Goal: Task Accomplishment & Management: Complete application form

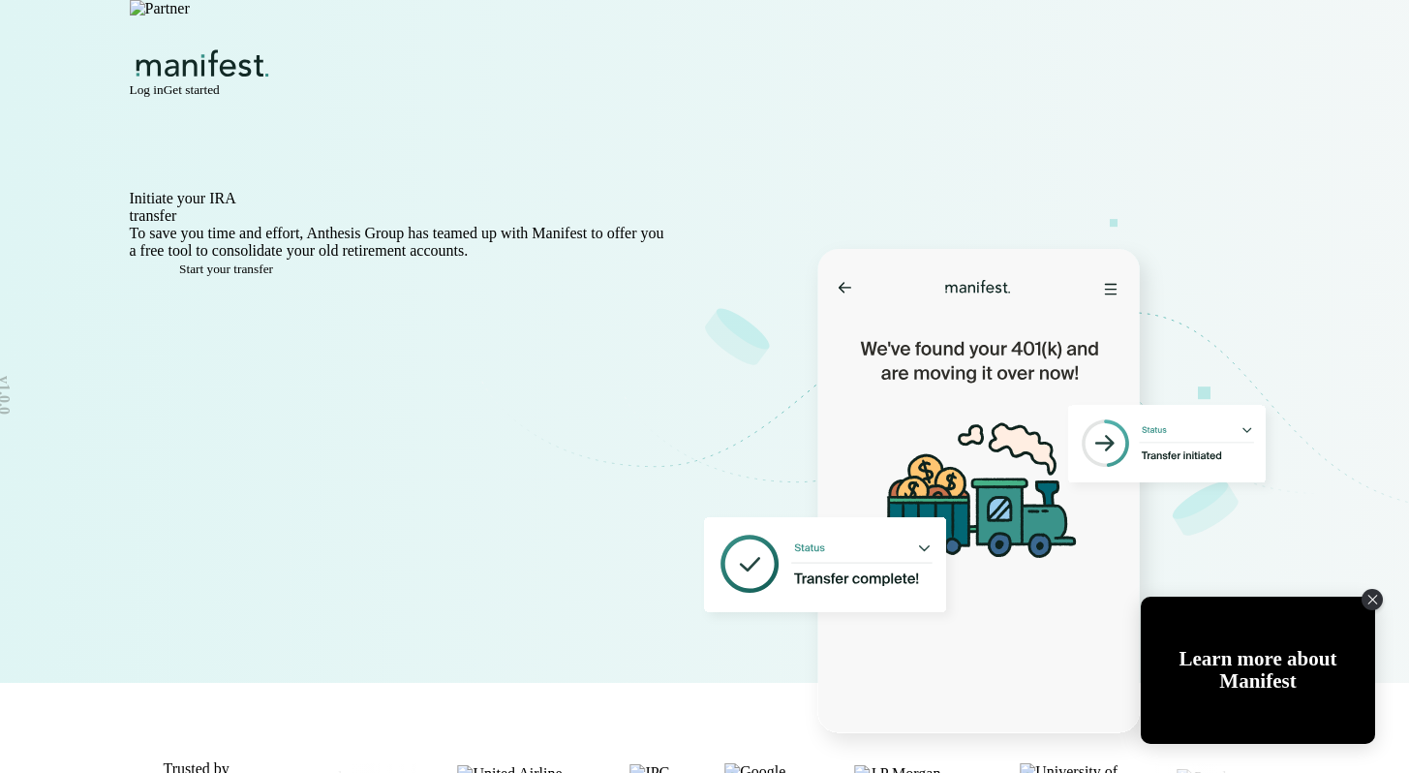
click at [220, 82] on button "Get started" at bounding box center [192, 89] width 56 height 15
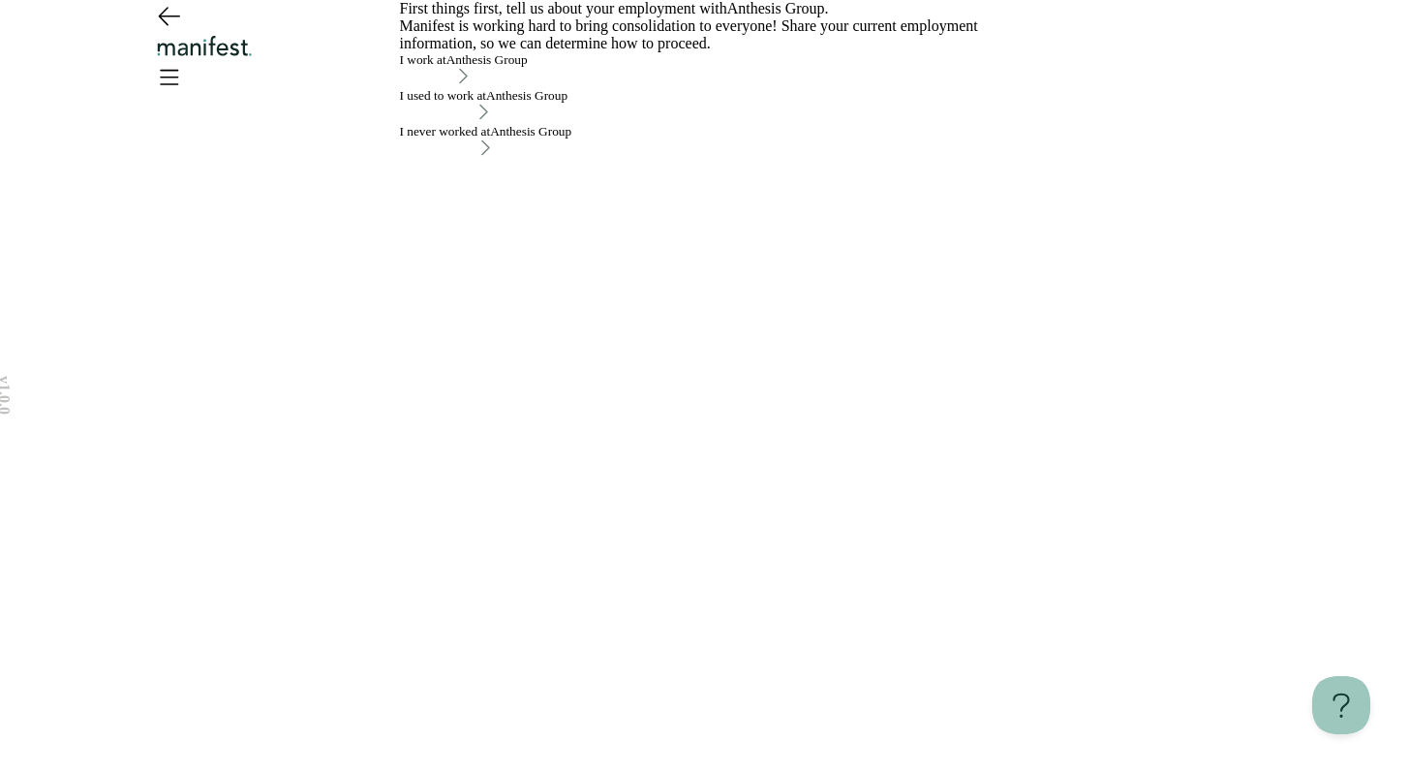
click at [528, 88] on button "I work at Anthesis Group" at bounding box center [464, 70] width 128 height 36
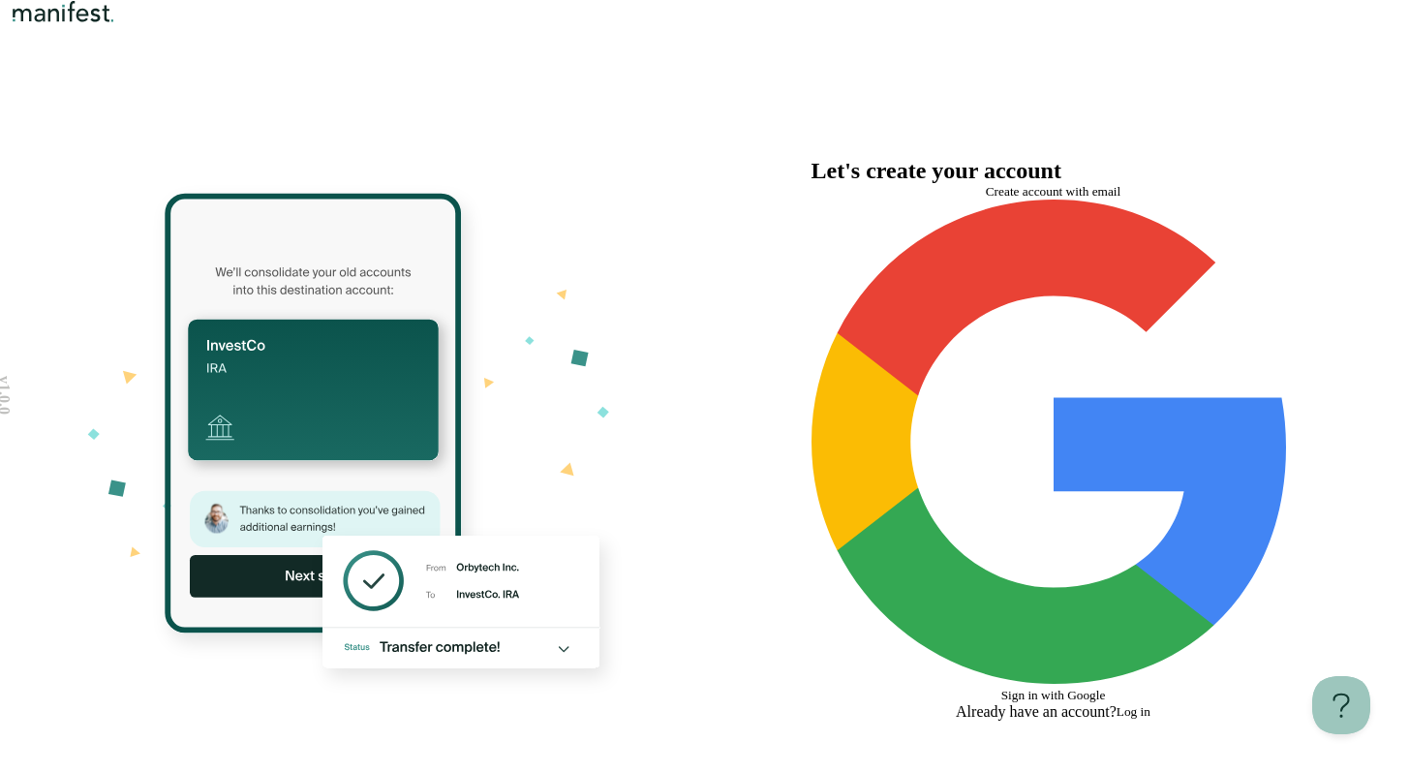
click at [924, 200] on button "Create account with email" at bounding box center [1054, 191] width 484 height 15
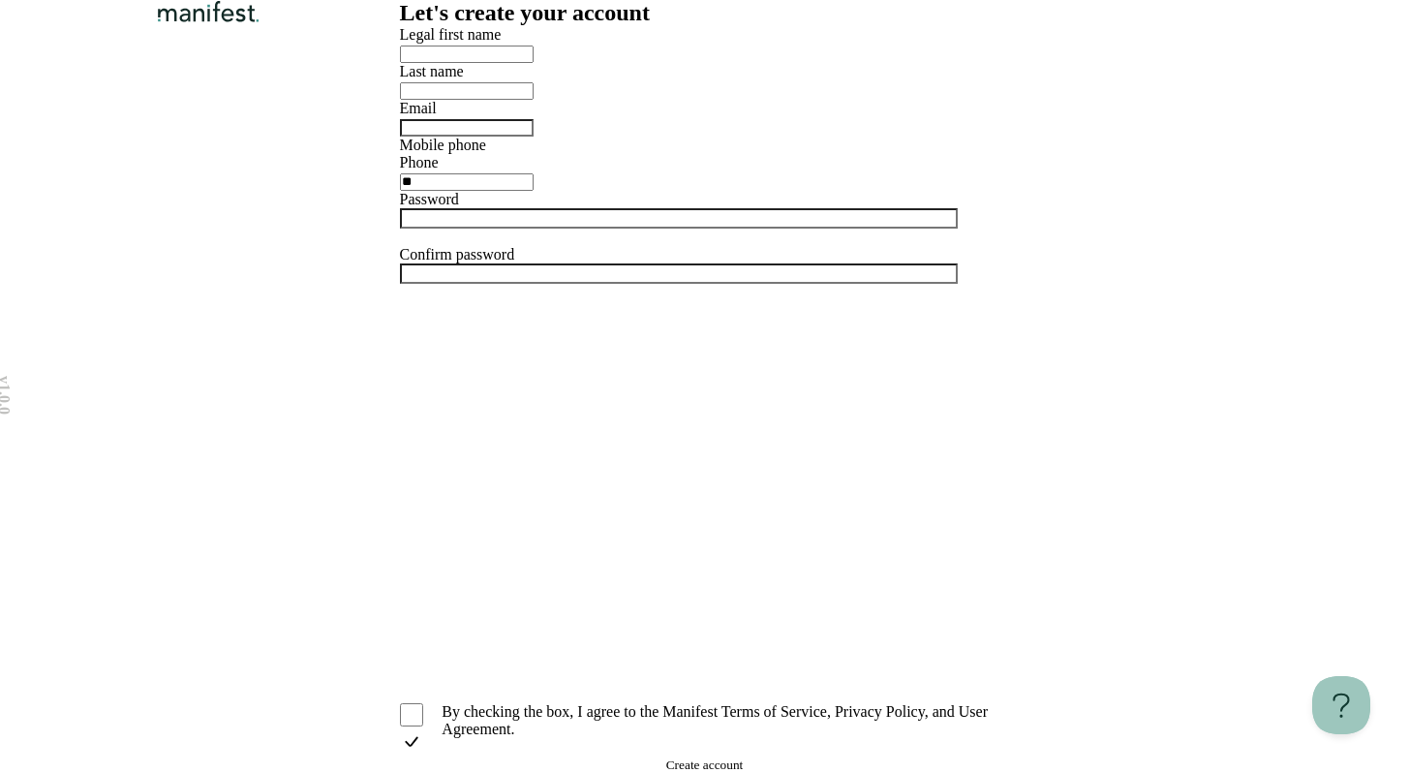
click at [534, 63] on input "text" at bounding box center [467, 54] width 134 height 17
type input "*******"
type input "****"
type input "**********"
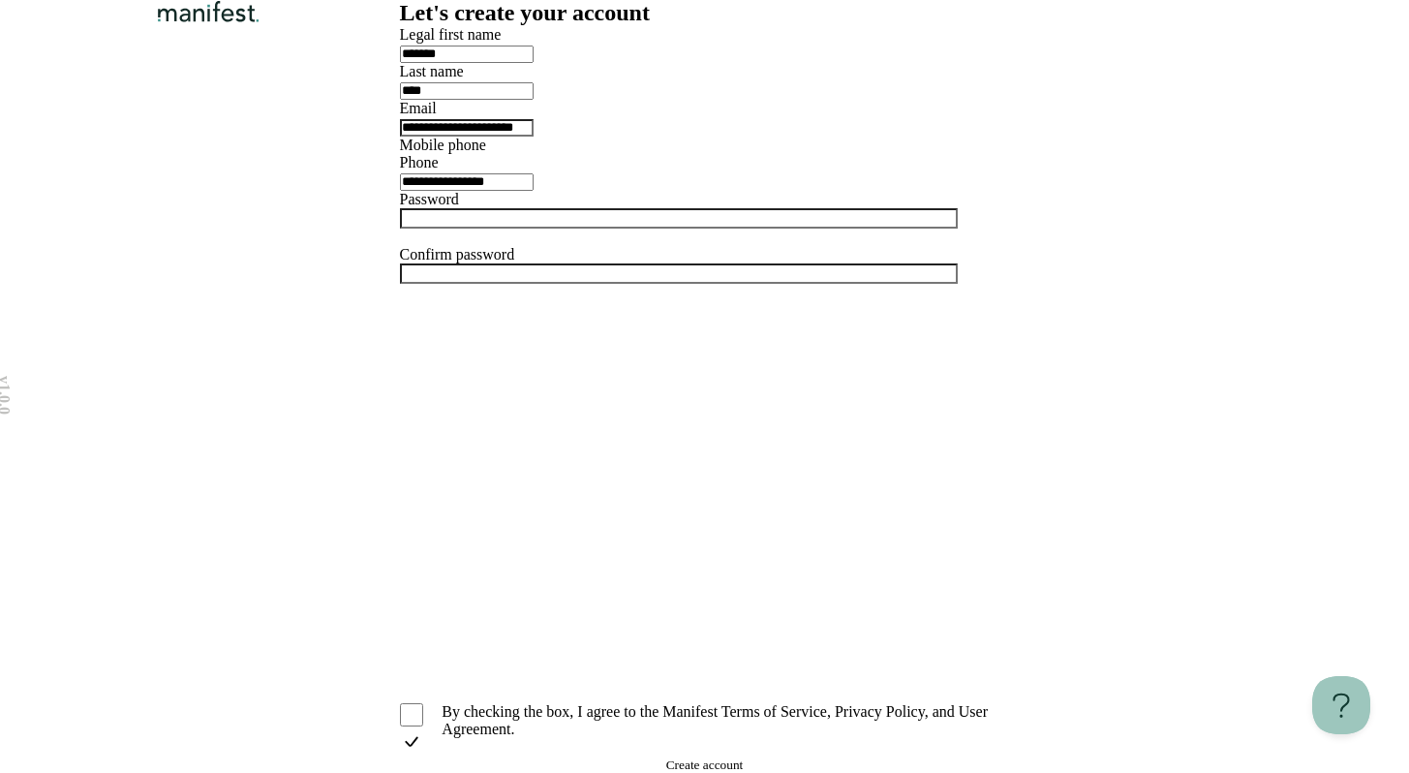
type input "**********"
click at [459, 207] on label "Password" at bounding box center [429, 199] width 59 height 16
click at [625, 246] on div "Password" at bounding box center [705, 218] width 610 height 55
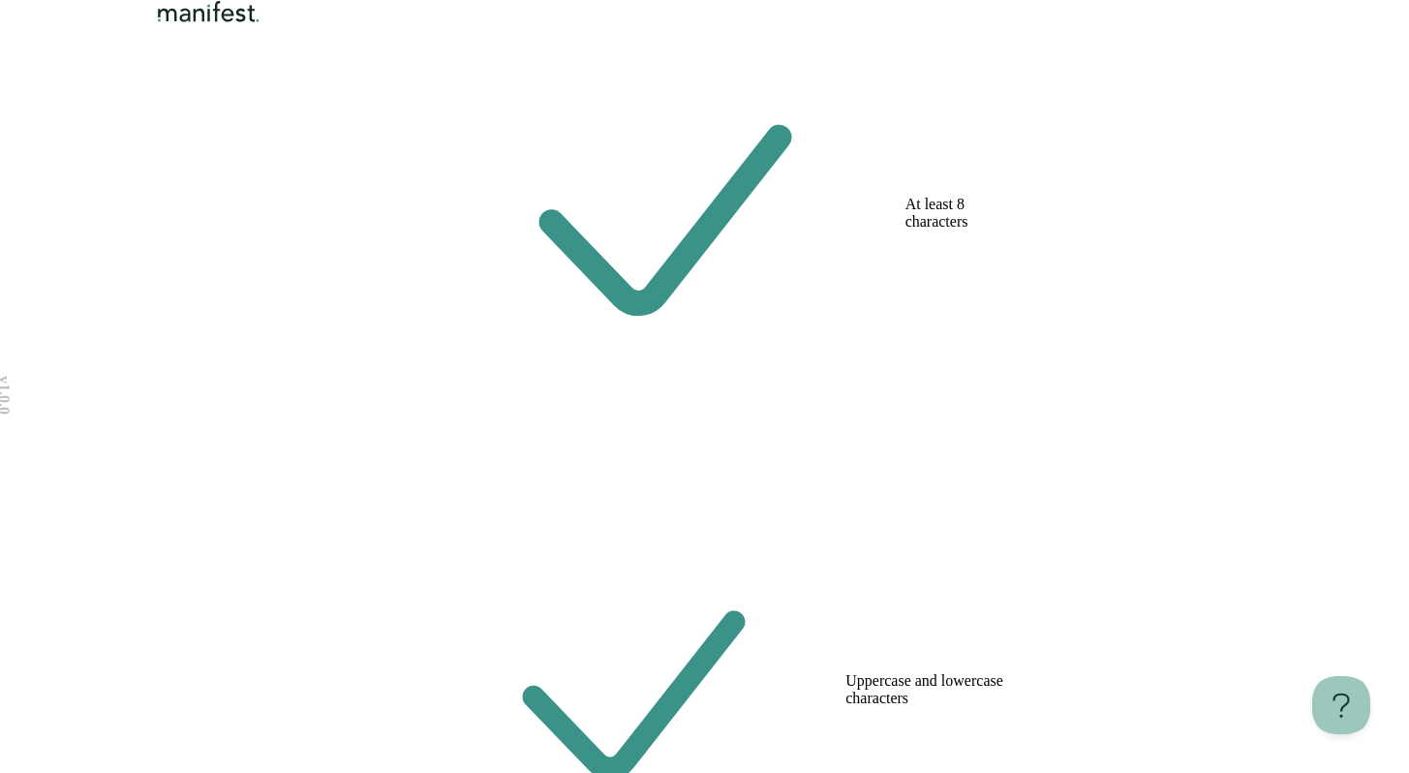
scroll to position [425, 0]
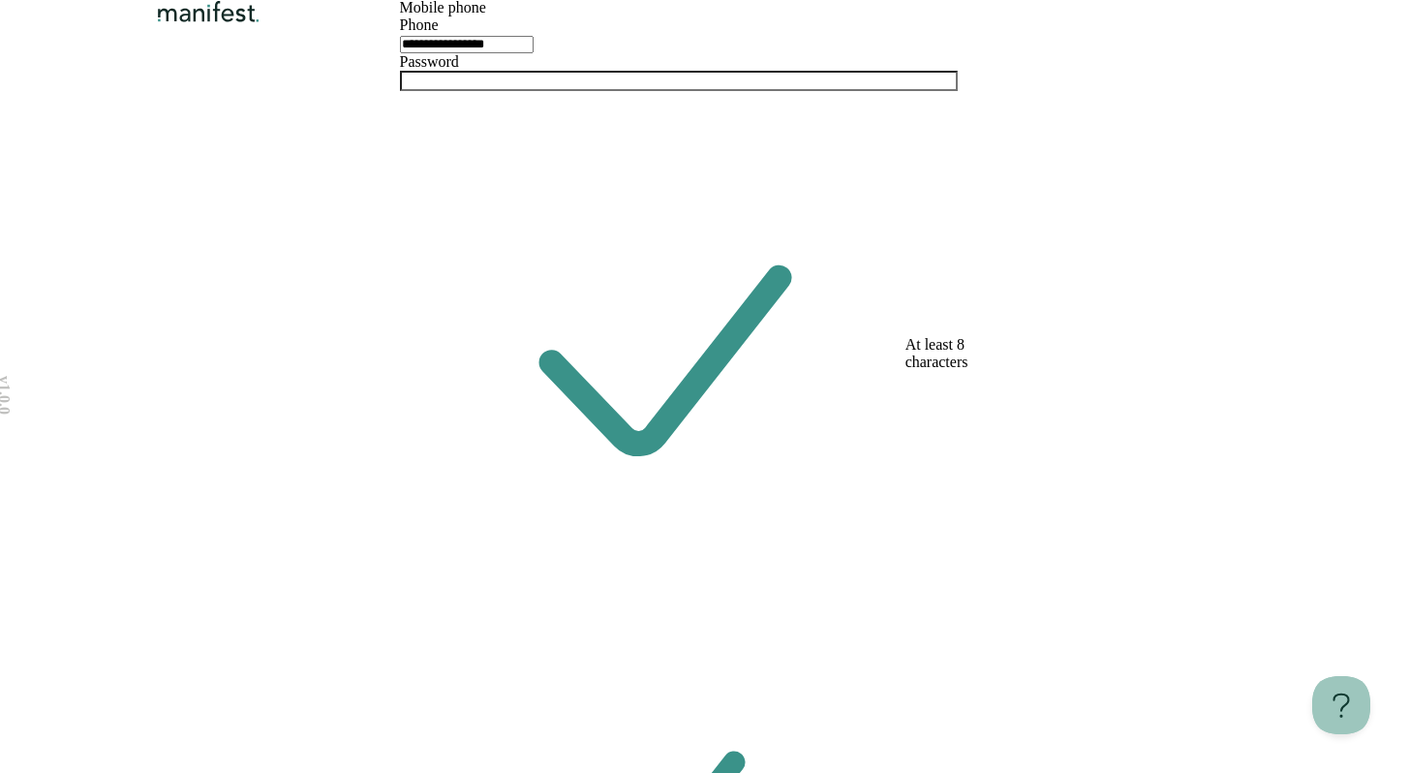
scroll to position [0, 0]
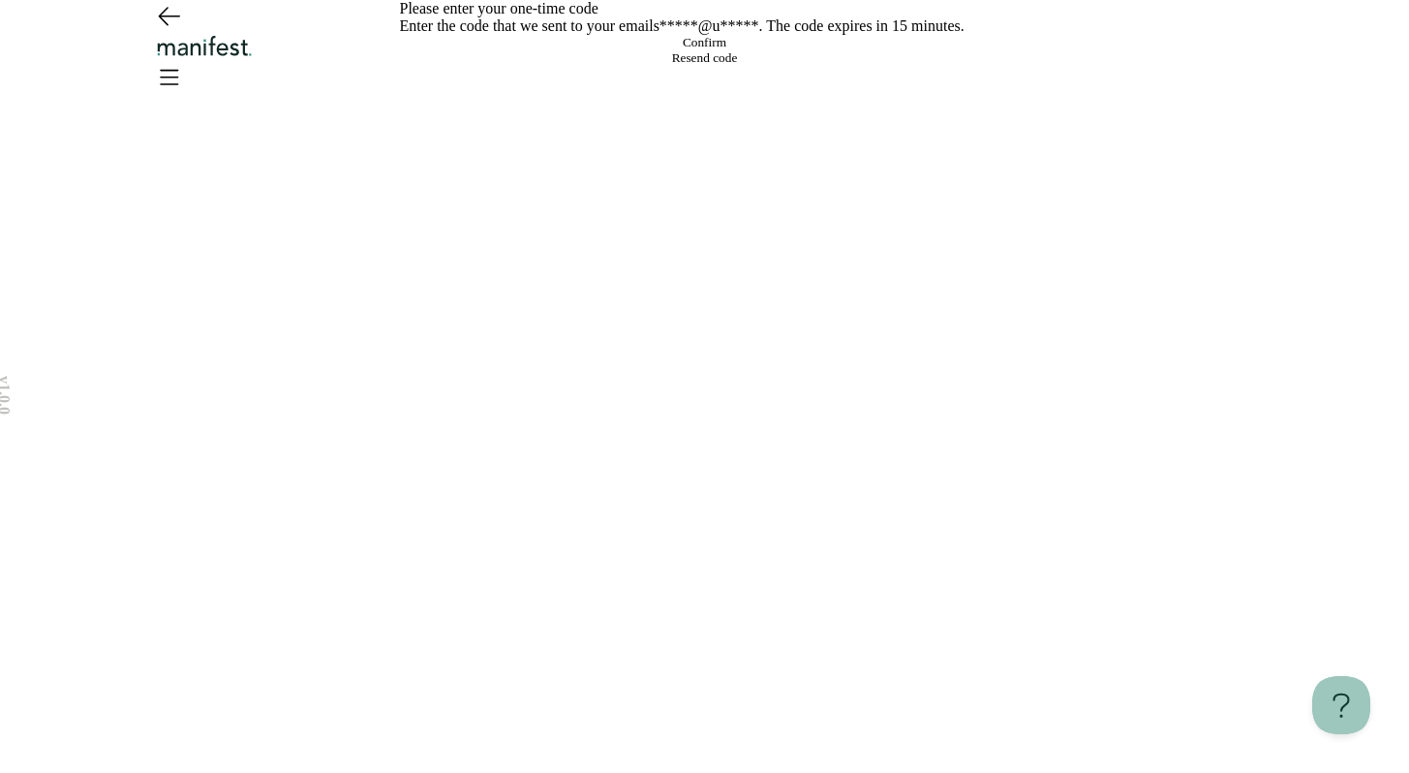
click at [705, 35] on input at bounding box center [724, 35] width 39 height 0
paste input "******"
type input "******"
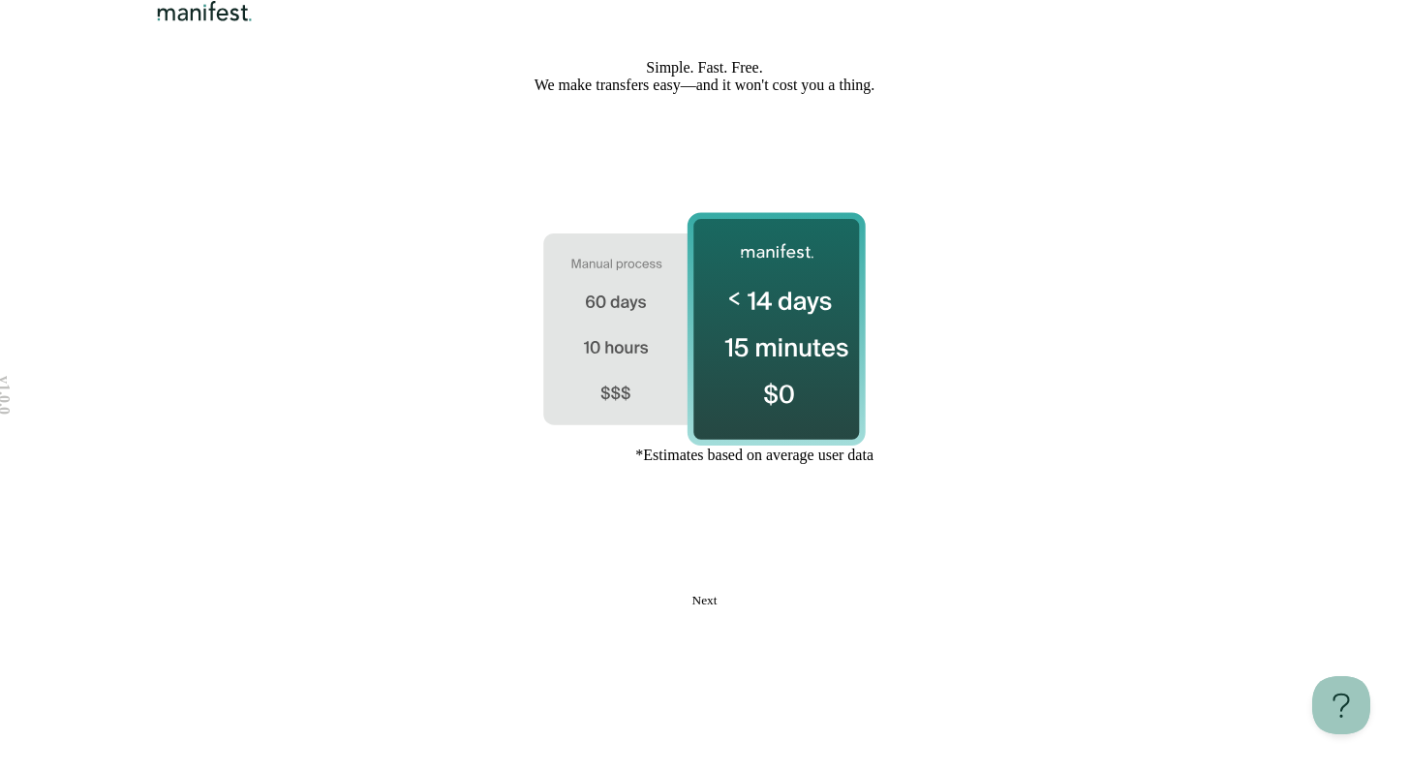
click at [739, 608] on button "Next" at bounding box center [705, 600] width 610 height 15
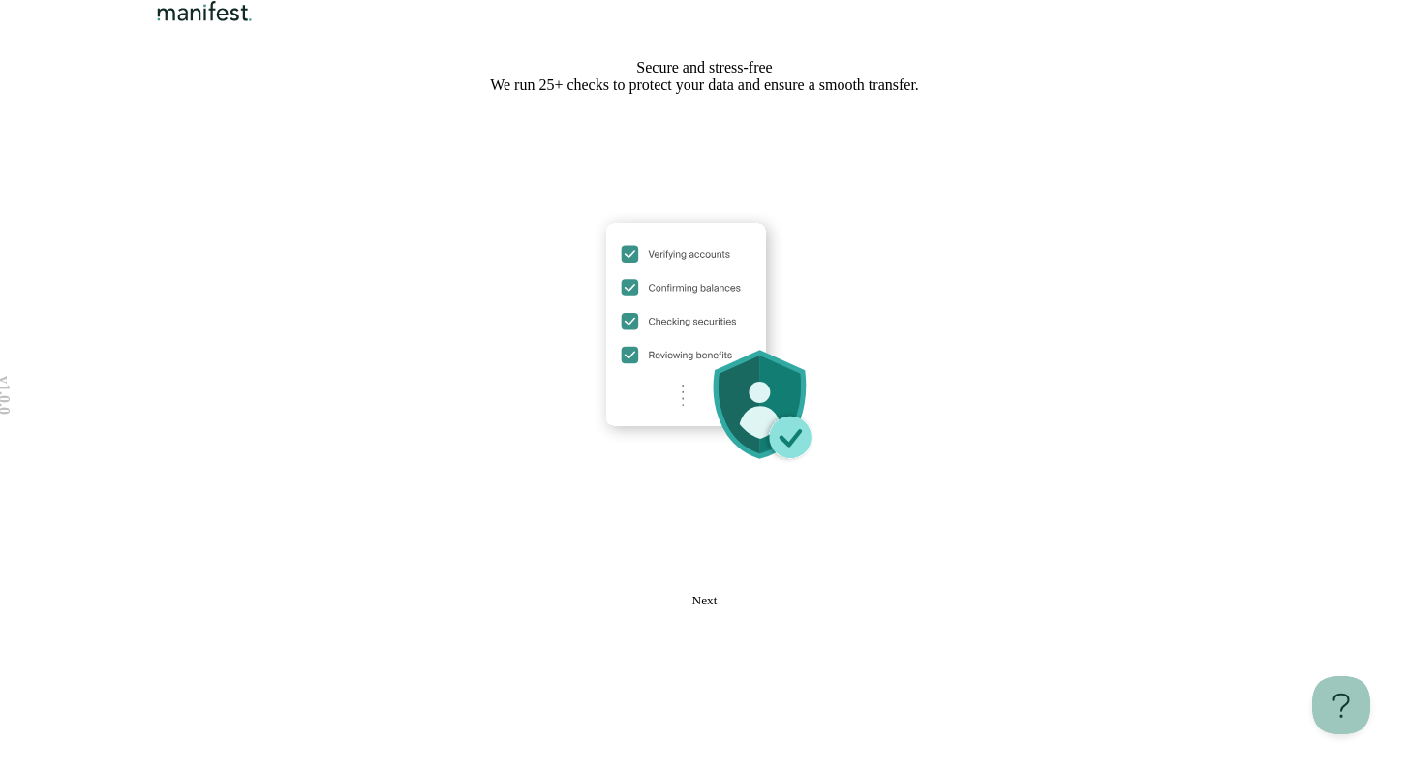
click at [739, 608] on button "Next" at bounding box center [705, 600] width 610 height 15
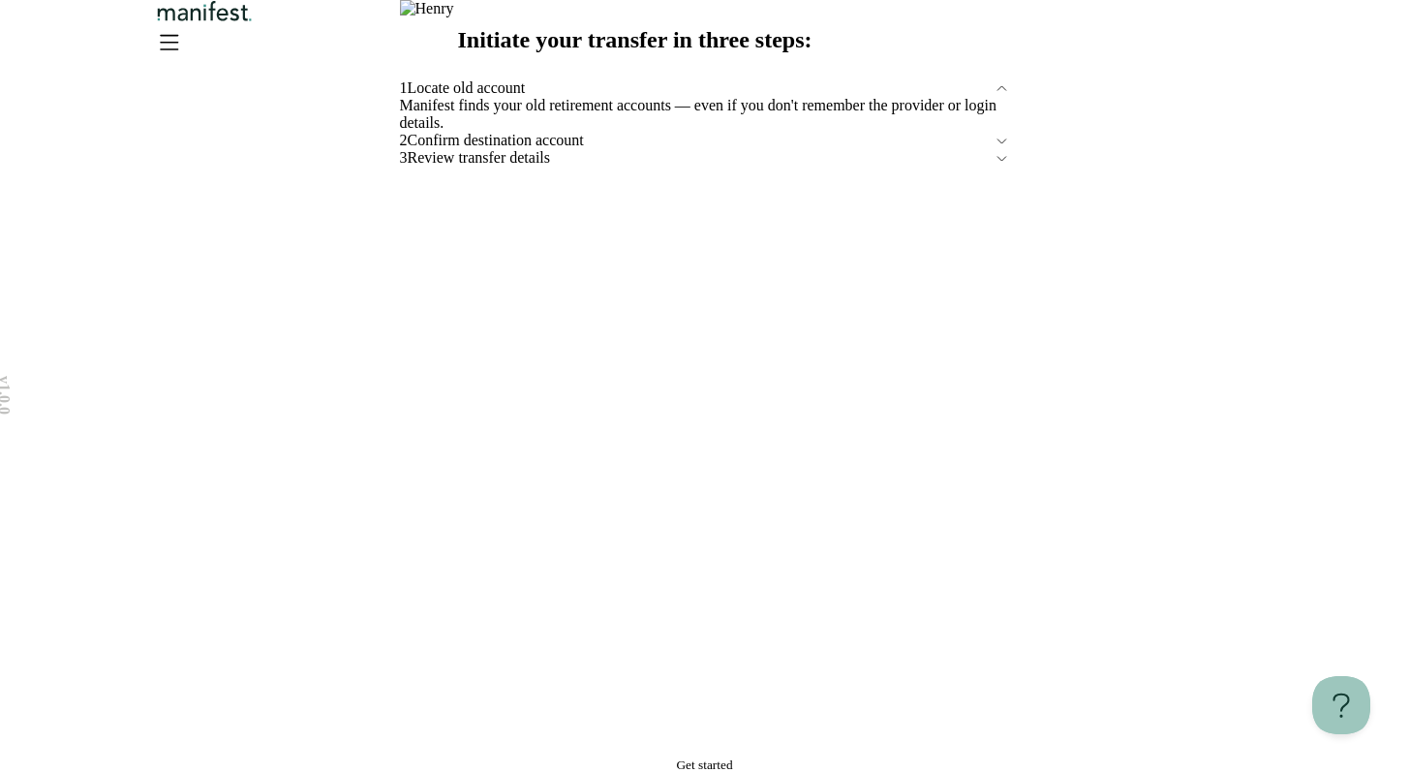
click at [793, 757] on button "Get started" at bounding box center [705, 764] width 610 height 15
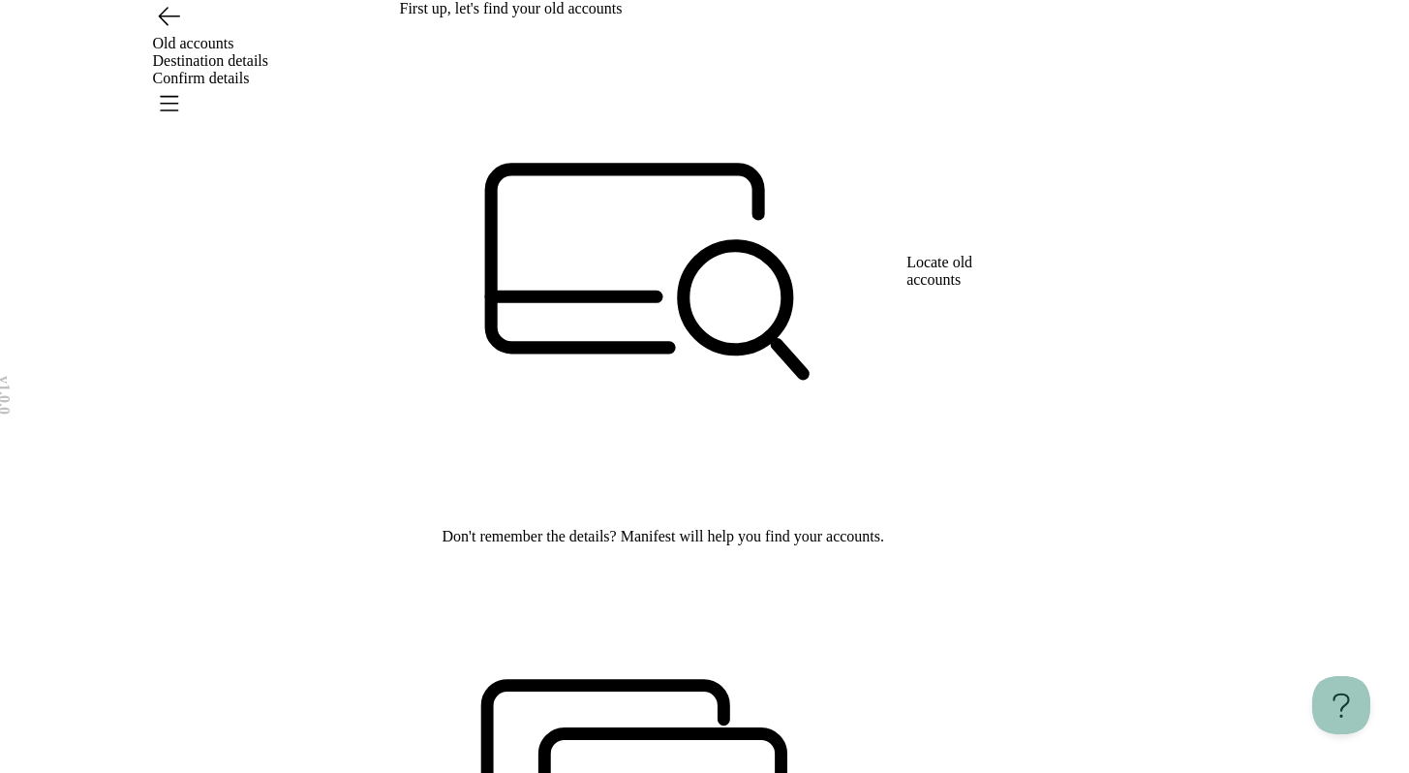
click at [169, 31] on icon "Go back" at bounding box center [168, 15] width 31 height 31
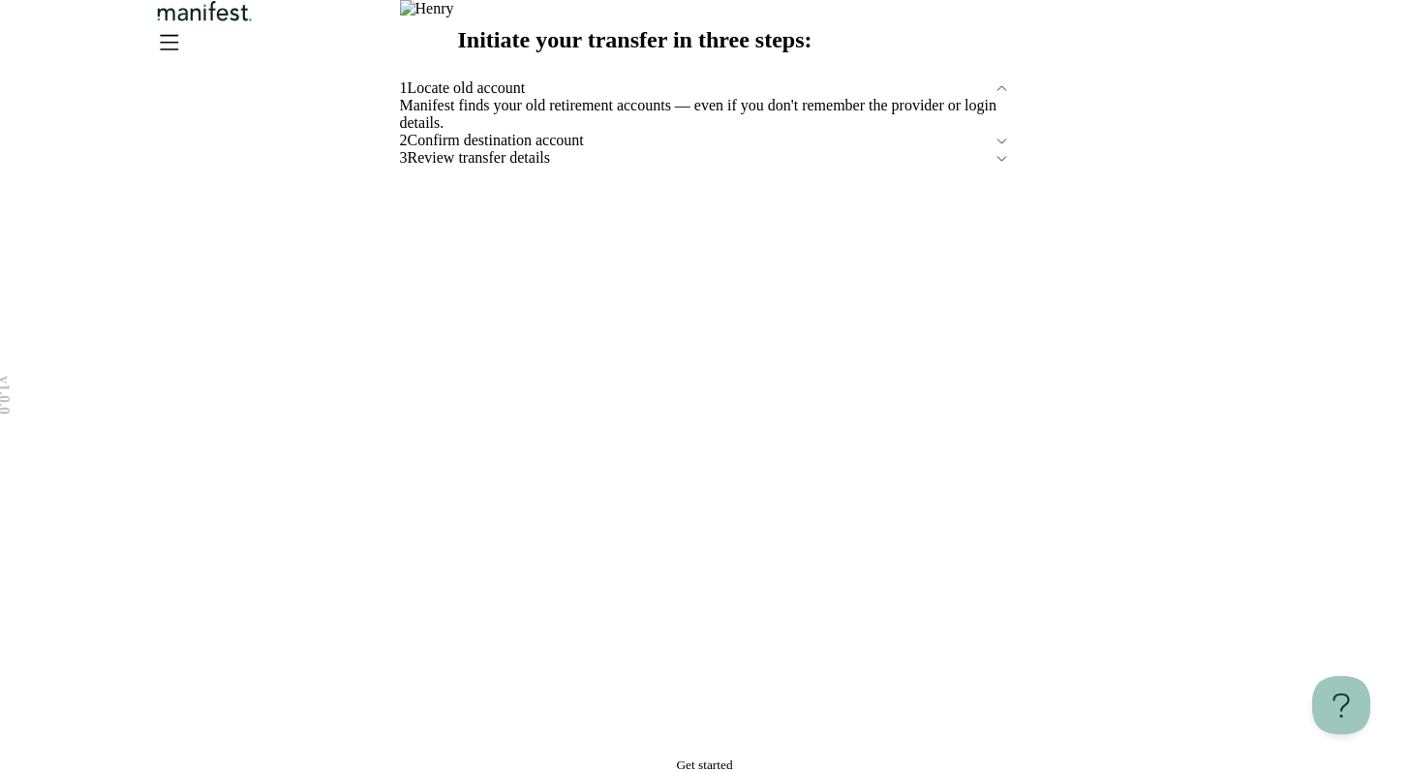
click at [529, 149] on span "Confirm destination account" at bounding box center [701, 140] width 586 height 17
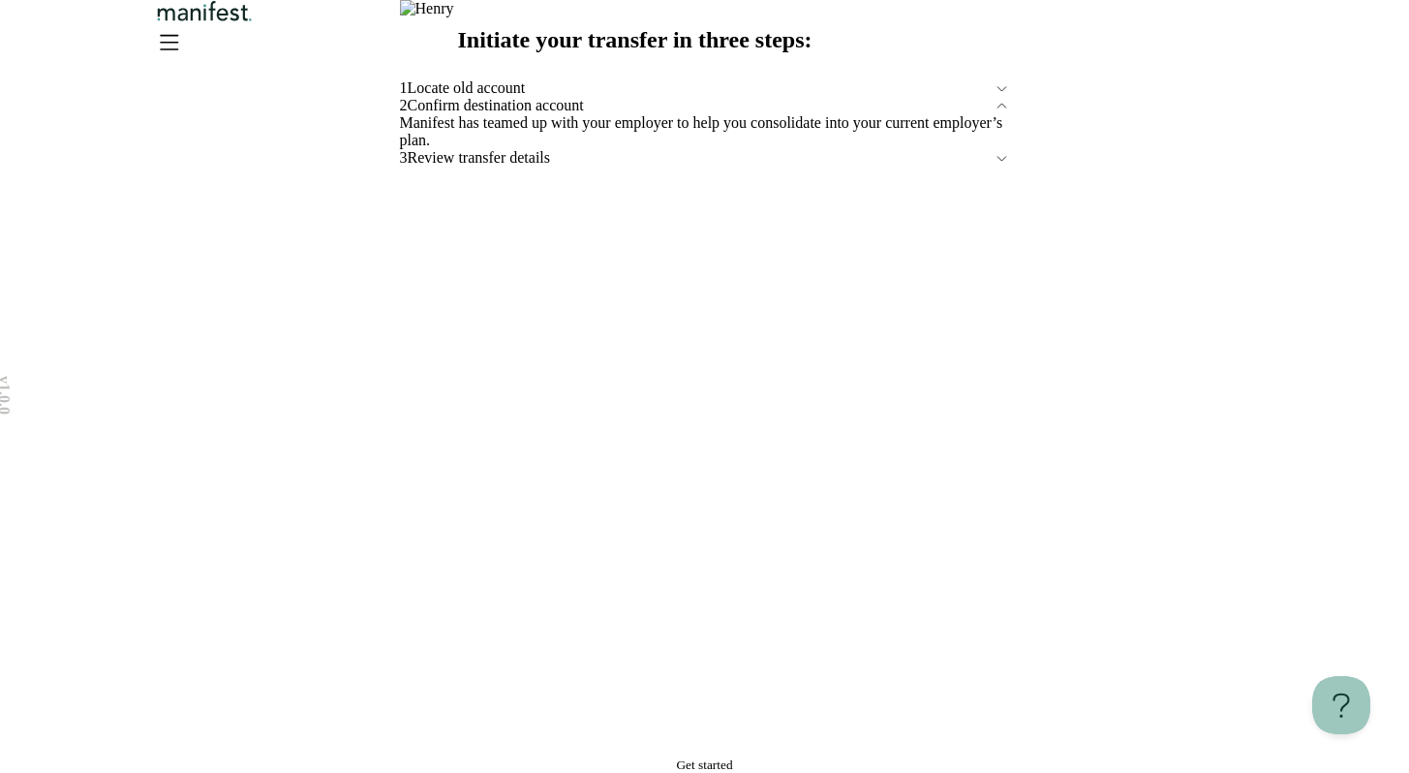
click at [634, 757] on button "Get started" at bounding box center [705, 764] width 610 height 15
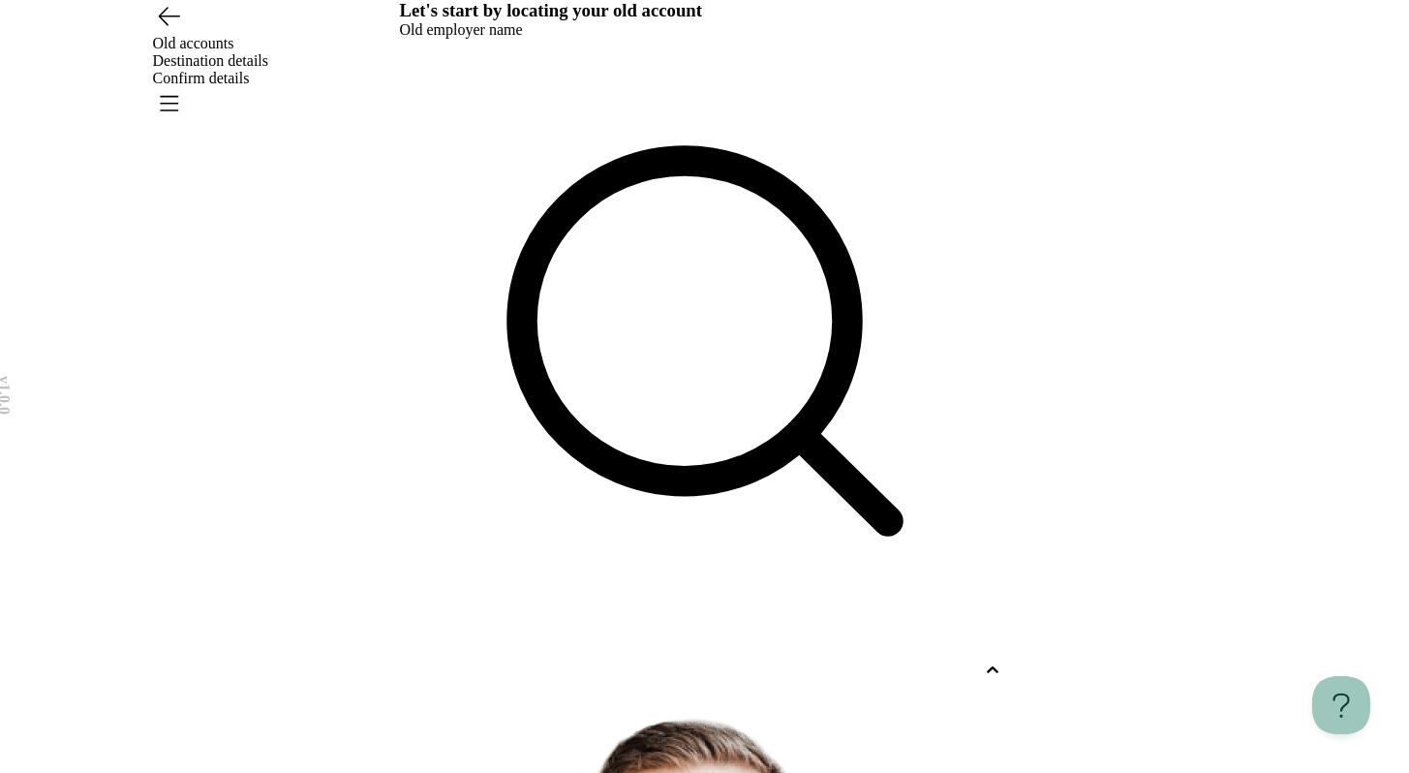
click at [693, 662] on div at bounding box center [687, 670] width 575 height 17
click at [634, 662] on div at bounding box center [687, 670] width 575 height 17
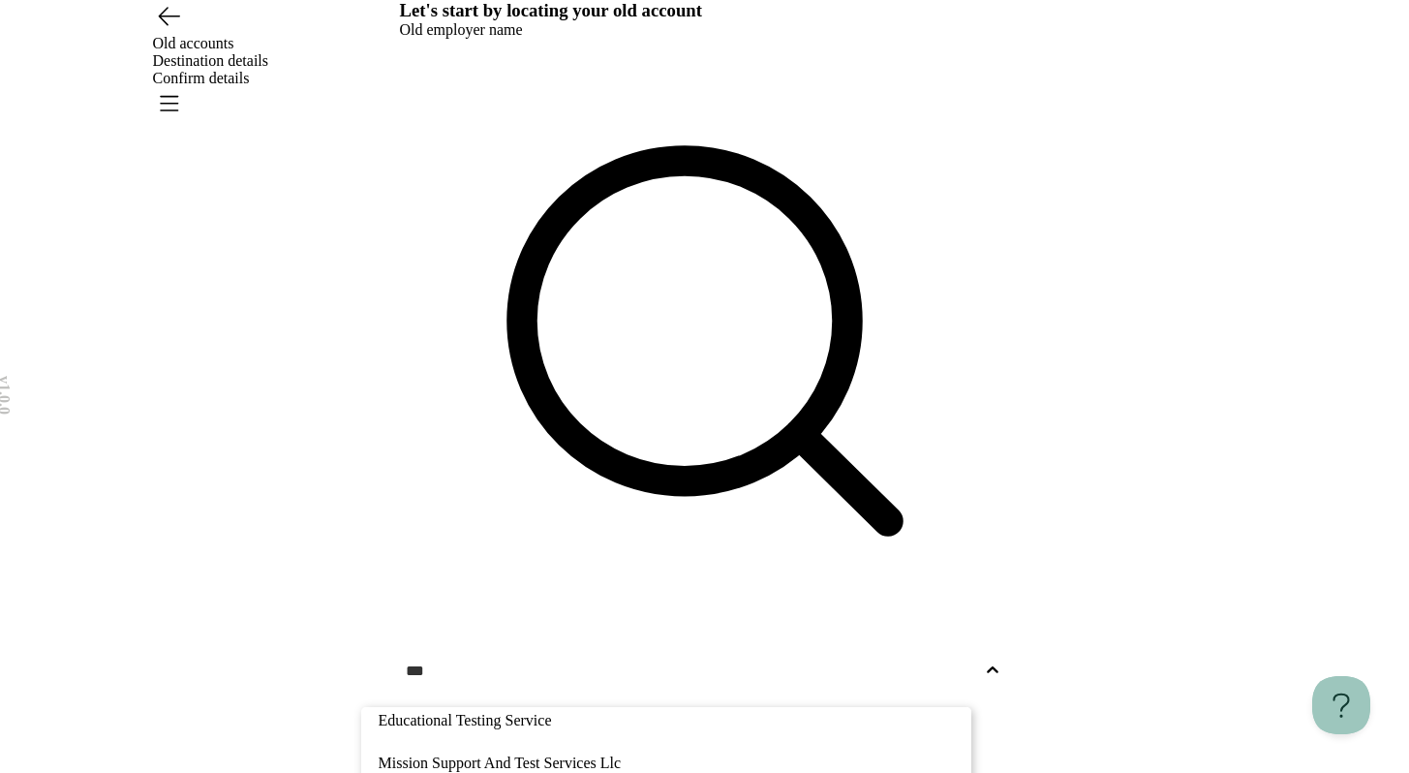
type input "***"
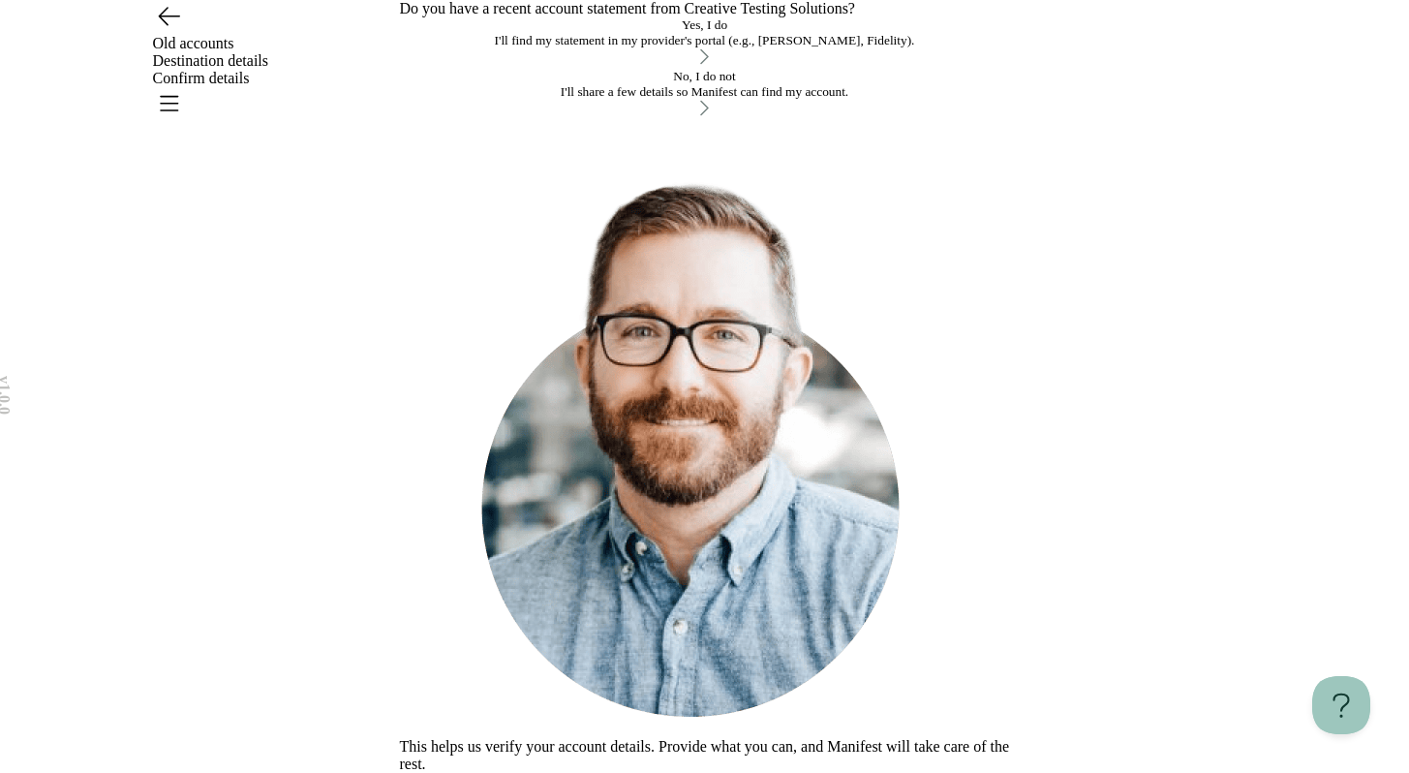
click at [686, 100] on div "I'll share a few details so Manifest can find my account." at bounding box center [705, 91] width 610 height 15
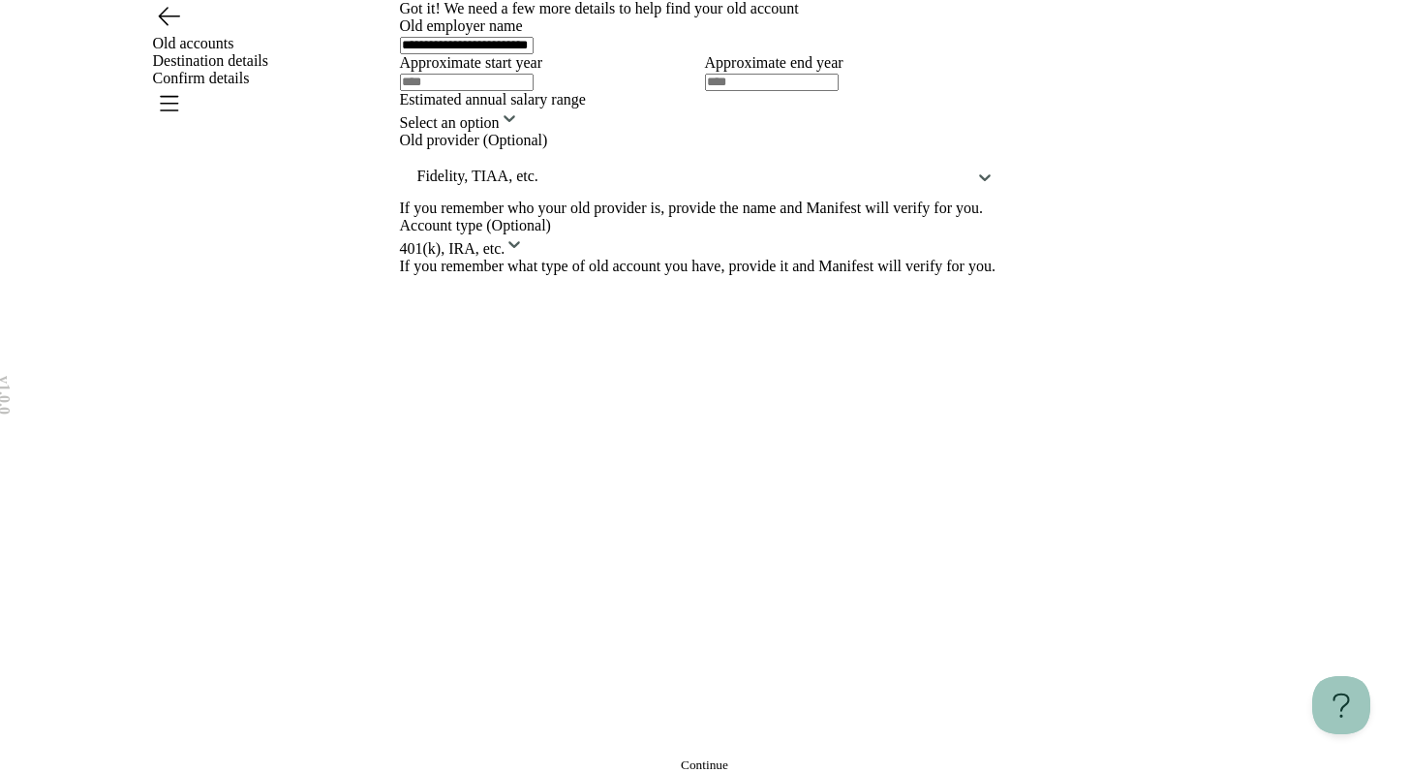
click at [159, 25] on icon "Go back" at bounding box center [169, 16] width 20 height 17
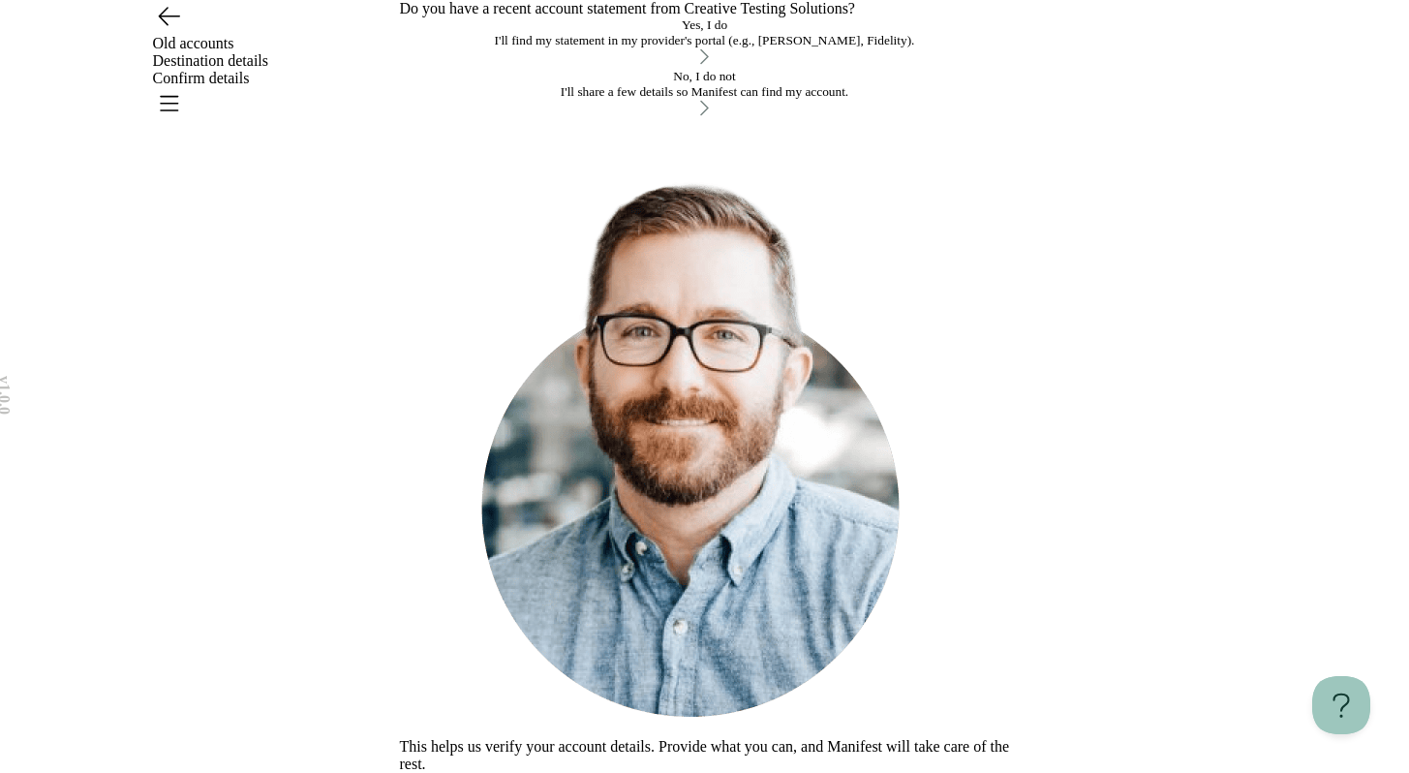
click at [634, 48] on div "I'll find my statement in my provider's portal (e.g., [PERSON_NAME], Fidelity)." at bounding box center [705, 40] width 610 height 15
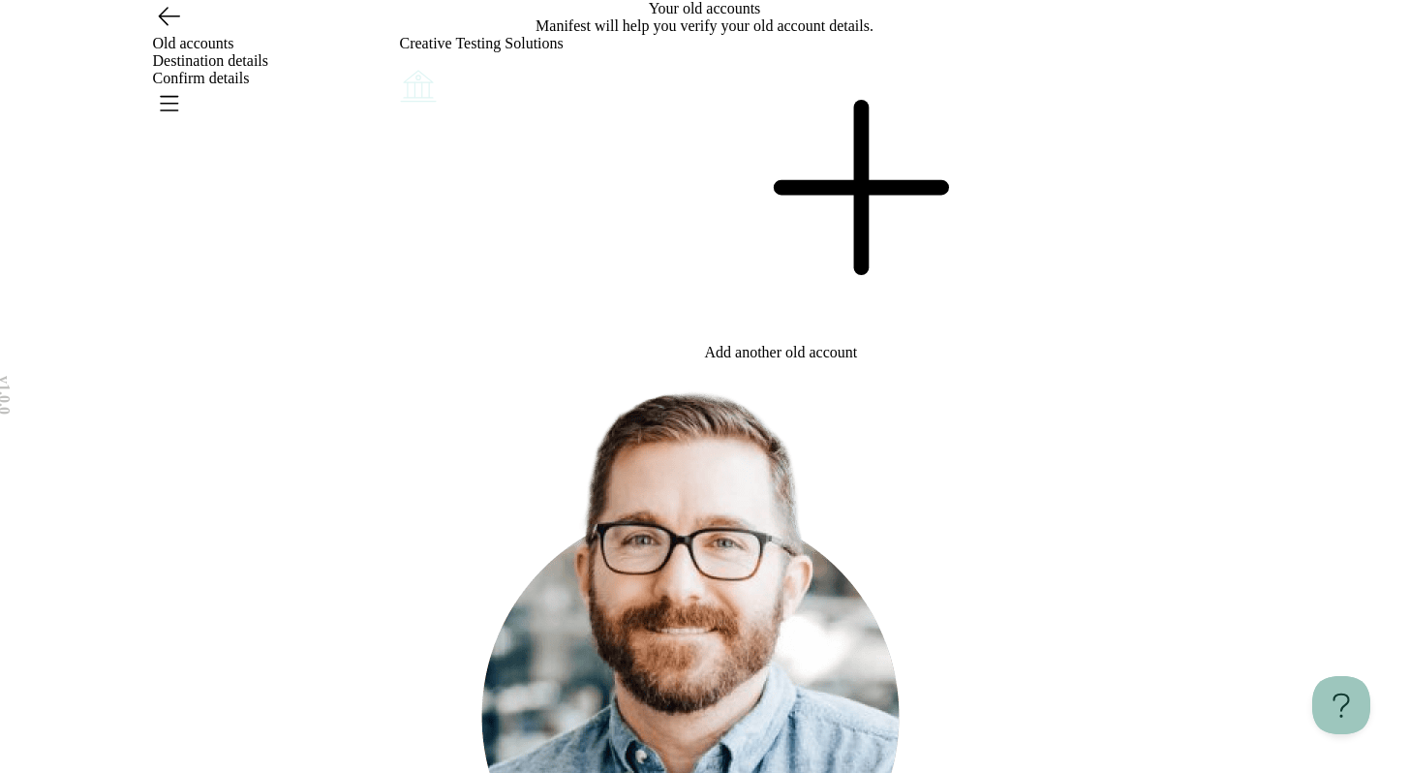
click at [854, 320] on icon at bounding box center [857, 187] width 305 height 305
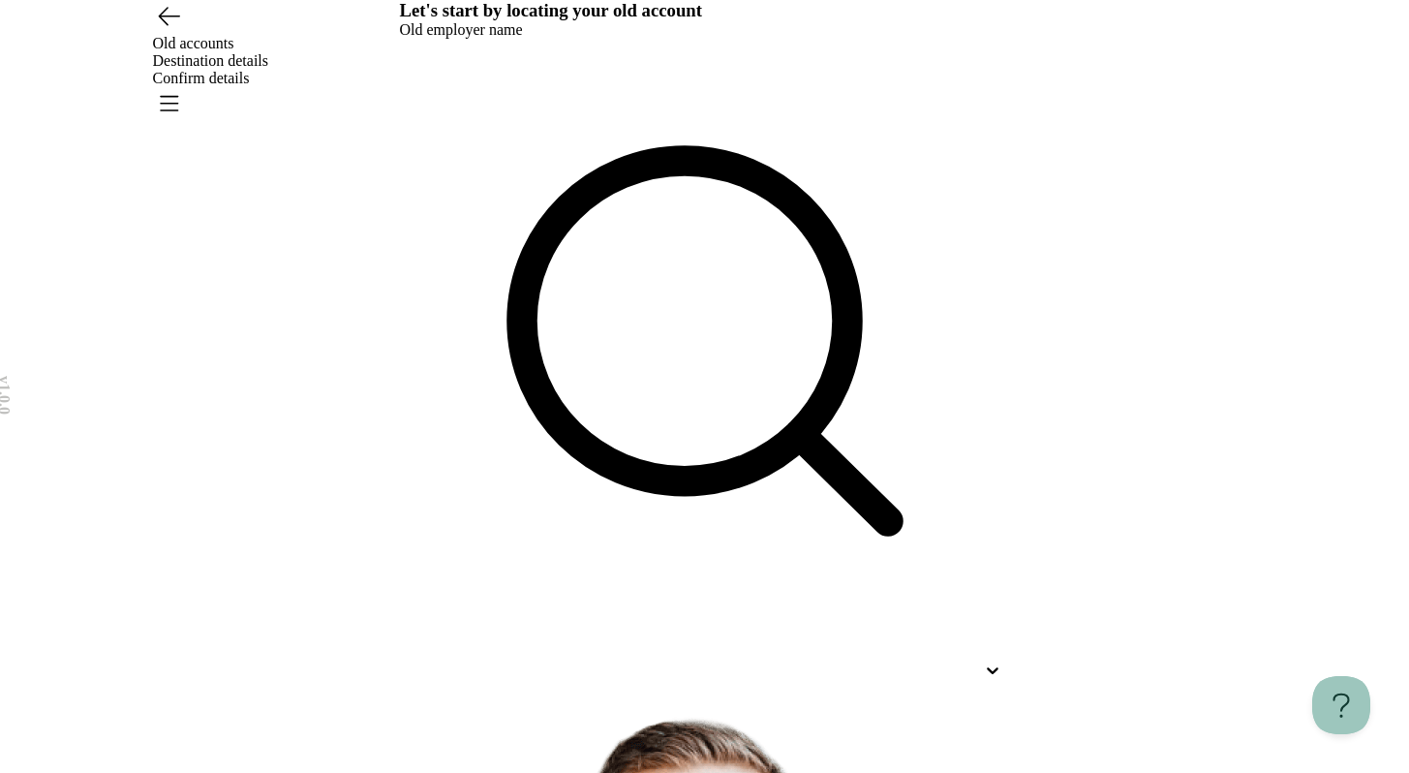
click at [829, 653] on div at bounding box center [705, 670] width 610 height 35
click at [555, 759] on p "Plaid Inc." at bounding box center [666, 770] width 575 height 23
type input "*****"
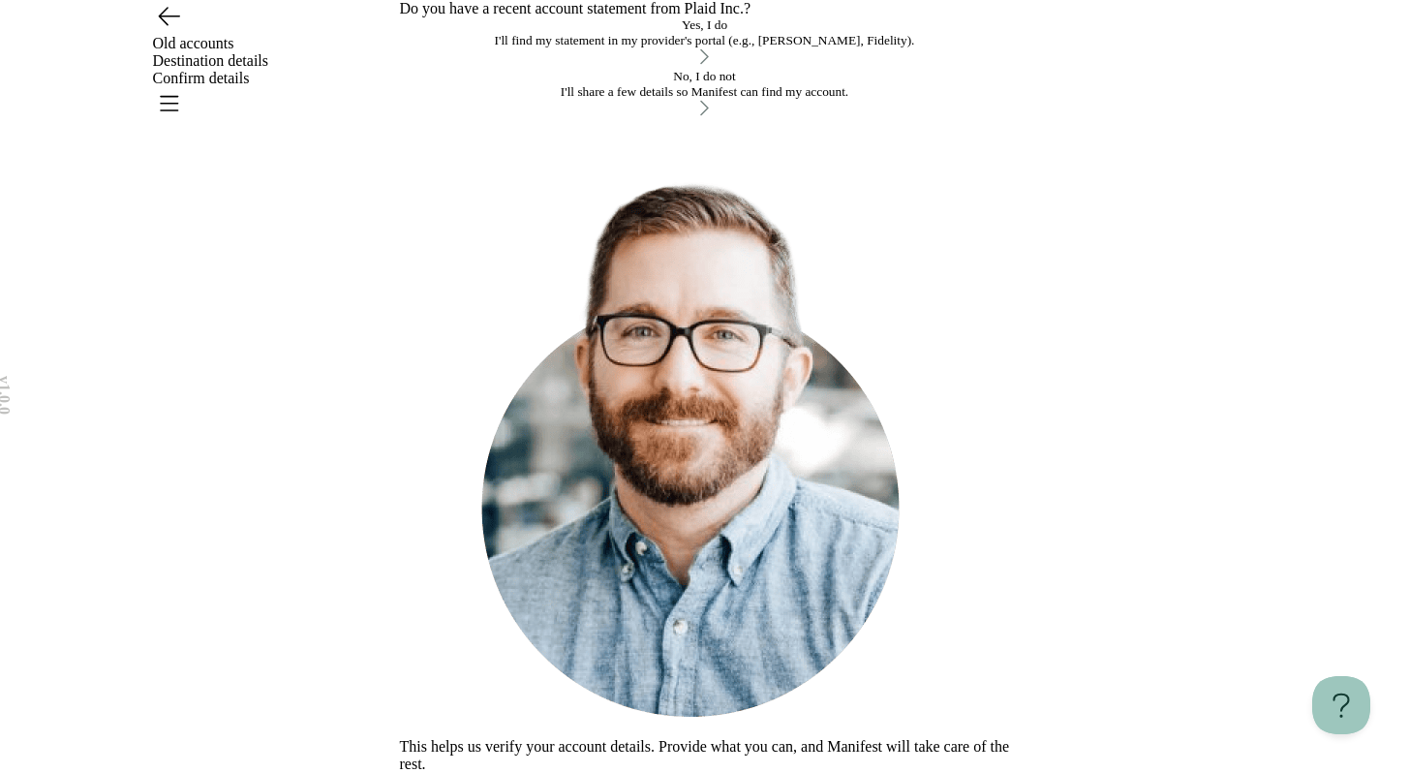
click at [797, 120] on button "No, I do not I'll share a few details so Manifest can find my account." at bounding box center [705, 94] width 610 height 51
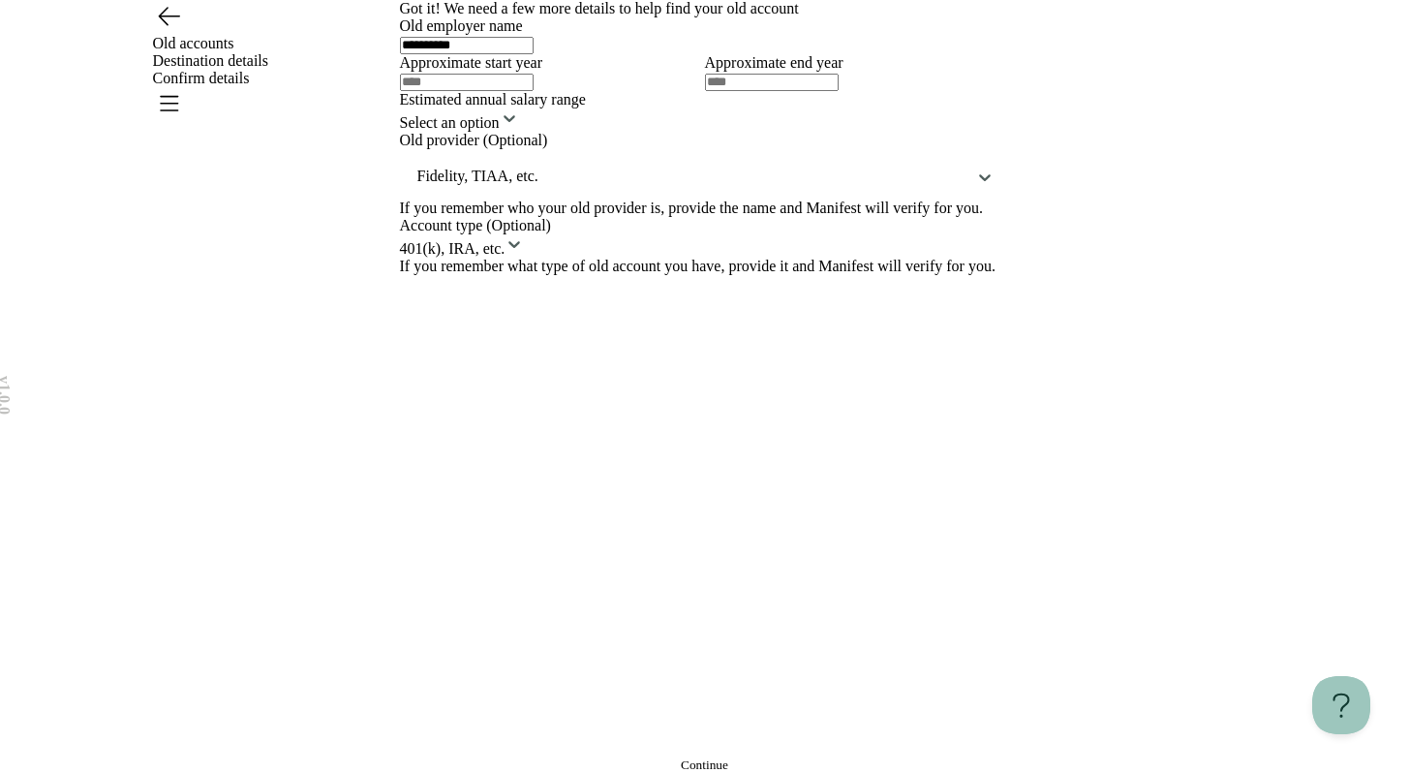
click at [513, 91] on input "text" at bounding box center [467, 82] width 134 height 17
type input "****"
click at [462, 529] on html "**********" at bounding box center [704, 386] width 1409 height 773
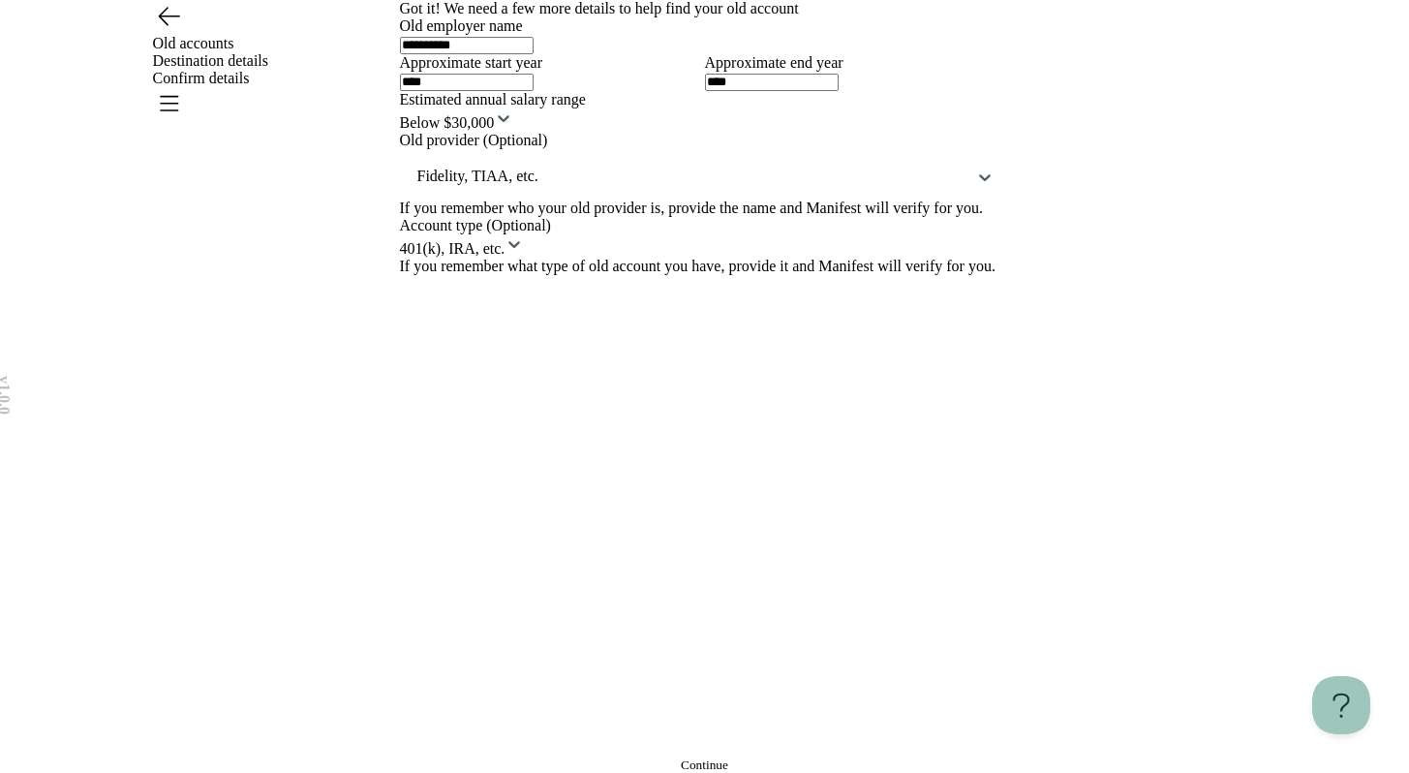
click at [519, 757] on button "Continue" at bounding box center [705, 764] width 610 height 15
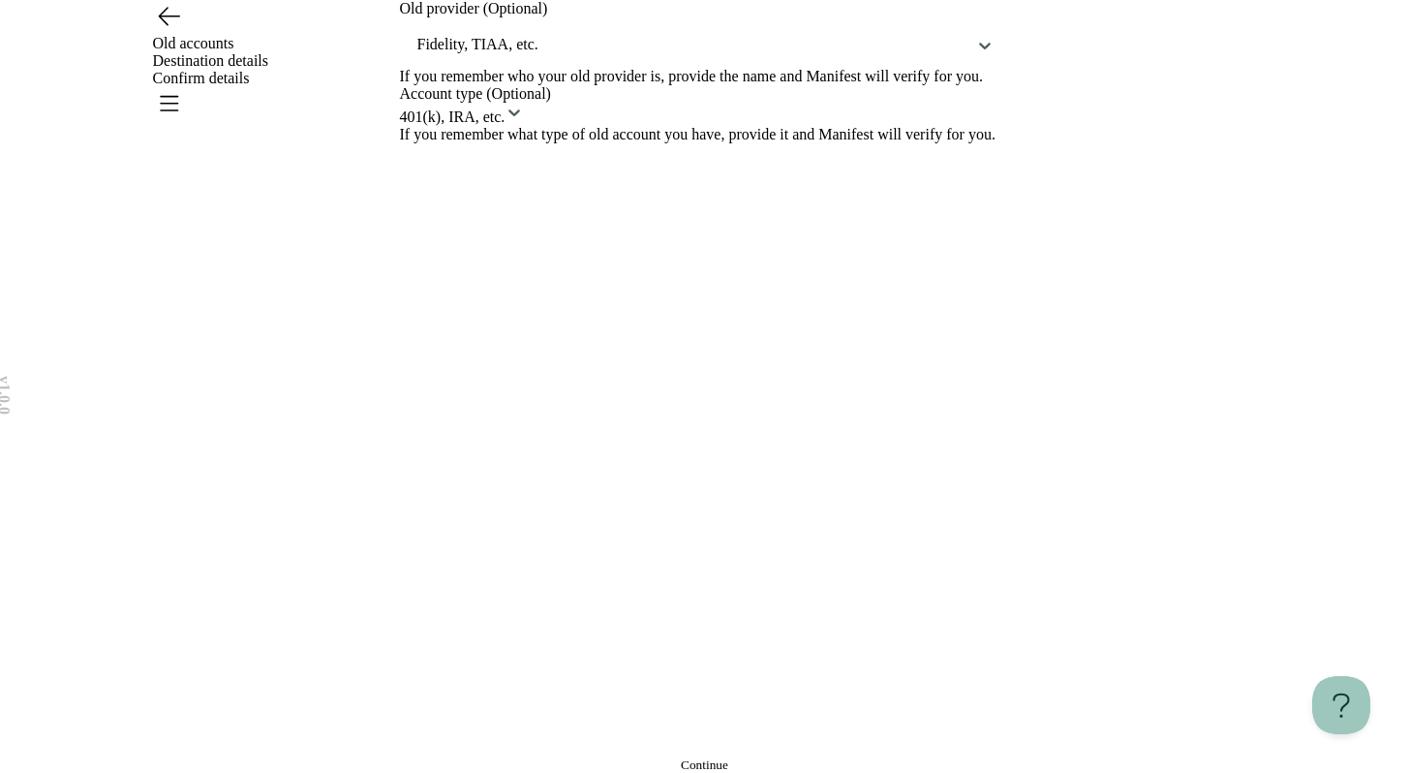
scroll to position [0, 0]
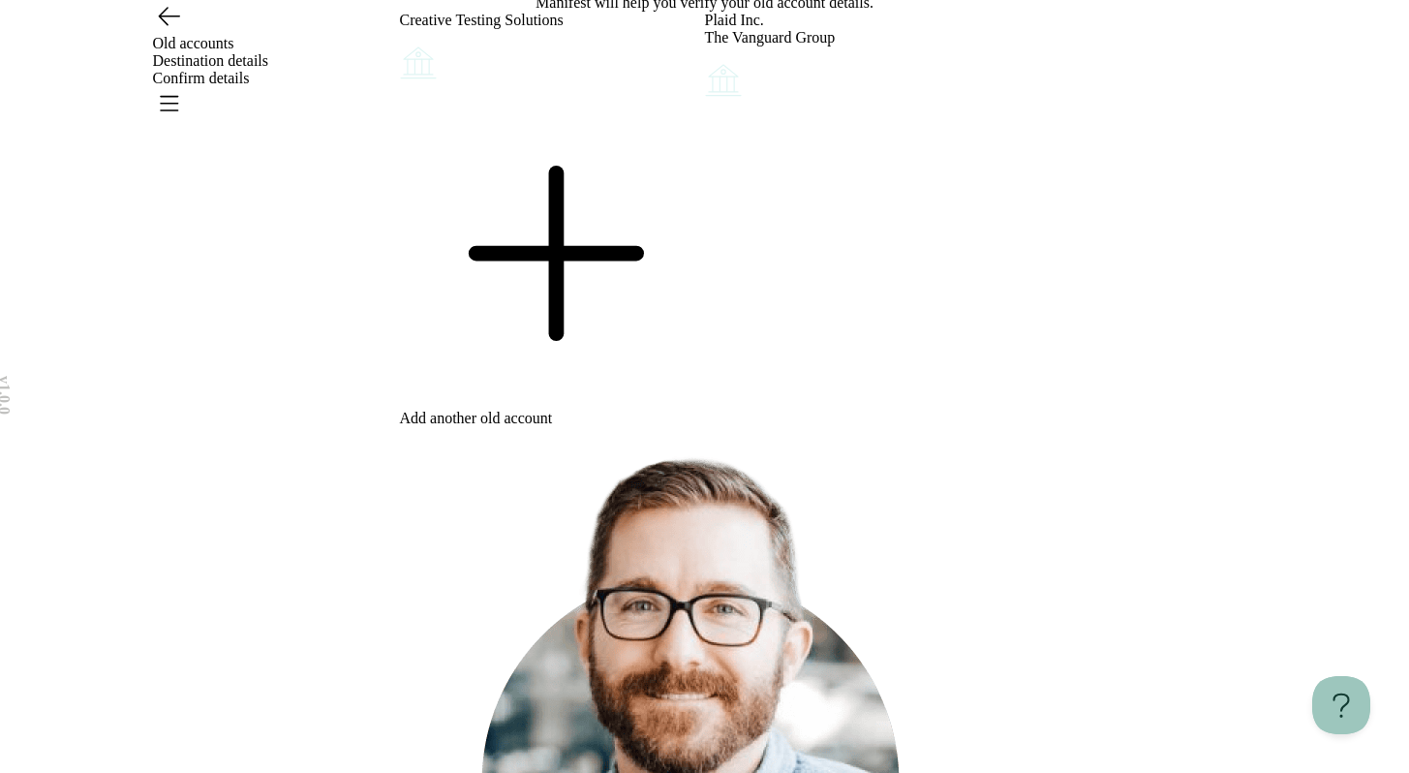
scroll to position [49, 0]
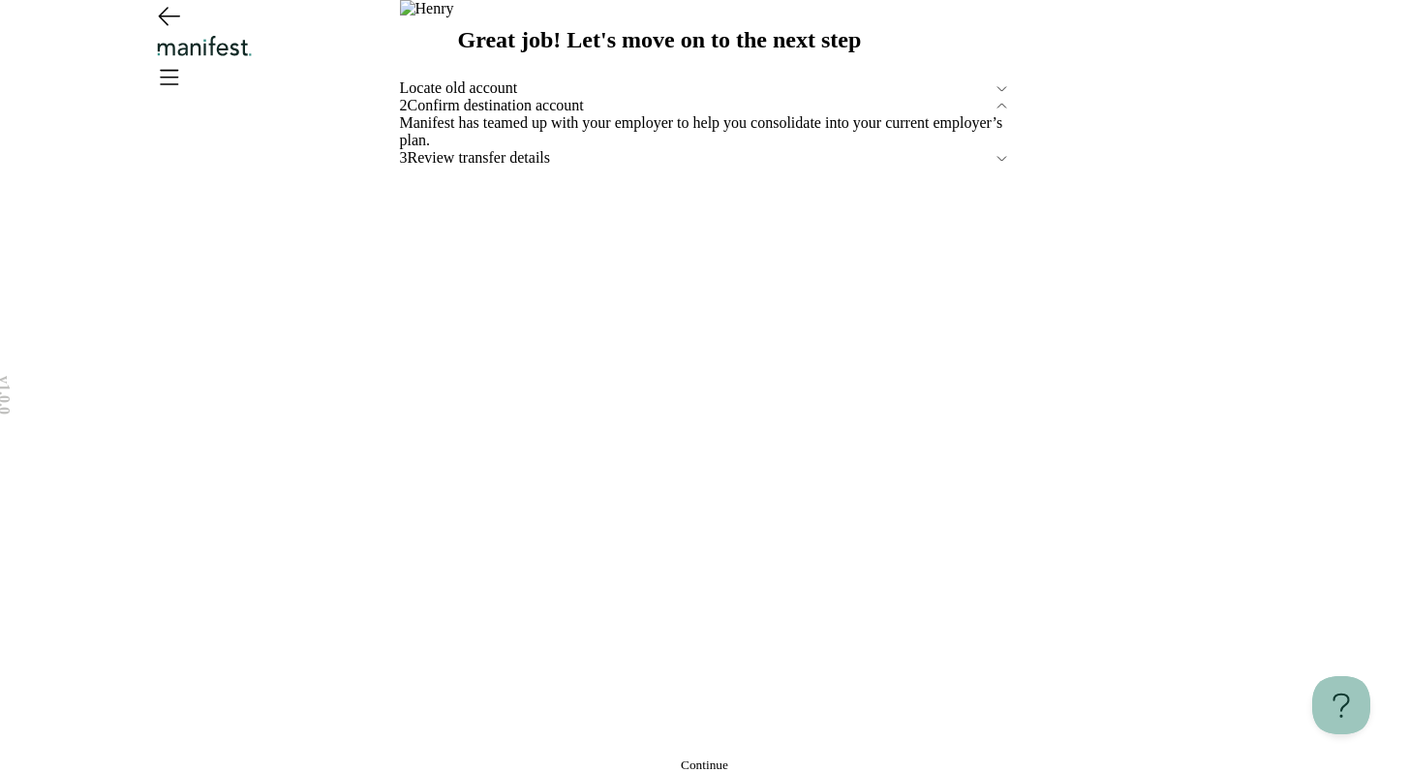
click at [609, 757] on button "Continue" at bounding box center [705, 764] width 610 height 15
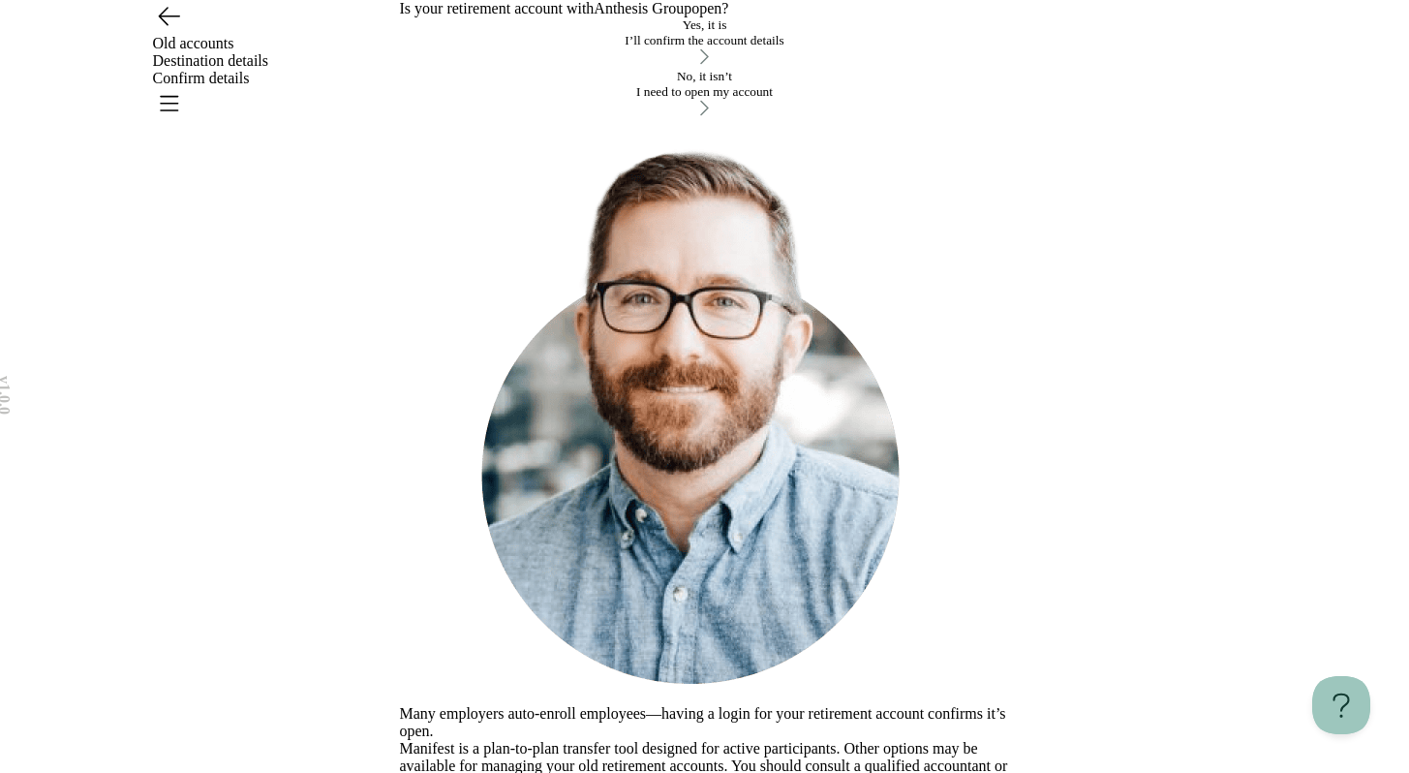
click at [914, 84] on div "No, it isn’t" at bounding box center [705, 76] width 610 height 15
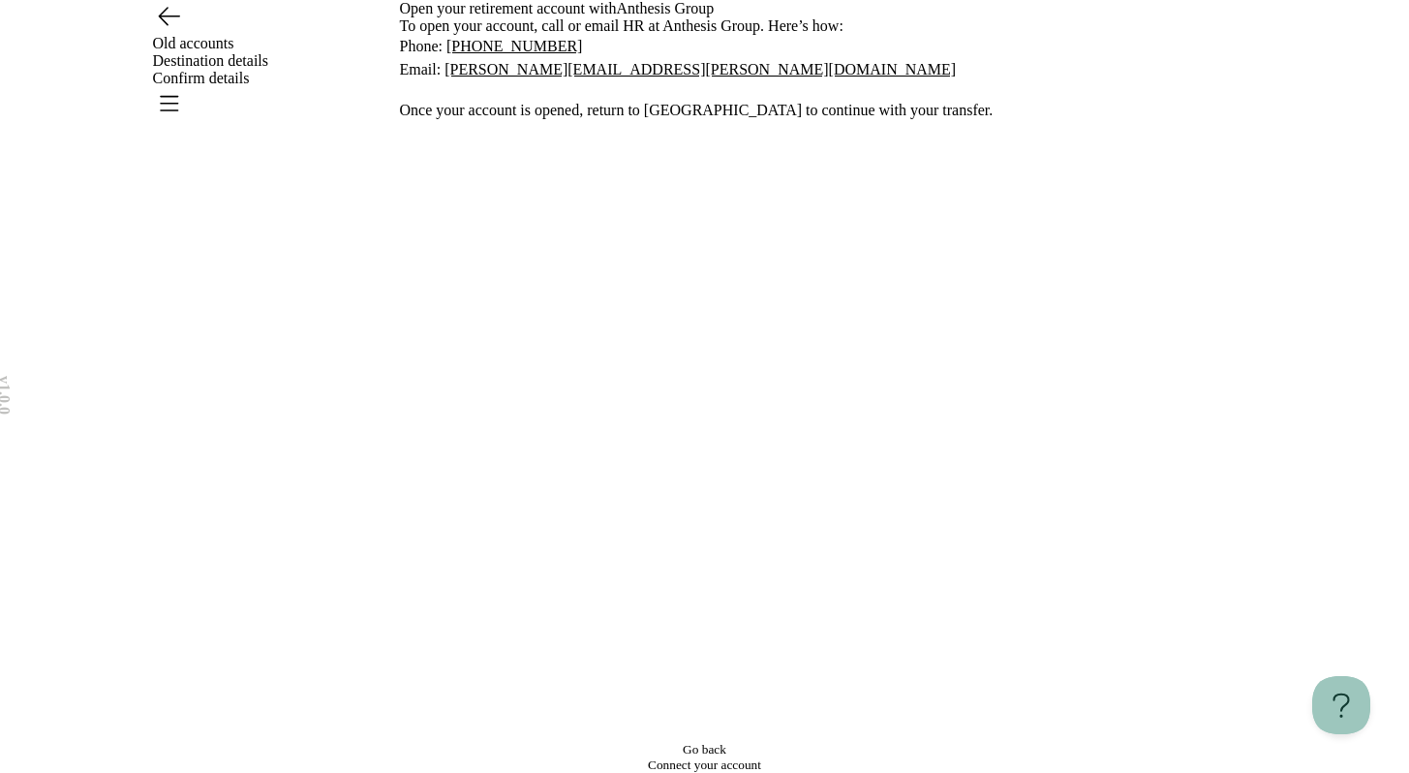
click at [724, 757] on span "Connect your account" at bounding box center [704, 764] width 113 height 15
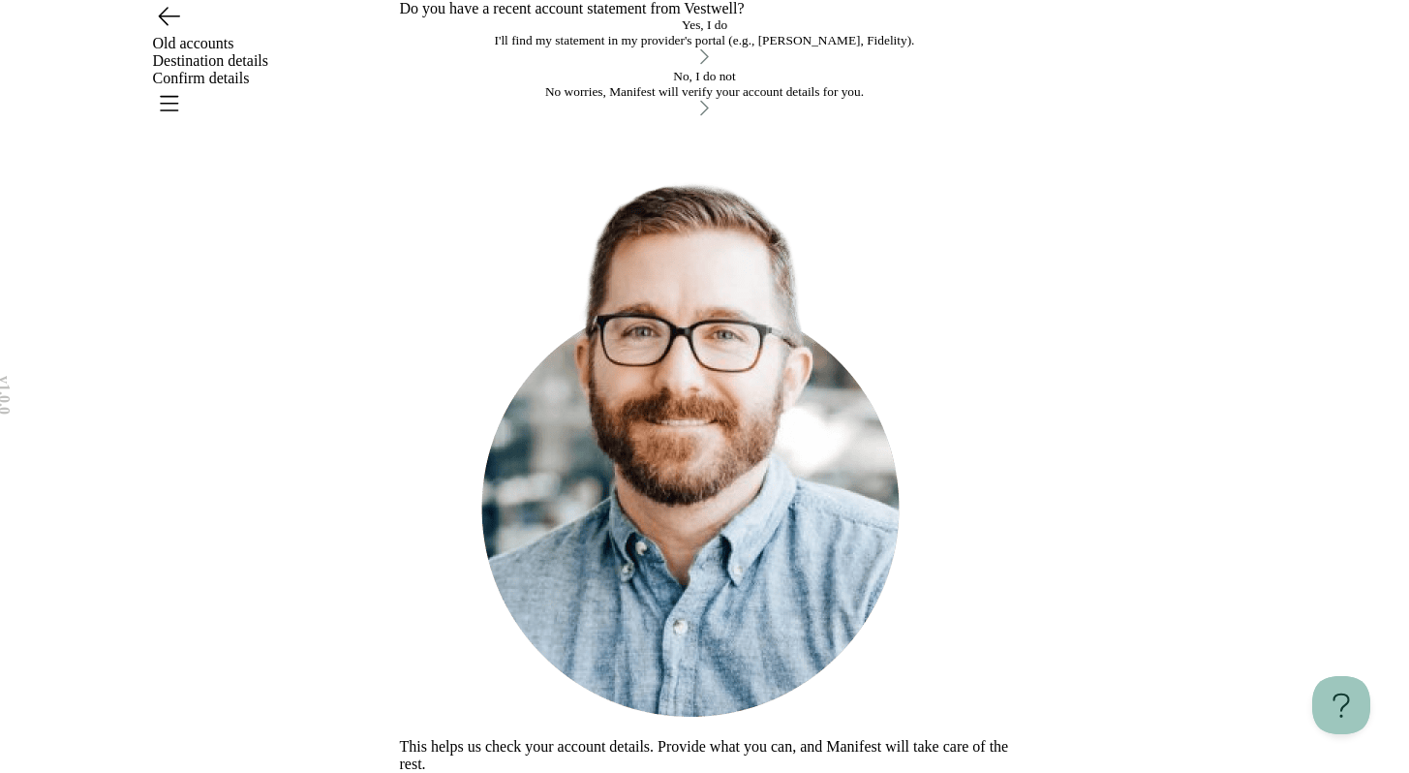
click at [692, 33] on div "Yes, I do" at bounding box center [705, 24] width 610 height 15
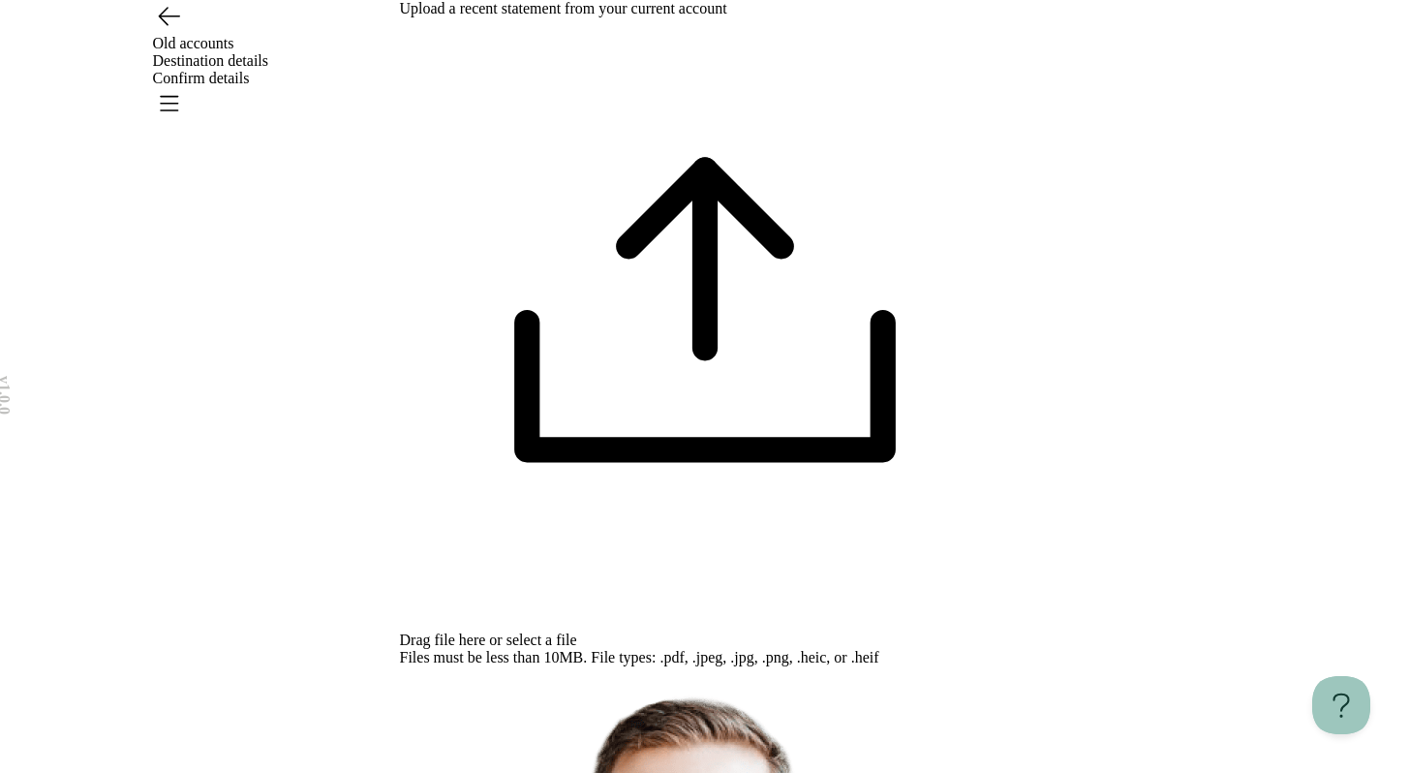
click at [168, 31] on icon "Go back" at bounding box center [168, 15] width 31 height 31
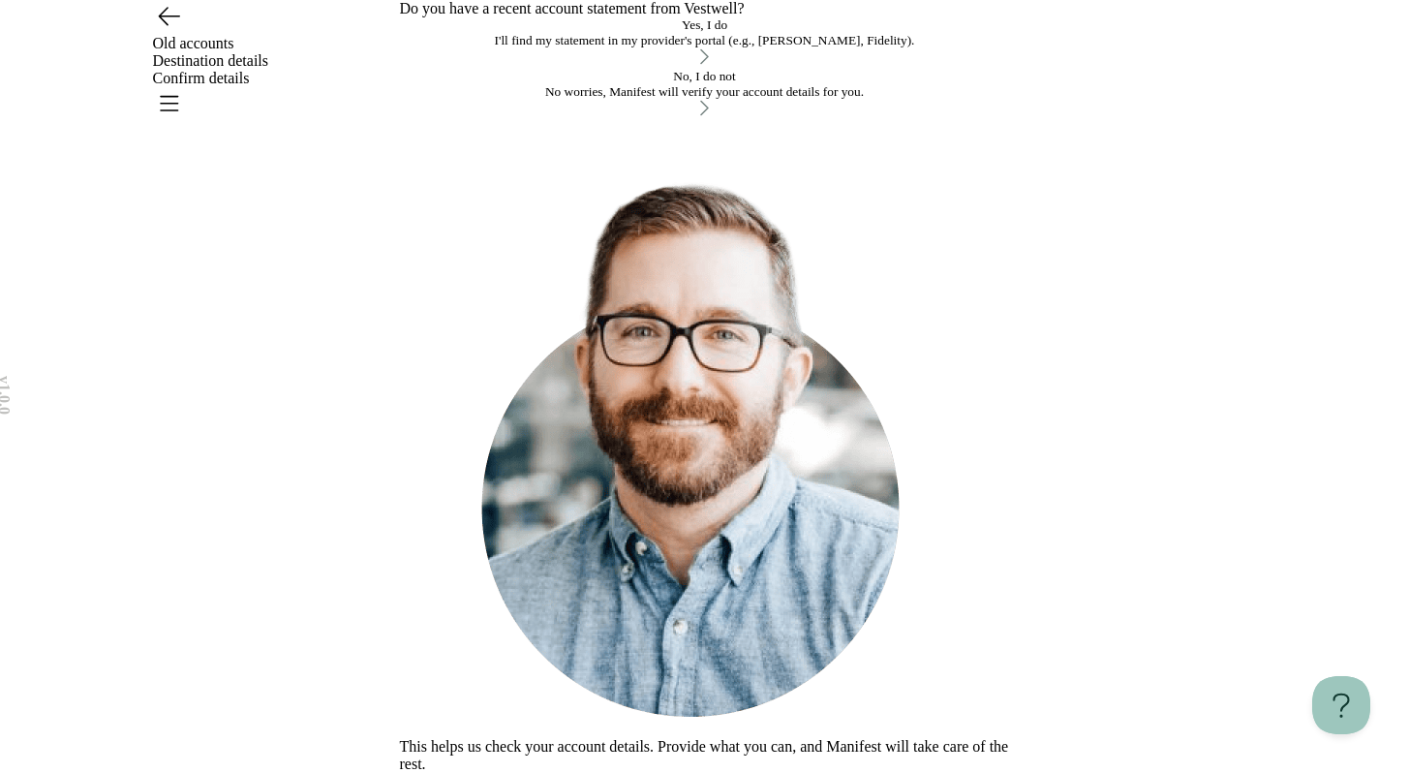
click at [651, 100] on div "No worries, Manifest will verify your account details for you." at bounding box center [705, 91] width 610 height 15
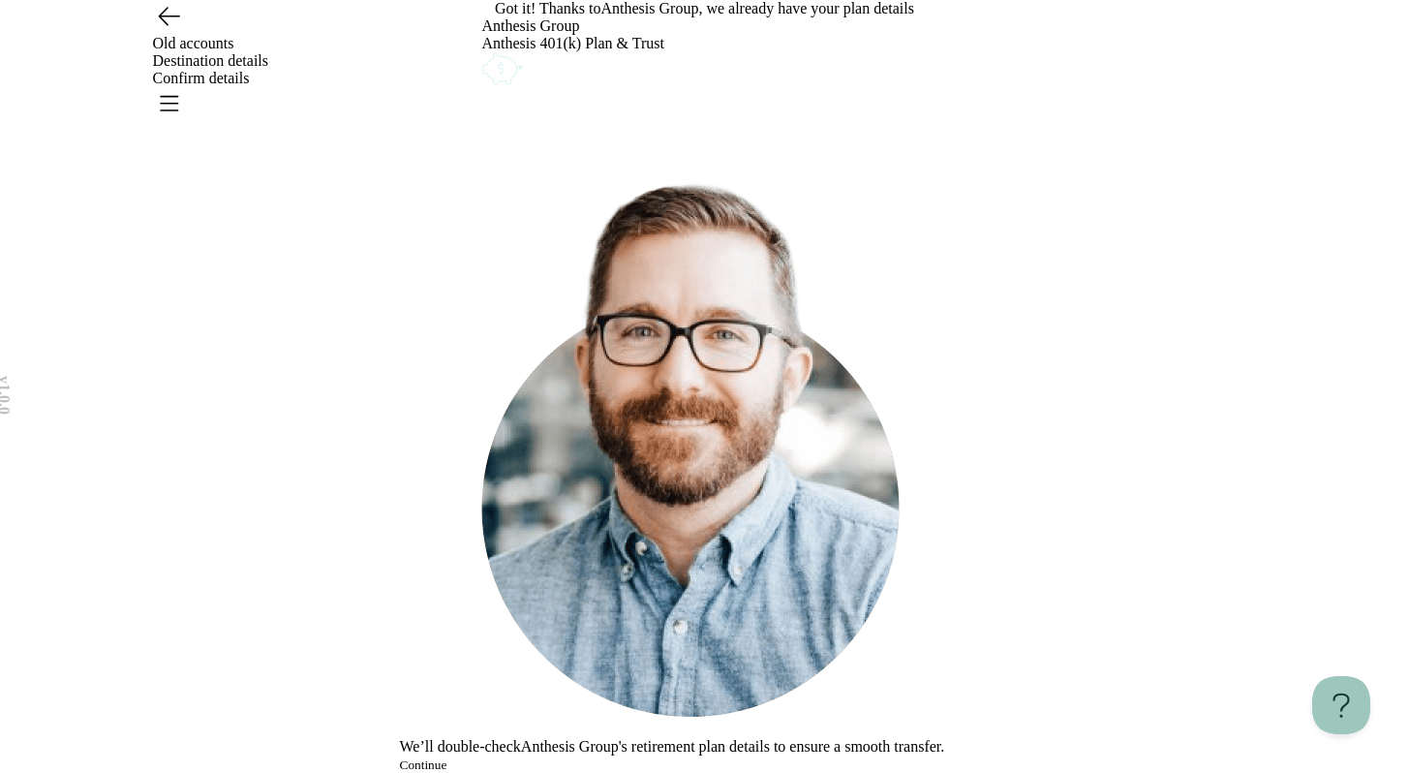
click at [447, 757] on button "Continue" at bounding box center [423, 764] width 47 height 15
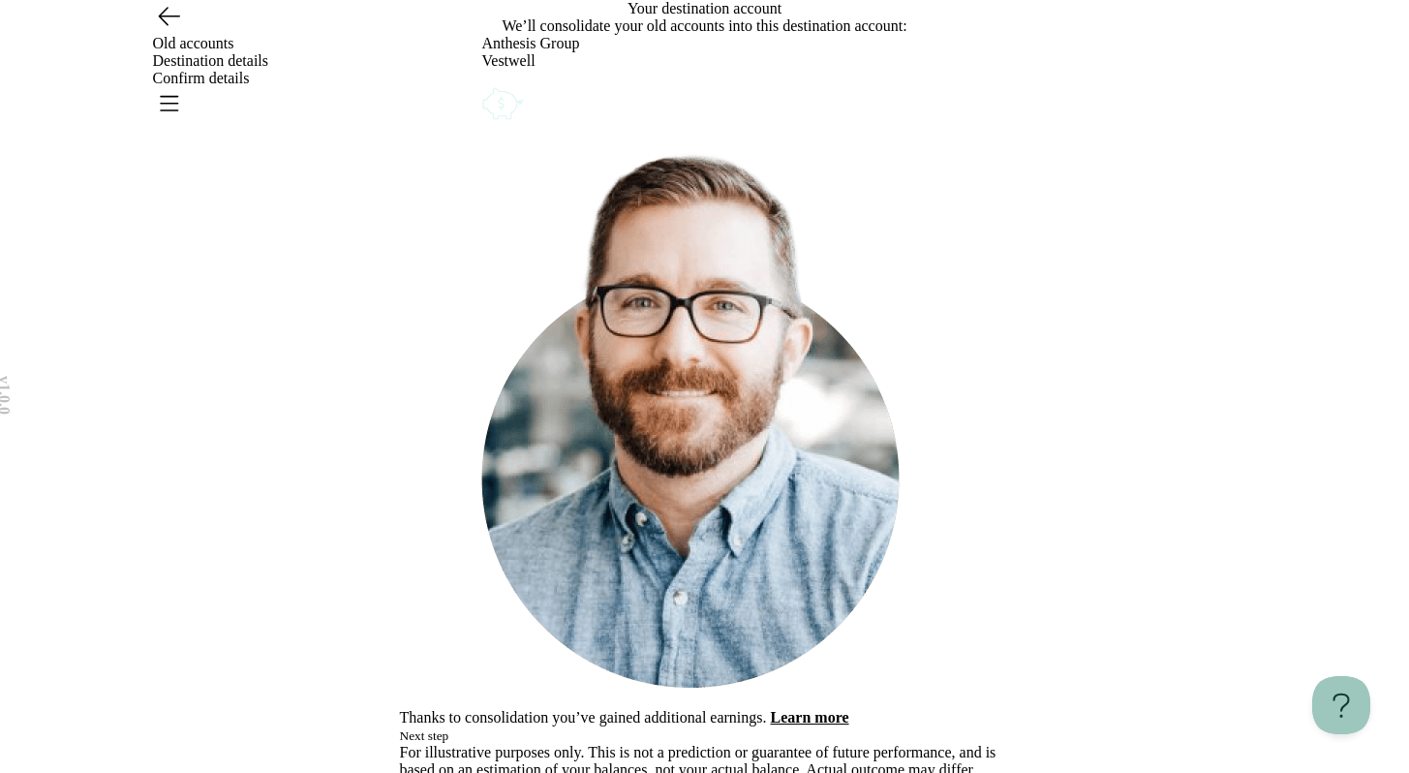
click at [449, 728] on span "Next step" at bounding box center [424, 735] width 49 height 15
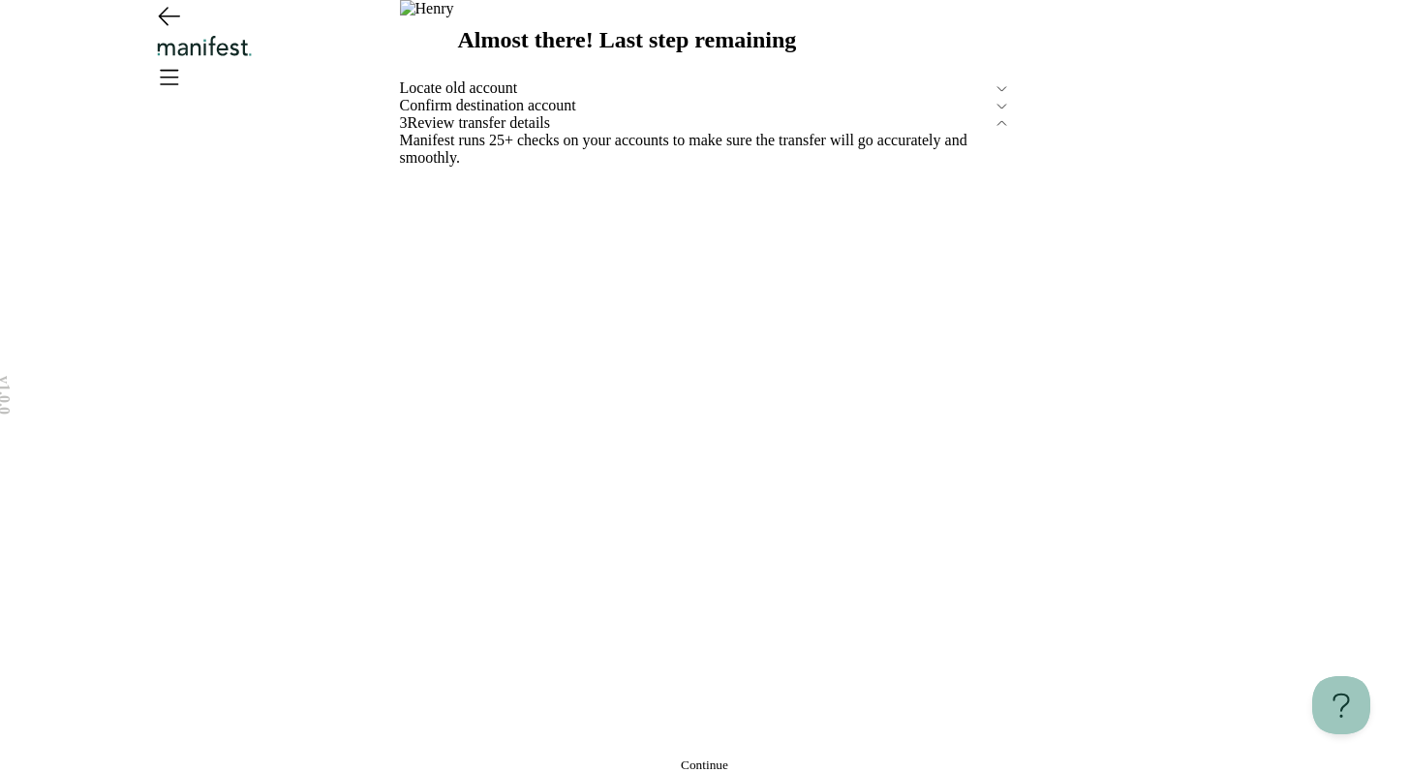
click at [681, 757] on span "Continue" at bounding box center [704, 764] width 47 height 15
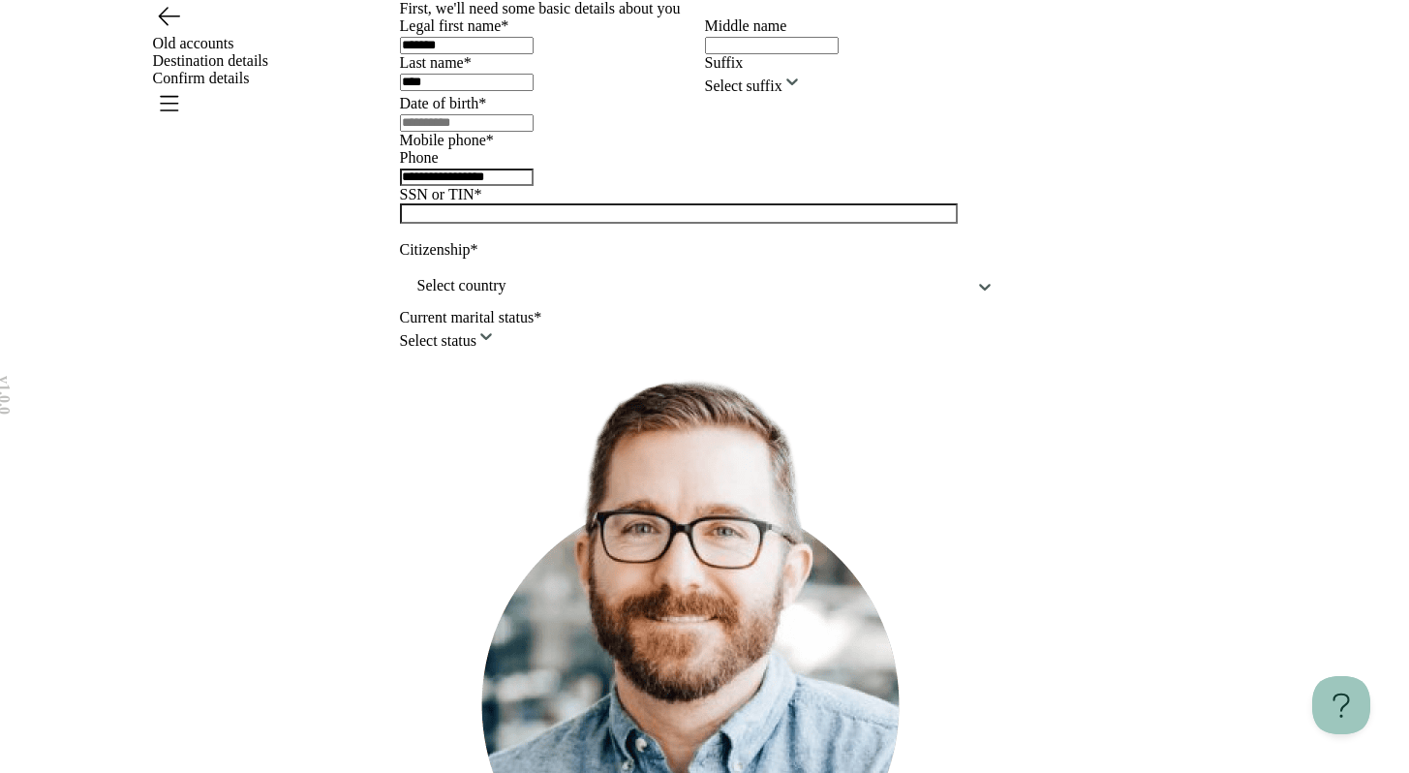
click at [437, 132] on input "text" at bounding box center [467, 122] width 134 height 17
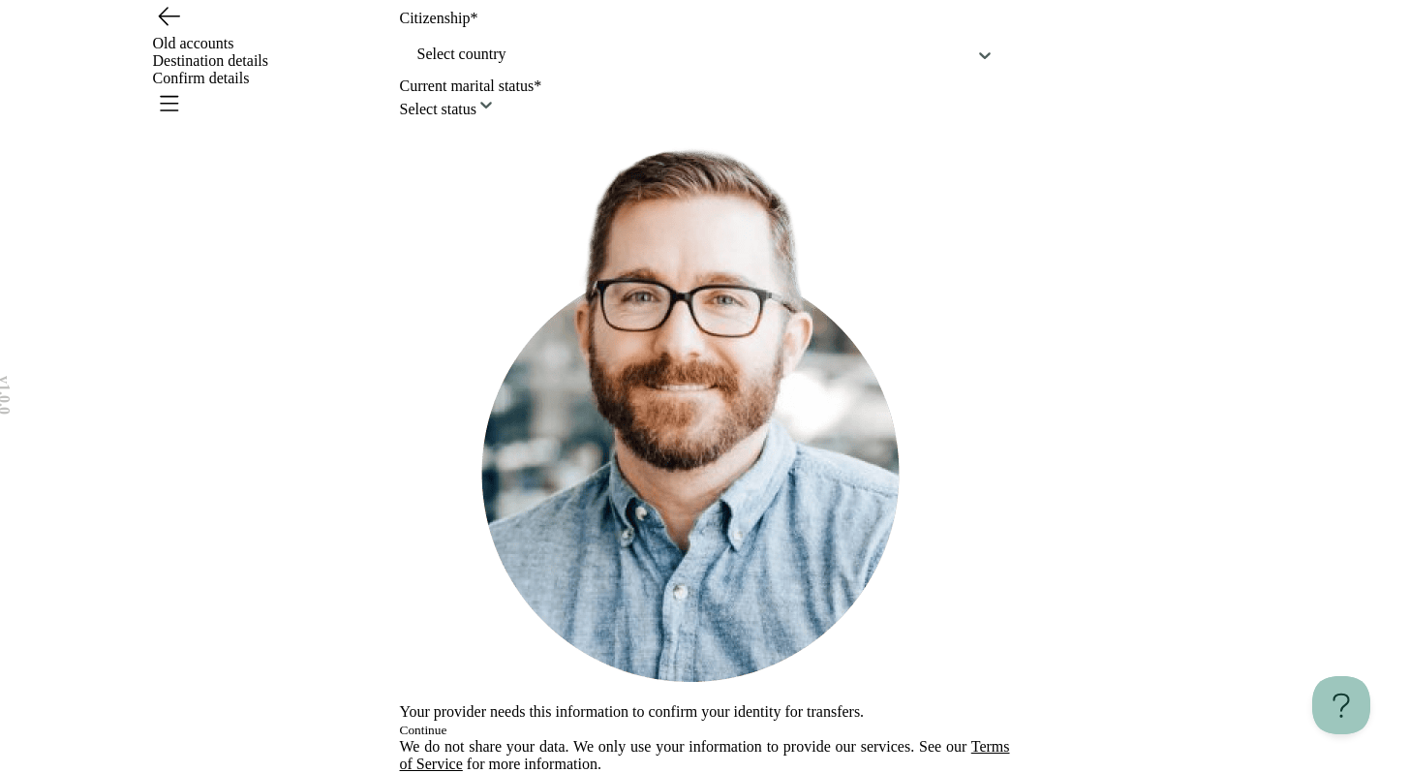
scroll to position [572, 0]
type input "**********"
click at [447, 723] on button "Continue" at bounding box center [423, 730] width 47 height 15
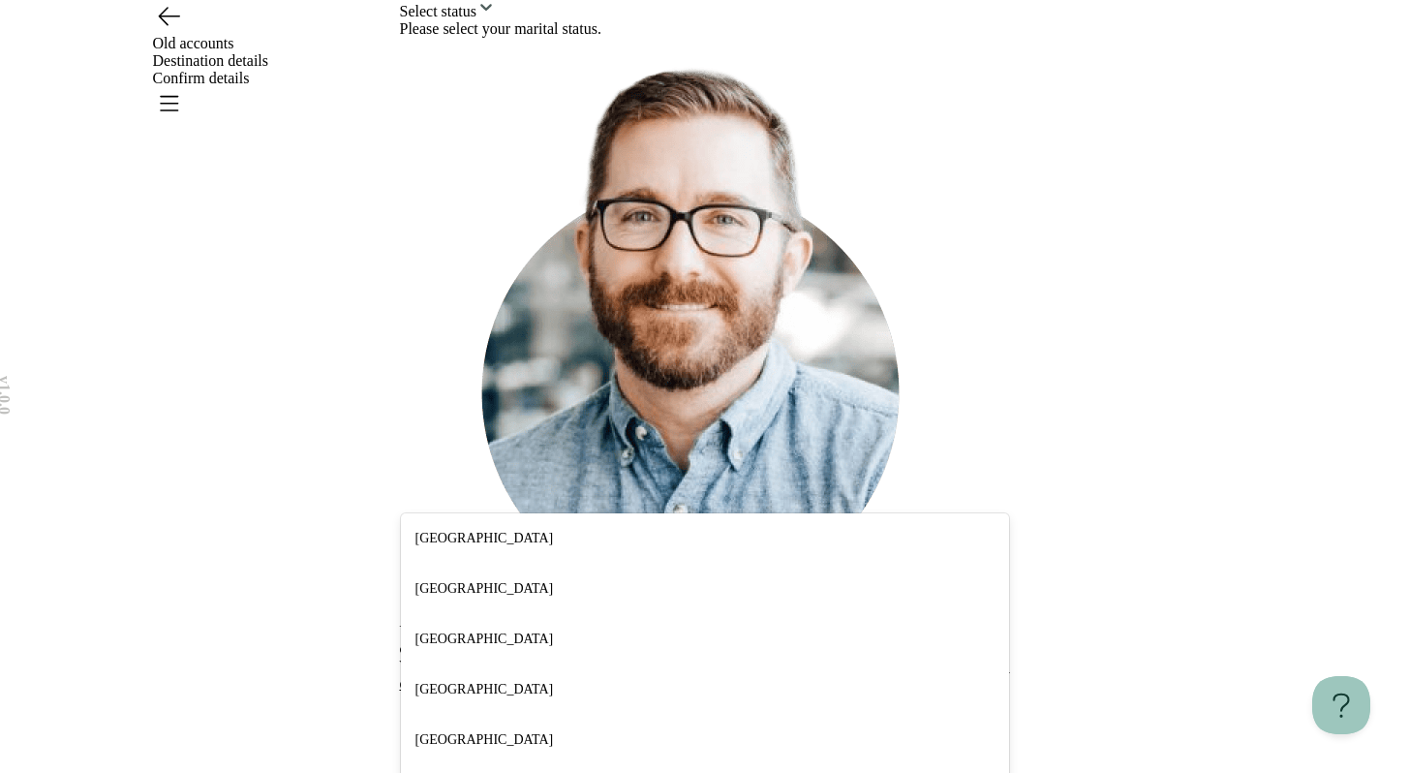
click at [902, 617] on div "[GEOGRAPHIC_DATA]" at bounding box center [705, 639] width 608 height 50
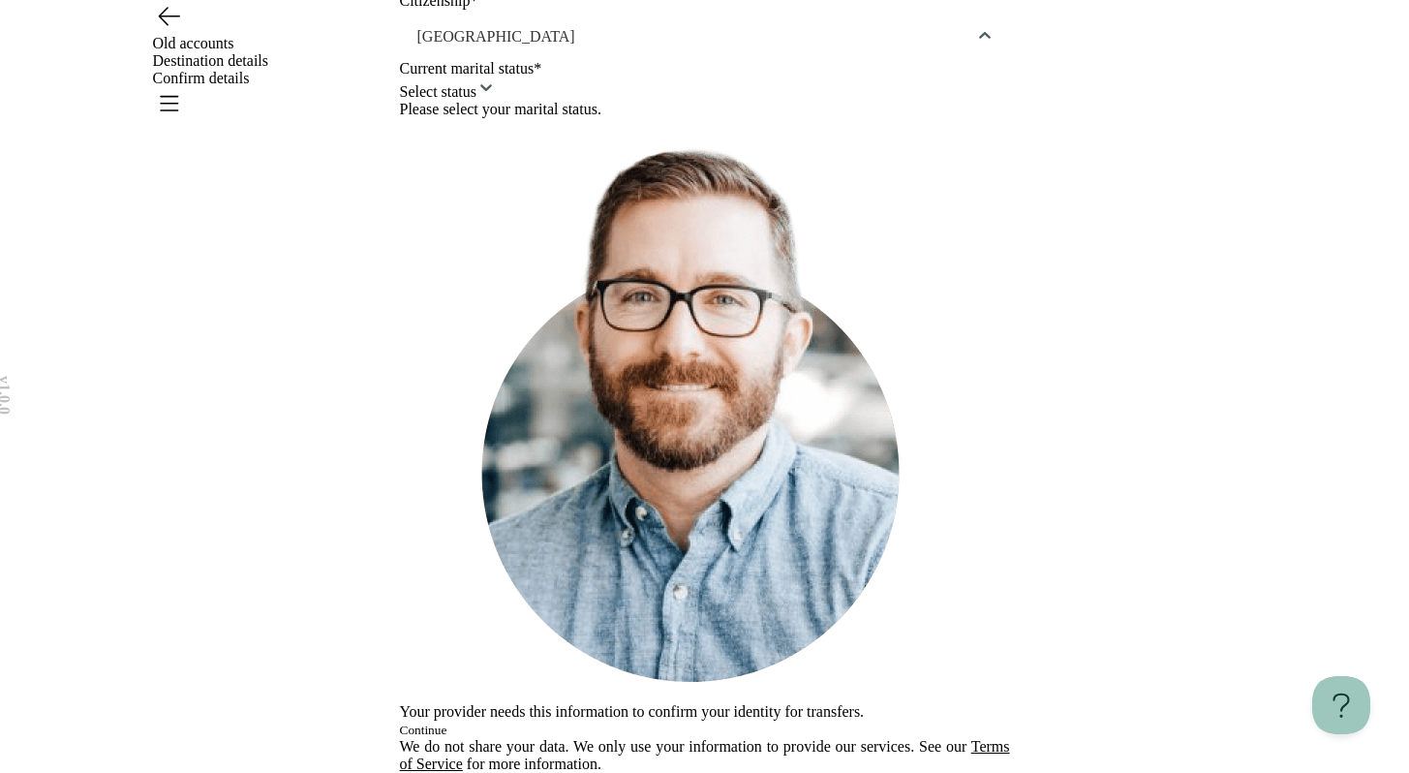
click at [895, 60] on div "[GEOGRAPHIC_DATA]" at bounding box center [705, 37] width 610 height 46
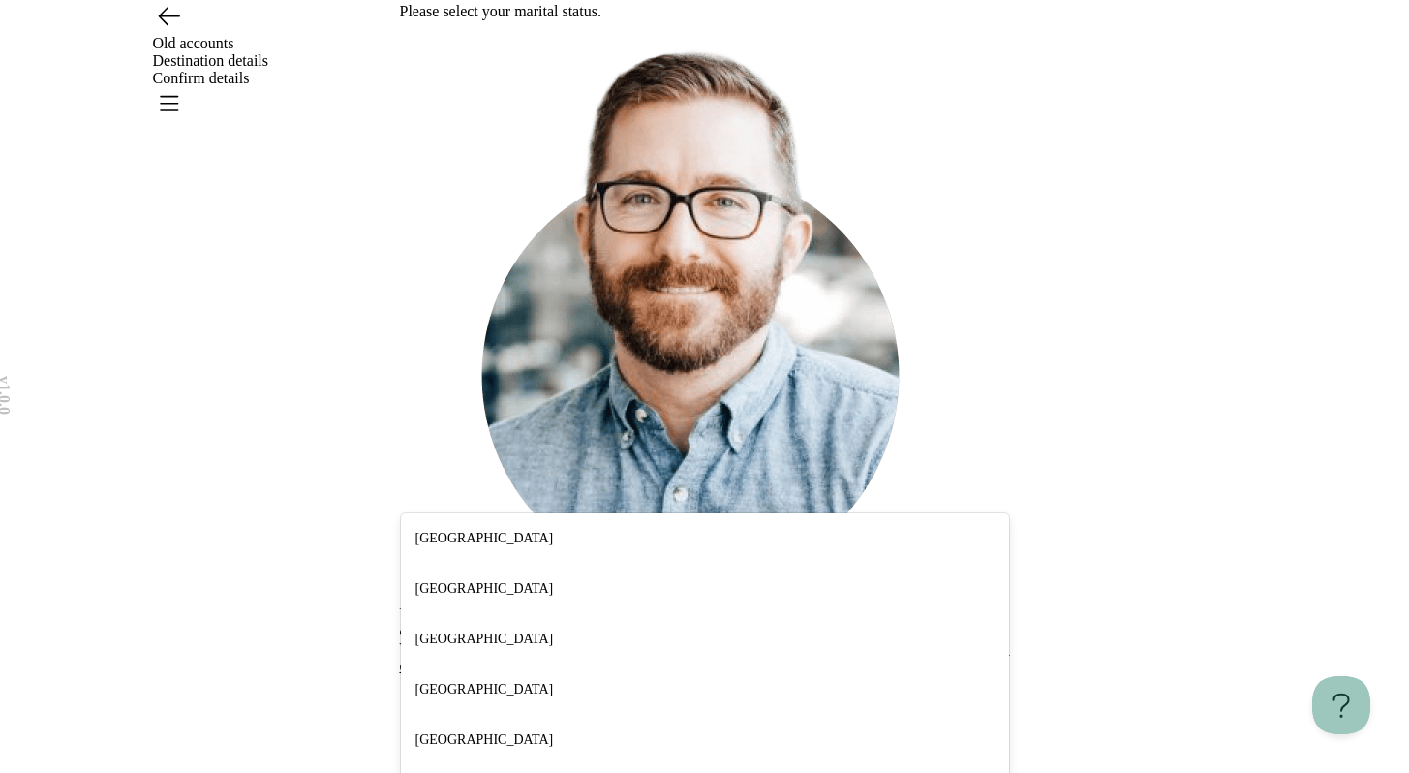
click at [889, 540] on div "[GEOGRAPHIC_DATA]" at bounding box center [705, 538] width 608 height 50
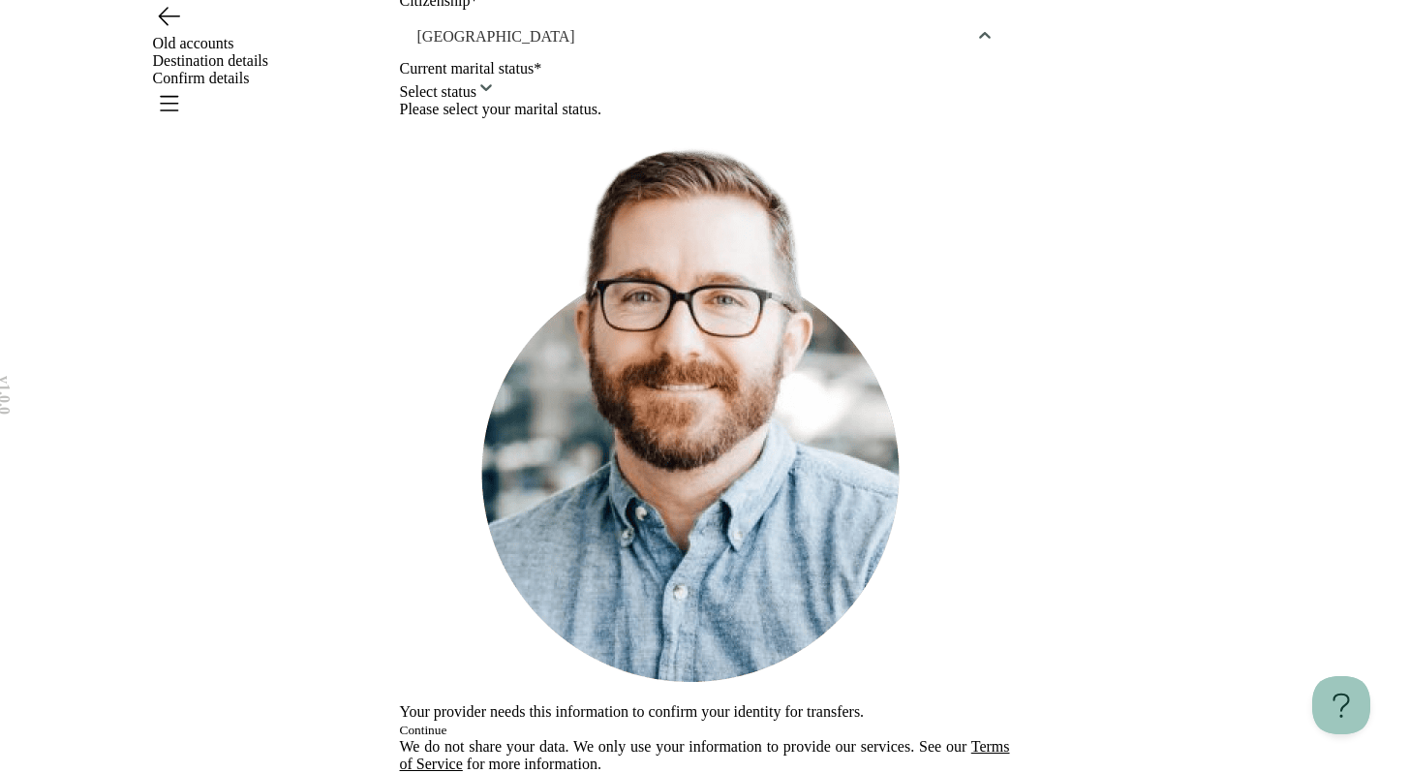
click at [868, 605] on html "**********" at bounding box center [704, 262] width 1409 height 1022
click at [447, 723] on button "Continue" at bounding box center [423, 730] width 47 height 15
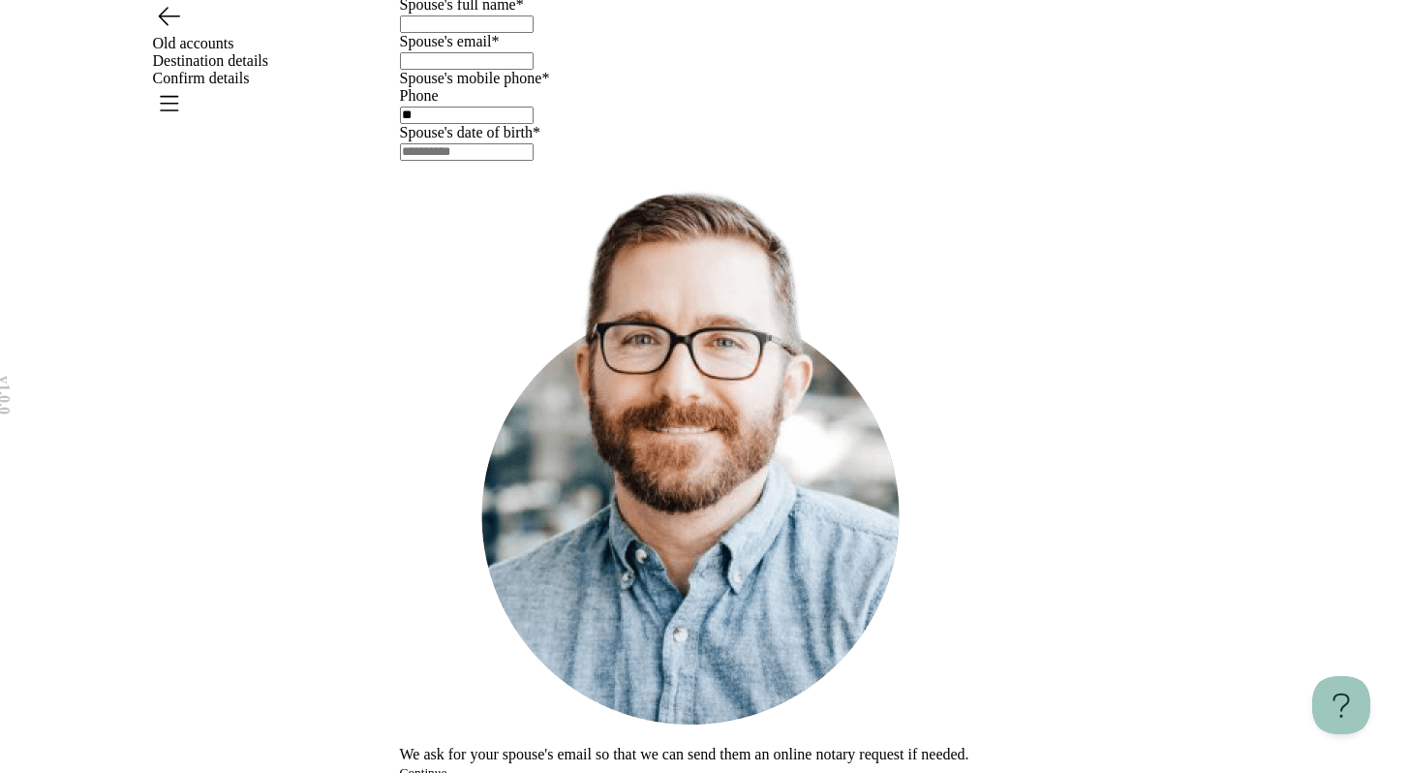
scroll to position [0, 0]
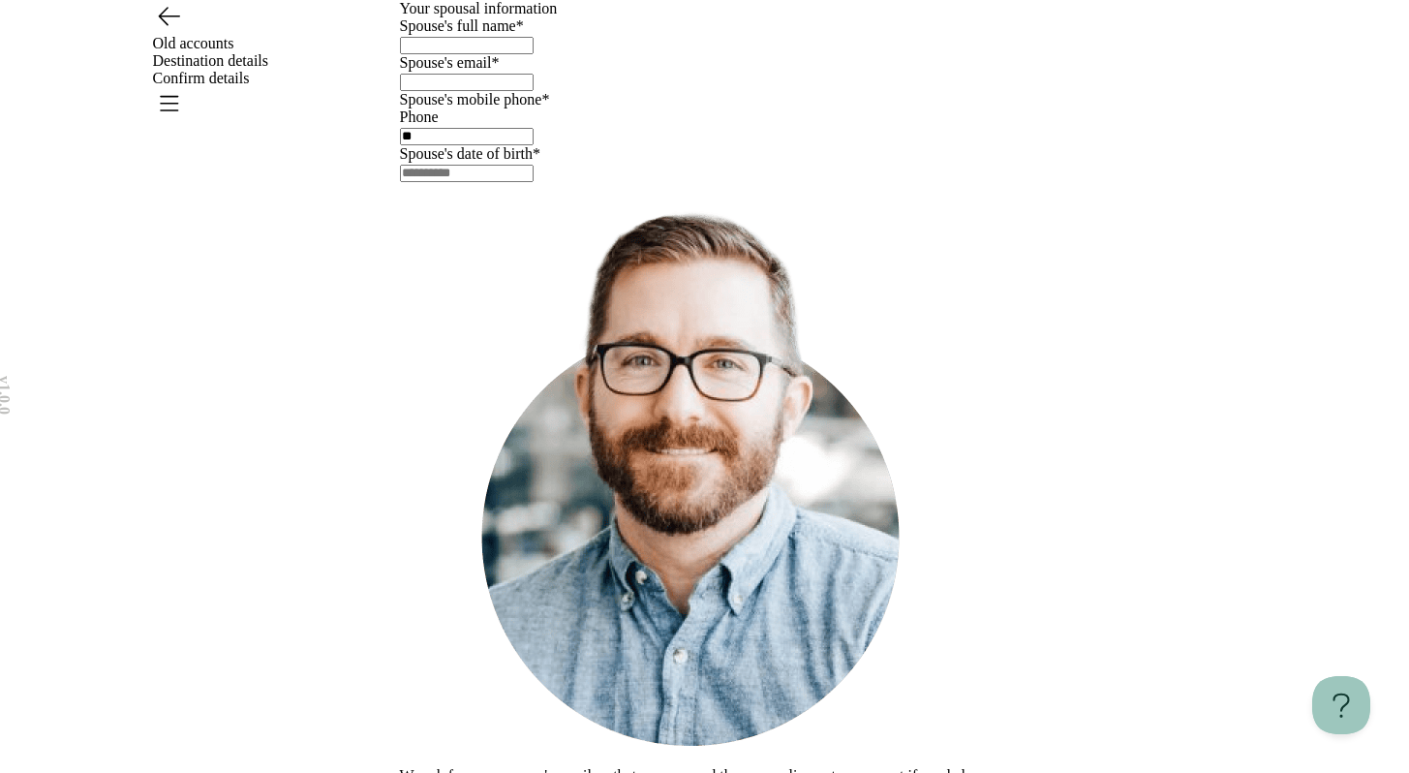
click at [534, 54] on input "text" at bounding box center [467, 45] width 134 height 17
type input "*"
type input "******"
type input "**********"
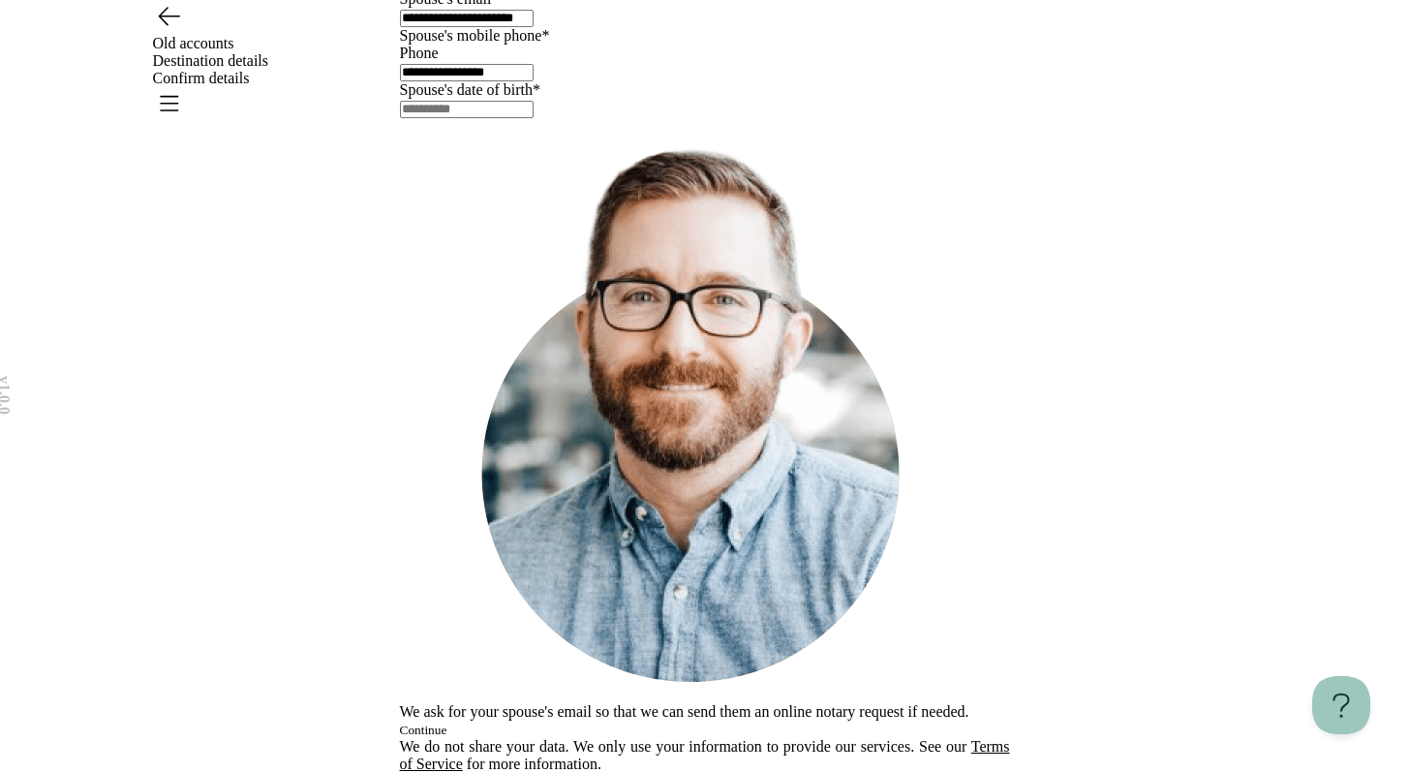
scroll to position [243, 0]
type input "**********"
click at [486, 118] on input "text" at bounding box center [467, 109] width 134 height 17
type input "**********"
click at [447, 723] on button "Continue" at bounding box center [423, 730] width 47 height 15
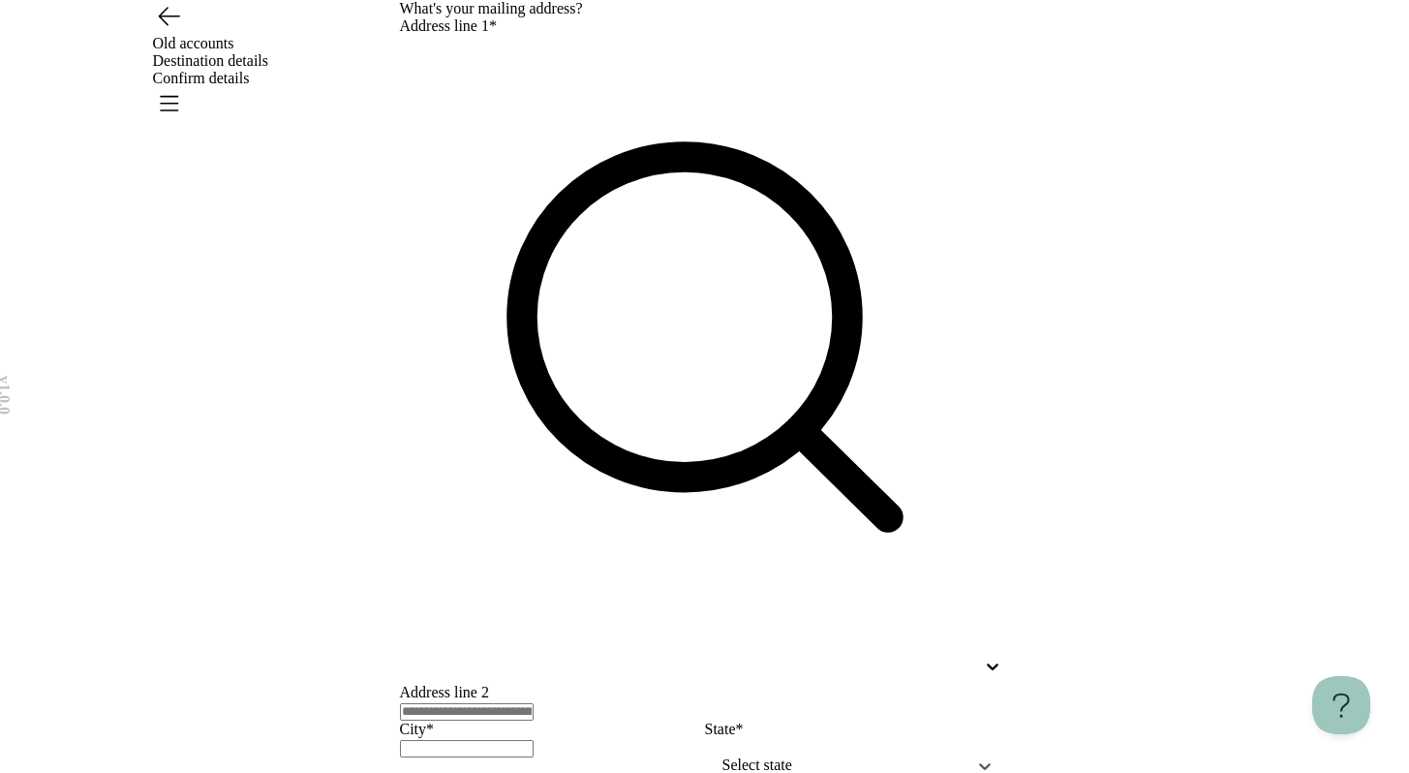
scroll to position [0, 0]
click at [820, 658] on div at bounding box center [687, 666] width 575 height 17
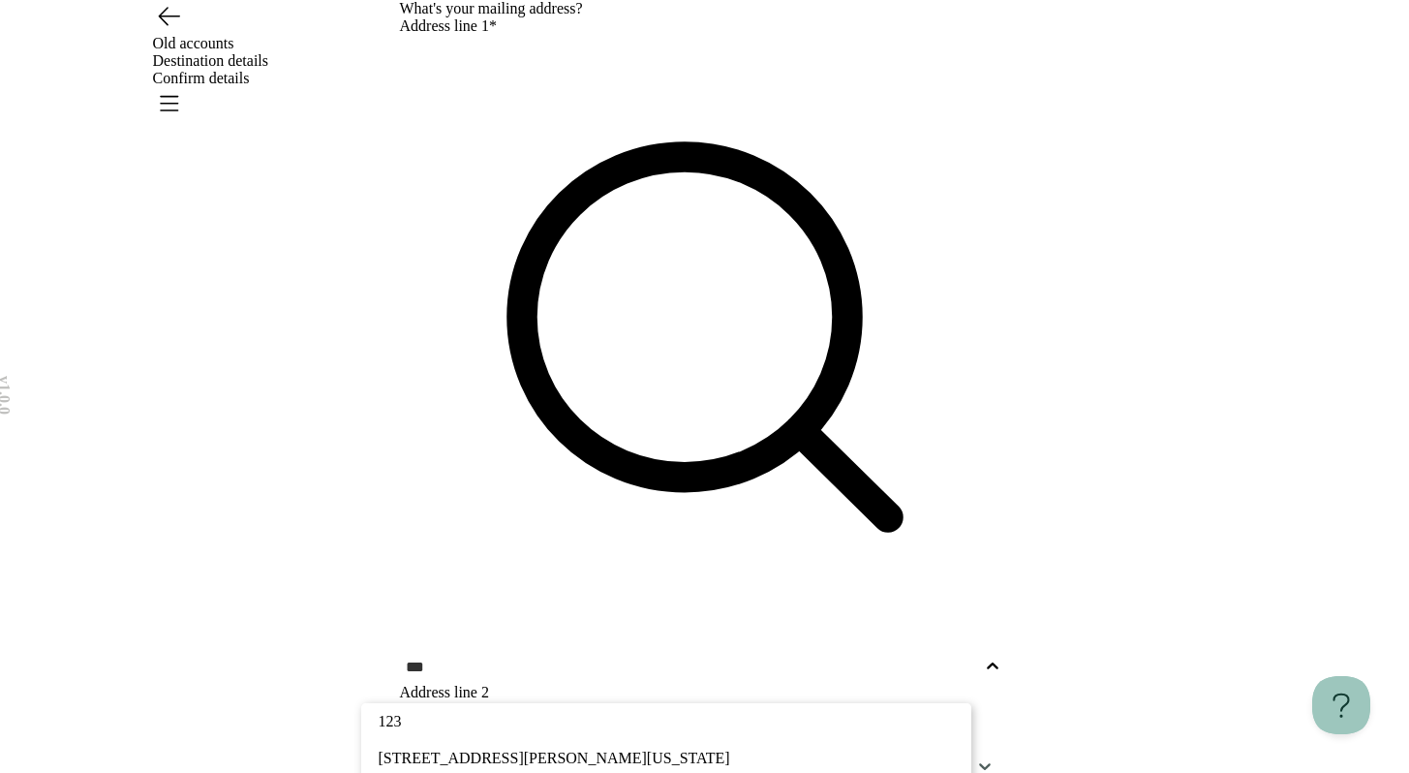
type input "***"
type input "********"
type input "*****"
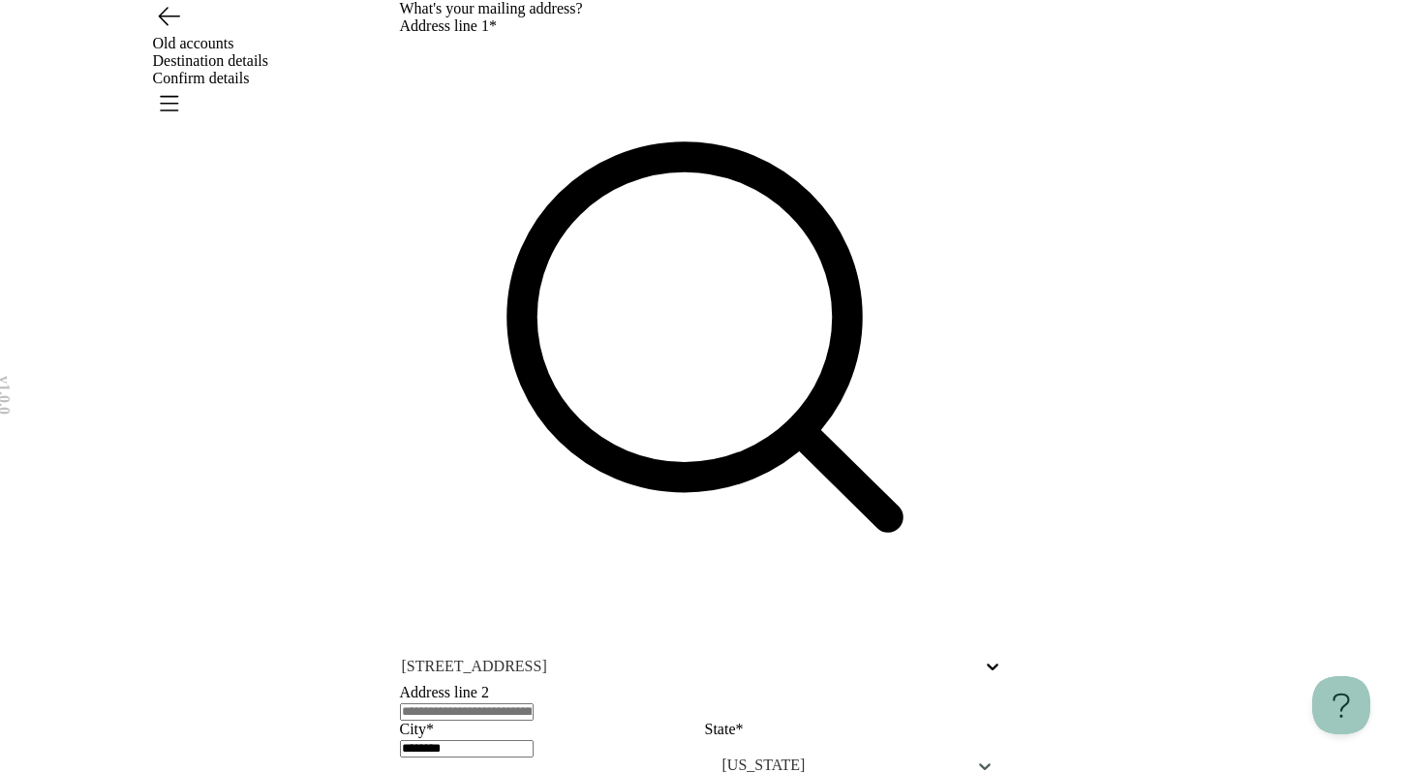
scroll to position [249, 0]
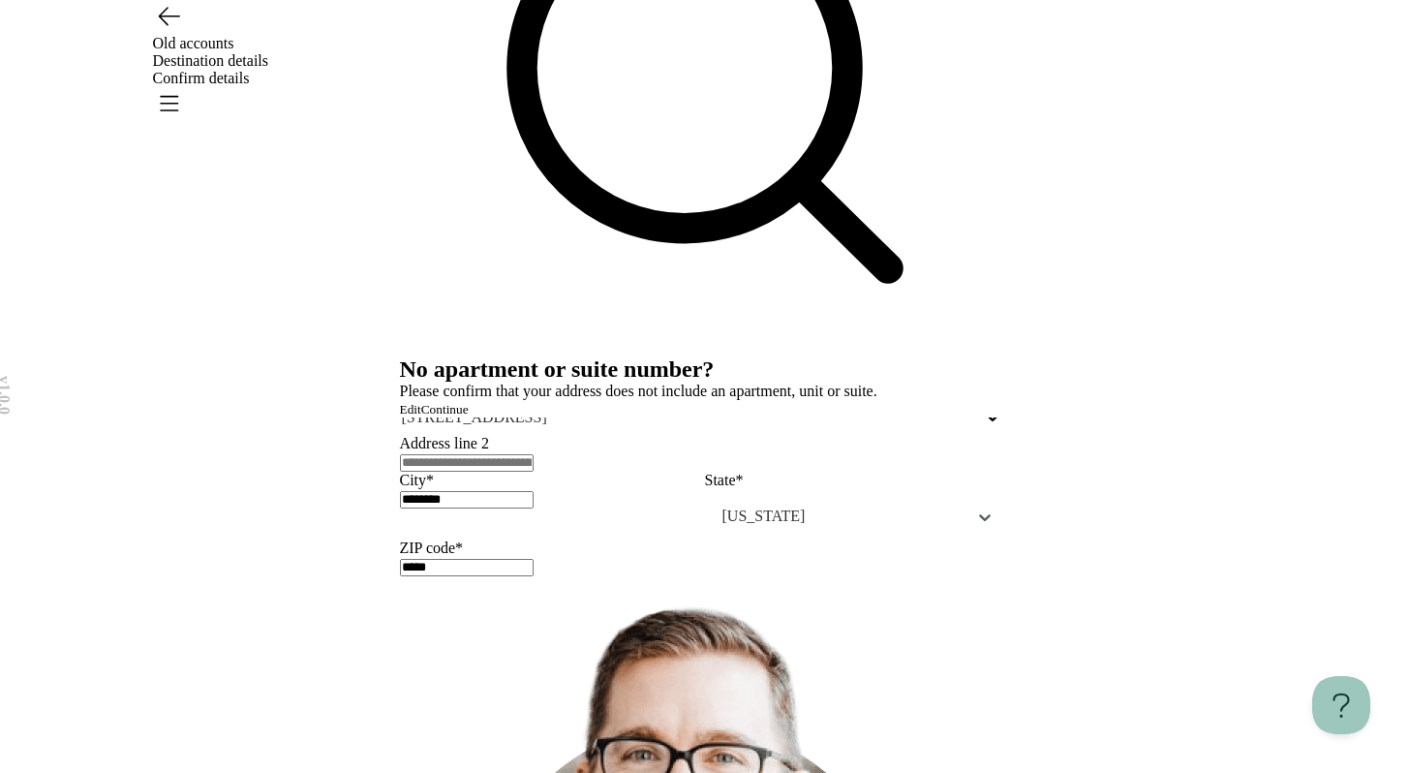
click at [469, 416] on span "Continue" at bounding box center [444, 409] width 47 height 15
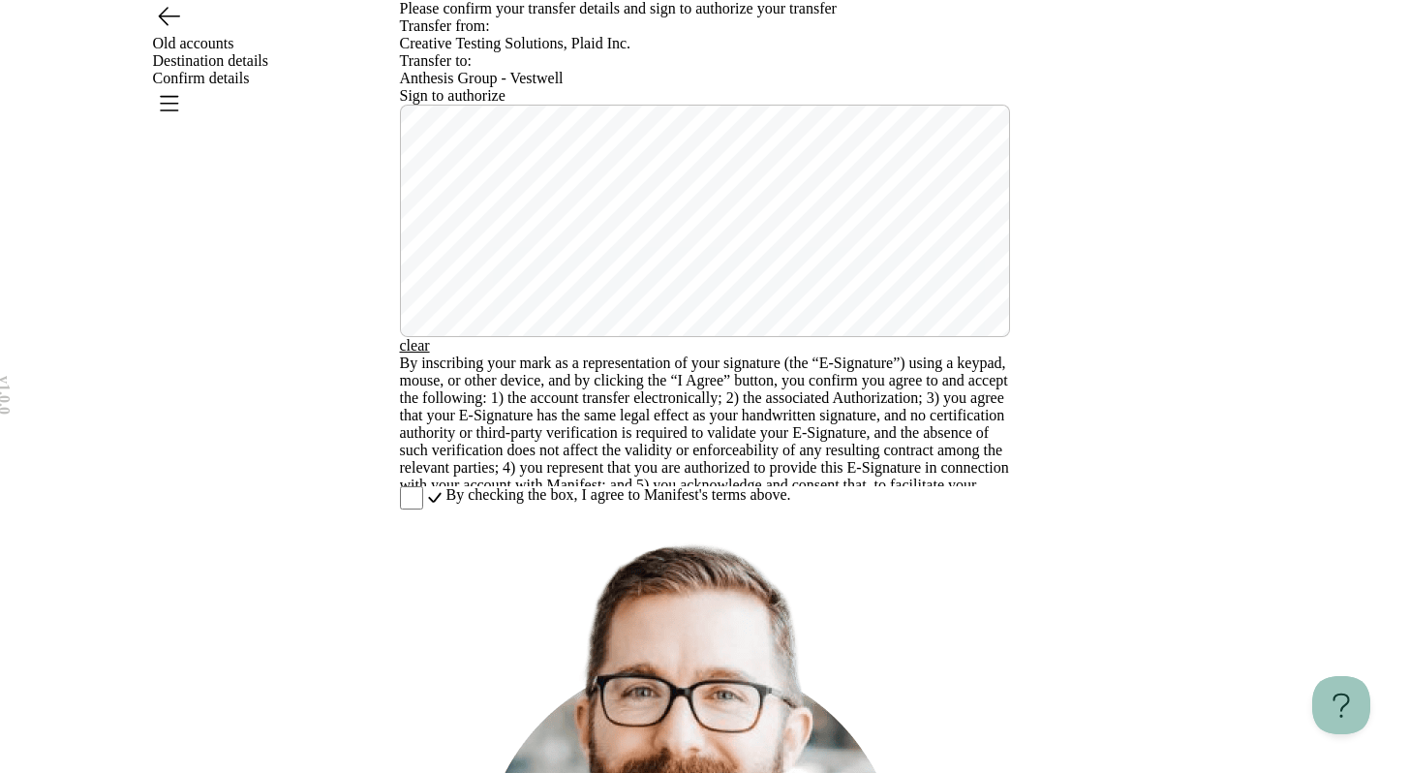
click at [1212, 294] on div "v 1.0.0 Old accounts Destination details Confirm details Please confirm your tr…" at bounding box center [704, 575] width 1409 height 1151
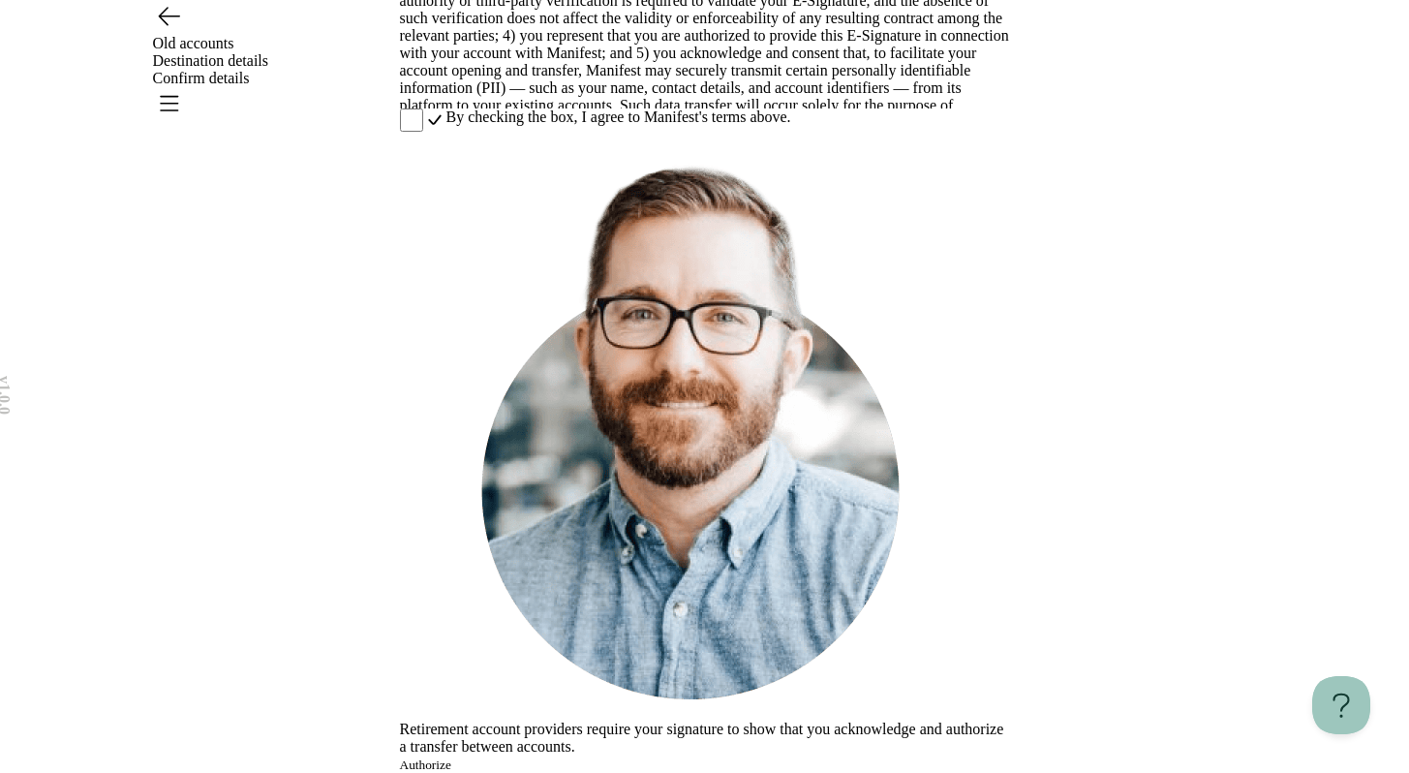
scroll to position [178, 0]
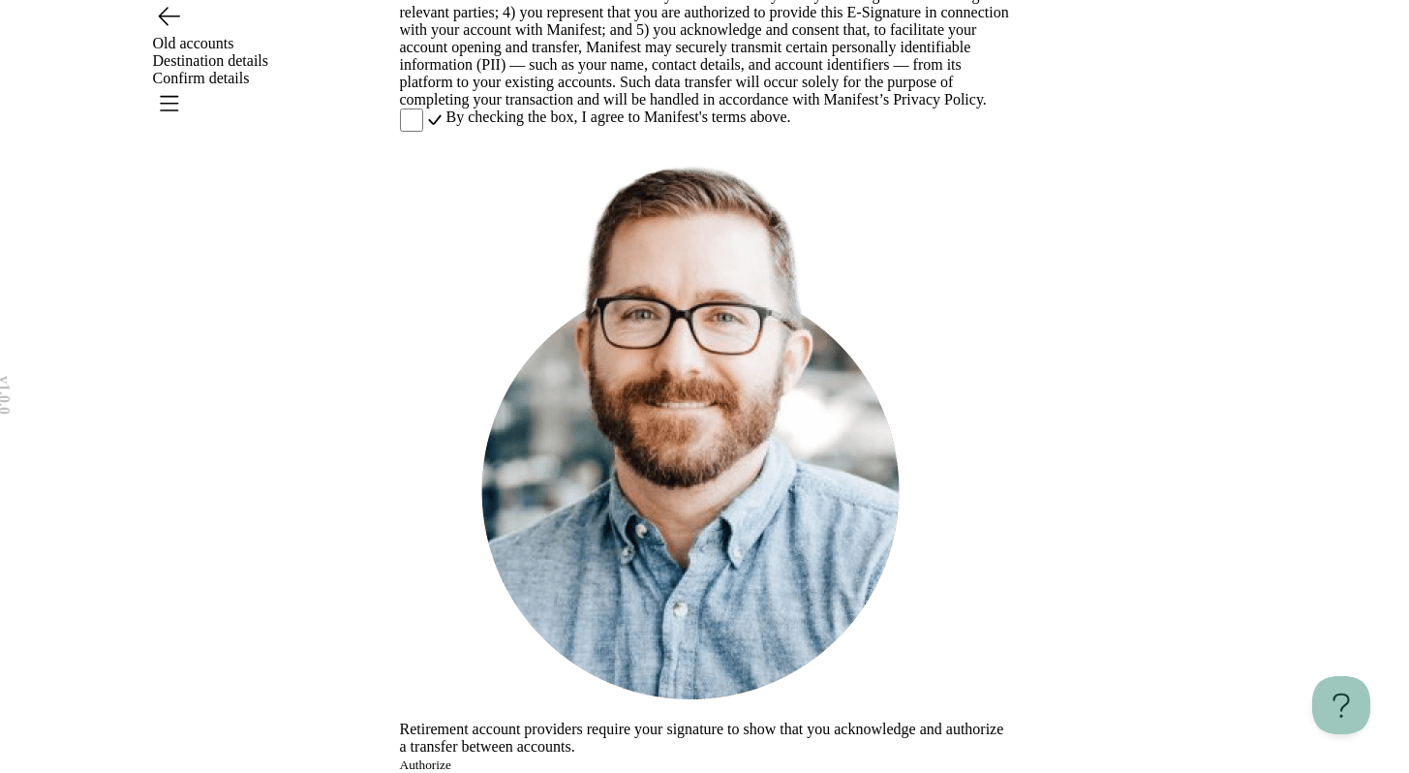
click at [451, 757] on button "Authorize" at bounding box center [425, 764] width 51 height 15
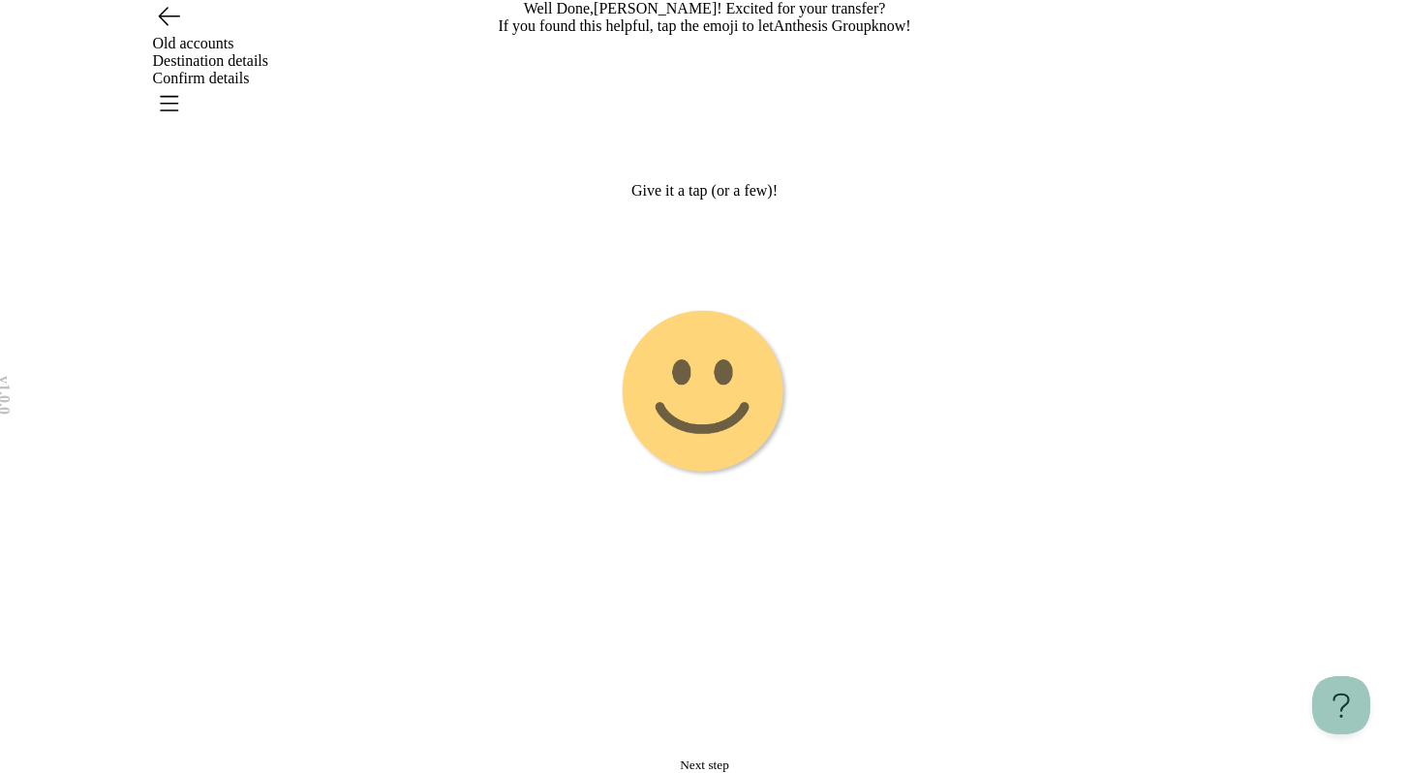
scroll to position [73, 0]
click at [728, 757] on span "Next step" at bounding box center [704, 764] width 49 height 15
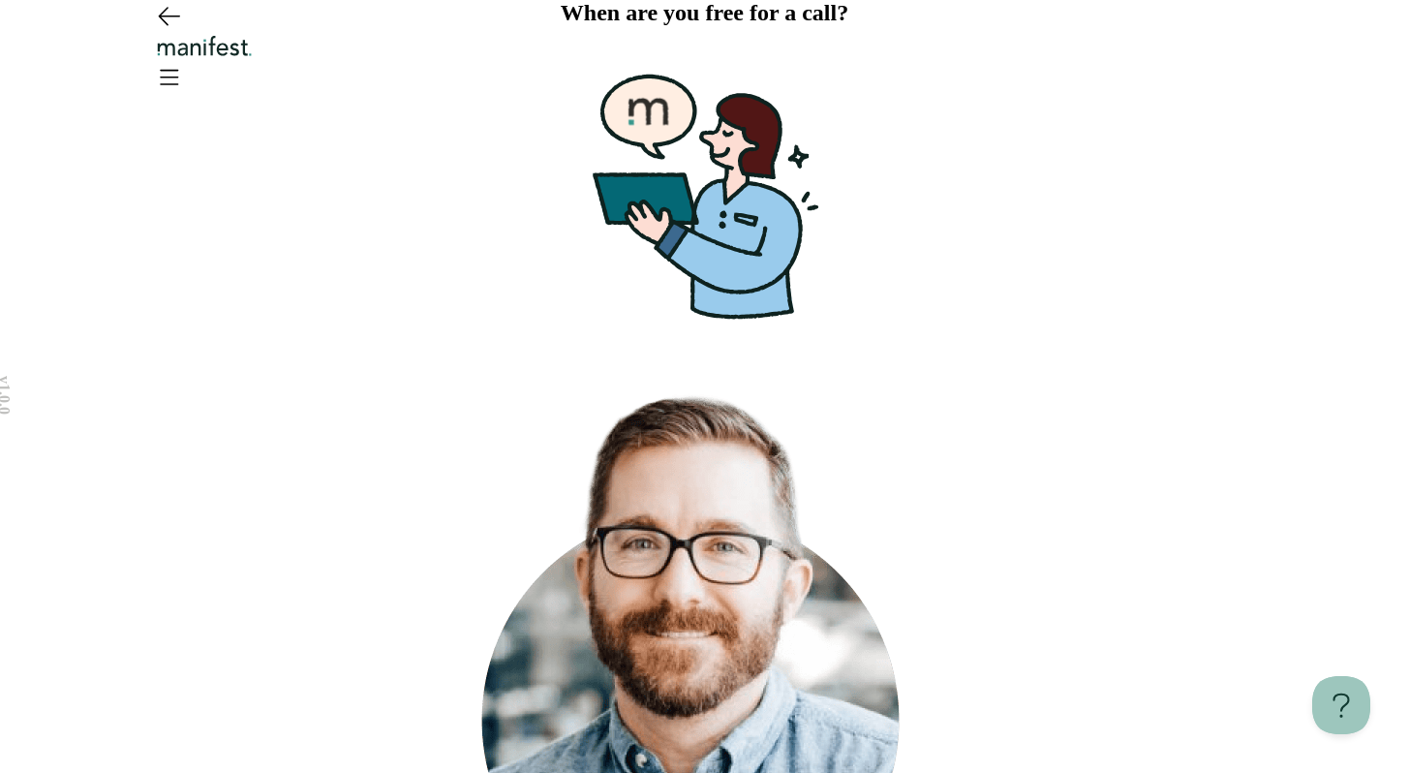
click at [184, 61] on icon "Open menu" at bounding box center [168, 76] width 31 height 31
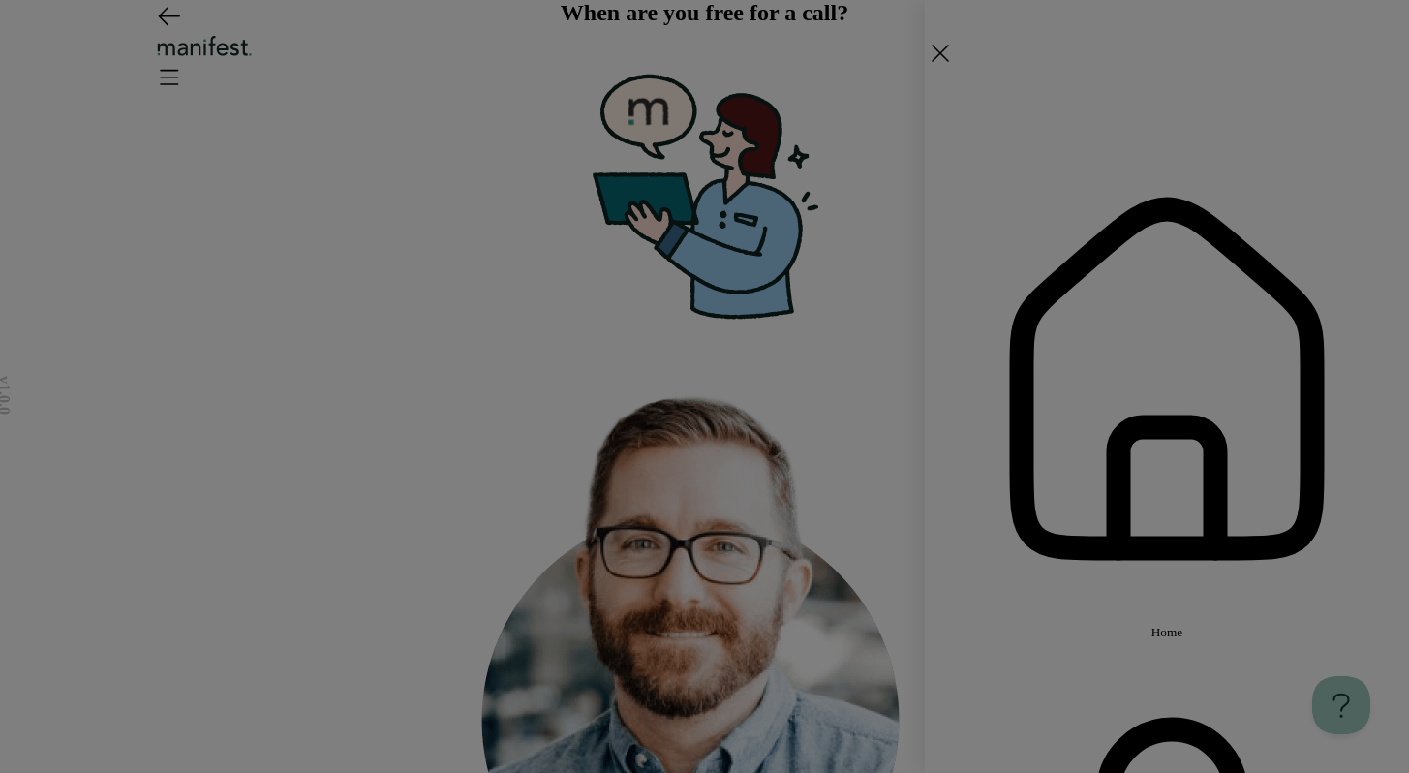
click at [1161, 207] on button "Home" at bounding box center [1167, 389] width 484 height 504
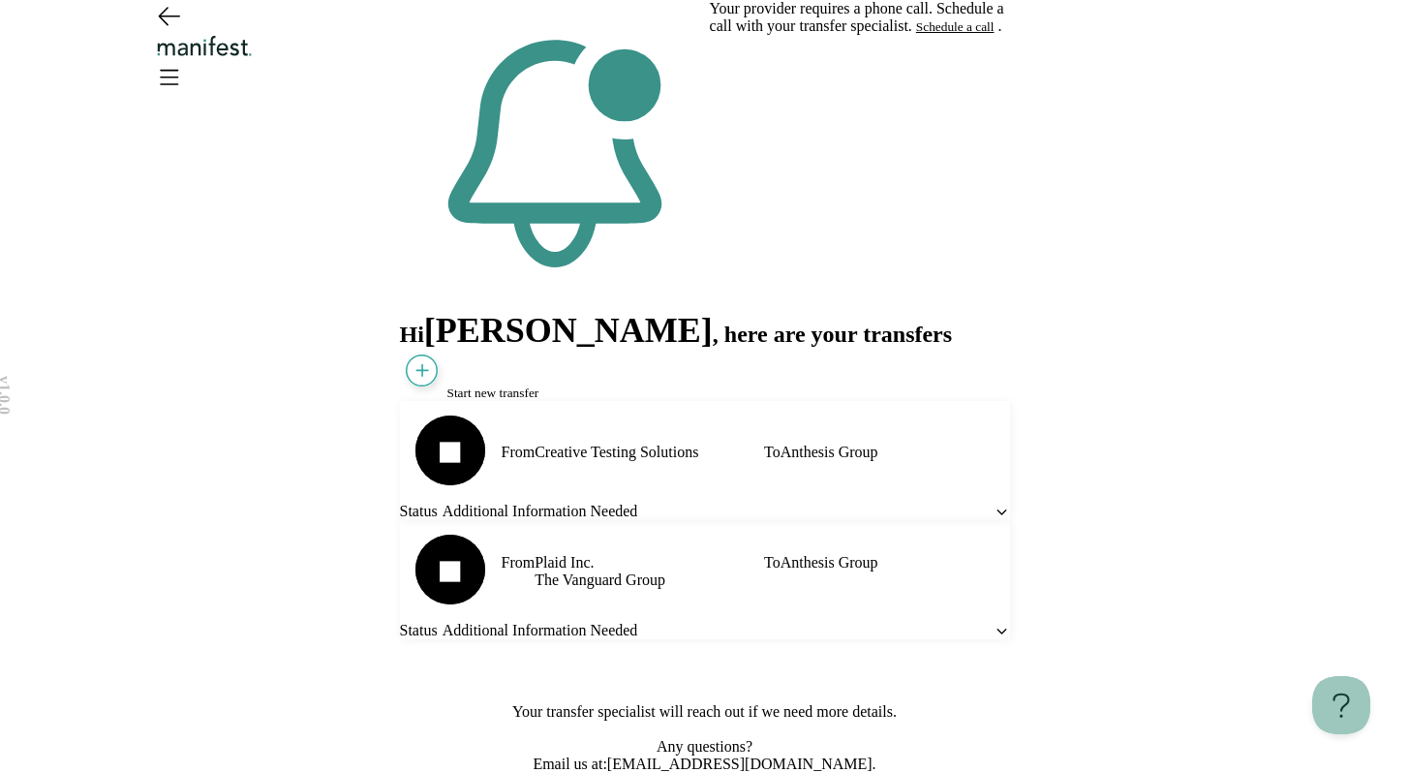
click at [916, 35] on button "Schedule a call" at bounding box center [955, 26] width 78 height 15
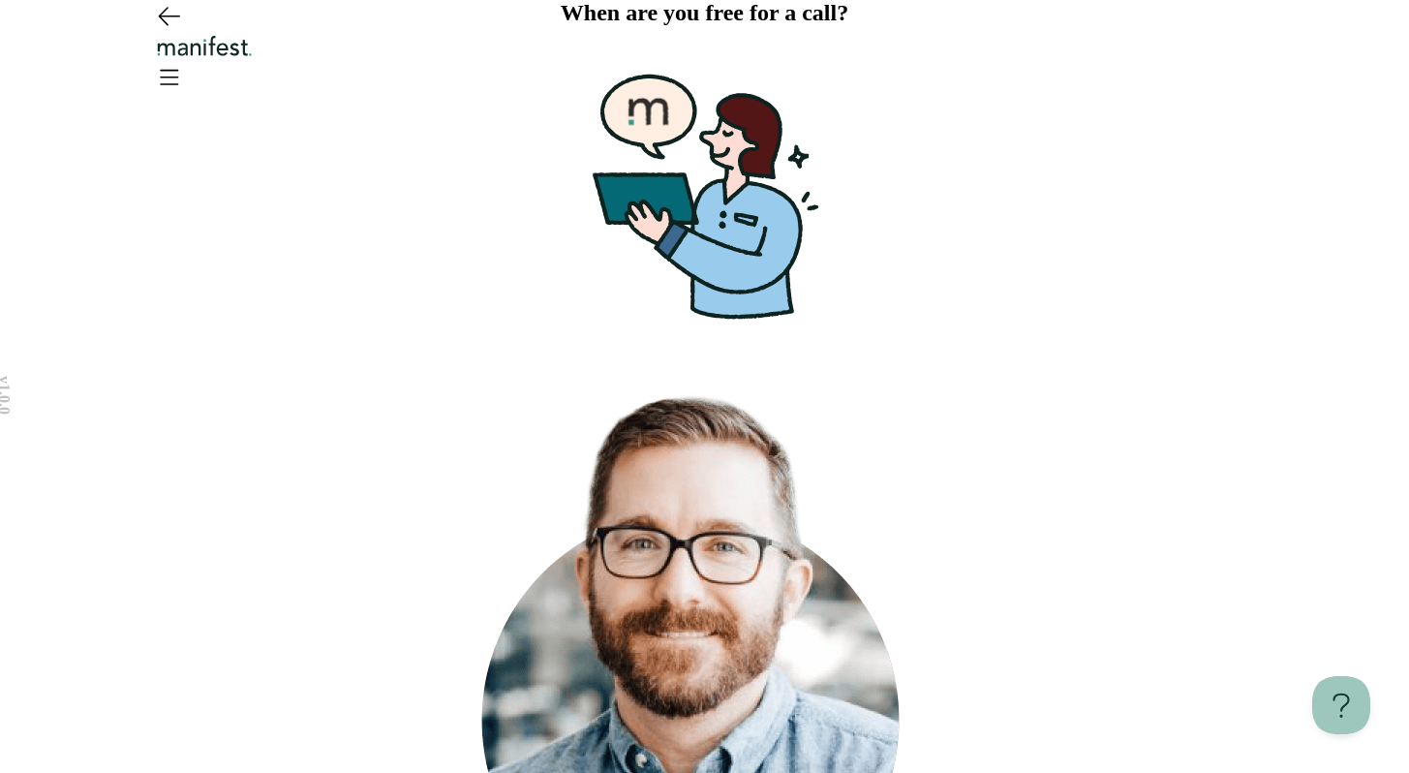
click at [177, 31] on icon "Go back" at bounding box center [168, 15] width 31 height 31
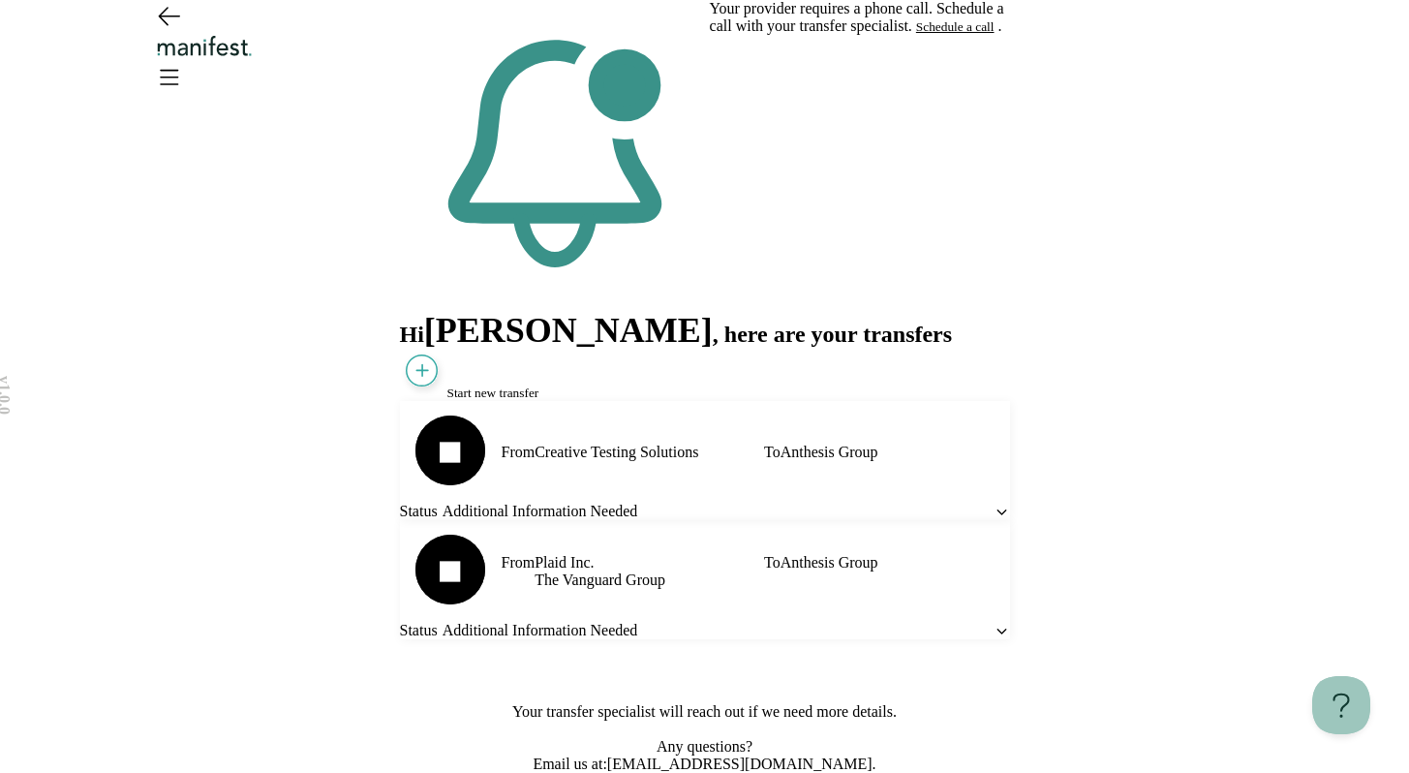
scroll to position [278, 0]
click at [998, 509] on icon at bounding box center [1002, 511] width 9 height 4
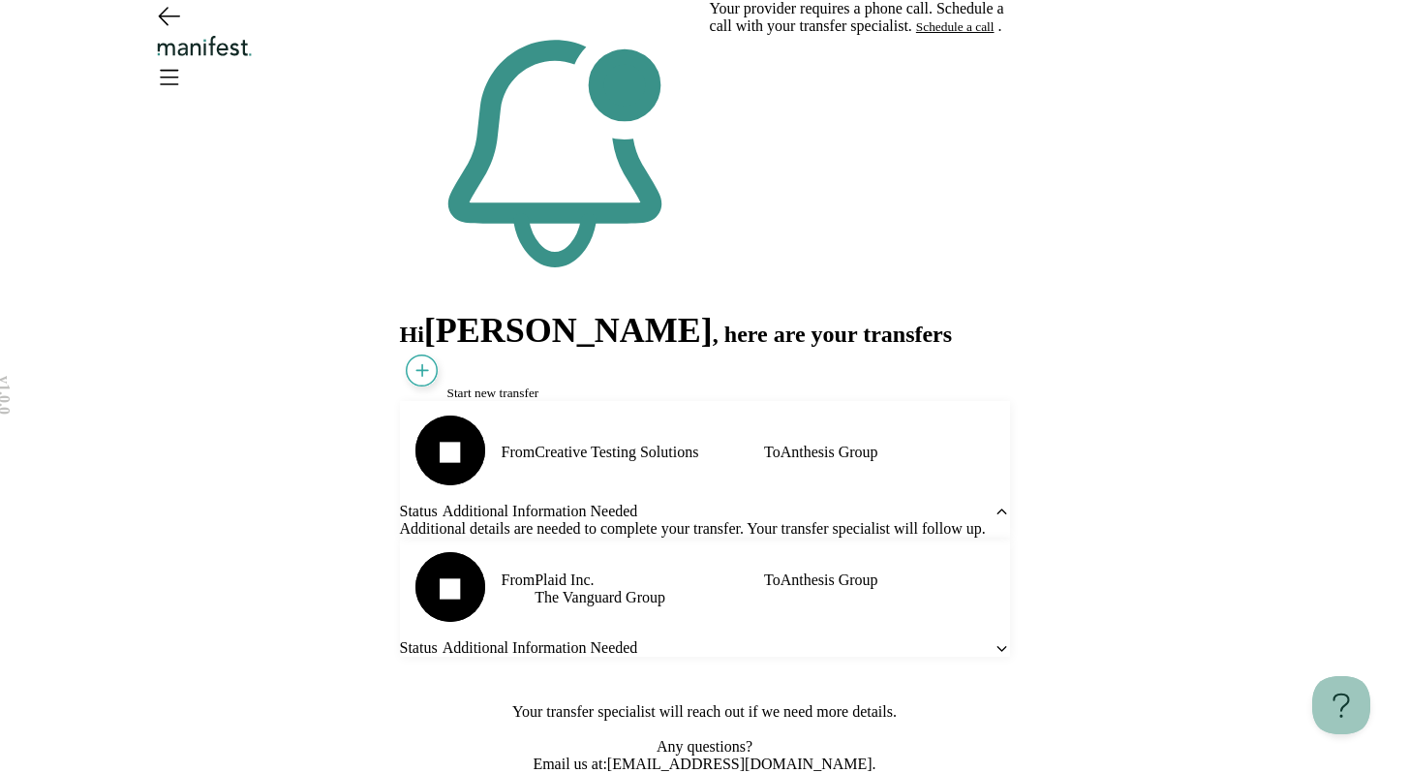
click at [998, 509] on icon at bounding box center [1002, 511] width 9 height 4
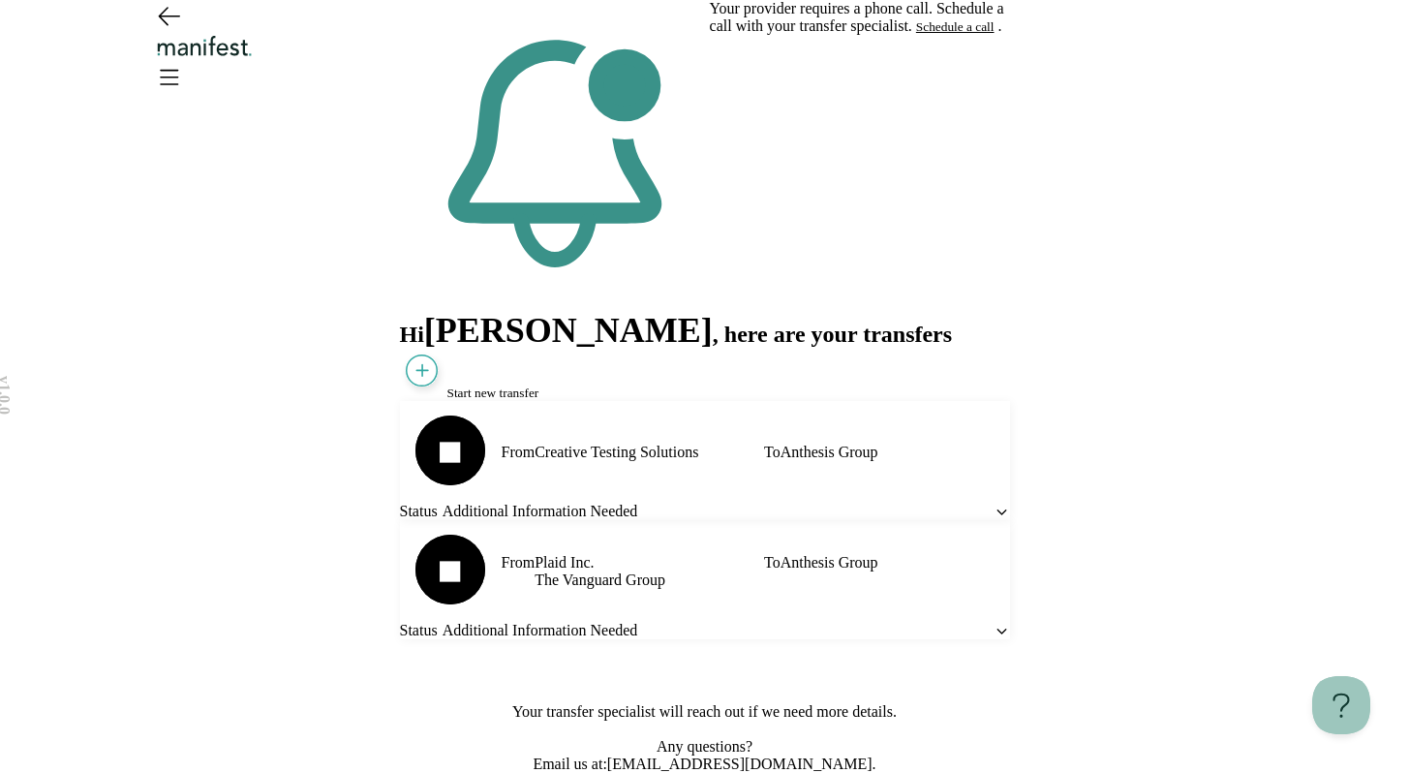
scroll to position [0, 0]
click at [538, 385] on span "Start new transfer" at bounding box center [493, 392] width 92 height 15
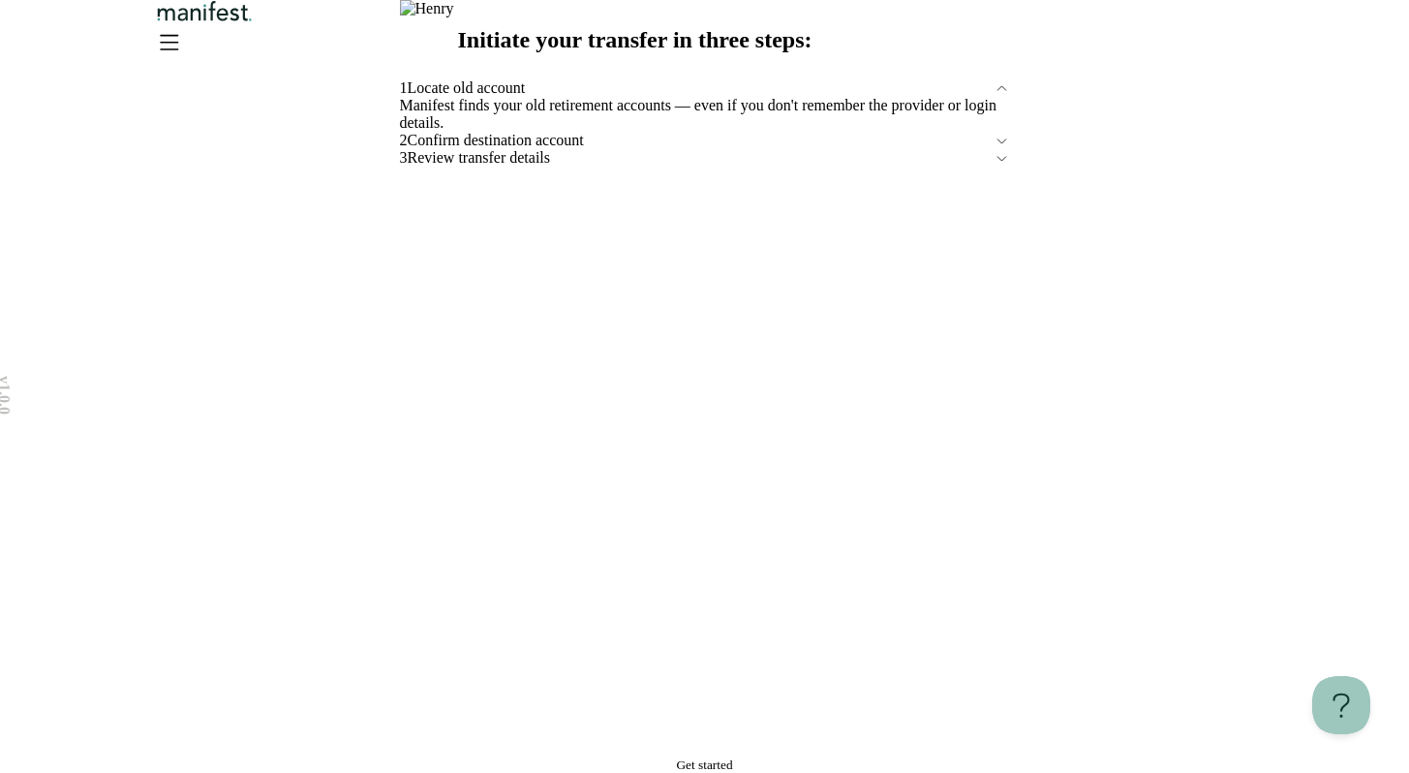
click at [599, 757] on button "Get started" at bounding box center [705, 764] width 610 height 15
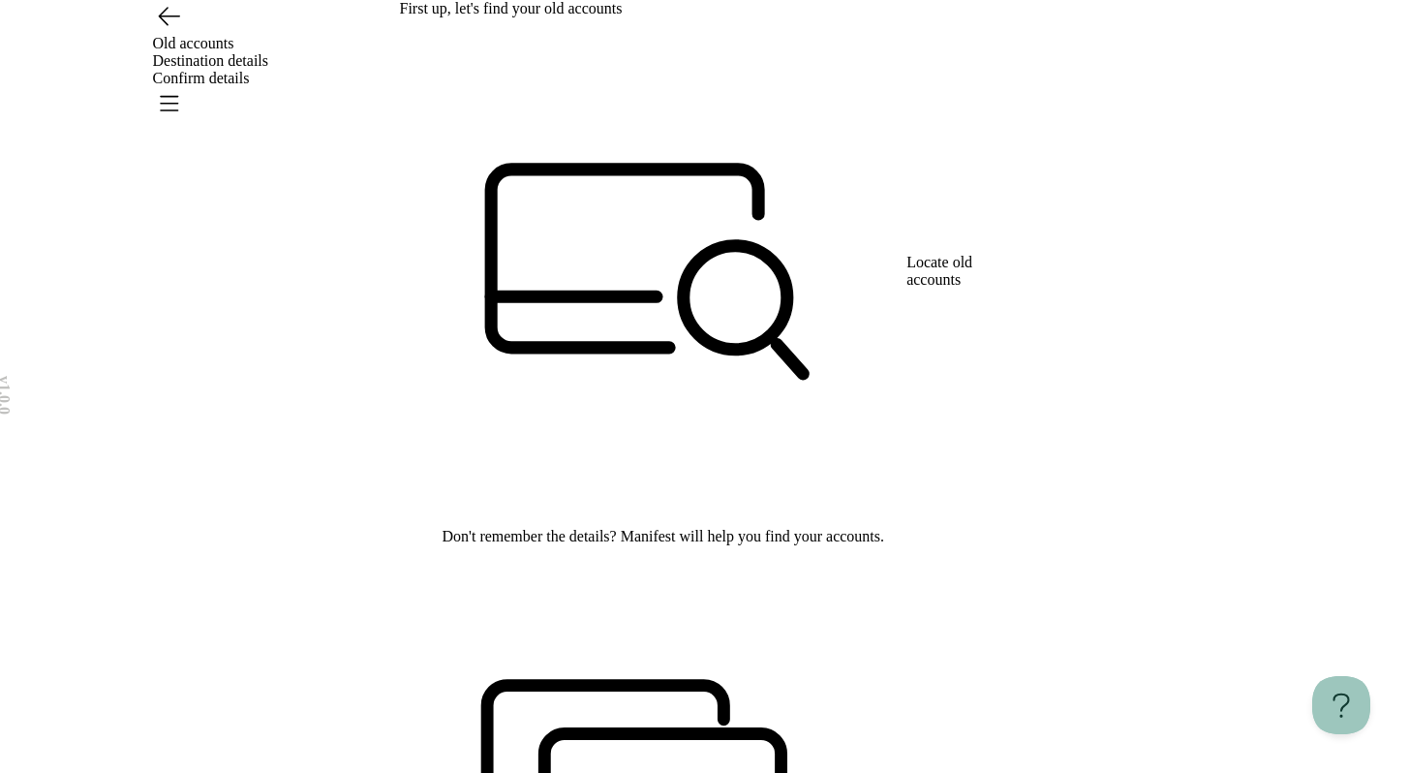
click at [184, 87] on icon "Open menu" at bounding box center [168, 102] width 31 height 31
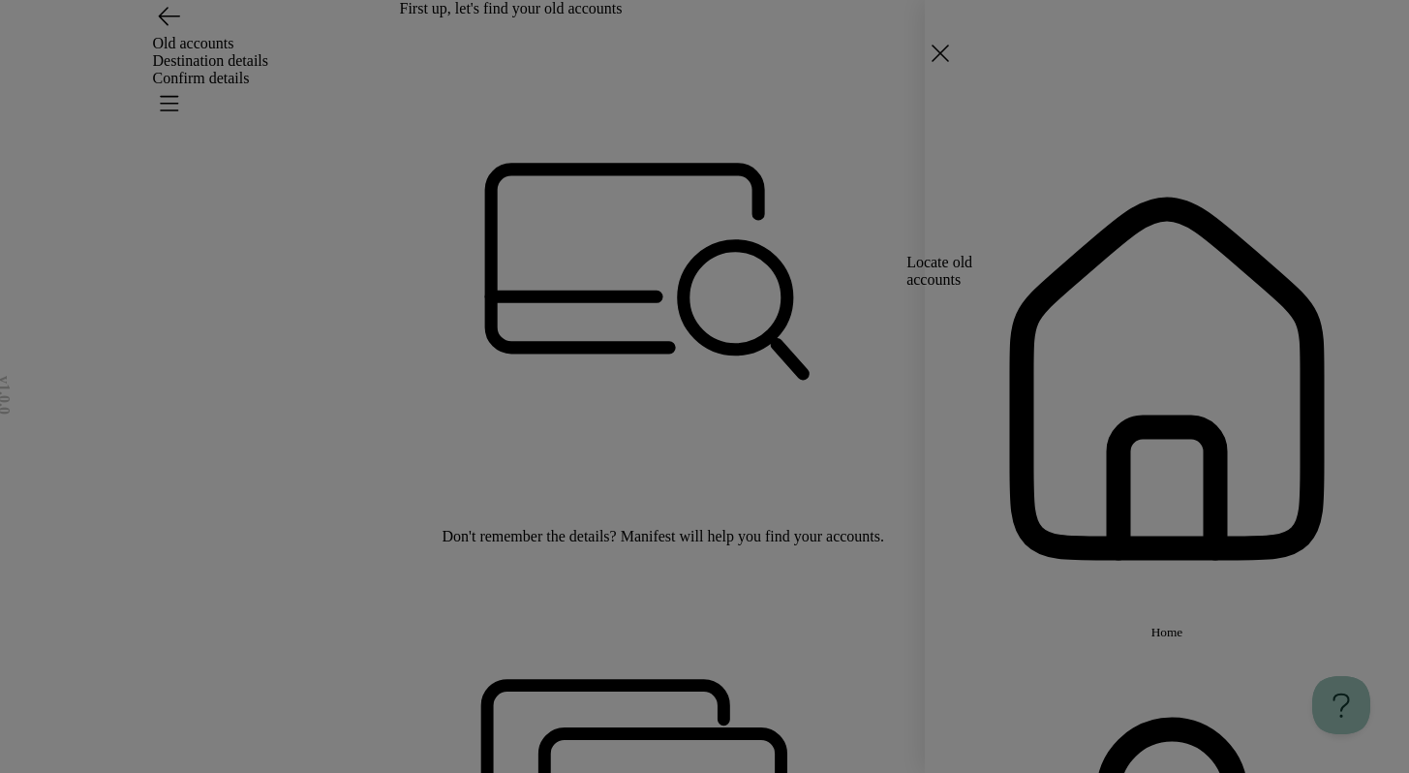
click at [1181, 625] on span "Home" at bounding box center [1168, 632] width 32 height 15
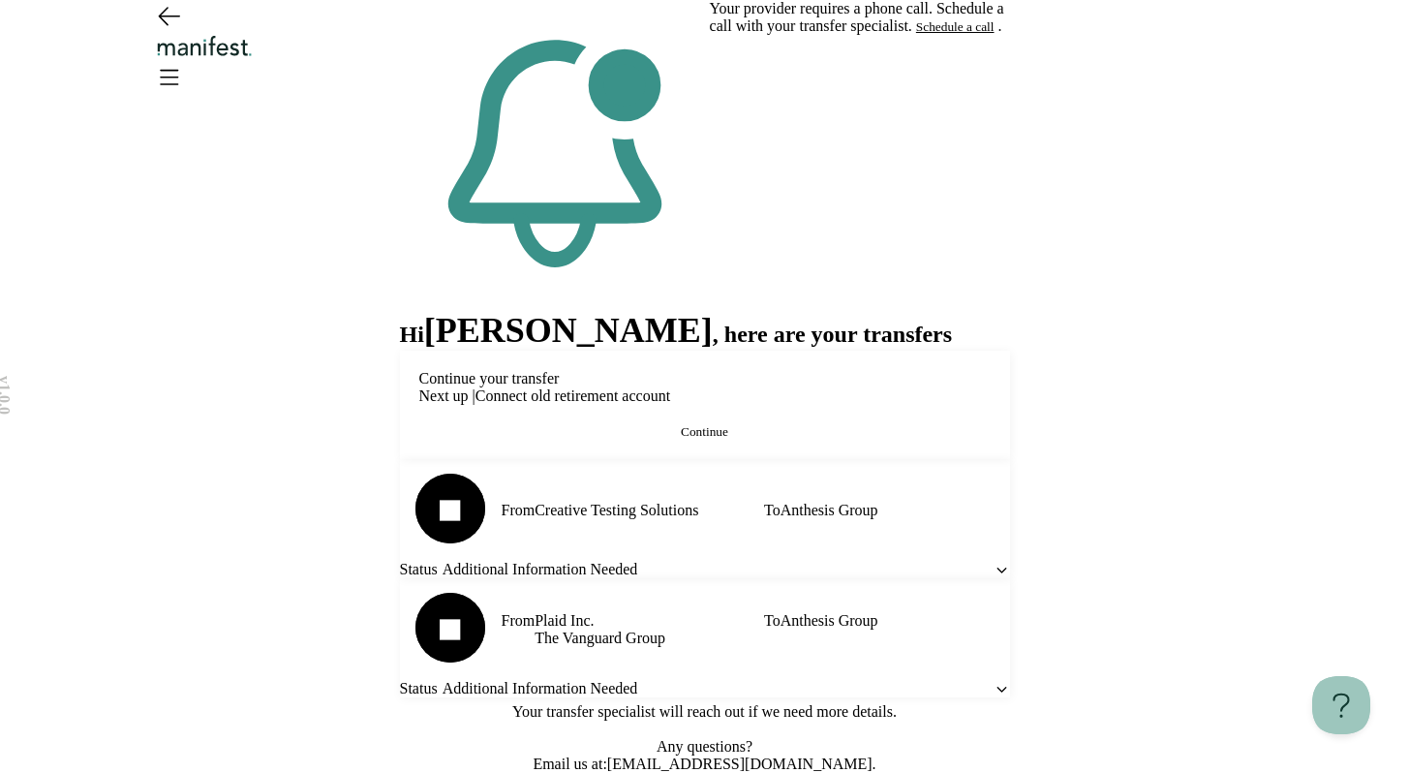
scroll to position [395, 0]
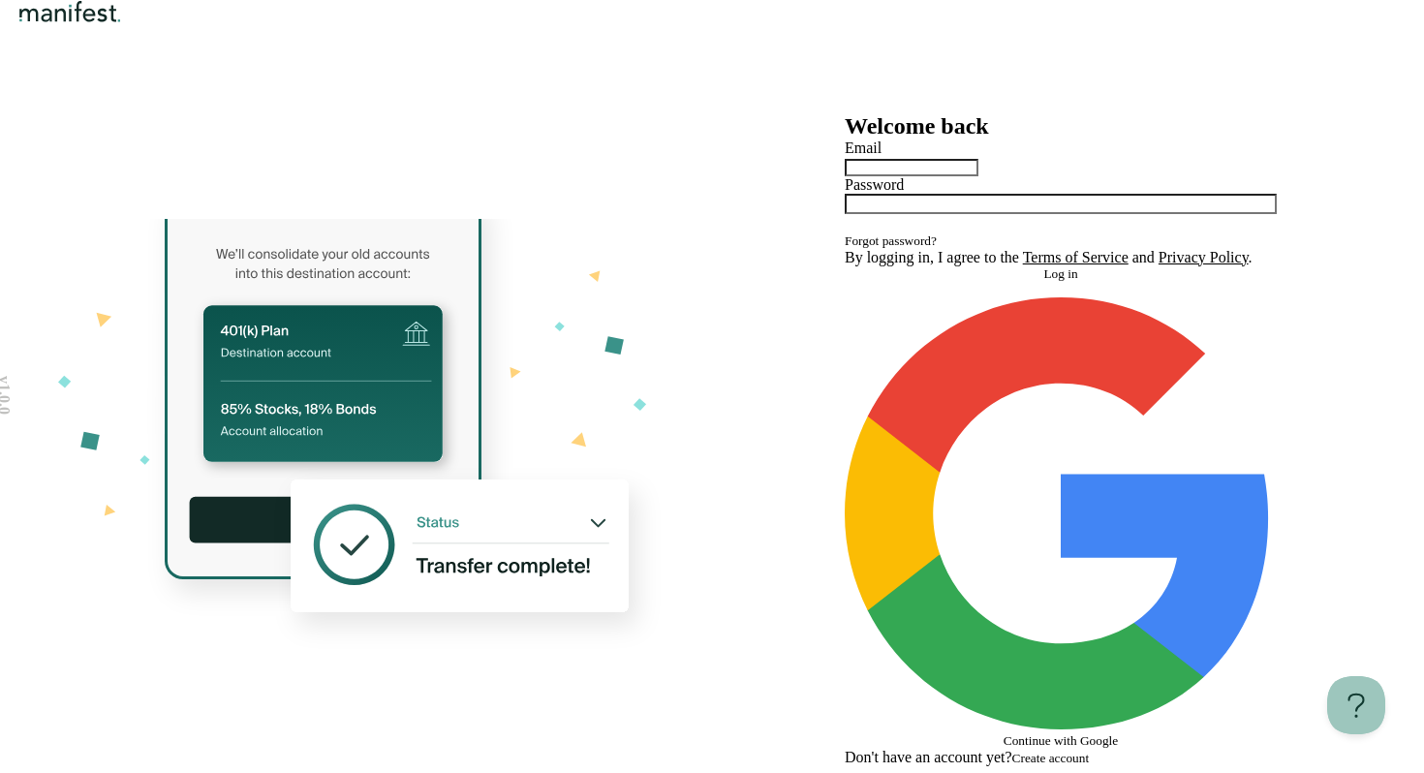
click at [852, 176] on div at bounding box center [1061, 166] width 432 height 19
click at [856, 176] on div at bounding box center [1061, 166] width 432 height 19
click at [858, 176] on input "text" at bounding box center [912, 167] width 134 height 17
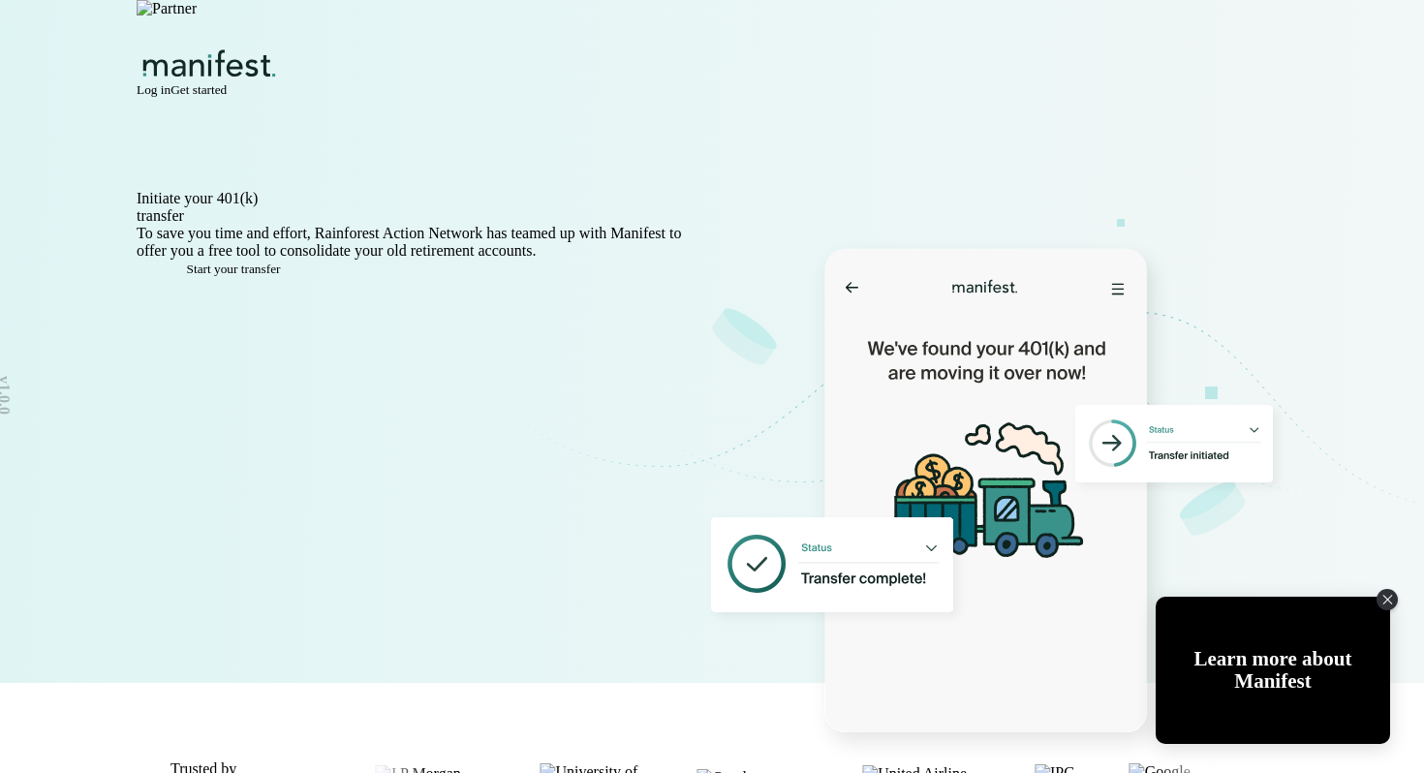
click at [227, 82] on span "Get started" at bounding box center [198, 89] width 56 height 15
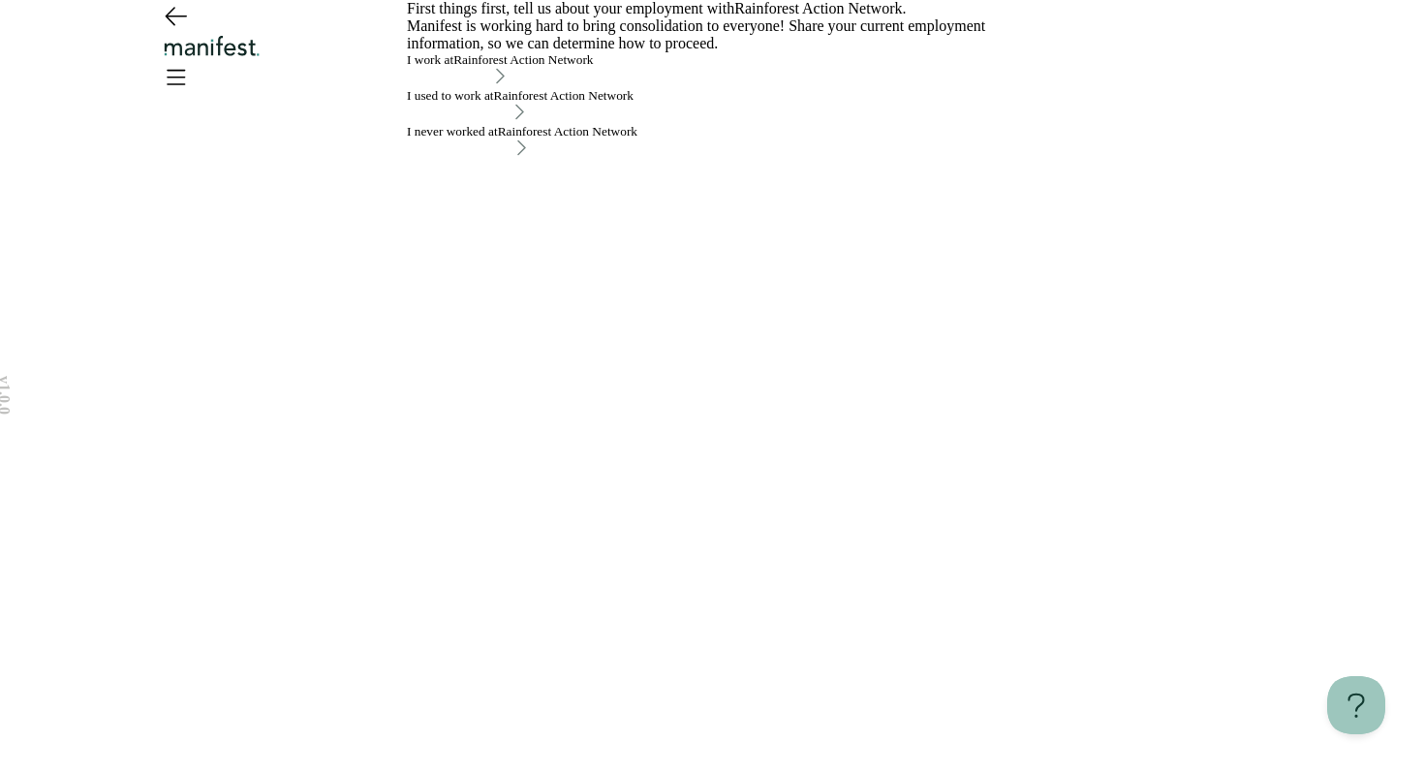
click at [524, 104] on div "I used to work at Rainforest Action Network" at bounding box center [520, 95] width 227 height 15
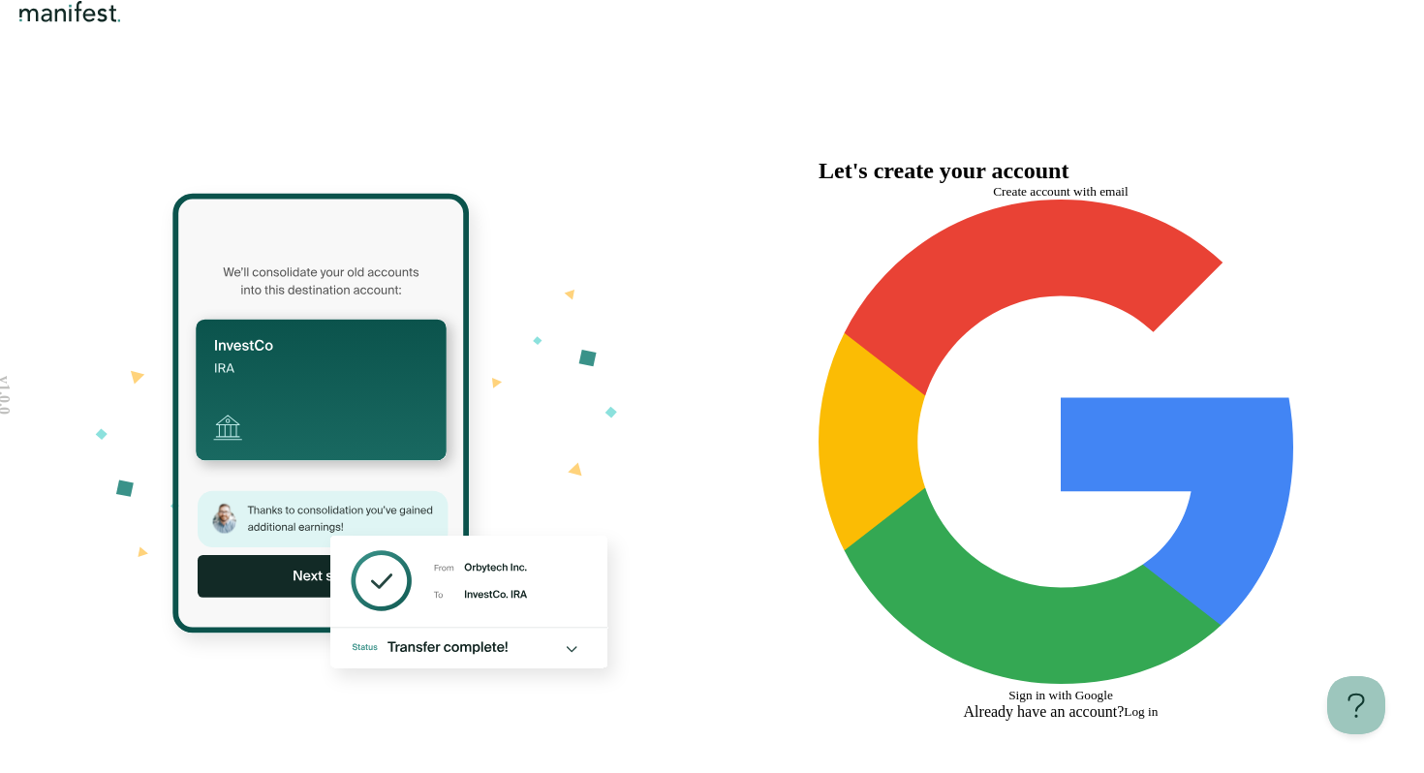
click at [874, 200] on button "Create account with email" at bounding box center [1060, 191] width 484 height 15
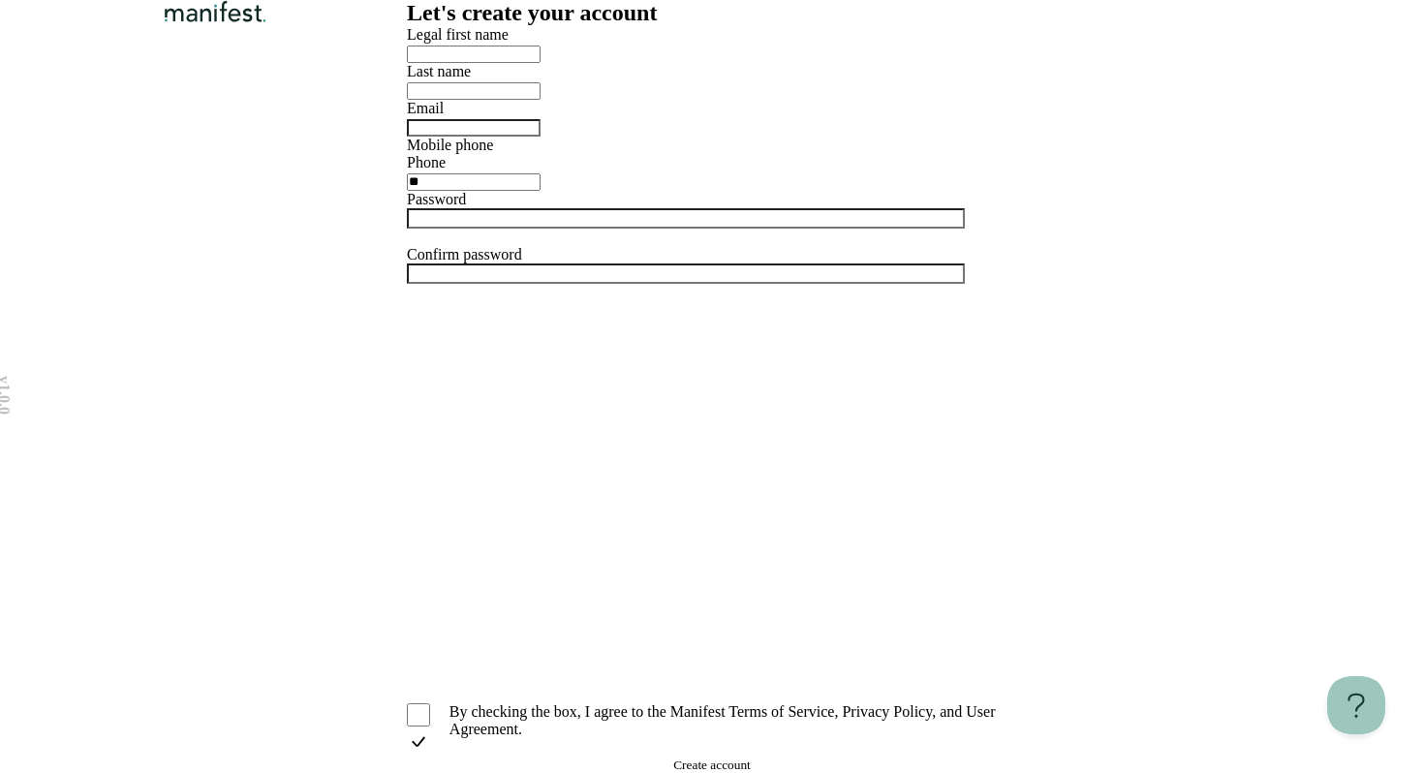
click at [540, 63] on input "text" at bounding box center [474, 54] width 134 height 17
type input "*******"
type input "****"
type input "**********"
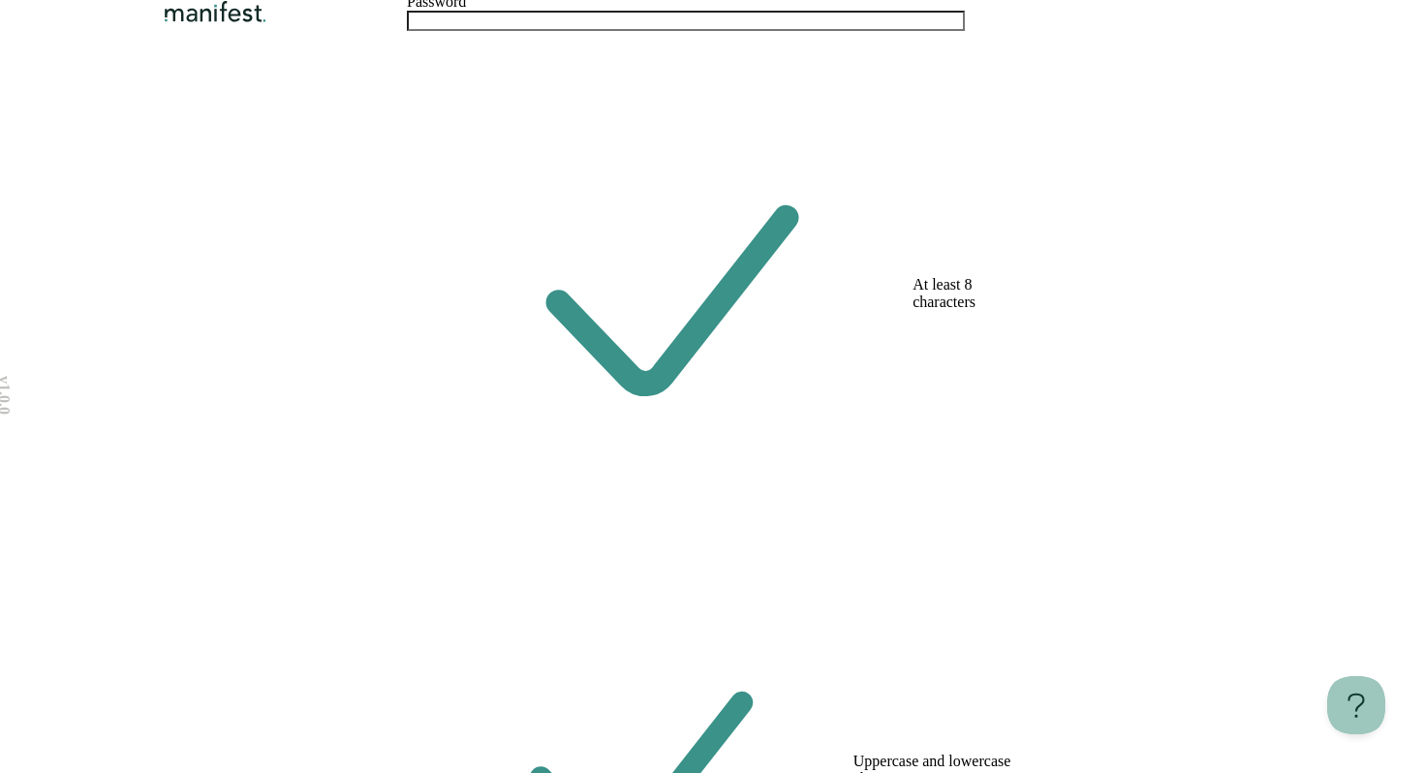
scroll to position [425, 0]
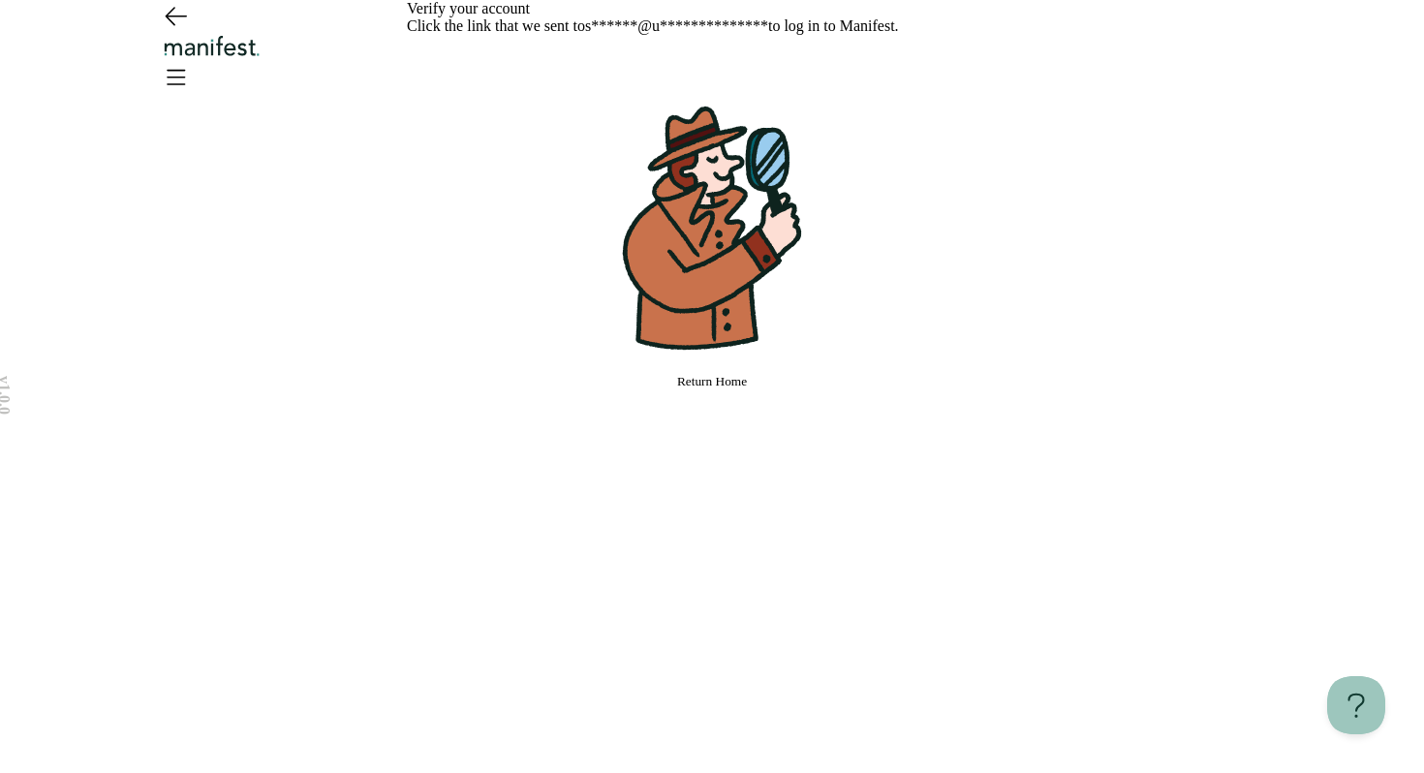
click at [769, 389] on button "Return Home" at bounding box center [712, 381] width 610 height 15
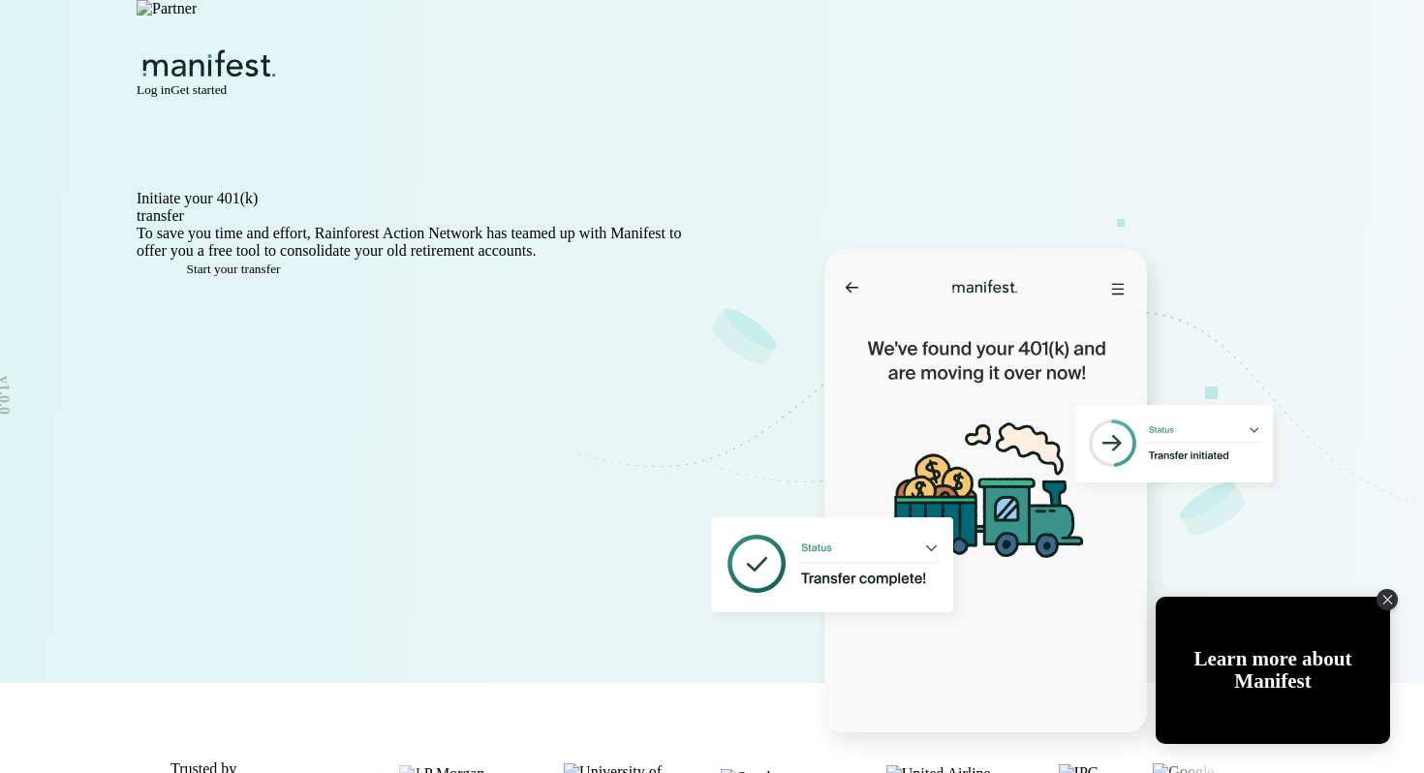
click at [227, 82] on span "Get started" at bounding box center [198, 89] width 56 height 15
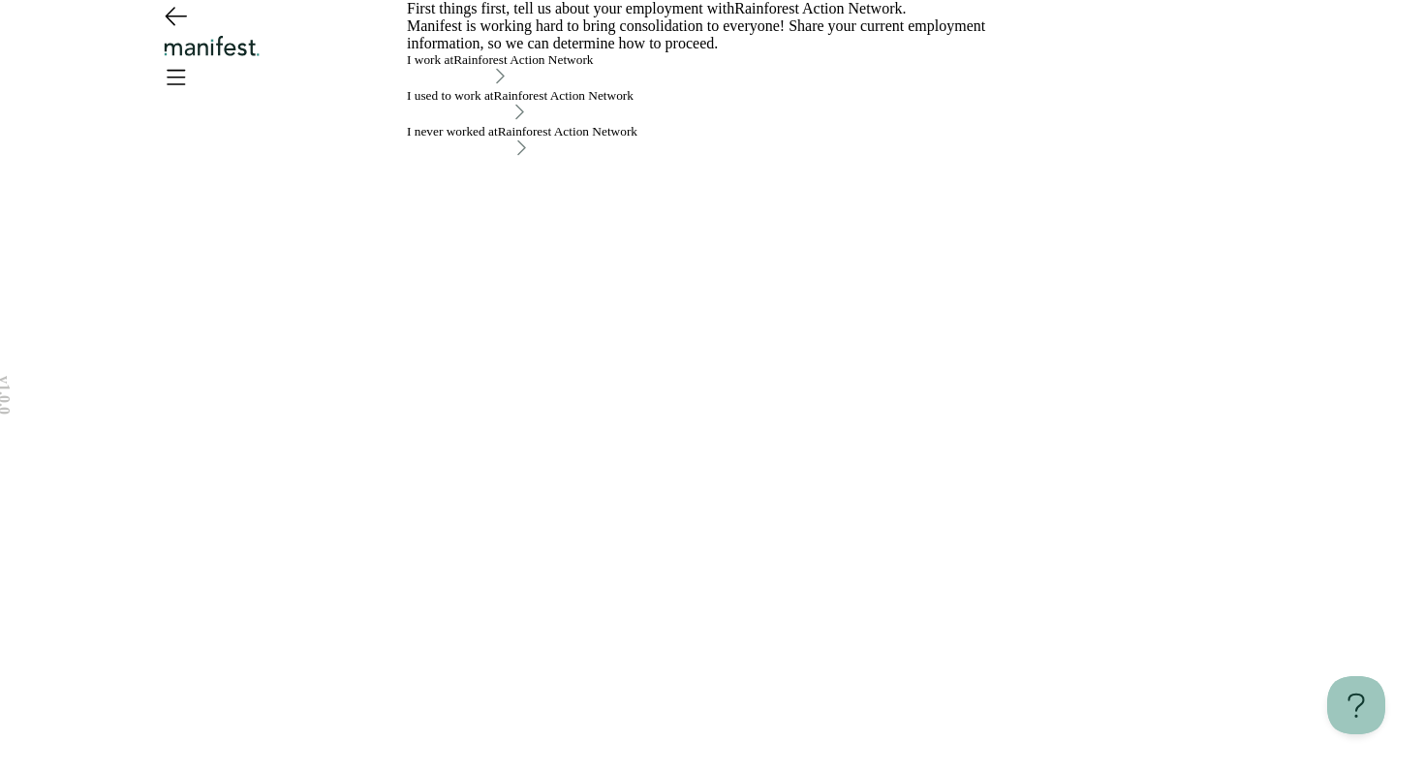
click at [633, 104] on div "I used to work at Rainforest Action Network" at bounding box center [520, 95] width 227 height 15
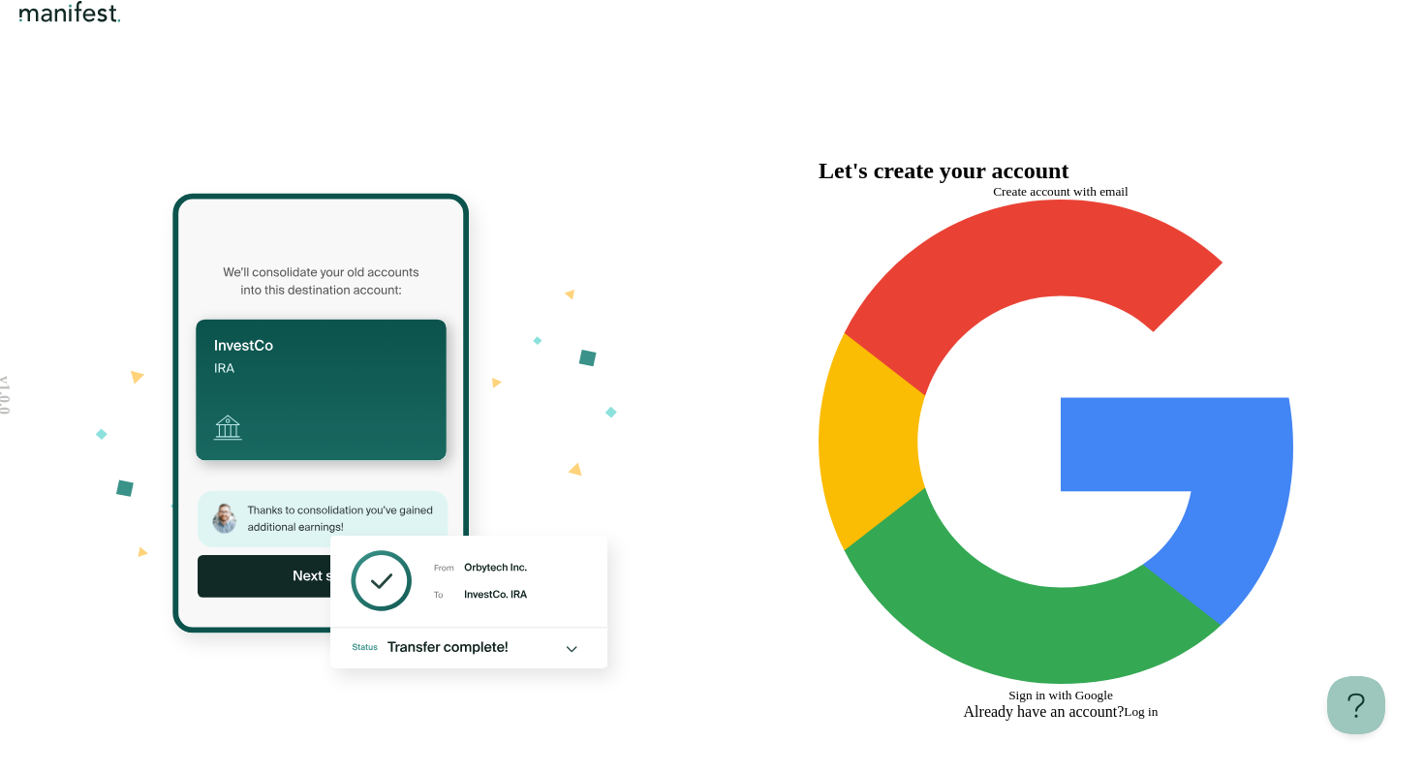
click at [1019, 199] on span "Create account with email" at bounding box center [1061, 191] width 136 height 15
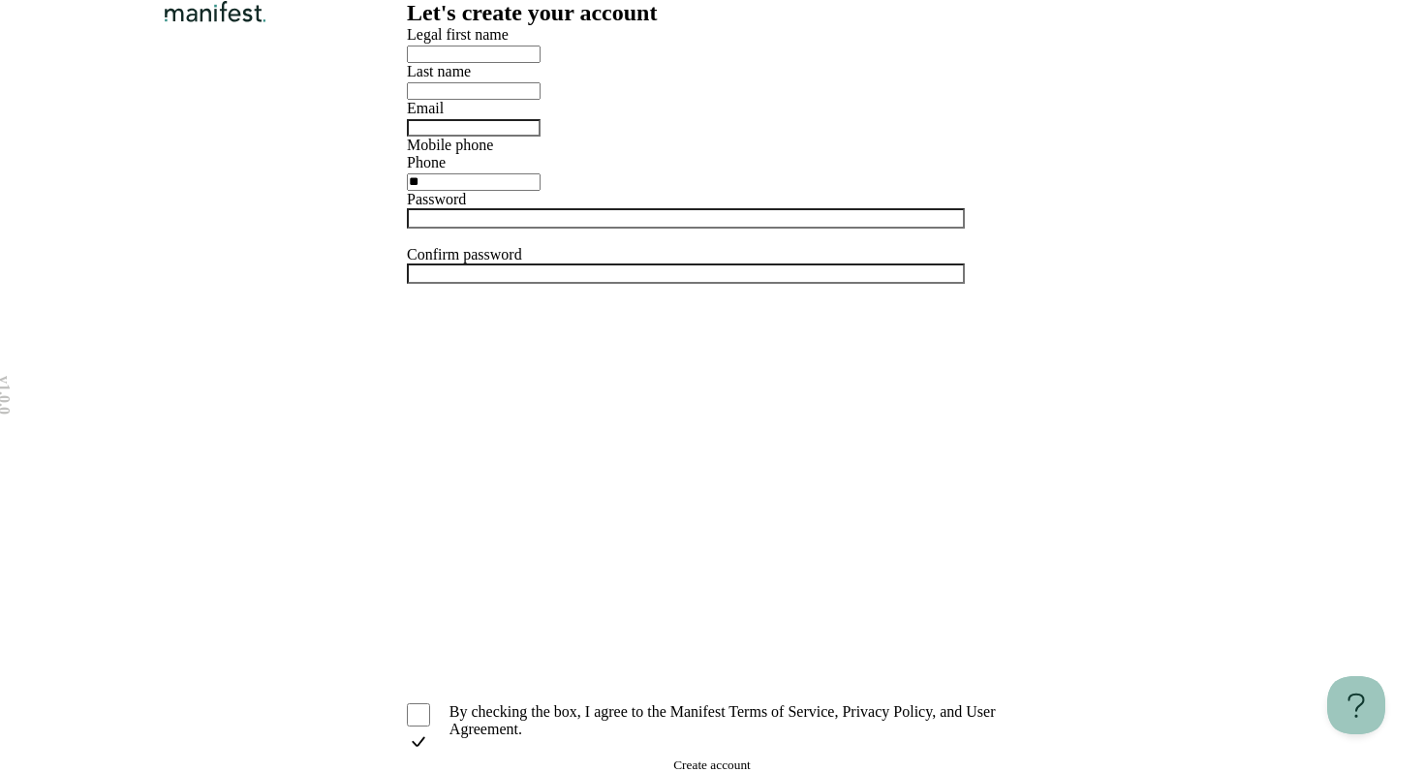
click at [711, 63] on div at bounding box center [712, 53] width 610 height 19
click at [510, 63] on input "text" at bounding box center [474, 54] width 134 height 17
type input "*******"
type input "****"
click at [500, 137] on input "email" at bounding box center [474, 127] width 134 height 17
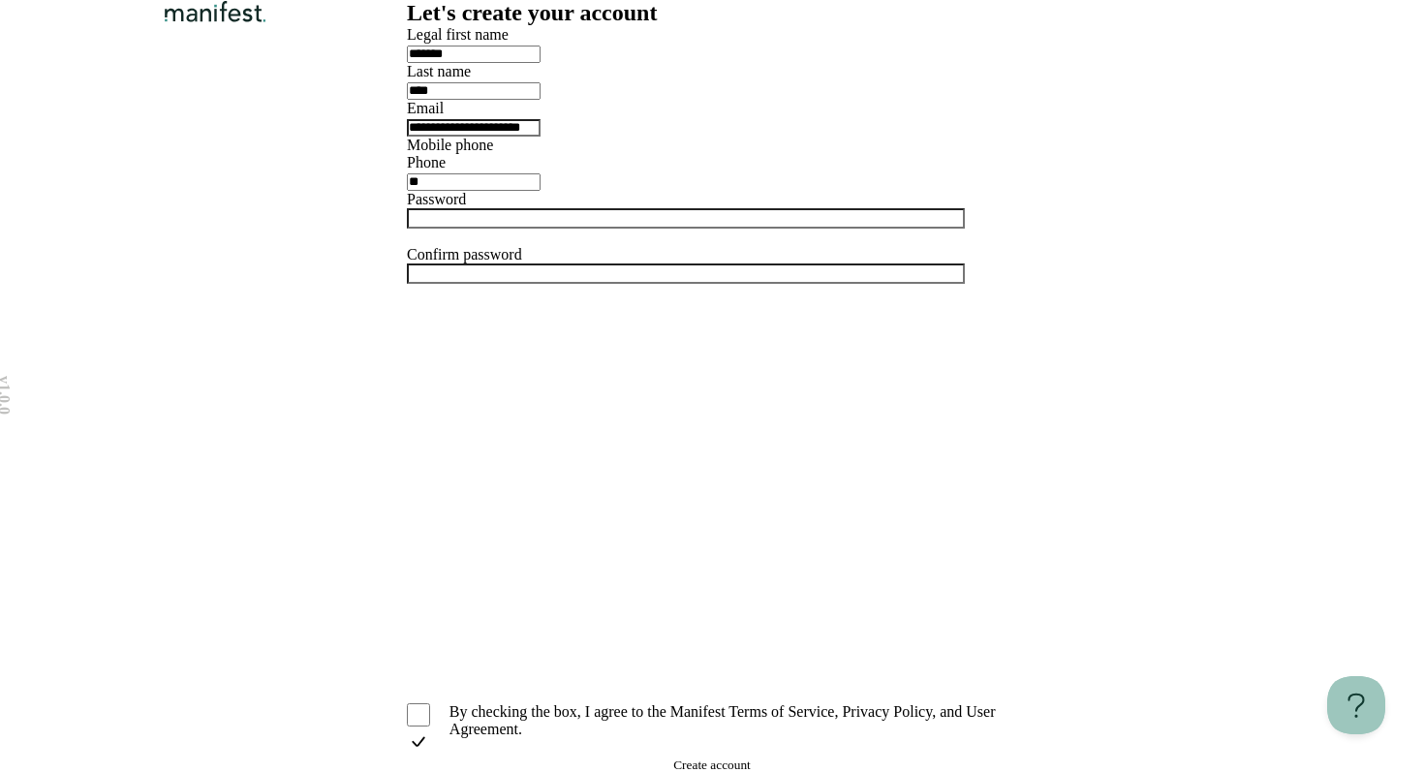
type input "**********"
click at [540, 191] on input "**" at bounding box center [474, 181] width 134 height 17
type input "**********"
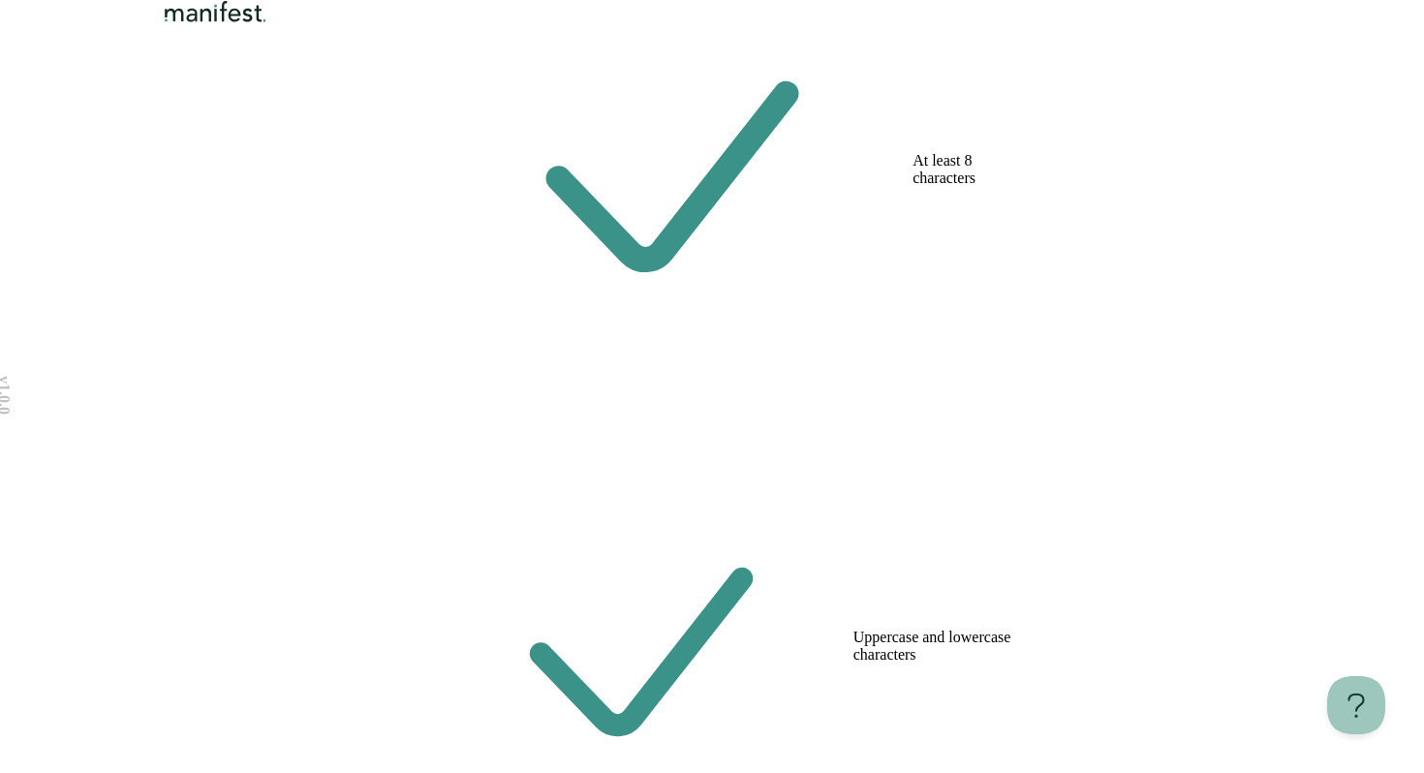
scroll to position [425, 0]
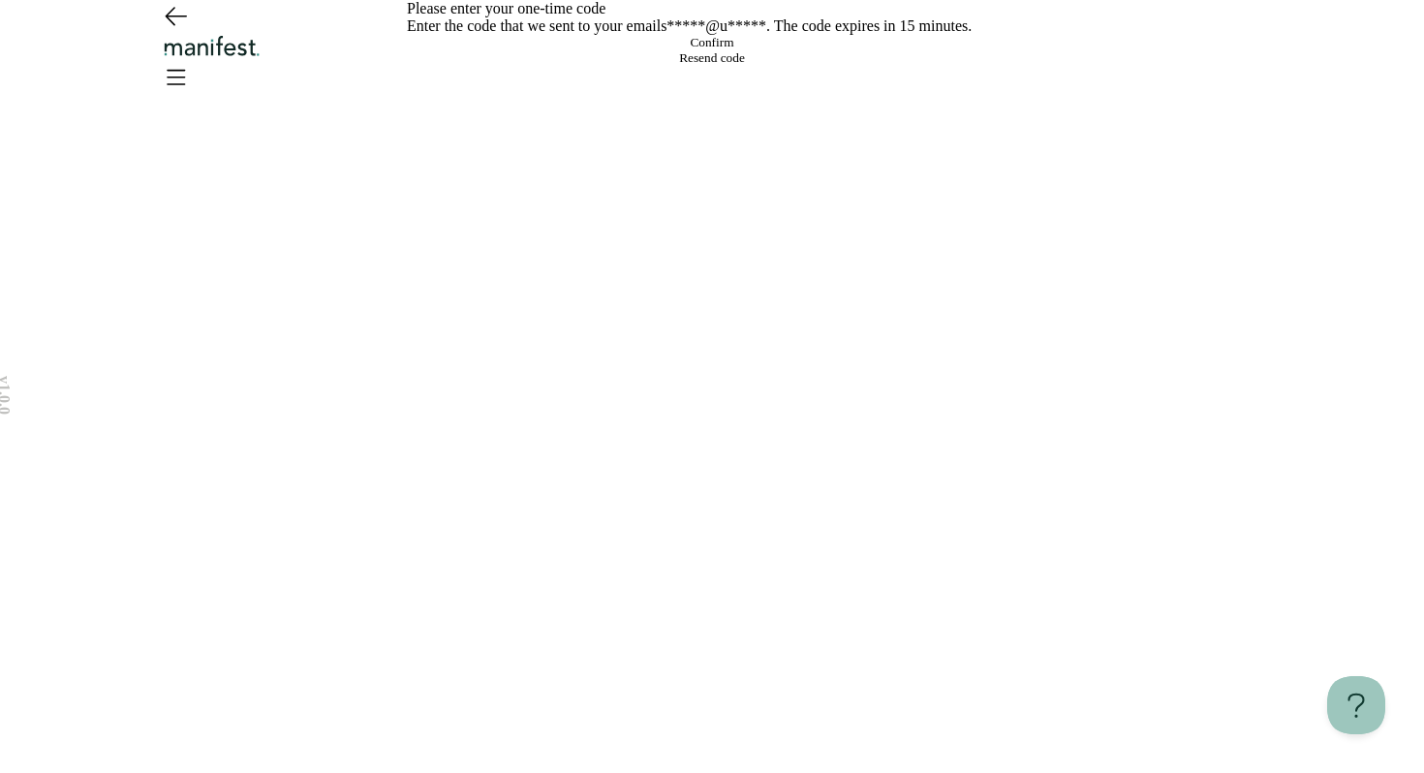
click at [712, 35] on input at bounding box center [731, 35] width 39 height 0
paste input "******"
type input "******"
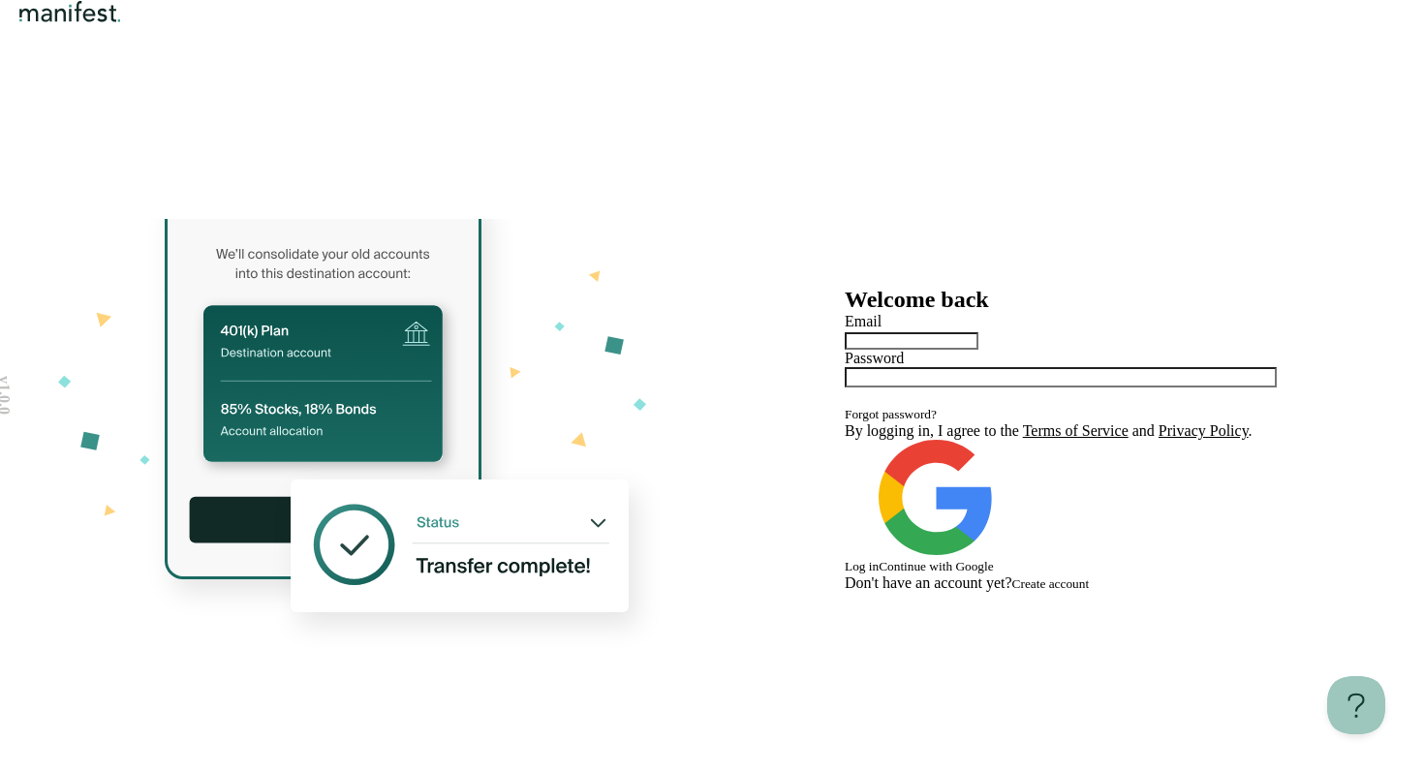
click at [978, 332] on input "text" at bounding box center [912, 340] width 134 height 17
type input "**********"
click at [845, 559] on button "Log in" at bounding box center [862, 566] width 34 height 15
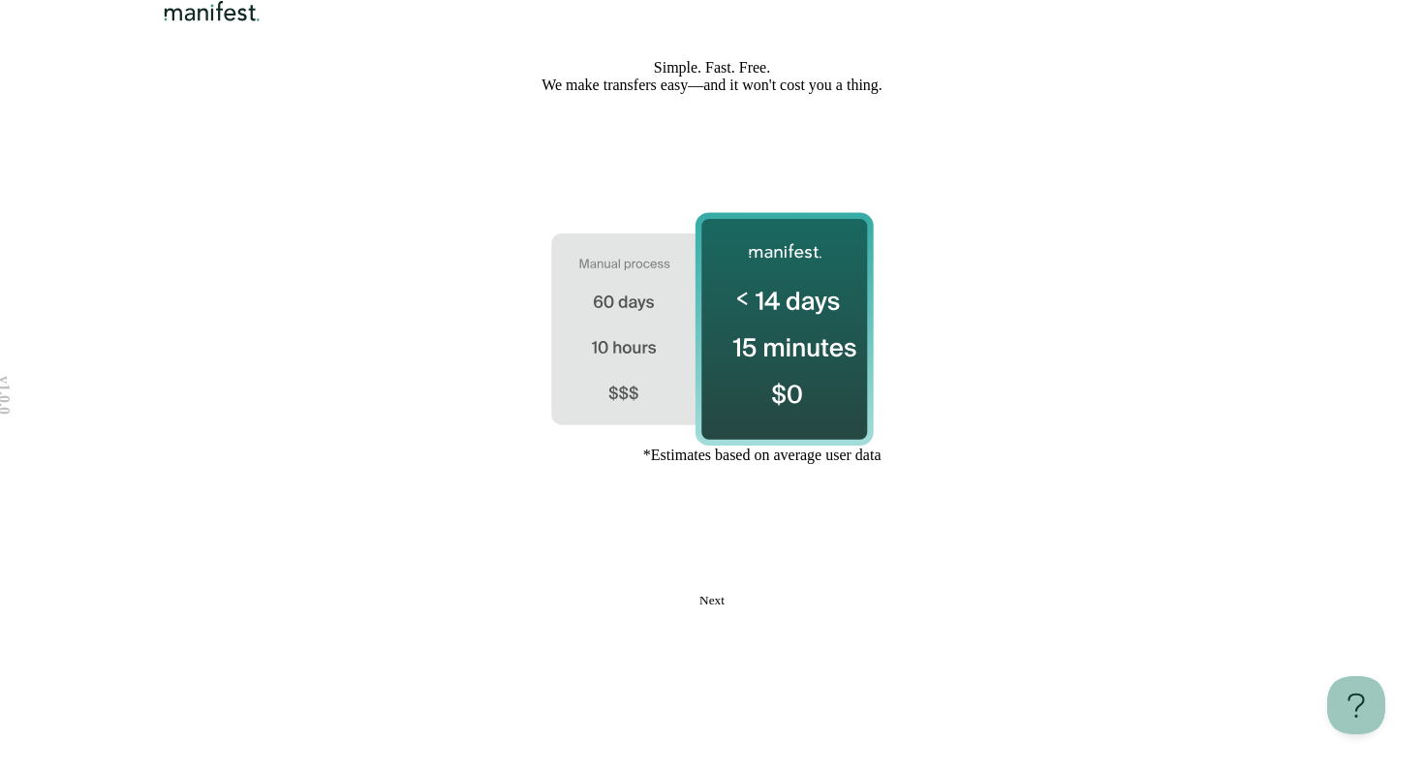
click at [658, 608] on button "Next" at bounding box center [712, 600] width 610 height 15
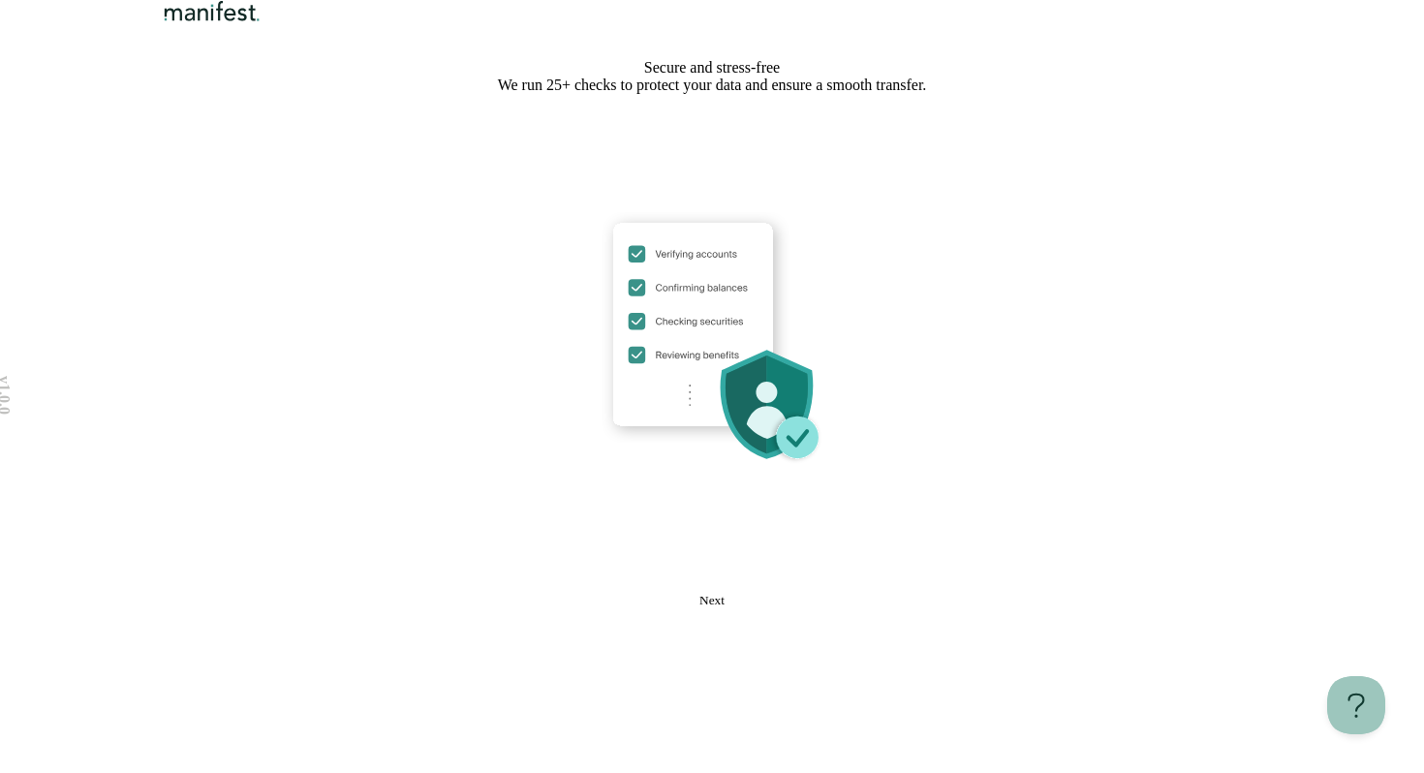
click at [658, 608] on button "Next" at bounding box center [712, 600] width 610 height 15
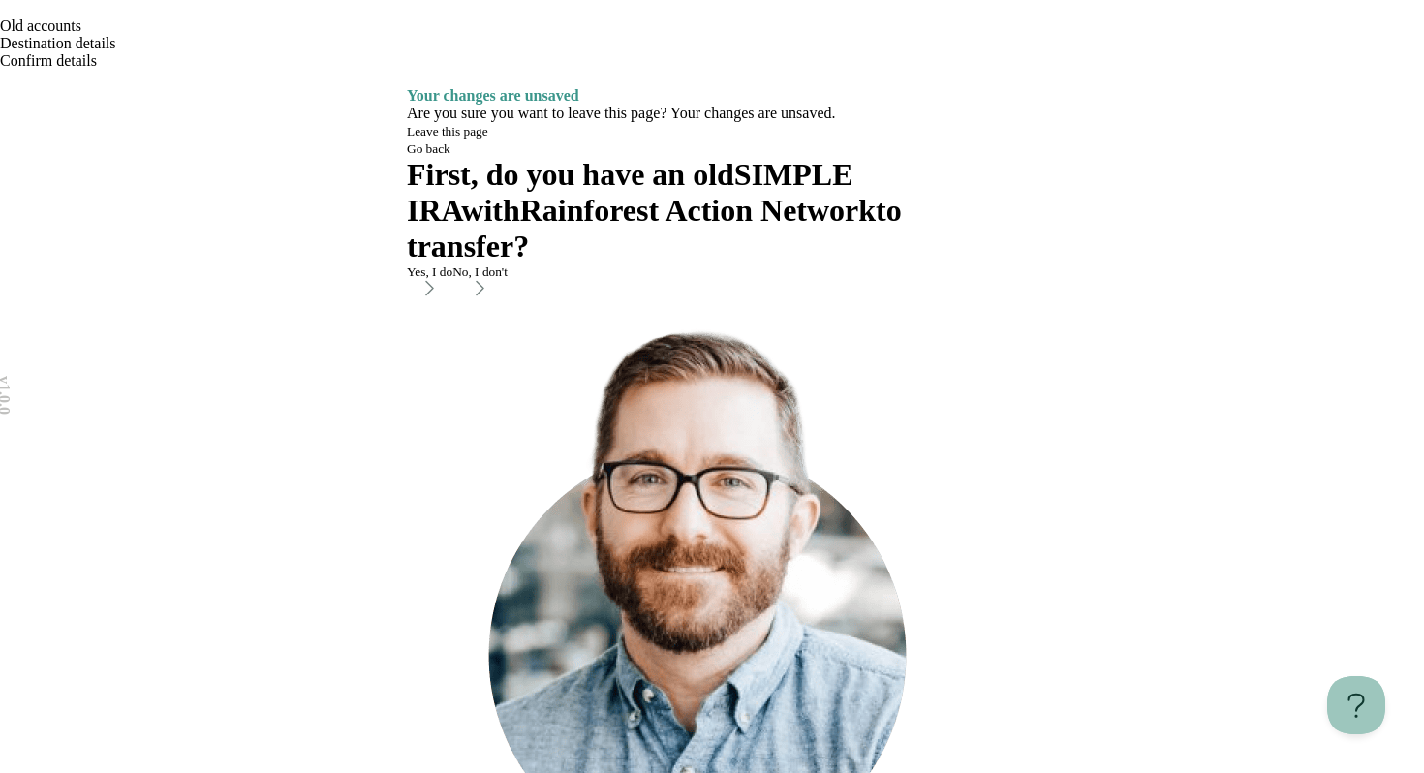
click at [153, 46] on div "Old accounts Destination details Confirm details" at bounding box center [712, 43] width 1424 height 87
click at [0, 14] on icon "Go back" at bounding box center [0, 14] width 0 height 0
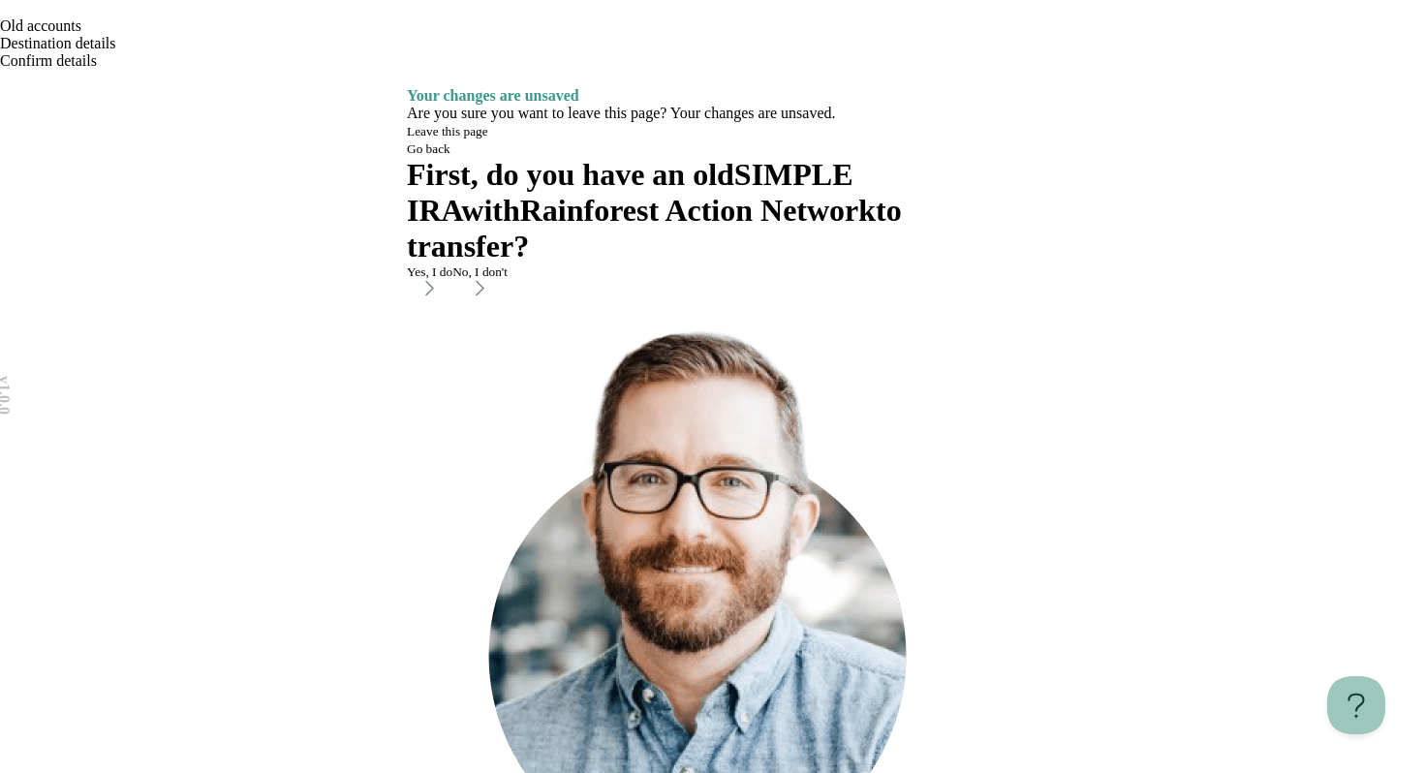
click at [452, 300] on button "Yes, I do" at bounding box center [430, 282] width 46 height 36
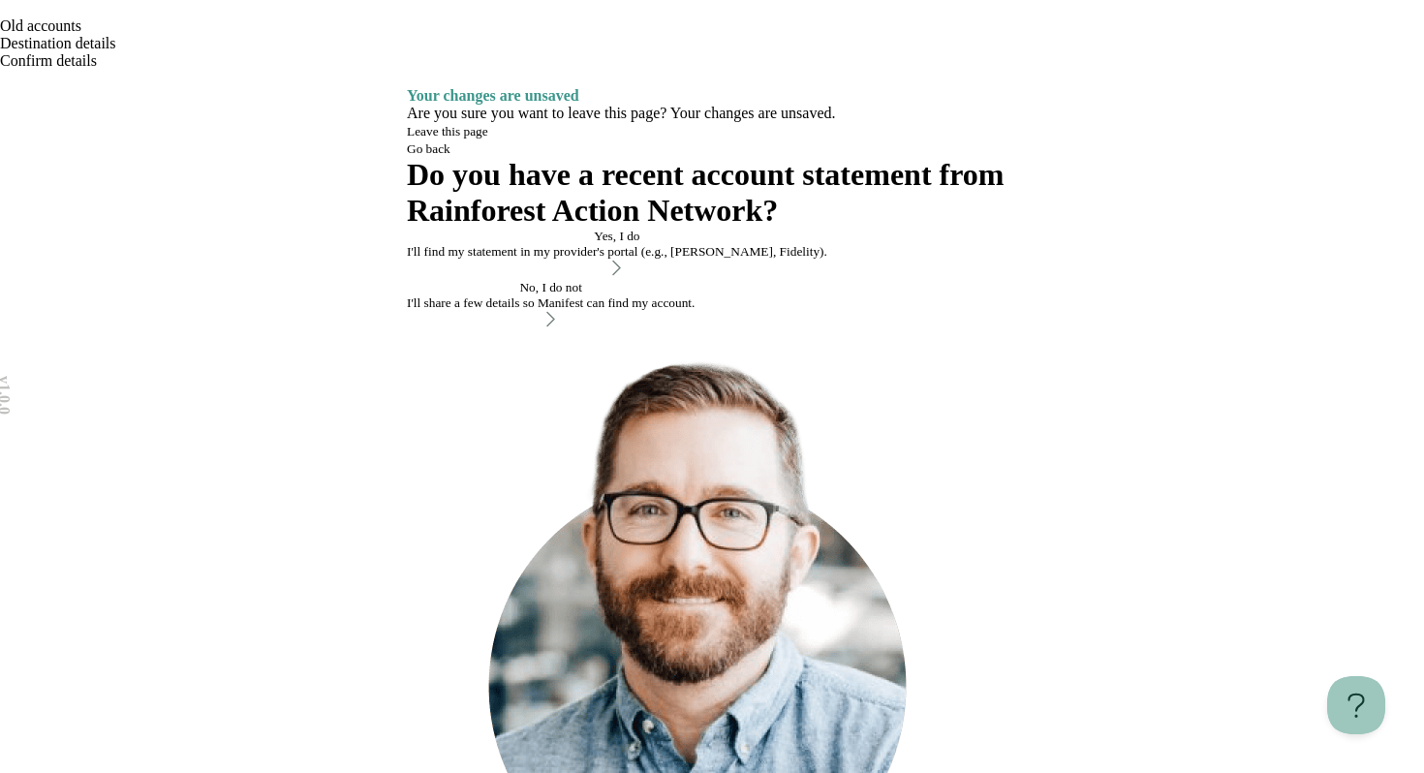
click at [193, 53] on div "Old accounts Destination details Confirm details" at bounding box center [712, 43] width 1424 height 87
click at [619, 331] on button "No, I do not I'll share a few details so Manifest can find my account." at bounding box center [551, 305] width 288 height 51
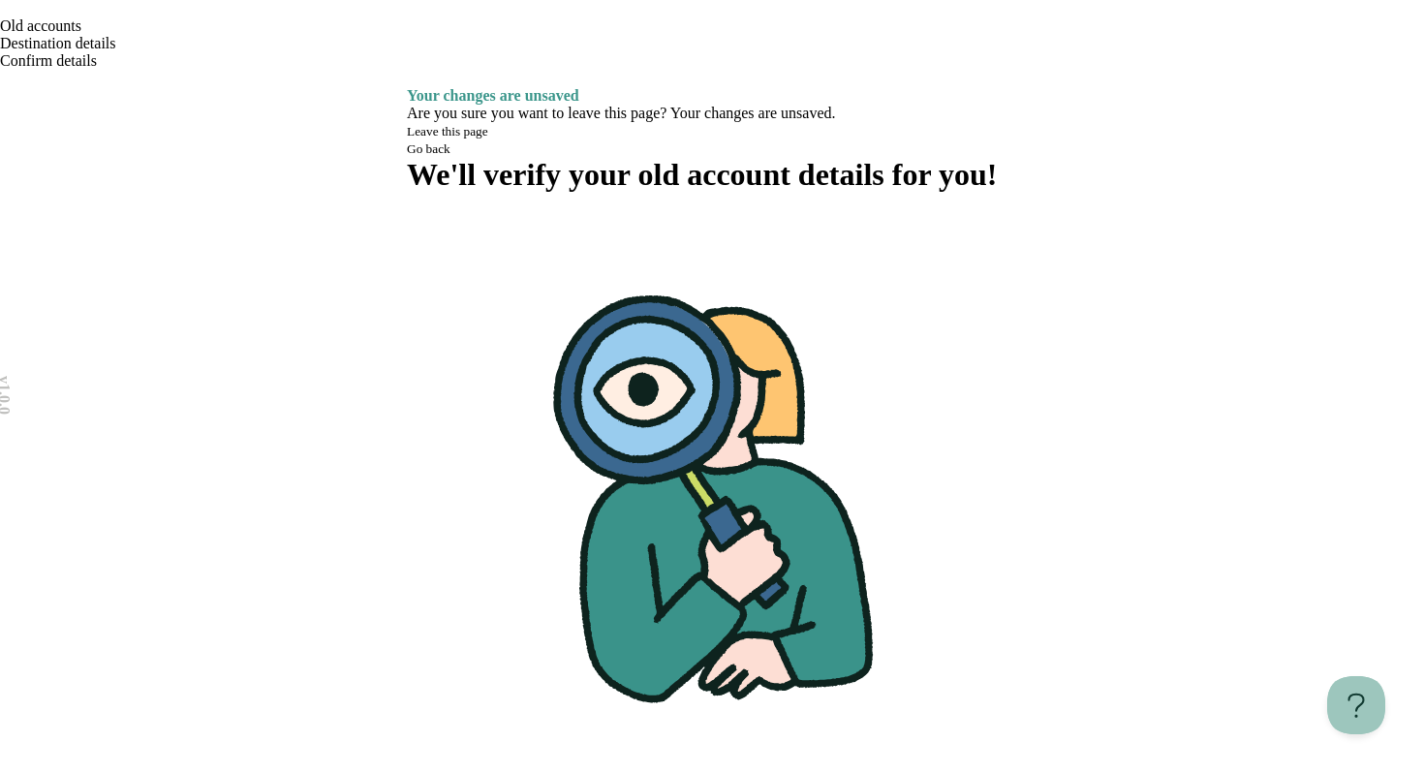
click at [16, 29] on icon "Go back" at bounding box center [10, 23] width 13 height 11
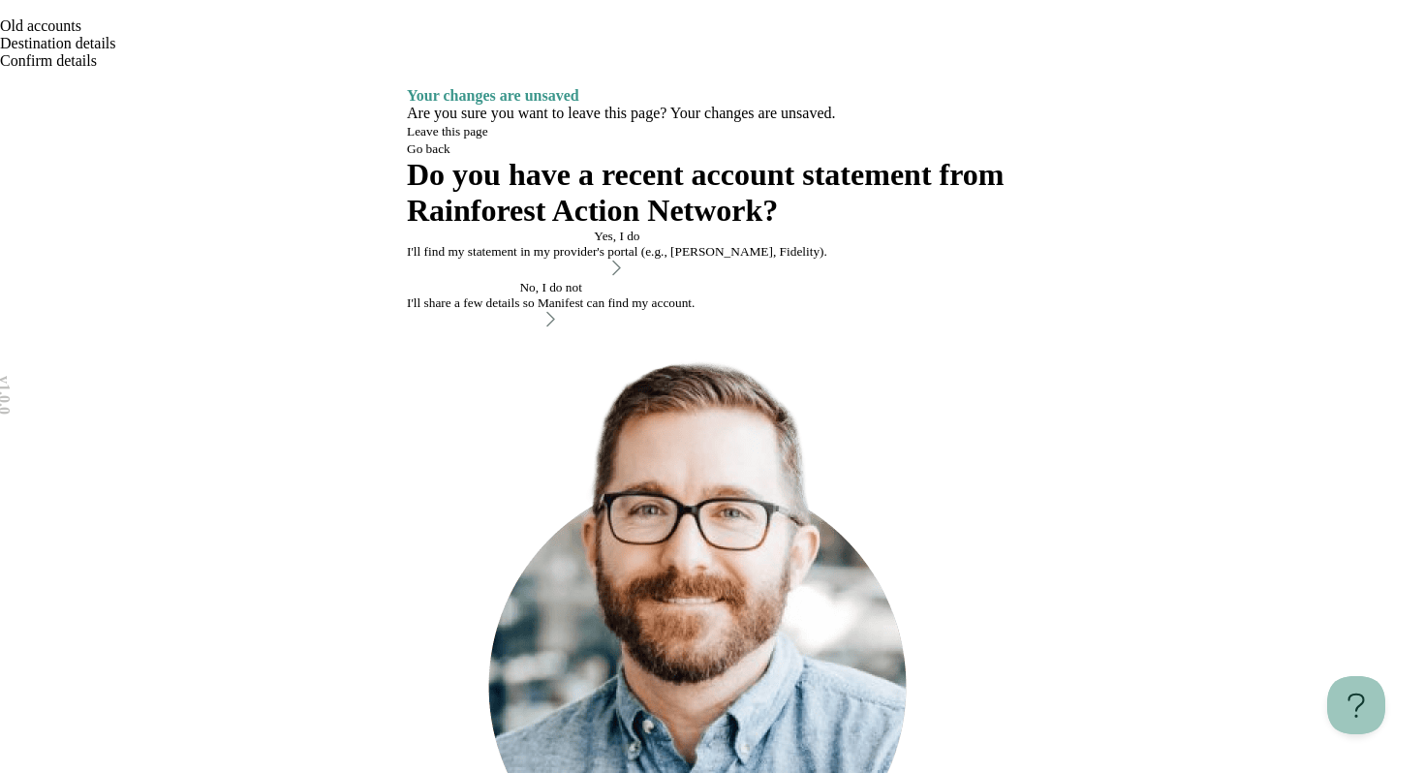
click at [16, 29] on icon "Go back" at bounding box center [10, 23] width 13 height 11
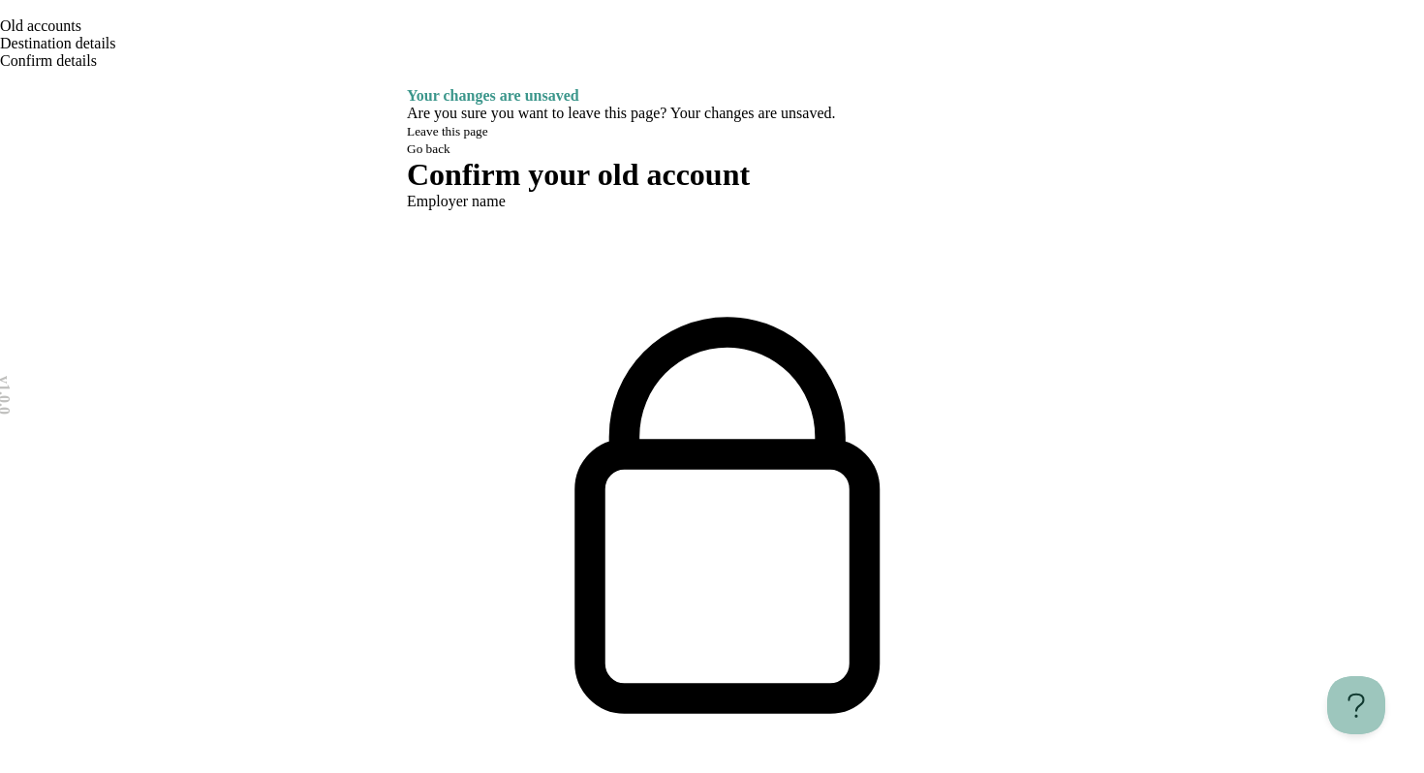
click at [16, 29] on icon "Go back" at bounding box center [10, 23] width 13 height 11
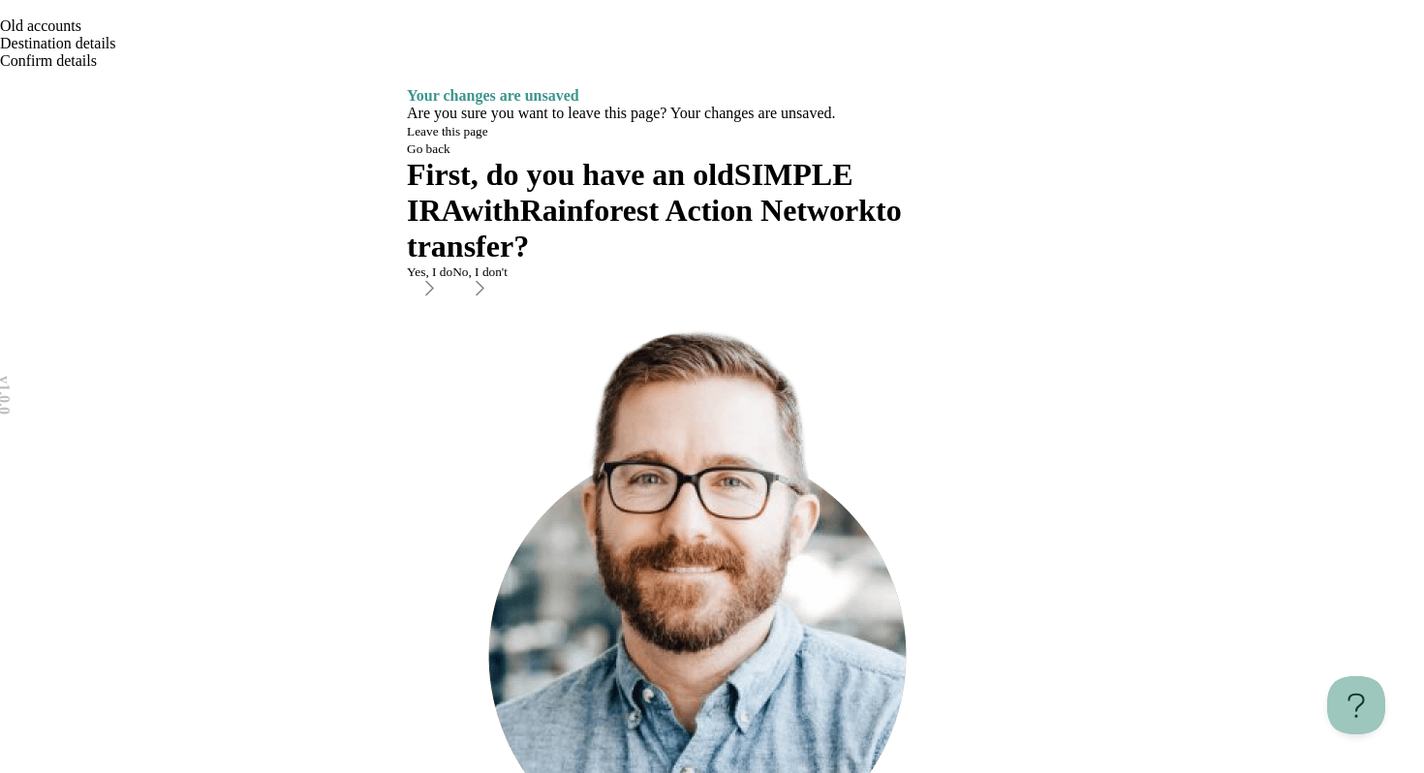
click at [508, 280] on div "No, I don't" at bounding box center [479, 271] width 55 height 15
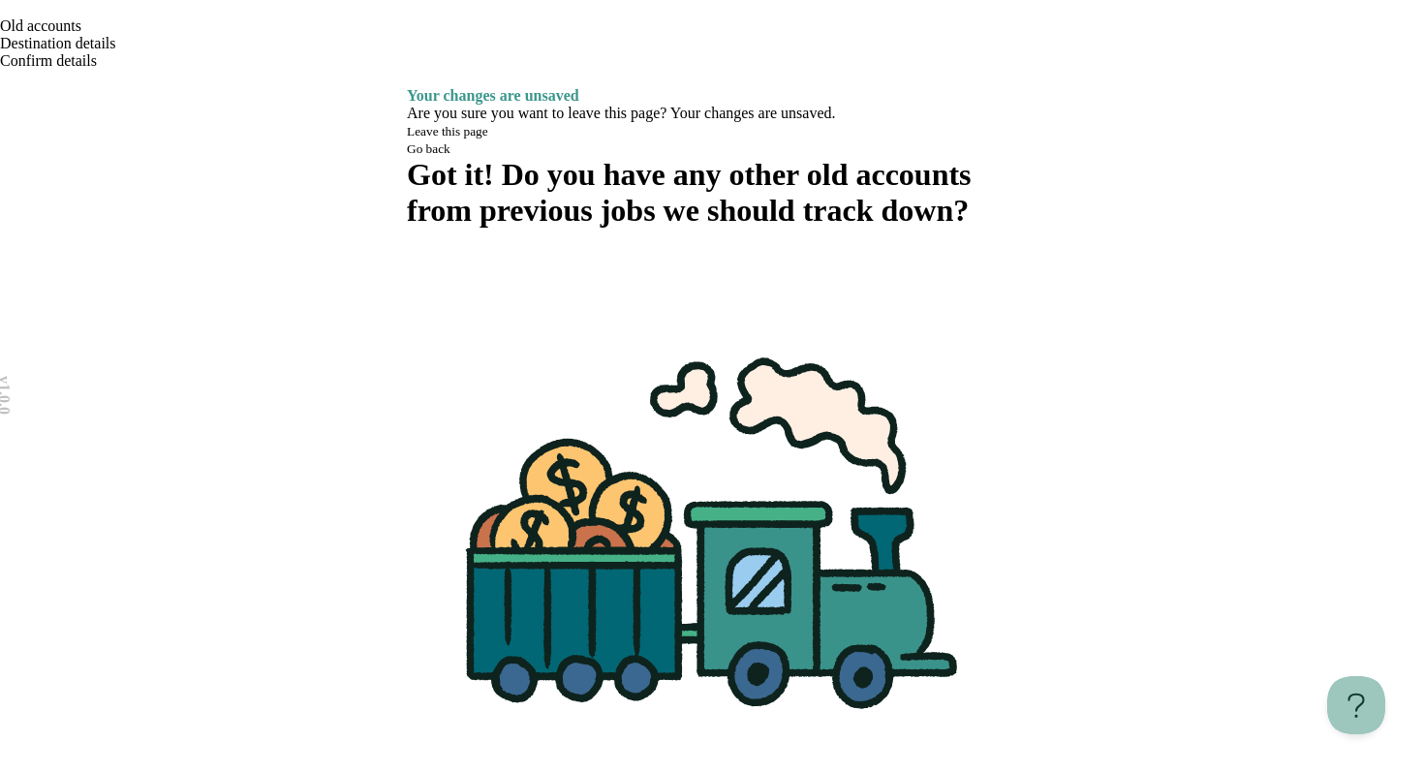
scroll to position [53, 0]
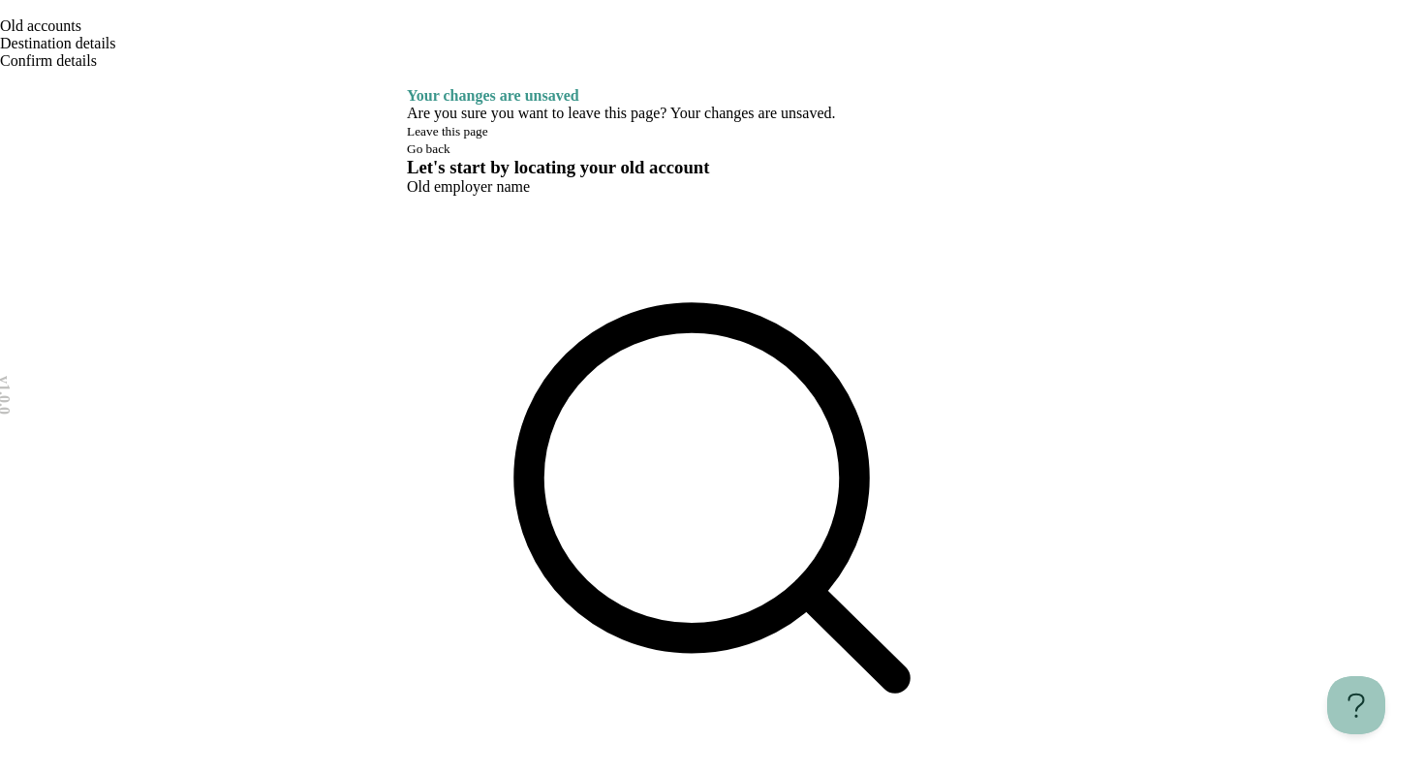
click at [192, 55] on div "Old accounts Destination details Confirm details" at bounding box center [712, 43] width 1424 height 87
click at [0, 14] on icon "Go back" at bounding box center [0, 14] width 0 height 0
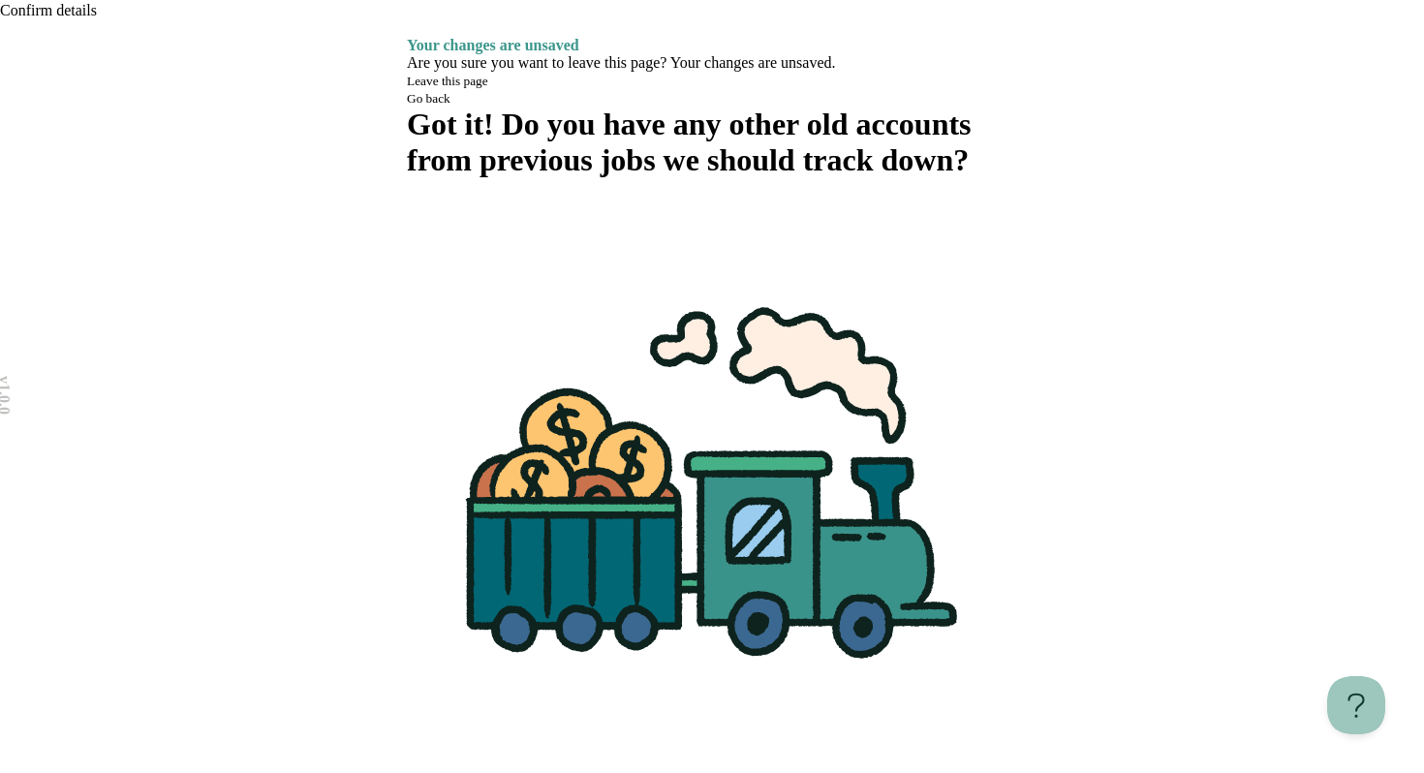
scroll to position [53, 0]
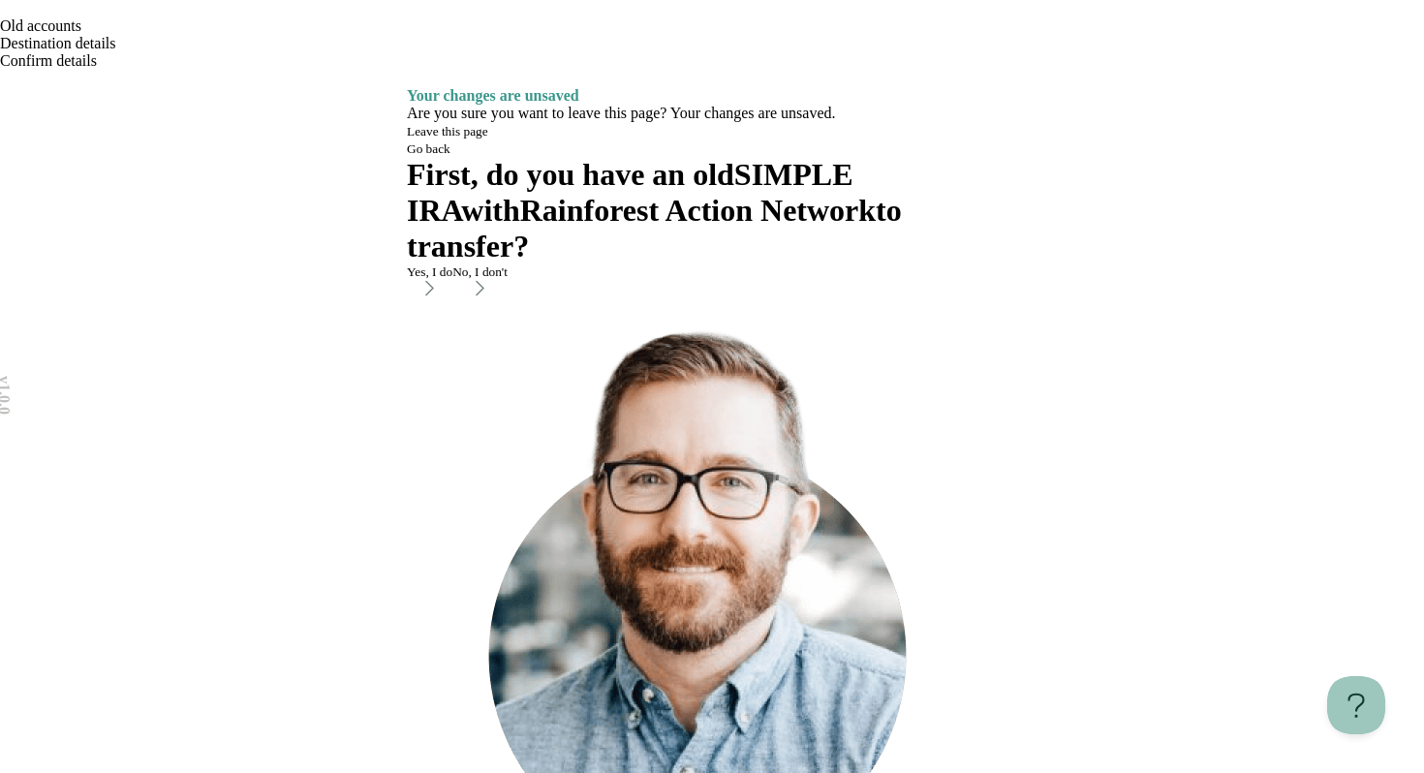
click at [508, 280] on div "No, I don't" at bounding box center [479, 271] width 55 height 15
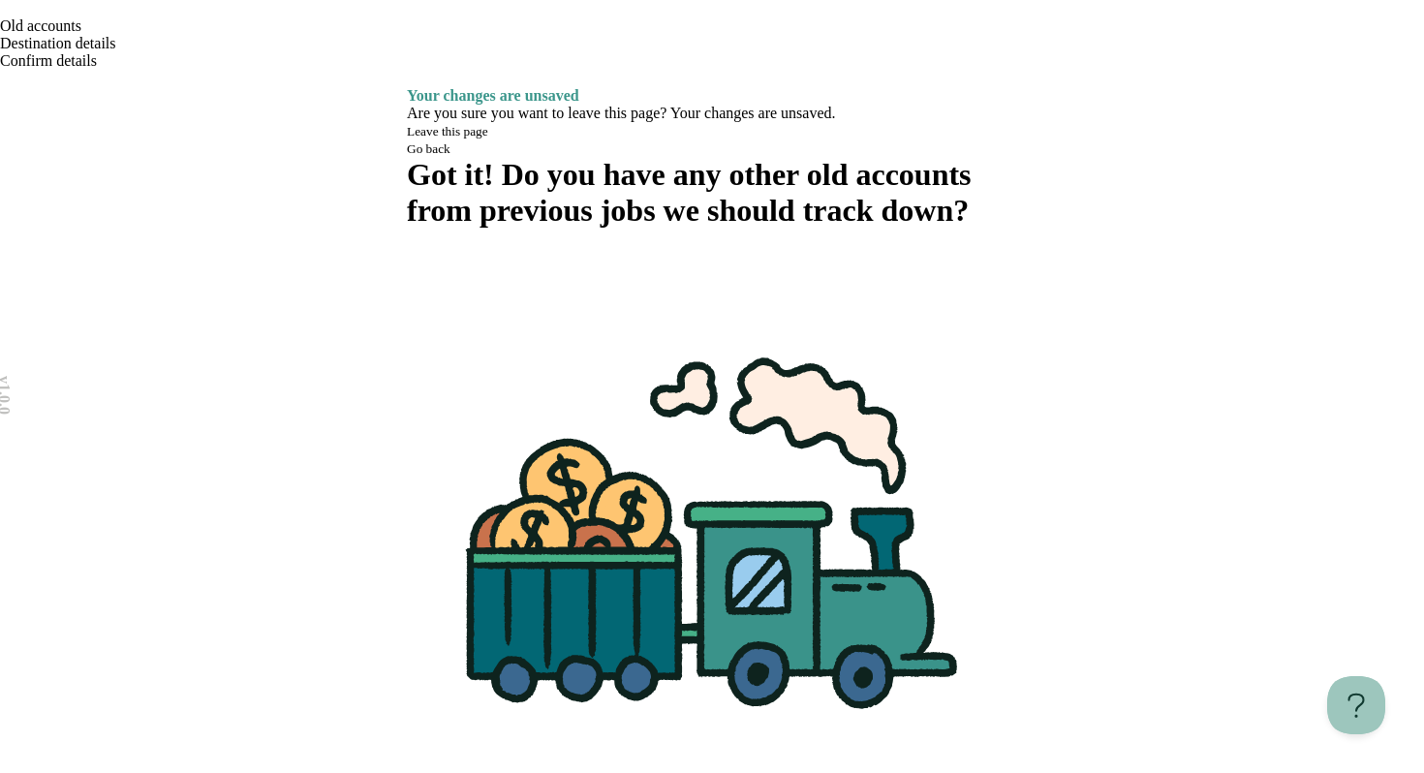
click at [0, 14] on icon "Go back" at bounding box center [0, 14] width 0 height 0
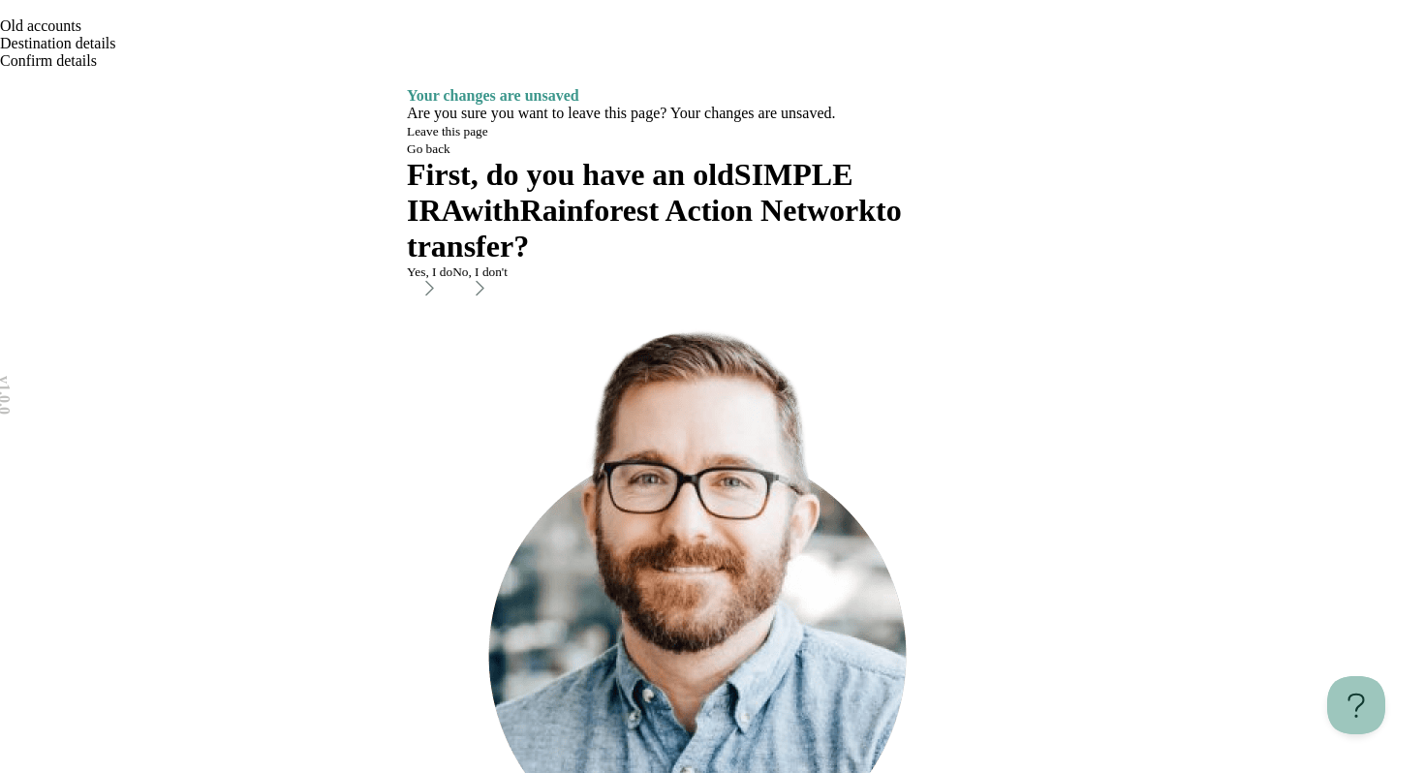
click at [508, 280] on div "No, I don't" at bounding box center [479, 271] width 55 height 15
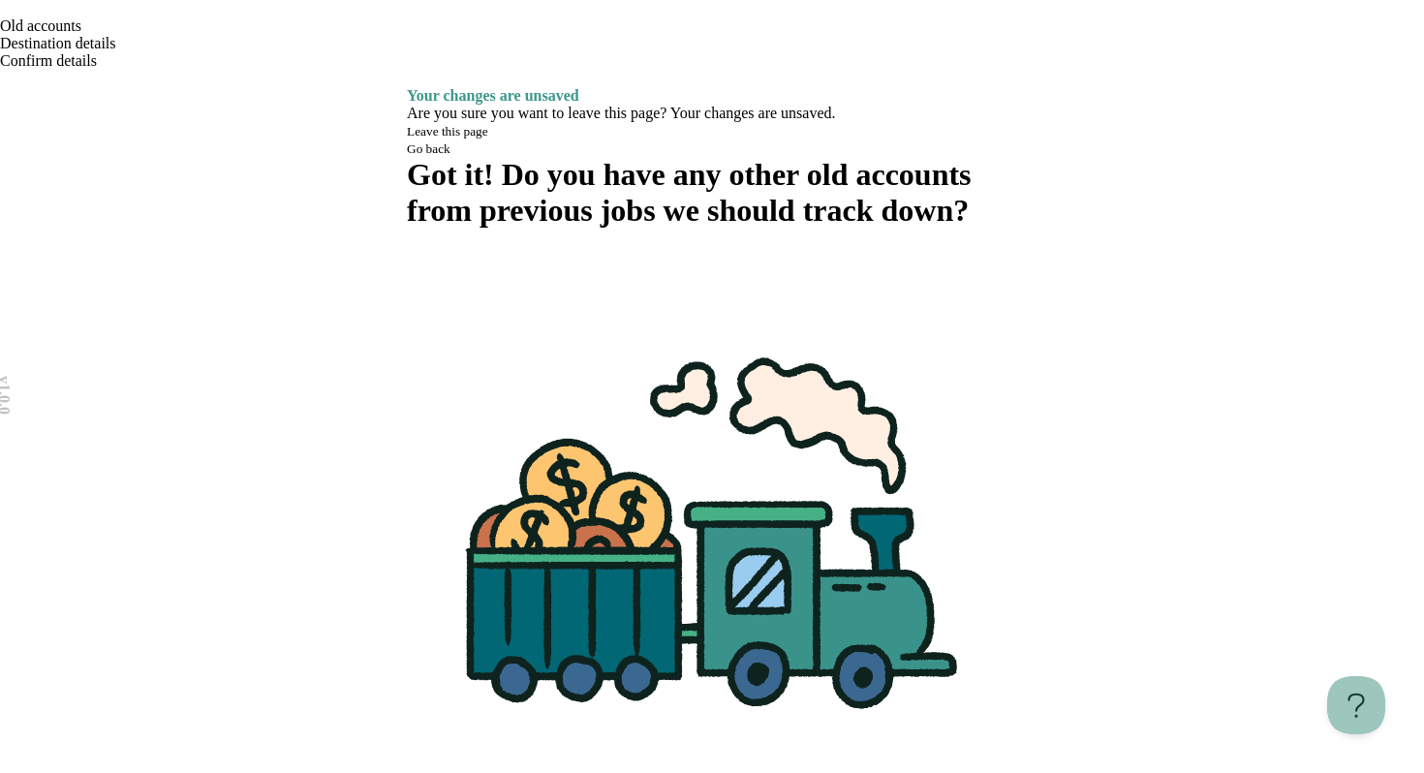
scroll to position [53, 0]
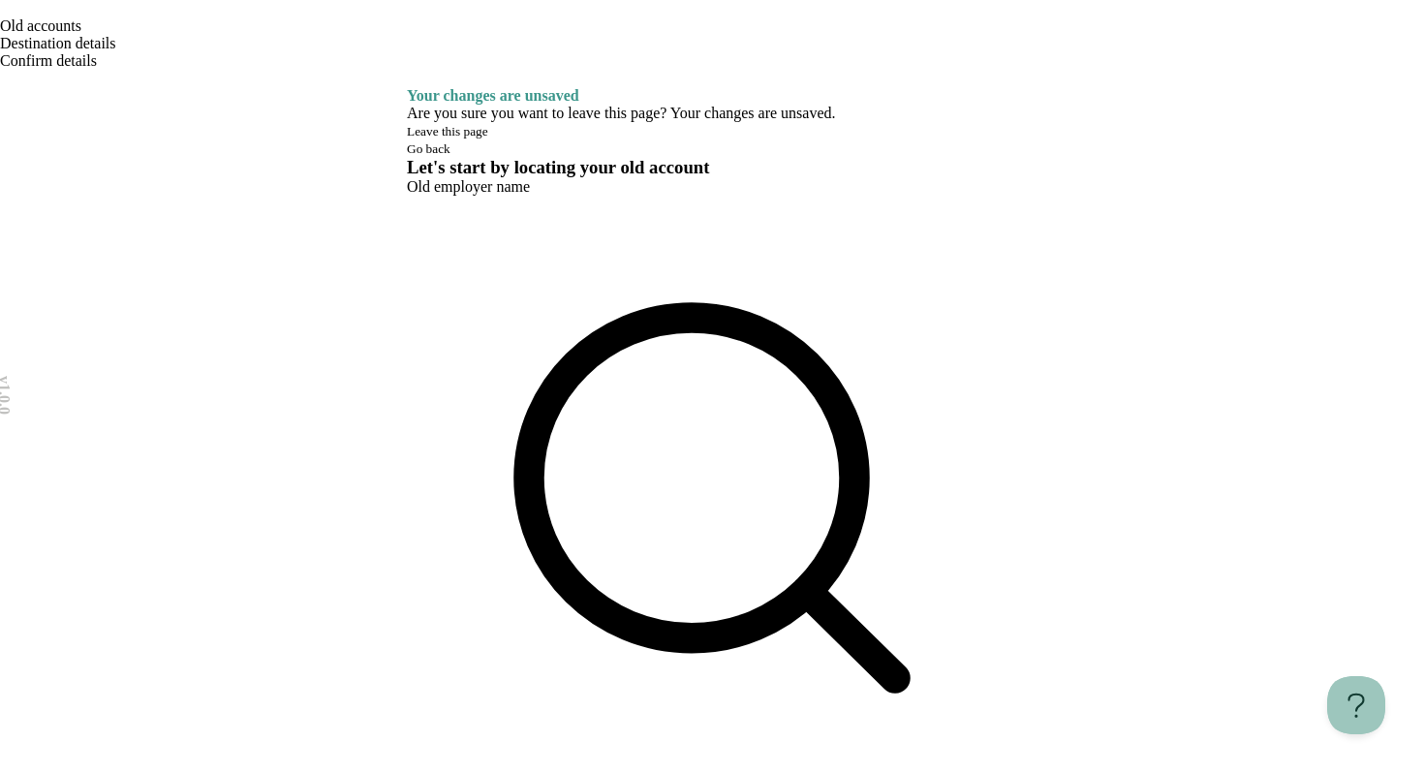
type input "**"
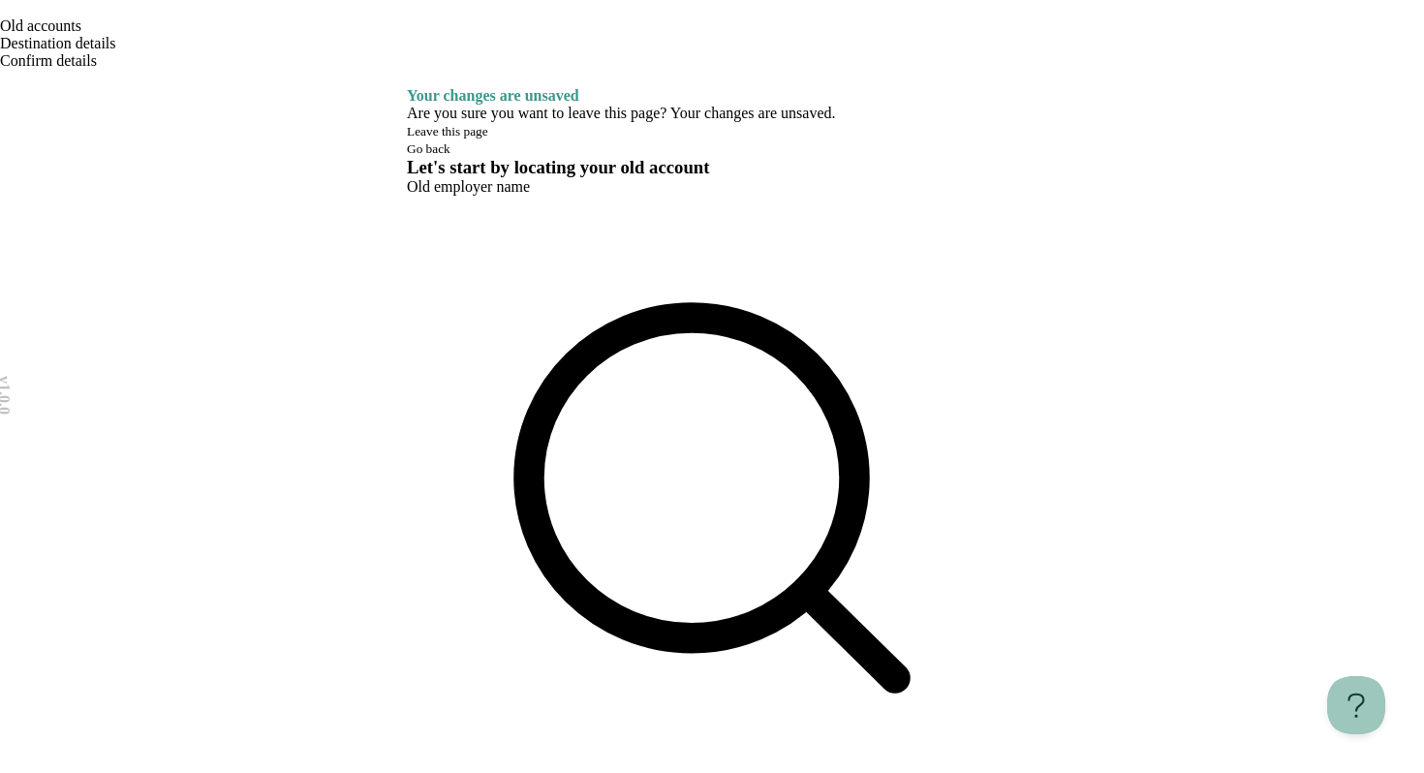
type input "******"
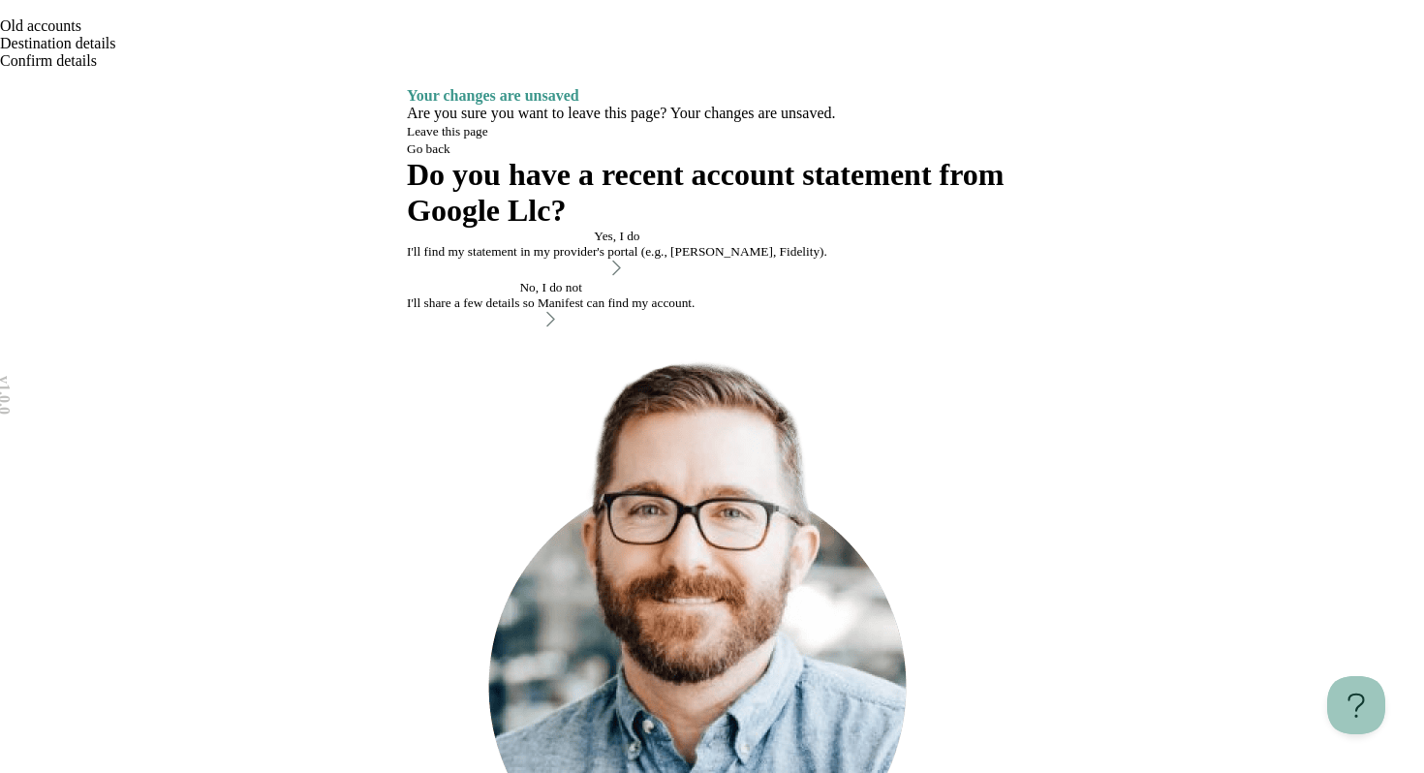
click at [694, 311] on div "No, I do not I'll share a few details so Manifest can find my account." at bounding box center [551, 295] width 288 height 31
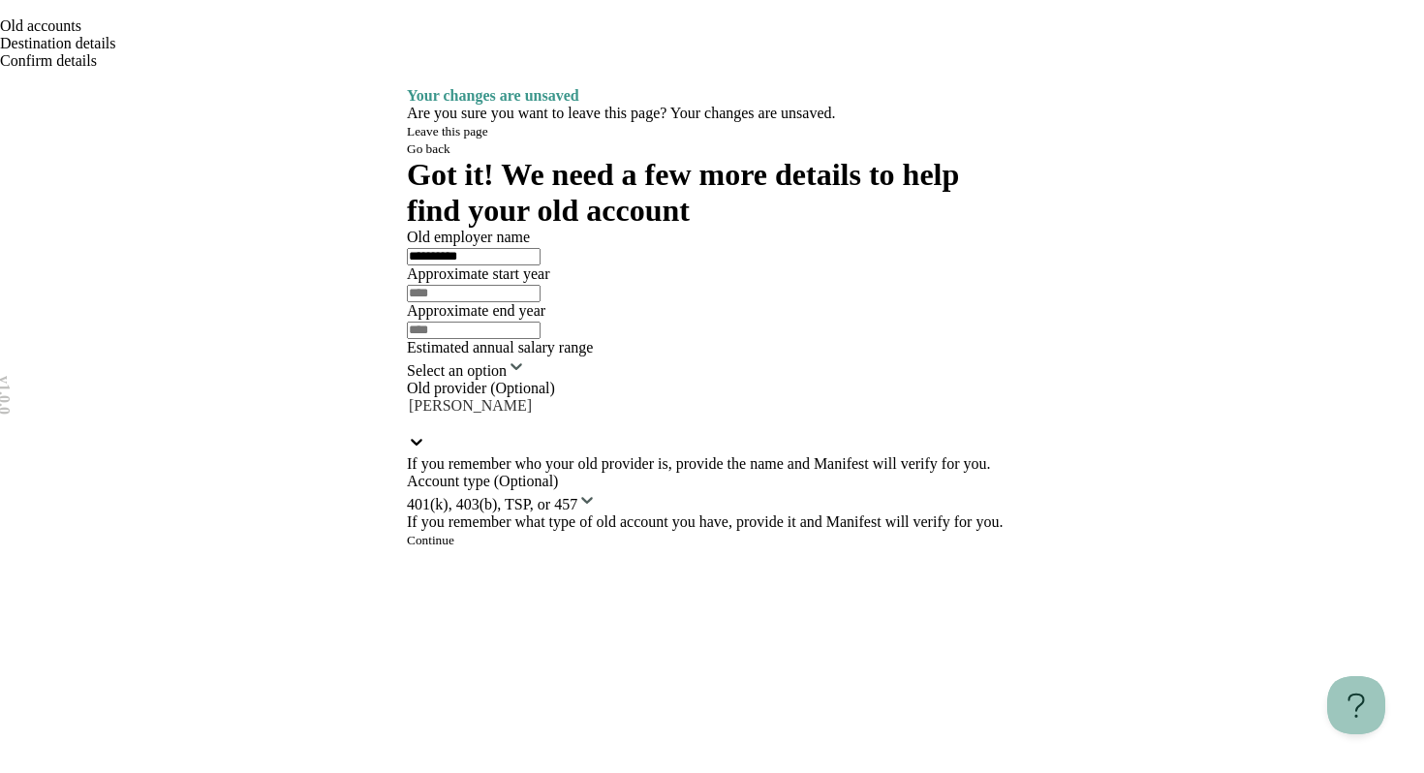
click at [540, 302] on input "text" at bounding box center [474, 293] width 134 height 17
type input "****"
click at [540, 339] on input "text" at bounding box center [474, 330] width 134 height 17
type input "****"
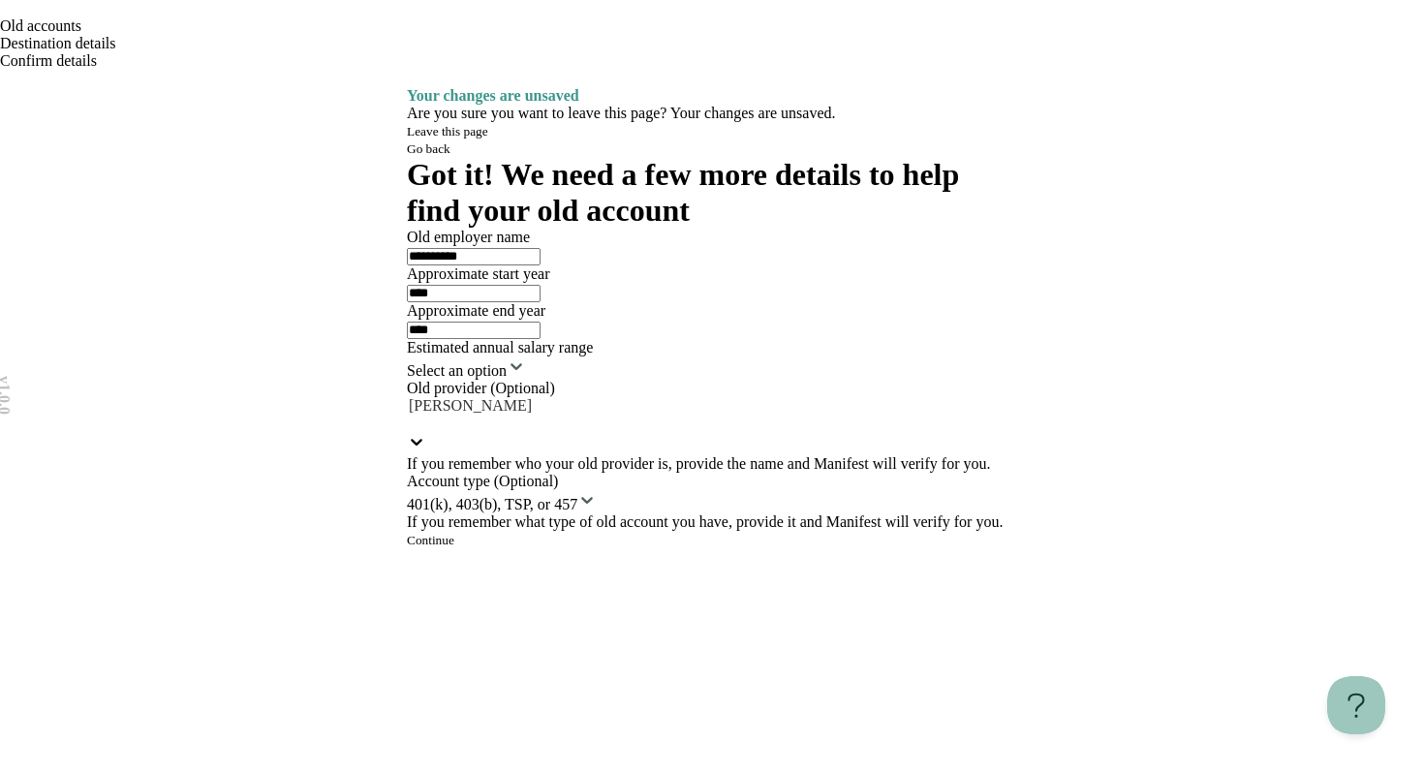
click at [713, 536] on html "**********" at bounding box center [712, 430] width 1424 height 860
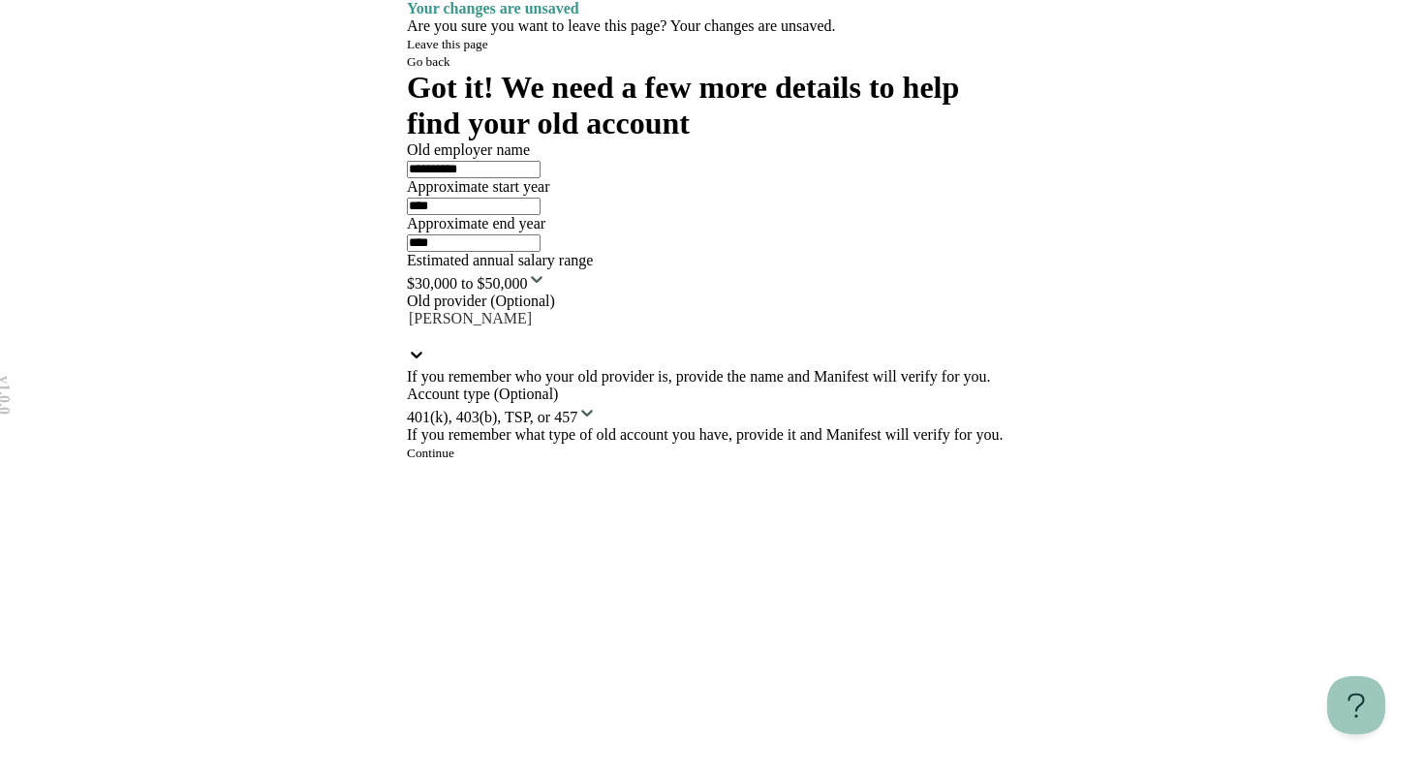
scroll to position [137, 0]
click at [666, 345] on div at bounding box center [712, 335] width 610 height 17
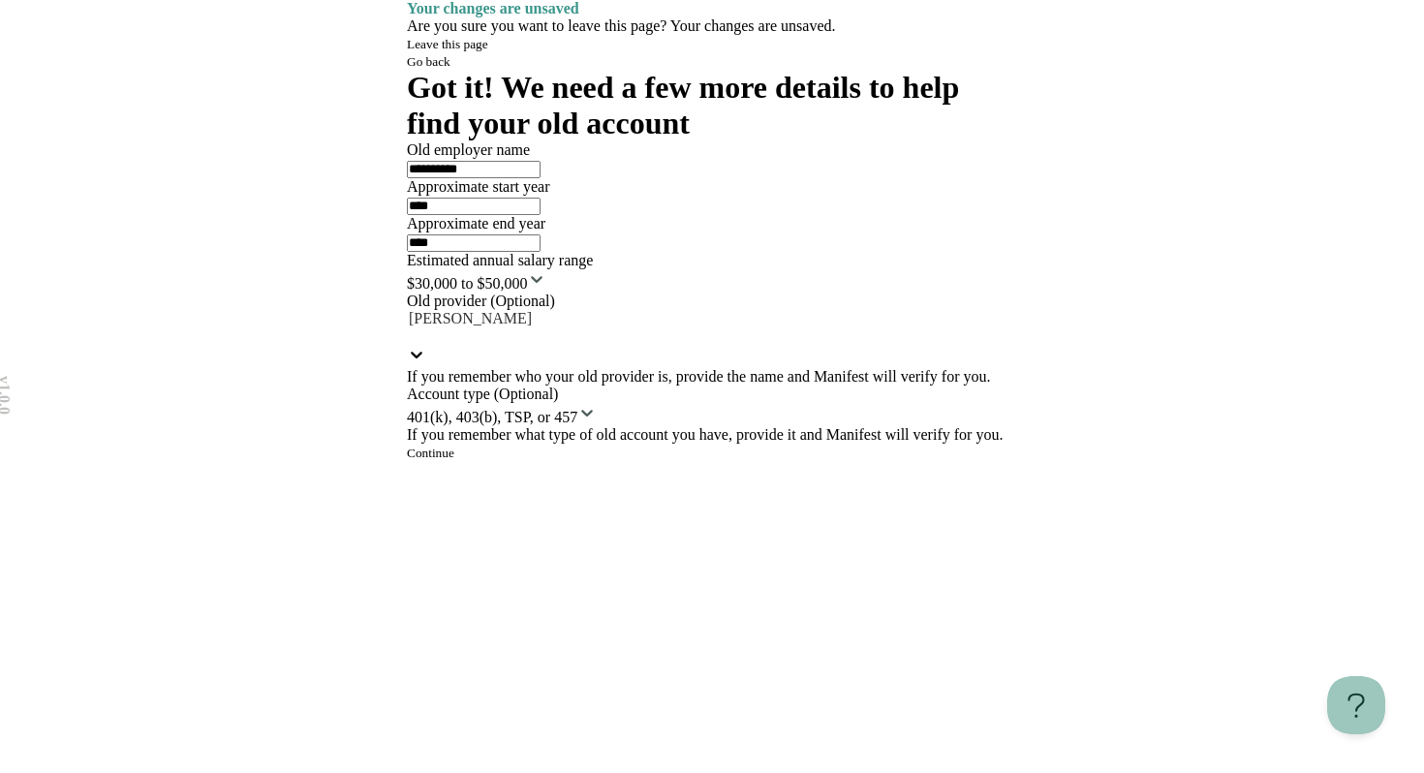
scroll to position [92, 0]
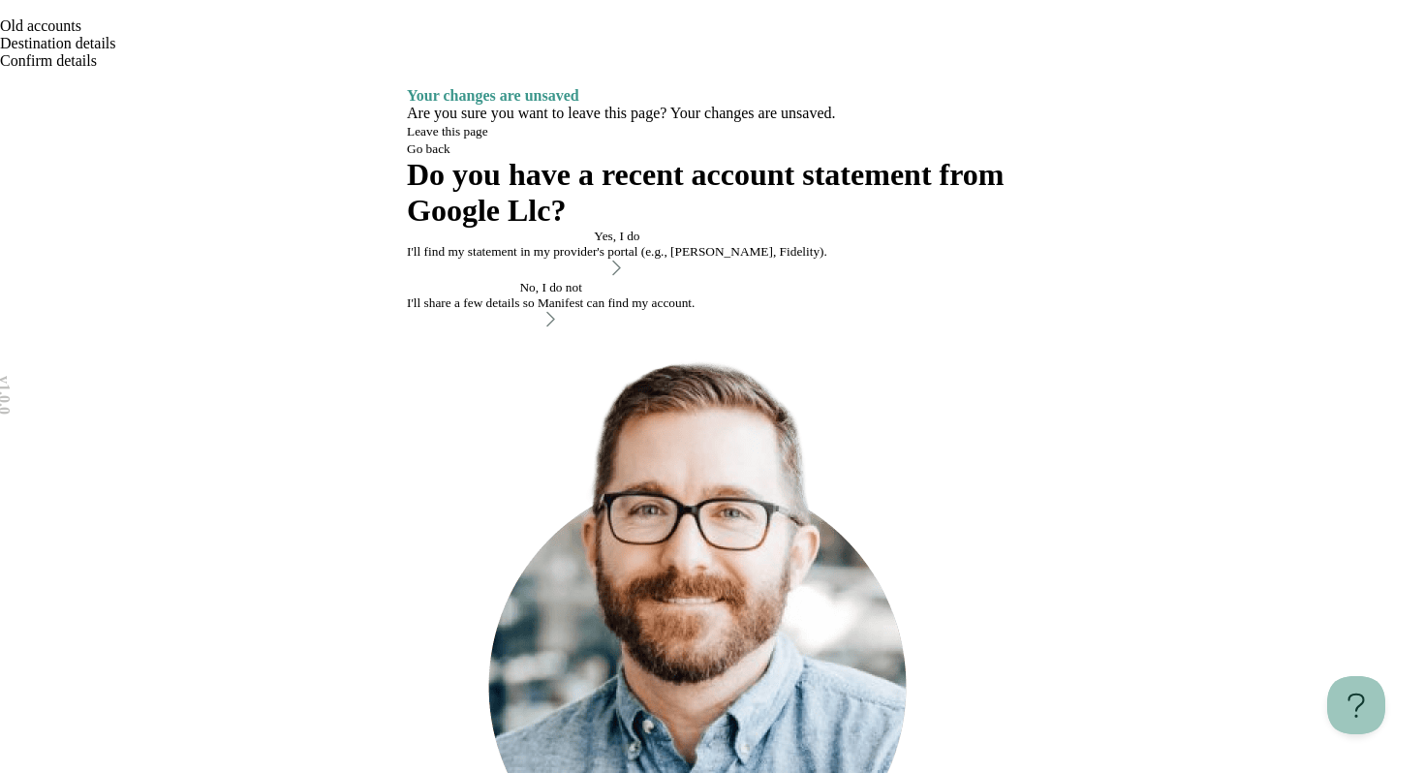
click at [15, 89] on icon "Open menu" at bounding box center [10, 93] width 11 height 9
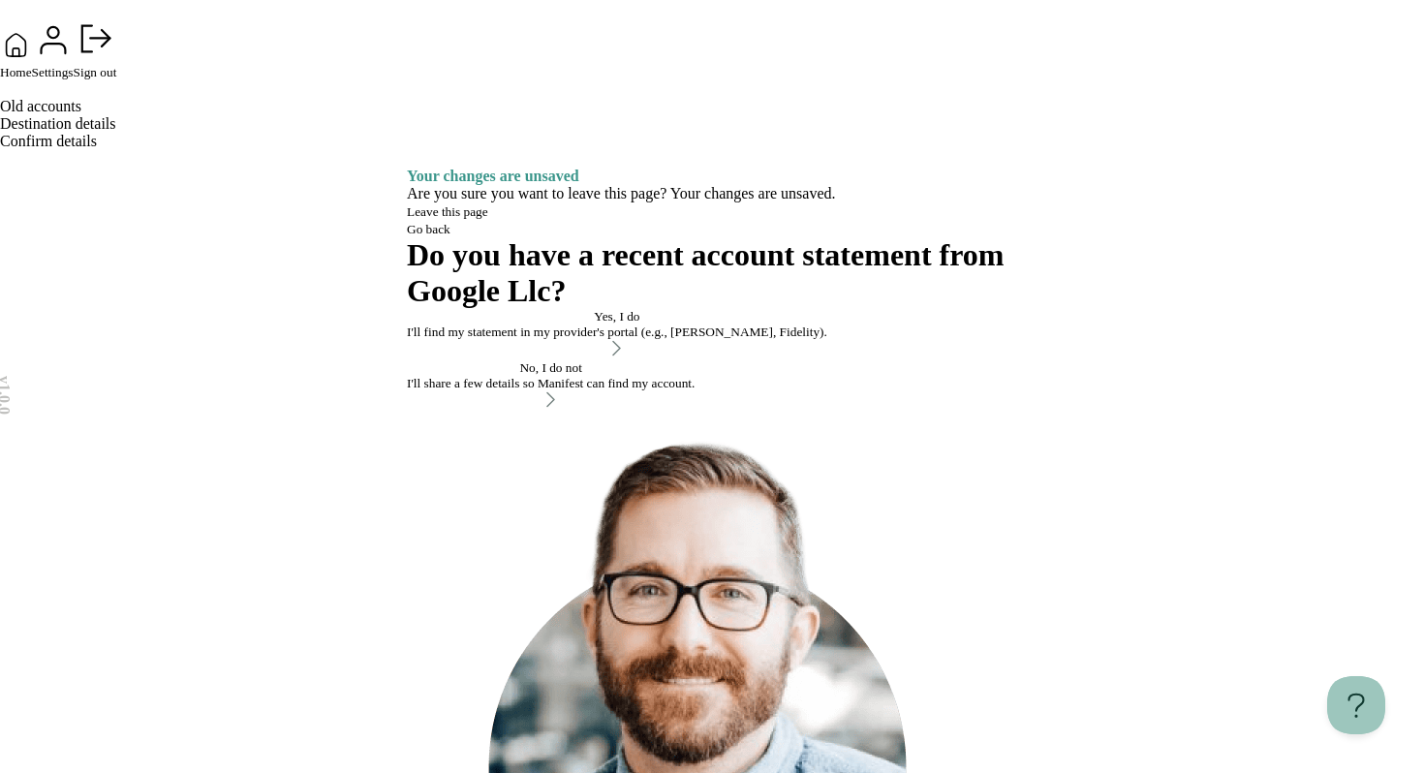
click at [32, 79] on span "Home" at bounding box center [16, 72] width 32 height 15
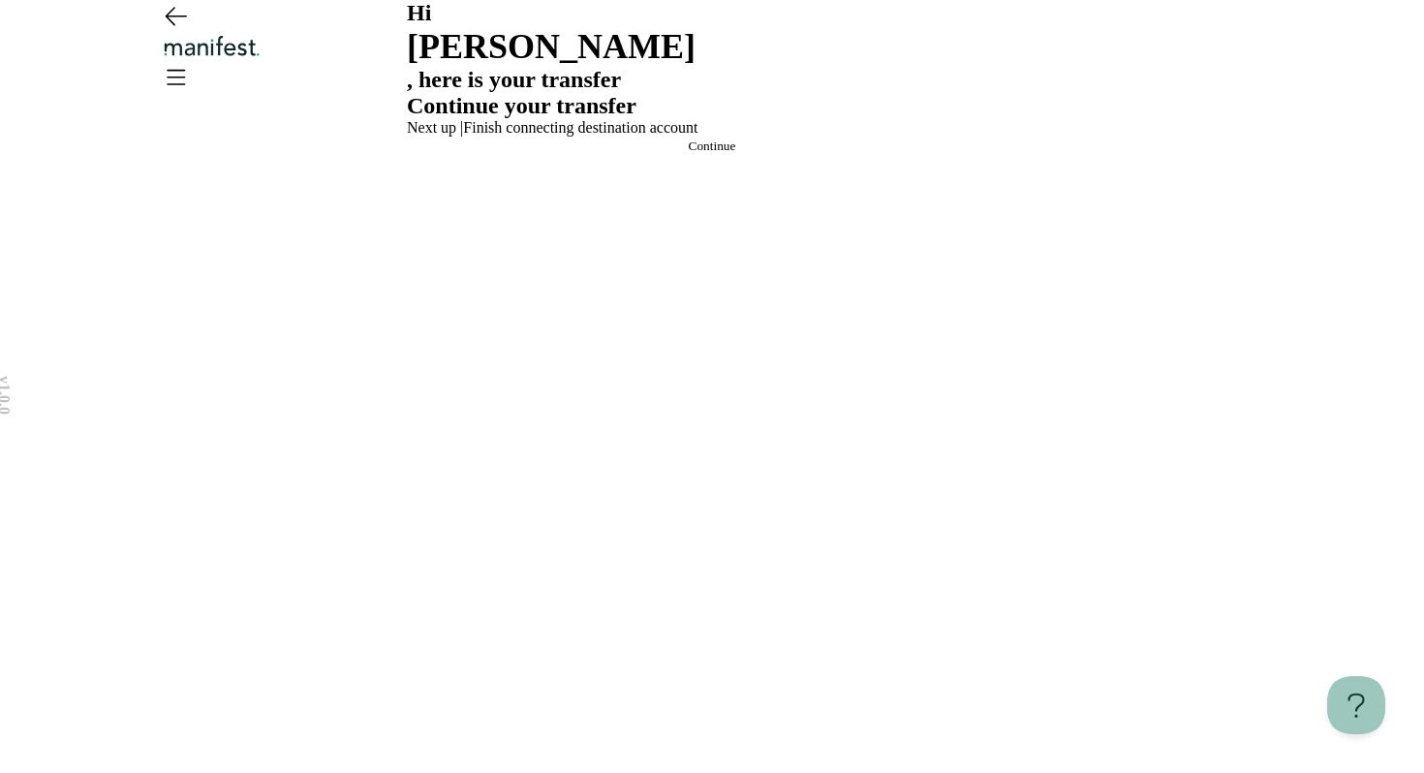
click at [689, 153] on span "Continue" at bounding box center [712, 146] width 47 height 15
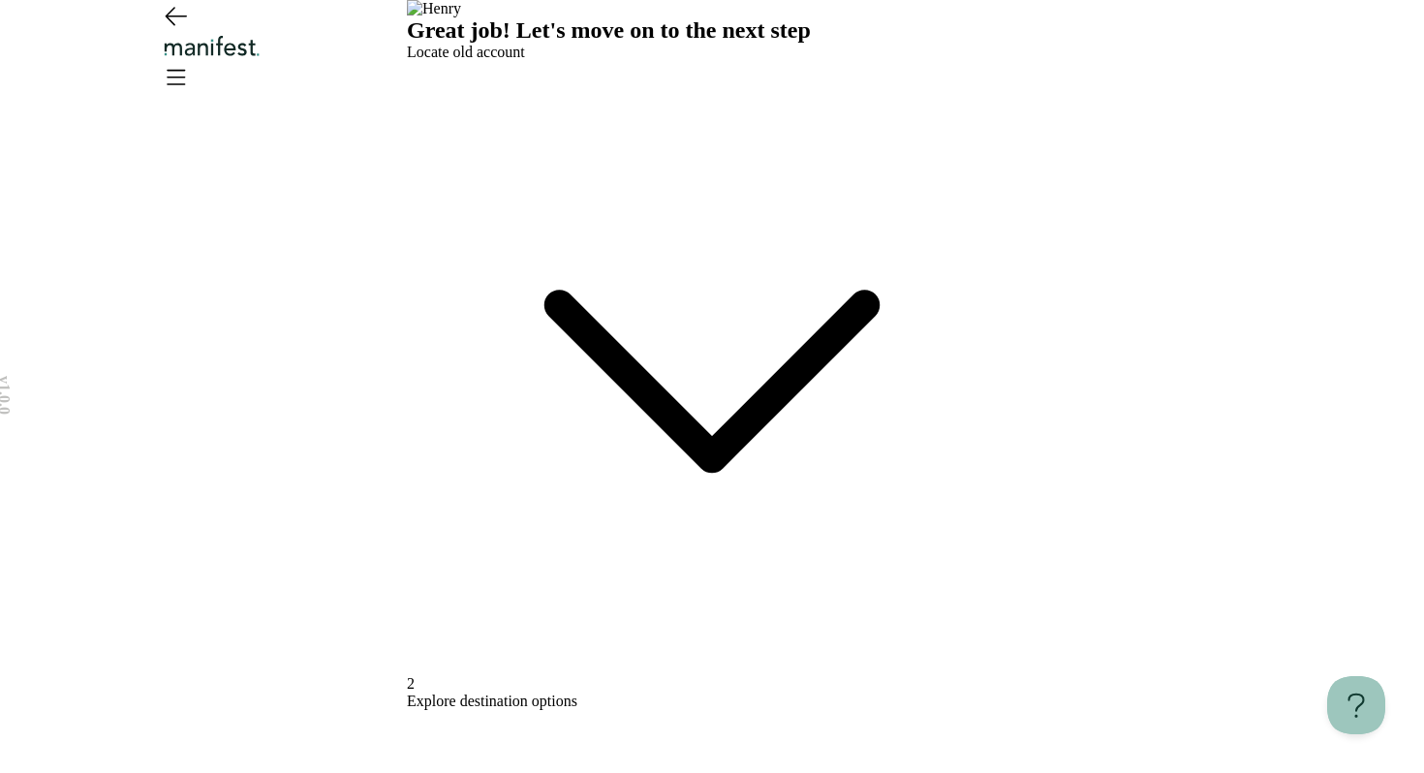
click at [865, 305] on icon at bounding box center [712, 381] width 305 height 153
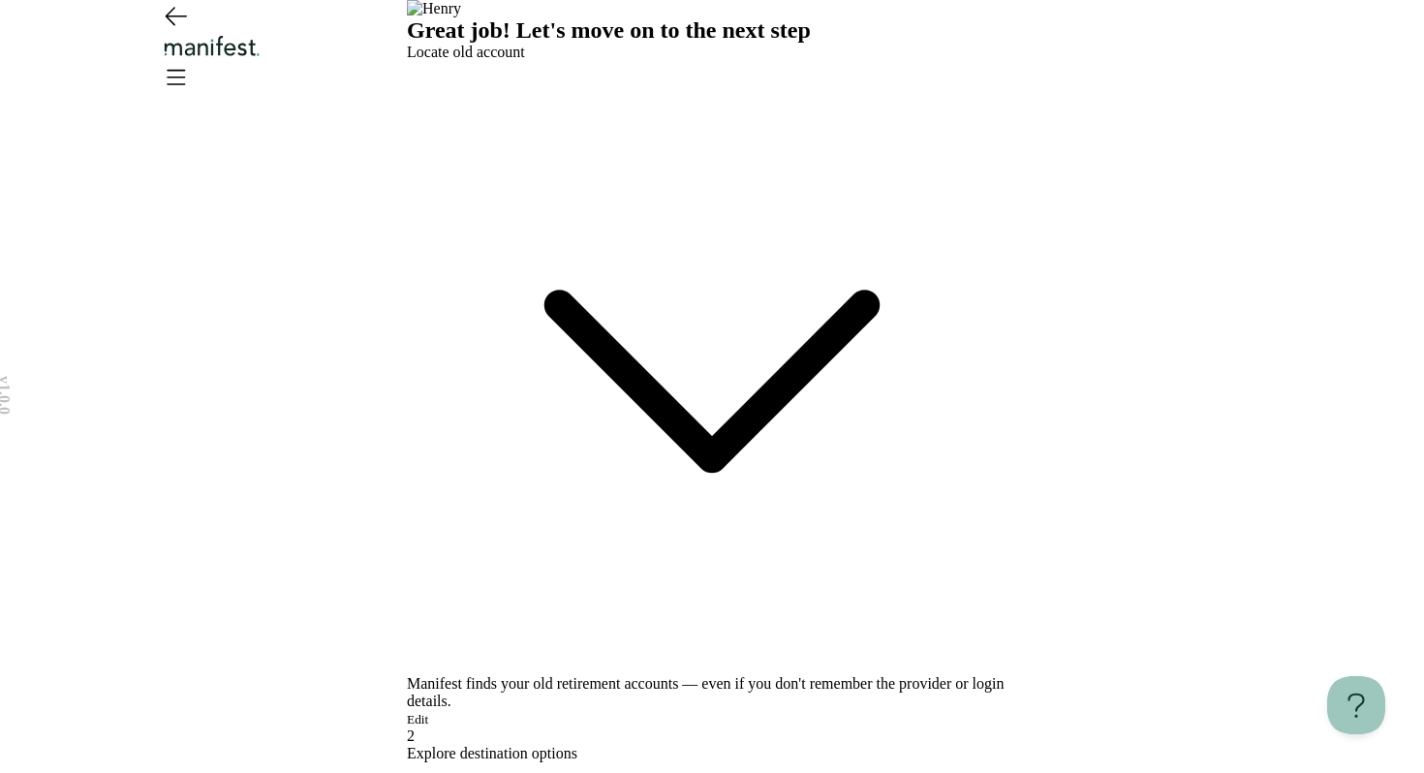
click at [428, 712] on button "Edit" at bounding box center [417, 719] width 21 height 15
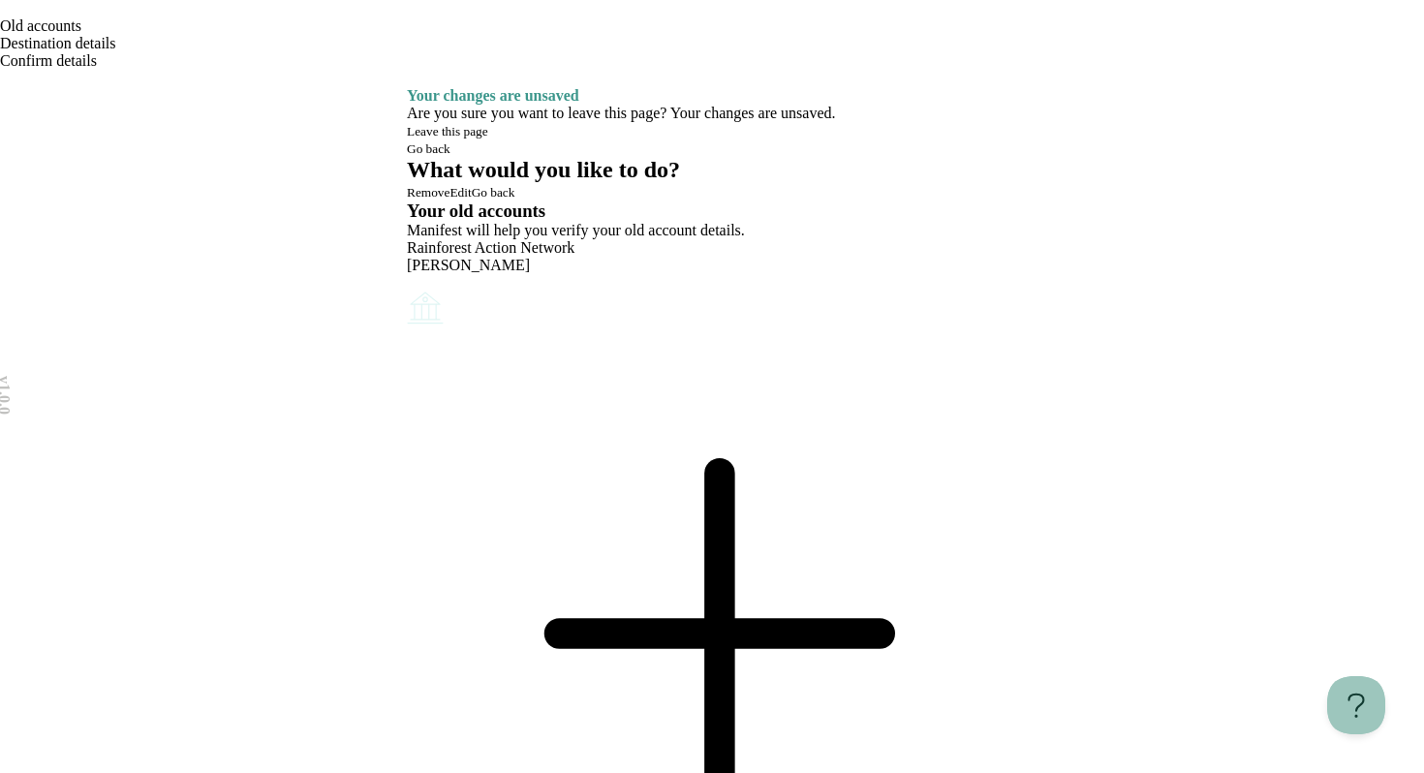
click at [407, 288] on icon "Account options" at bounding box center [407, 288] width 0 height 0
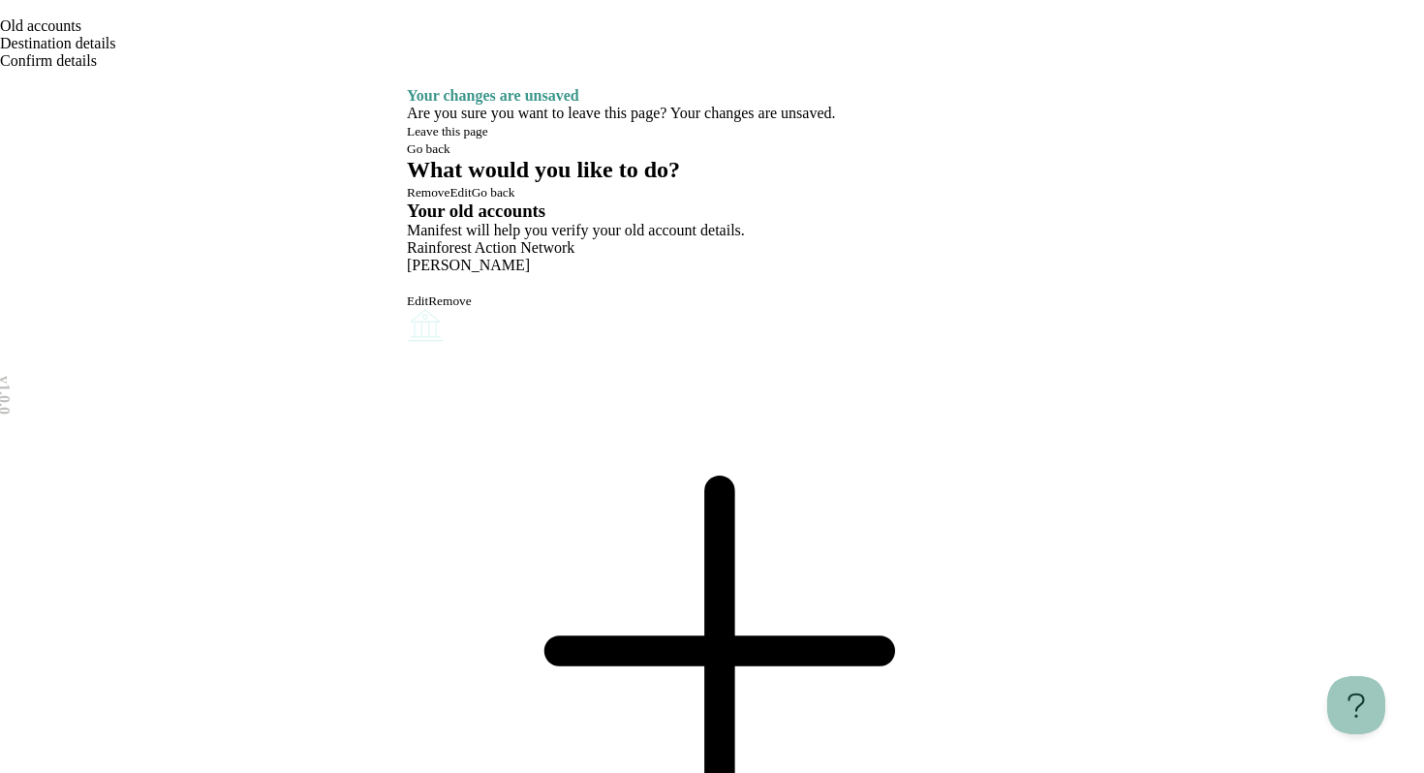
click at [471, 309] on button "Remove" at bounding box center [449, 300] width 43 height 15
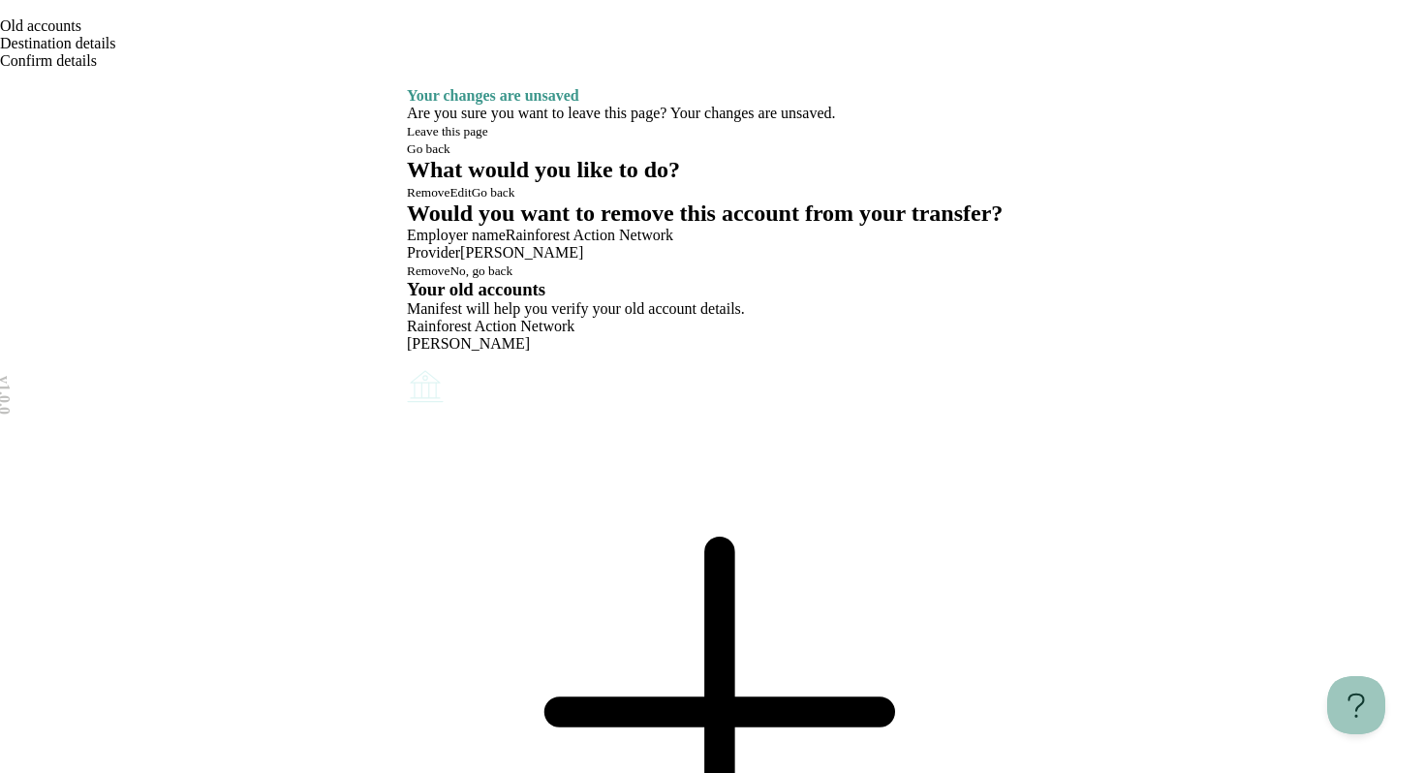
click at [449, 278] on span "Remove" at bounding box center [428, 270] width 43 height 15
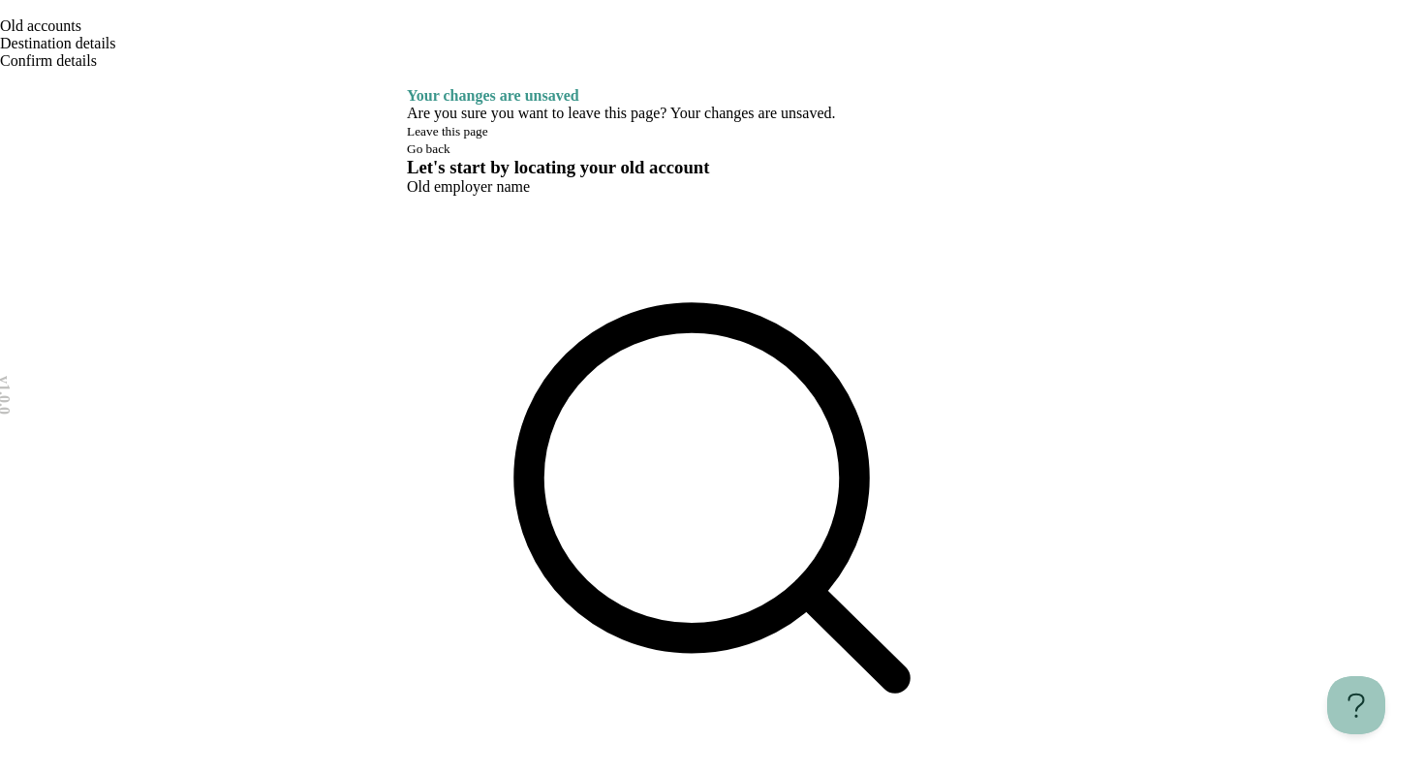
click at [0, 83] on icon "Open menu" at bounding box center [0, 83] width 0 height 0
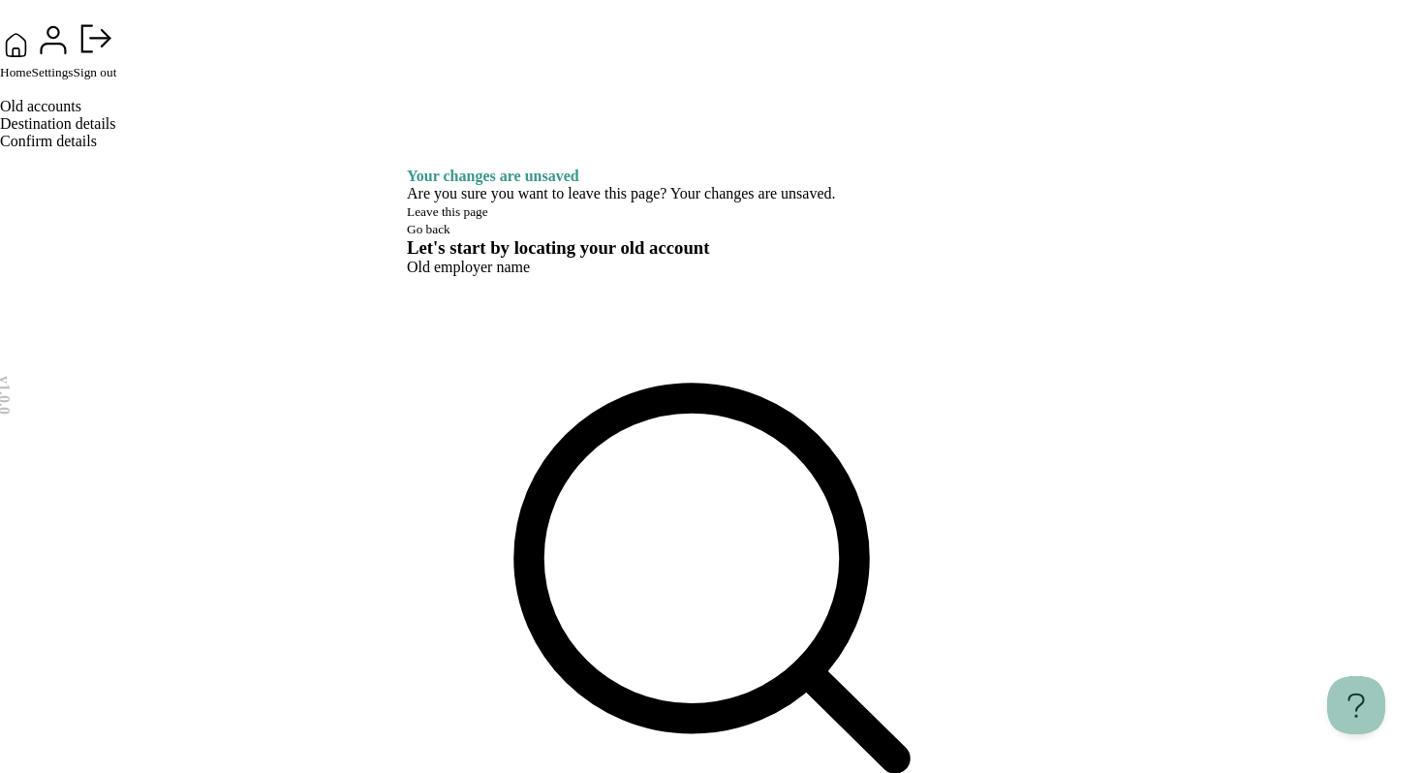
click at [32, 79] on span "Home" at bounding box center [16, 72] width 32 height 15
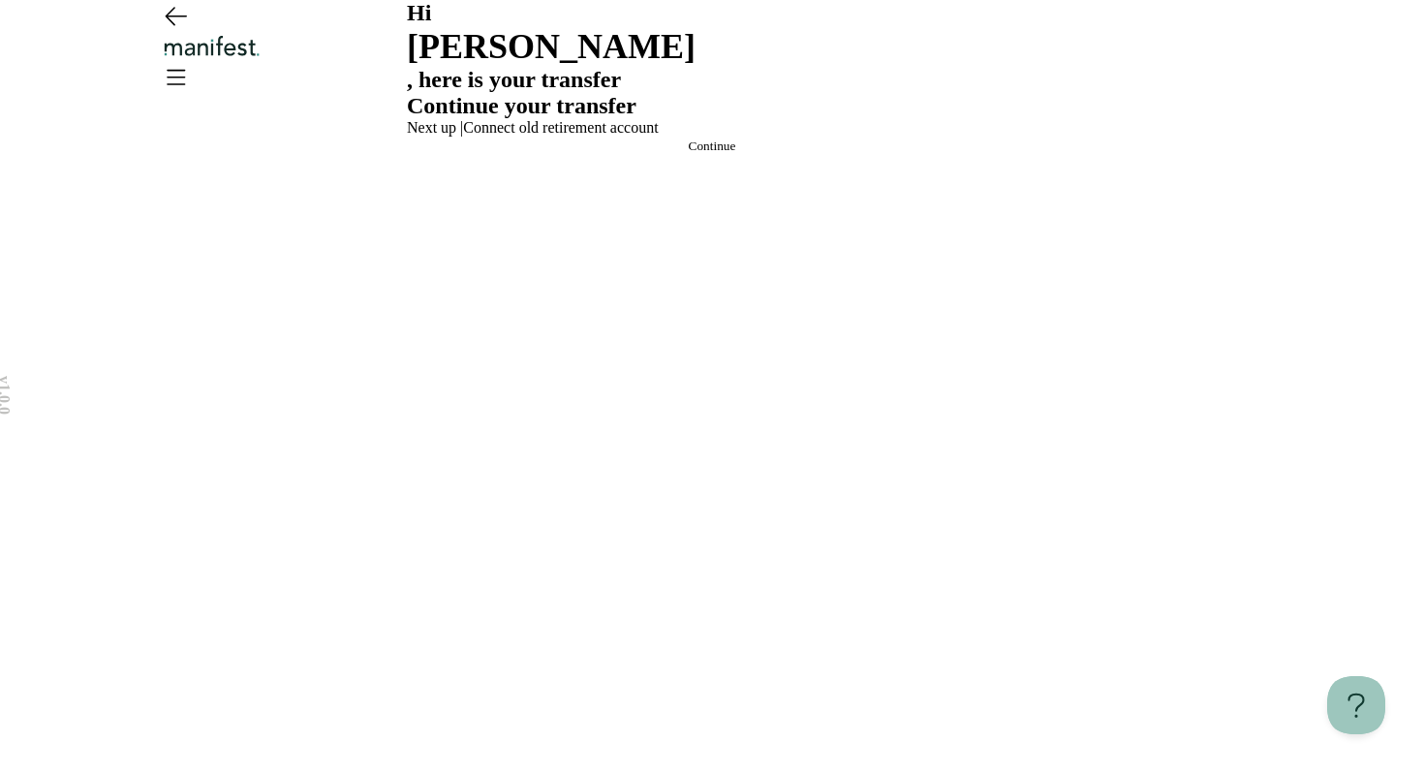
click at [812, 154] on button "Continue" at bounding box center [712, 146] width 610 height 15
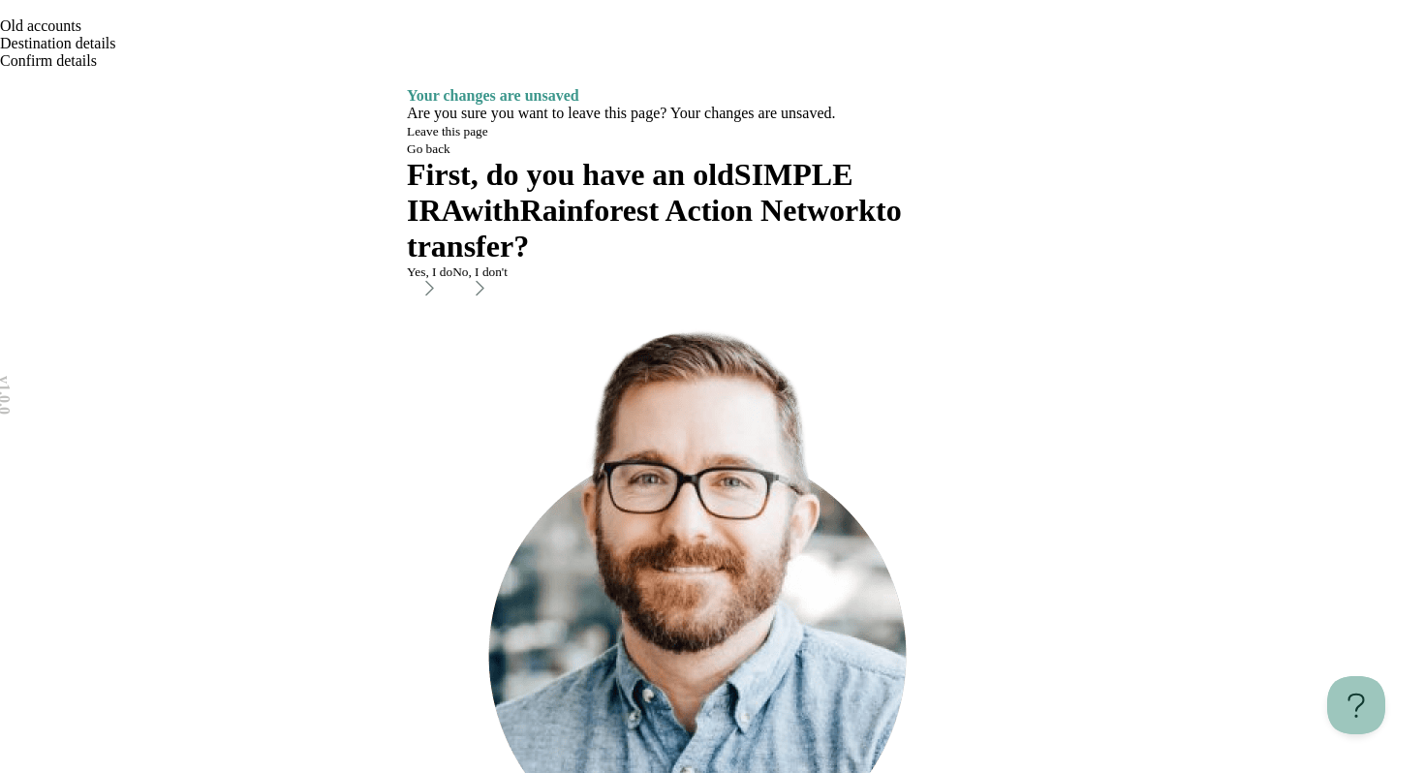
click at [508, 300] on button "No, I don't" at bounding box center [479, 282] width 55 height 36
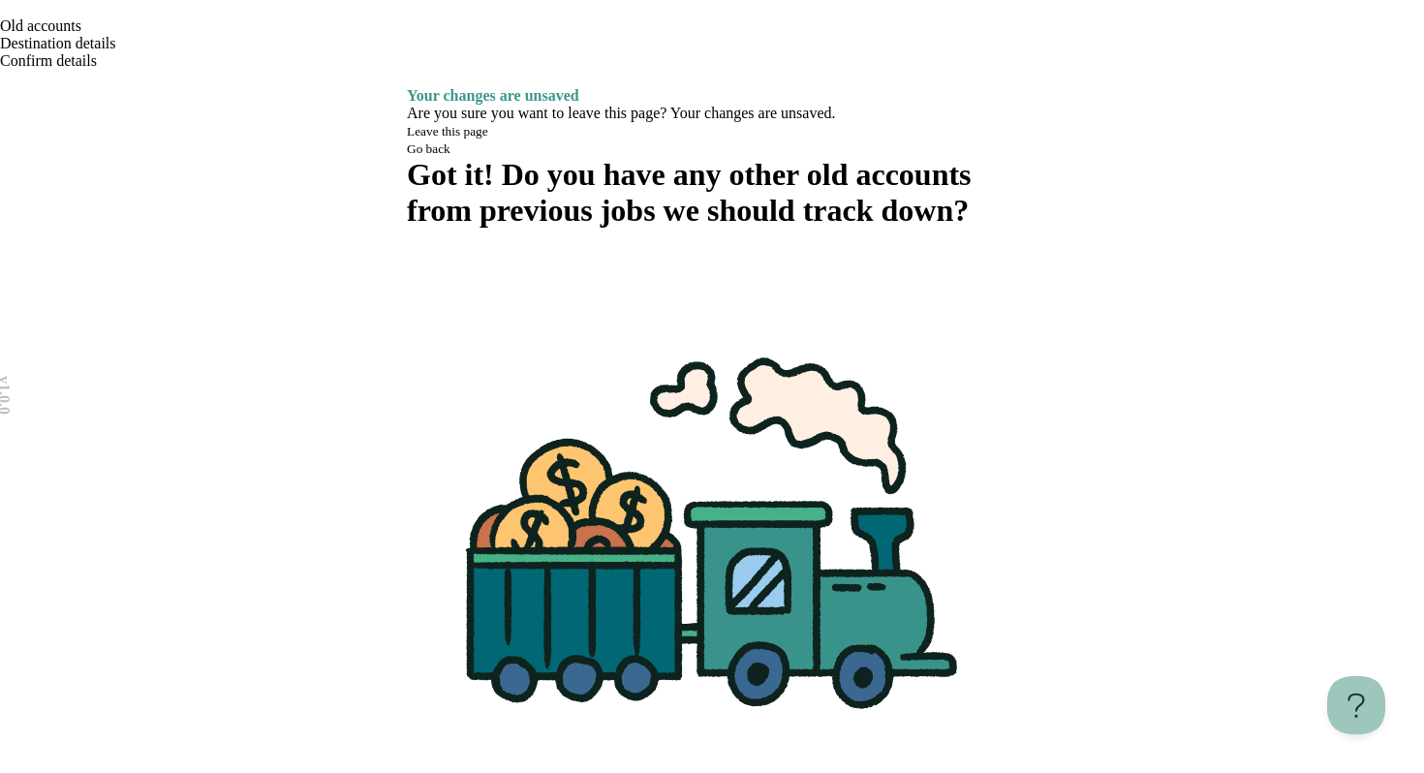
scroll to position [53, 0]
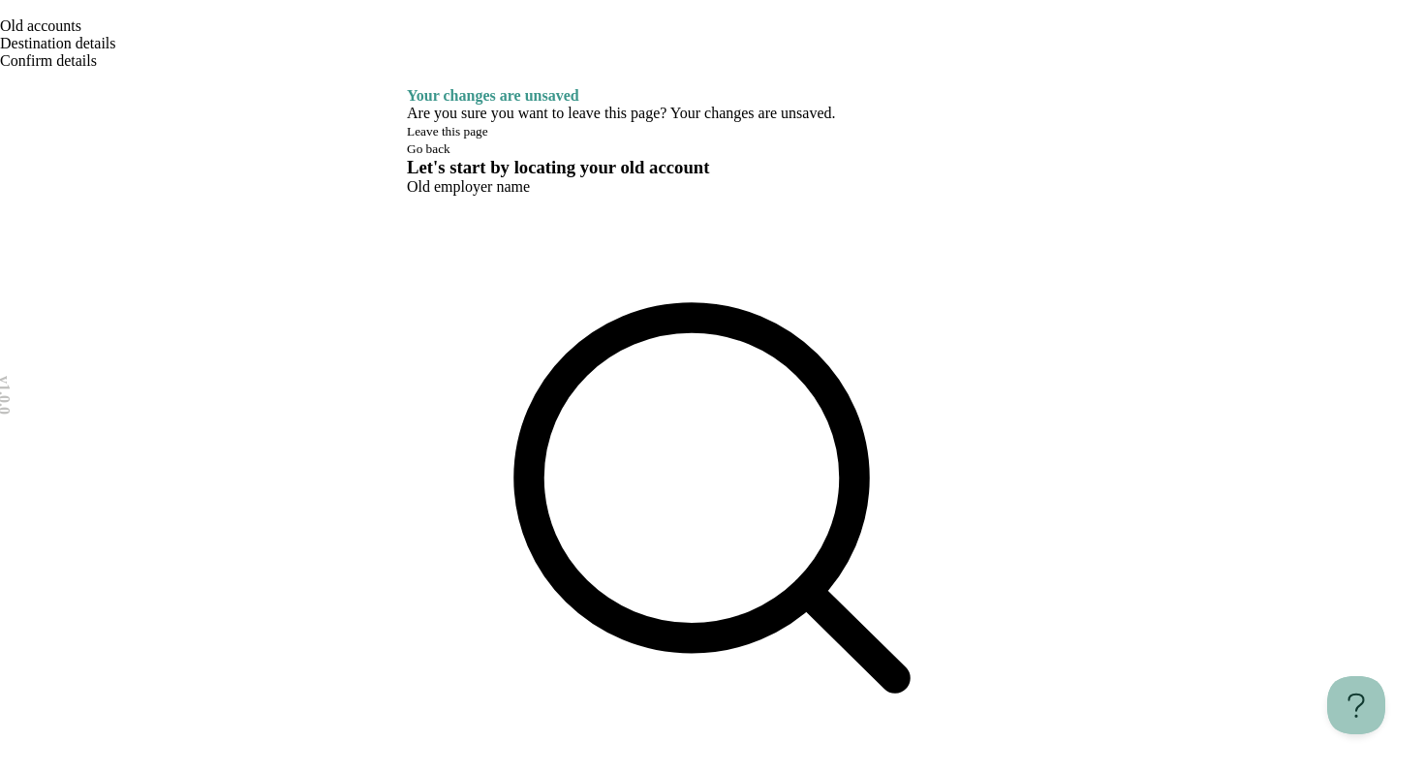
type input "******"
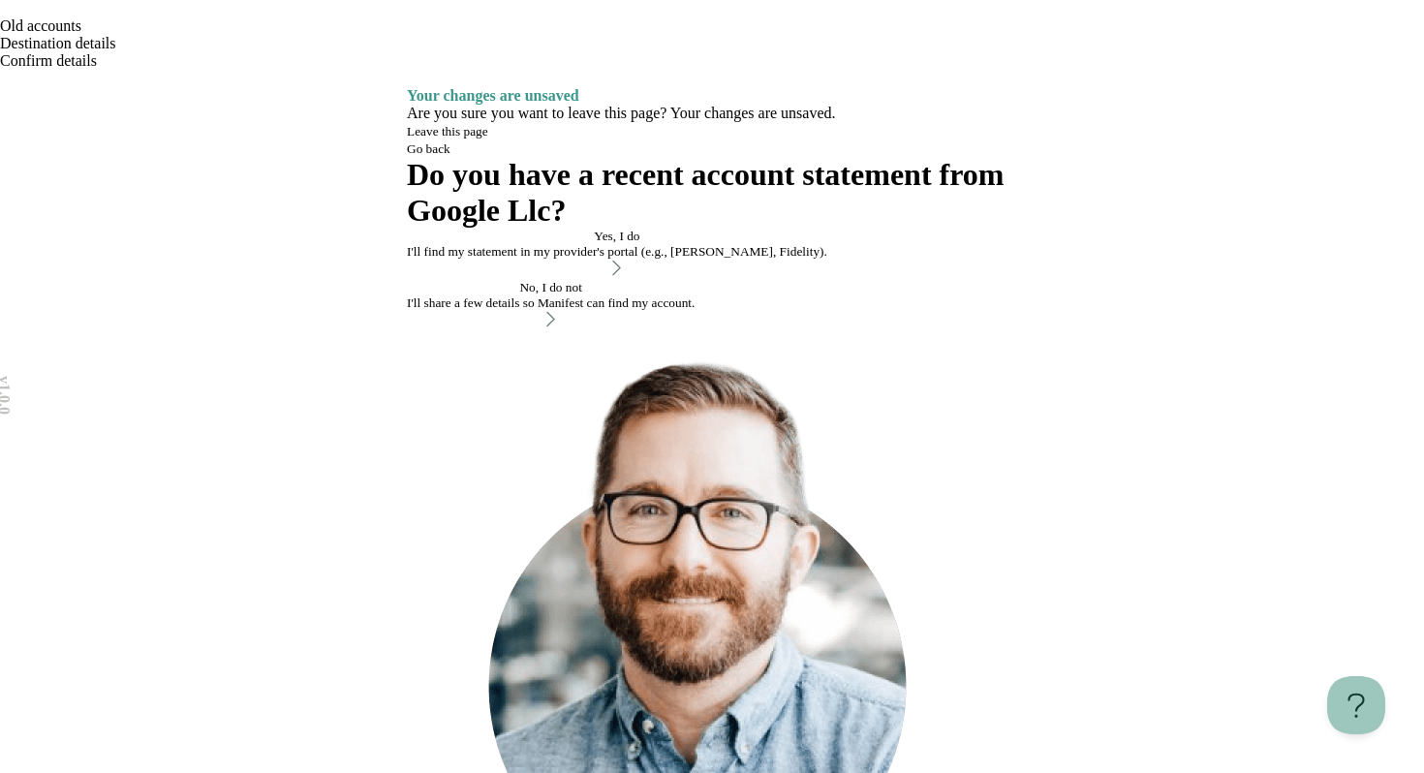
click at [631, 295] on div "No, I do not" at bounding box center [551, 287] width 288 height 15
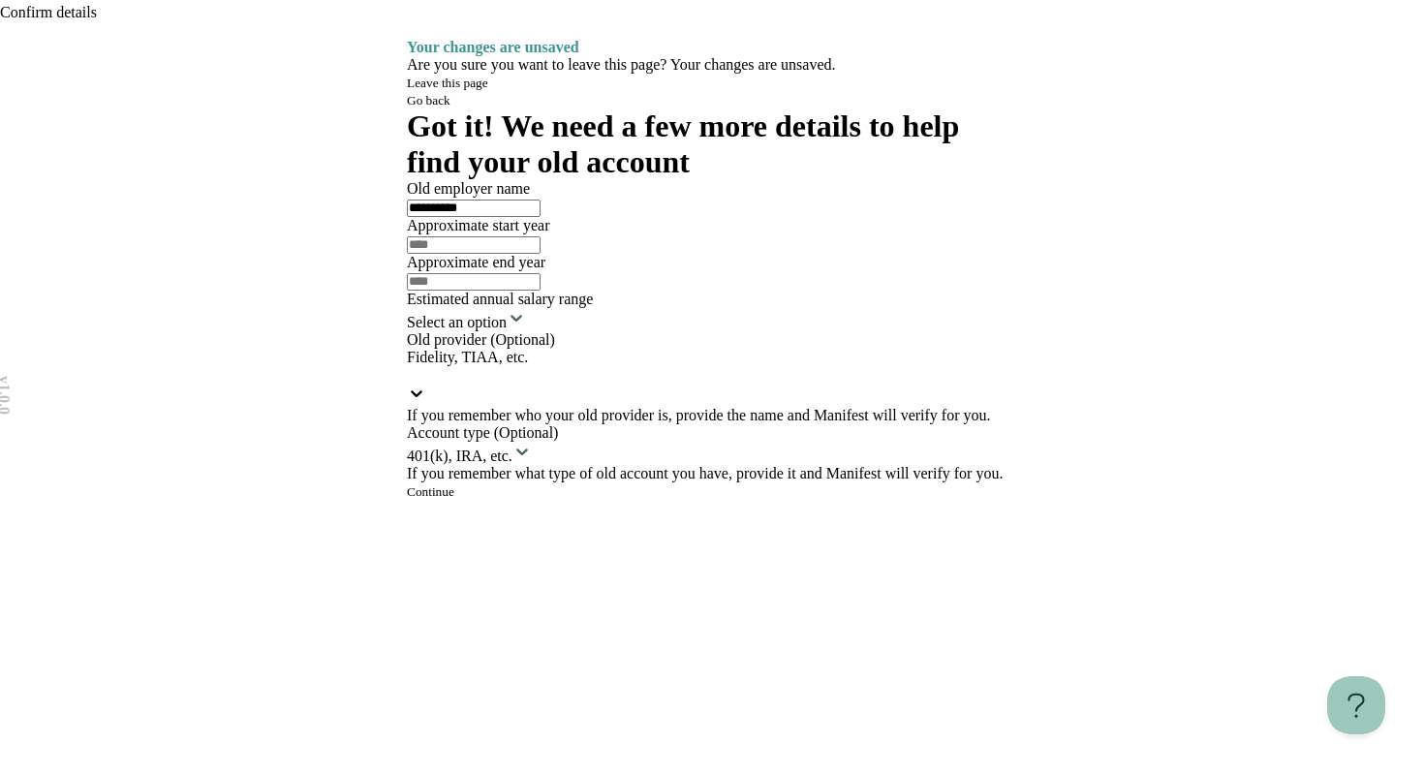
scroll to position [46, 0]
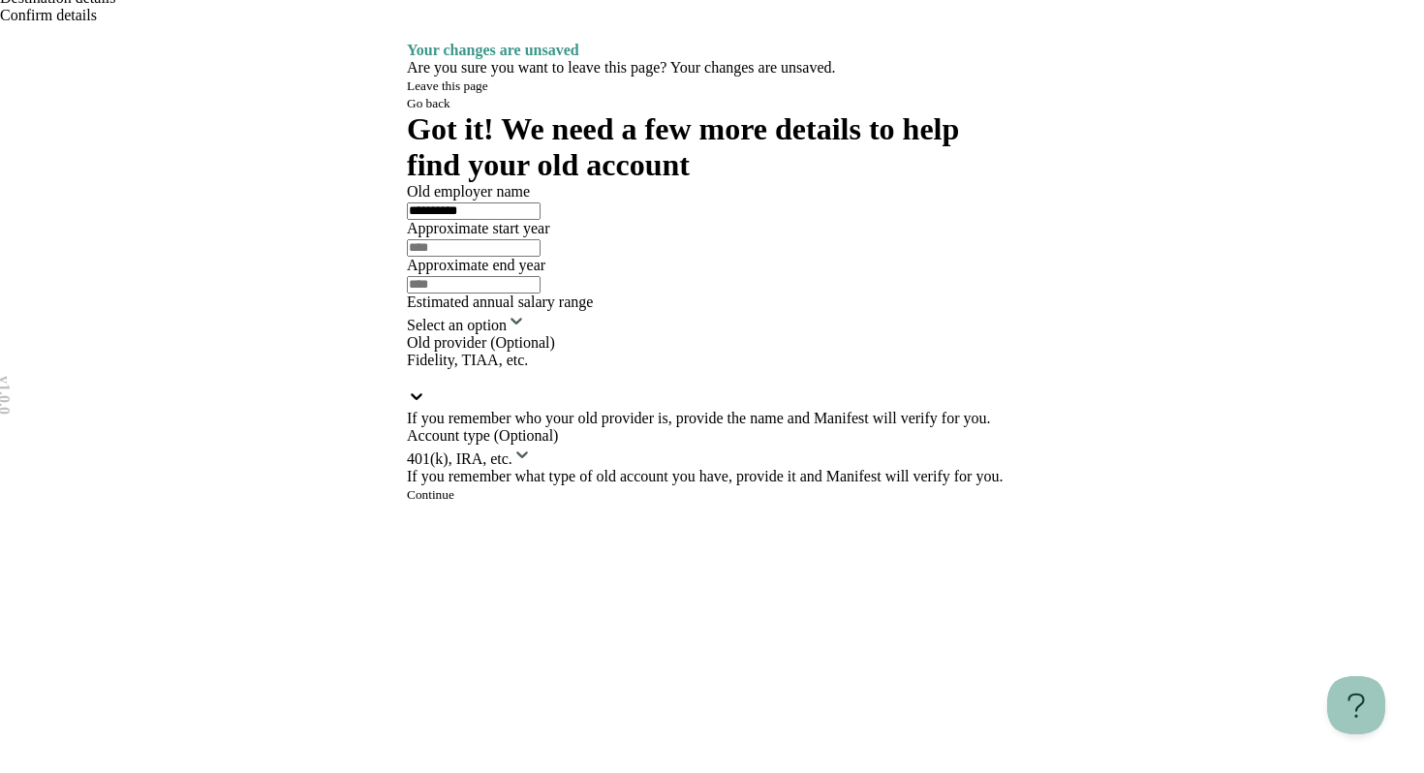
click at [489, 257] on input "text" at bounding box center [474, 247] width 134 height 17
type input "****"
click at [793, 293] on div at bounding box center [712, 283] width 610 height 19
click at [540, 293] on input "text" at bounding box center [474, 284] width 134 height 17
type input "****"
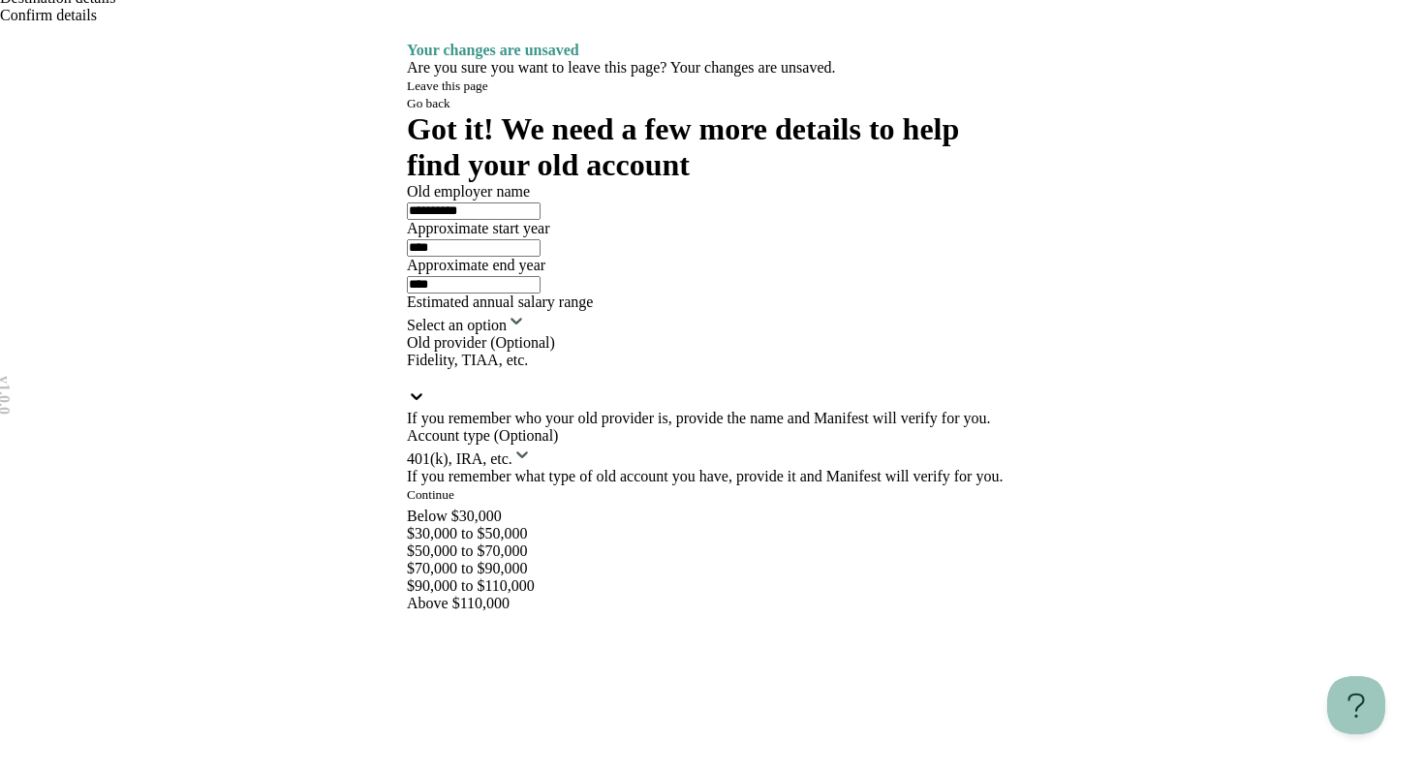
click at [696, 502] on html "**********" at bounding box center [712, 384] width 1424 height 860
click at [672, 386] on div at bounding box center [712, 377] width 610 height 17
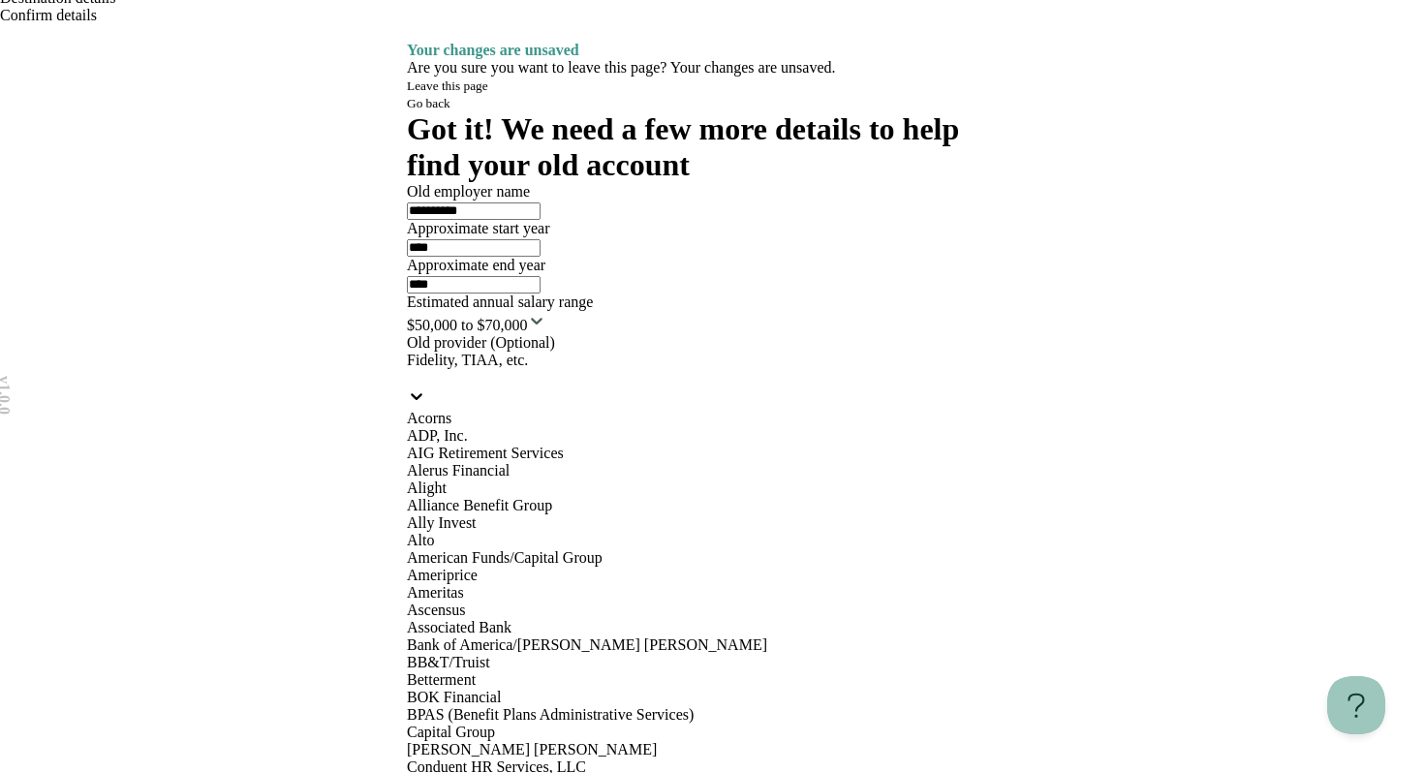
click at [593, 310] on label "Estimated annual salary range" at bounding box center [500, 301] width 186 height 16
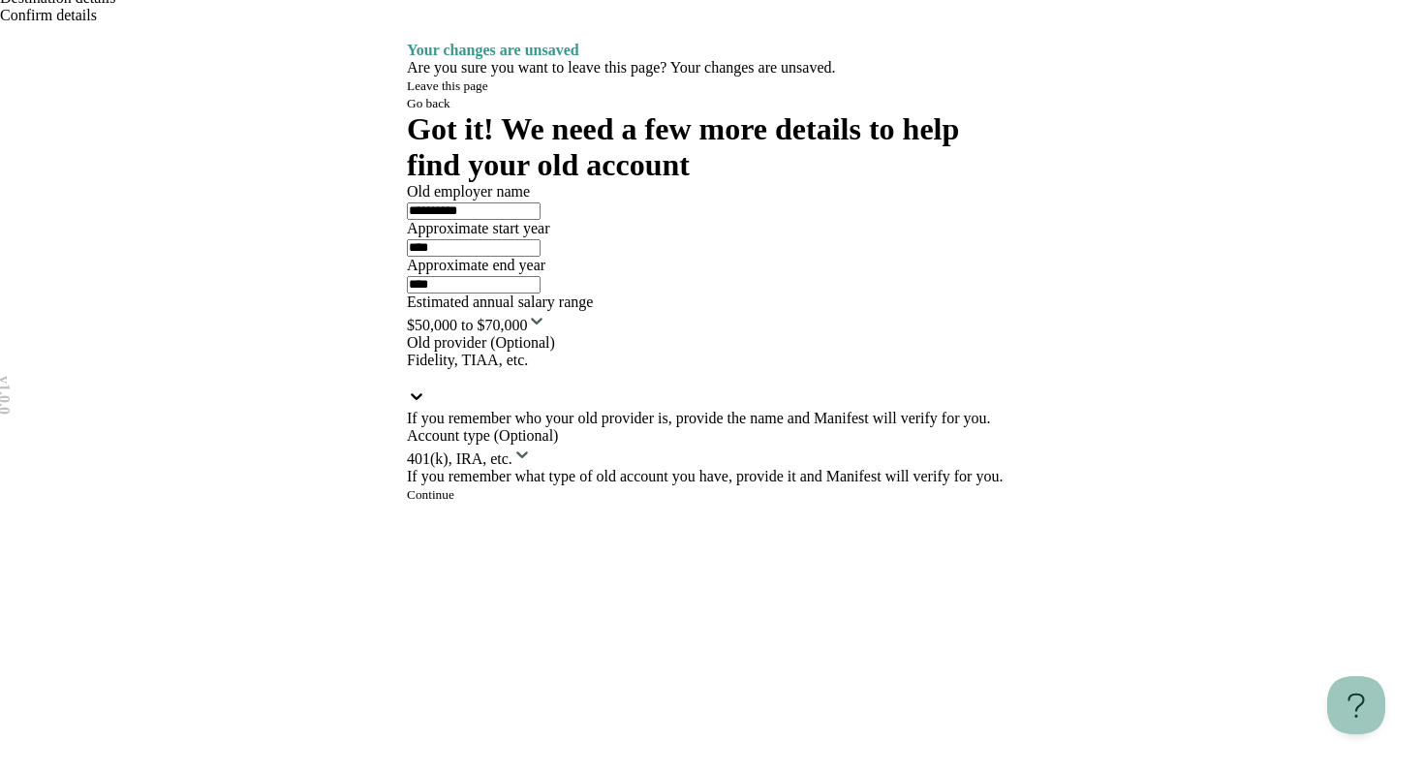
scroll to position [206, 0]
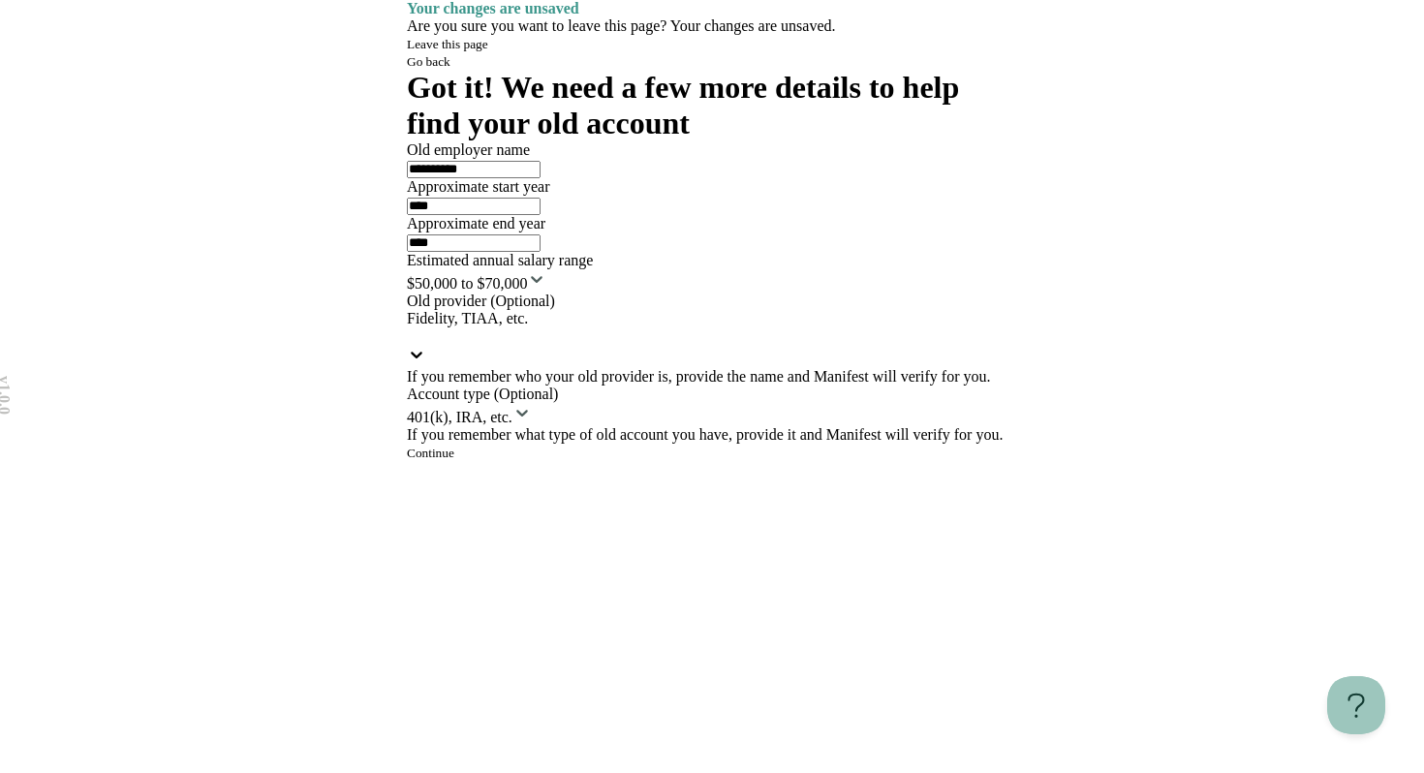
click at [454, 461] on button "Continue" at bounding box center [430, 453] width 47 height 15
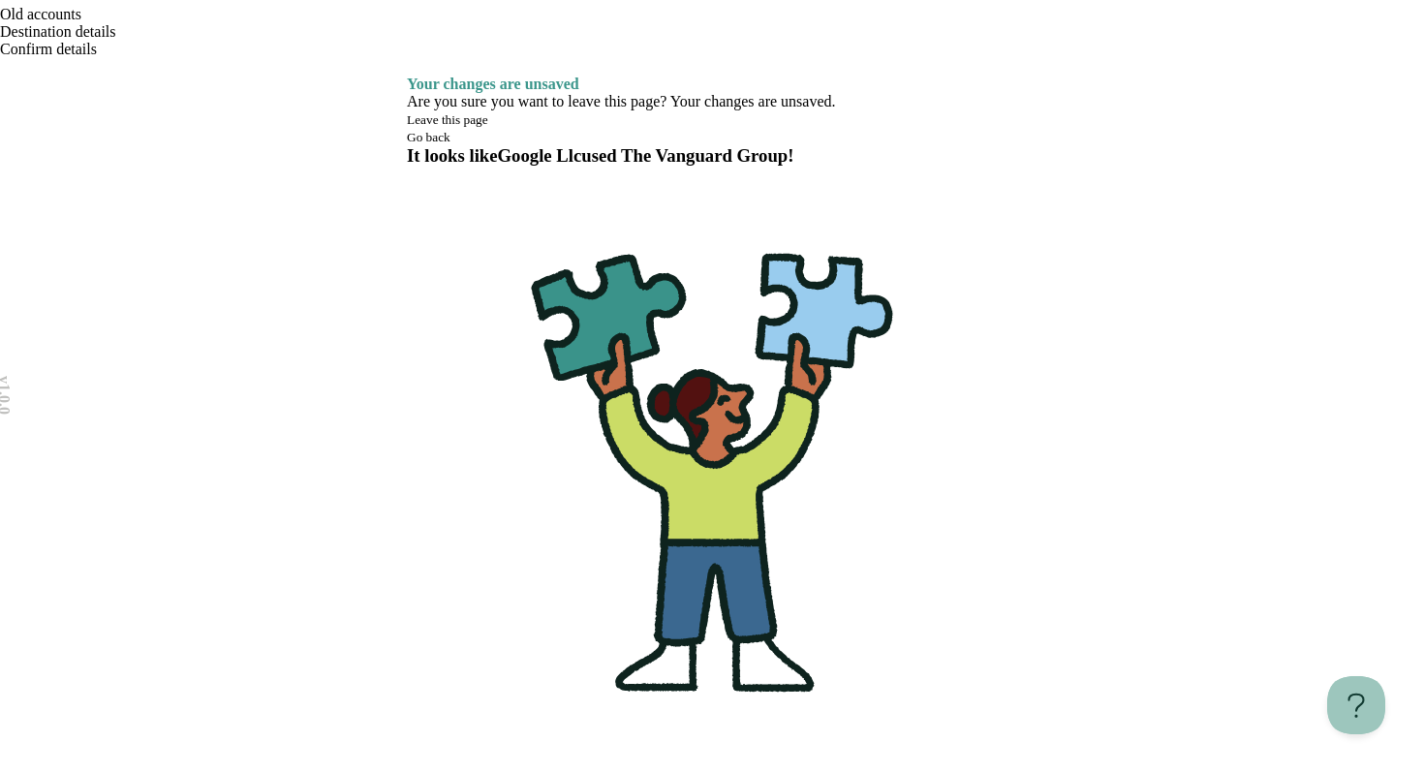
scroll to position [61, 0]
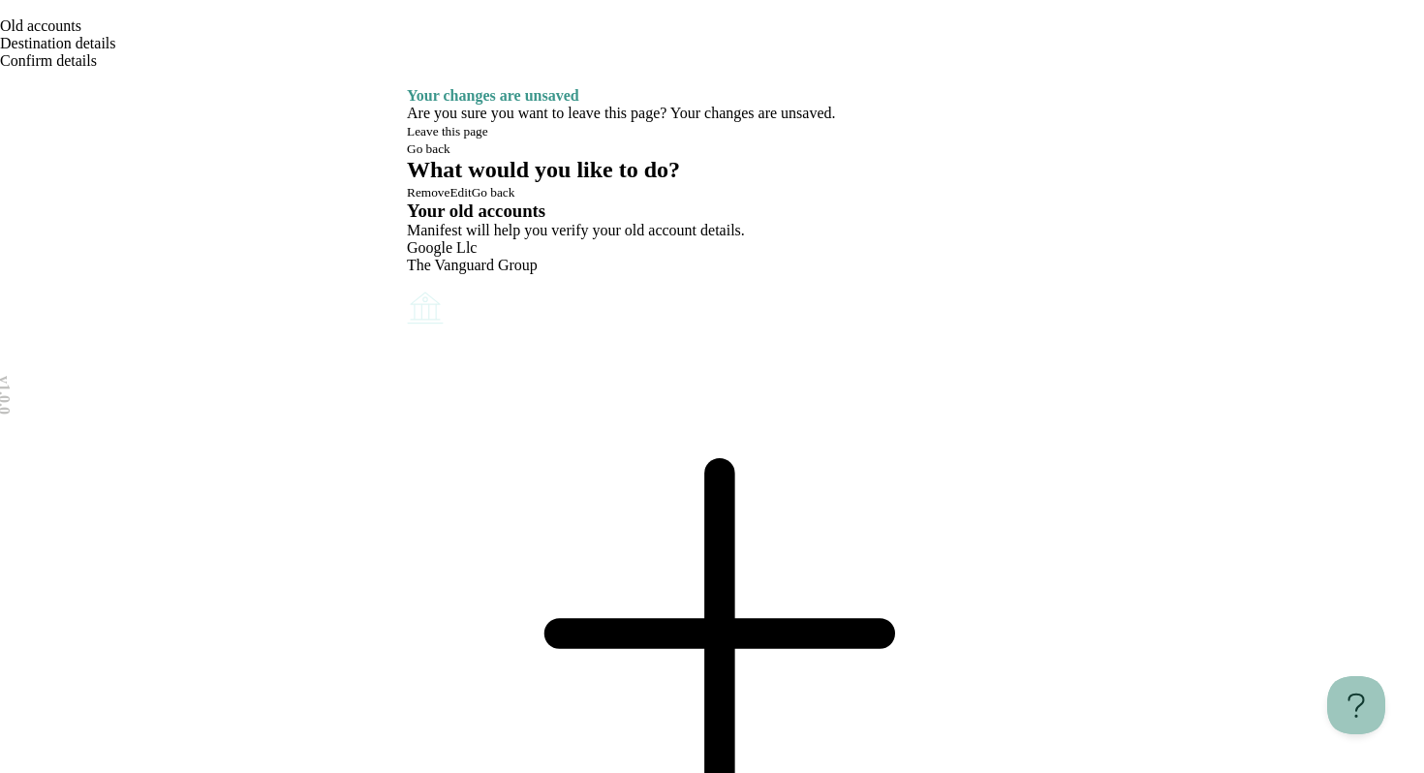
click at [870, 328] on icon at bounding box center [712, 633] width 610 height 610
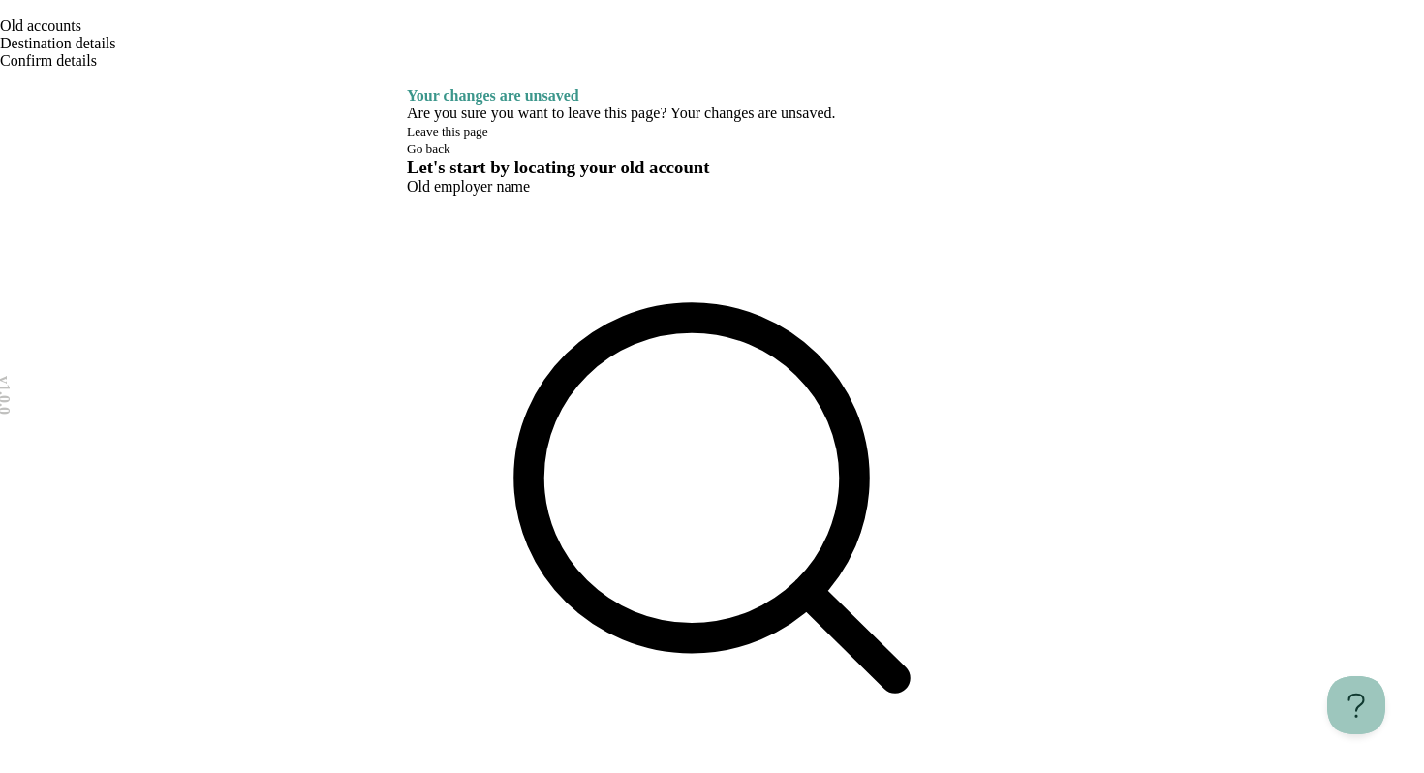
type input "****"
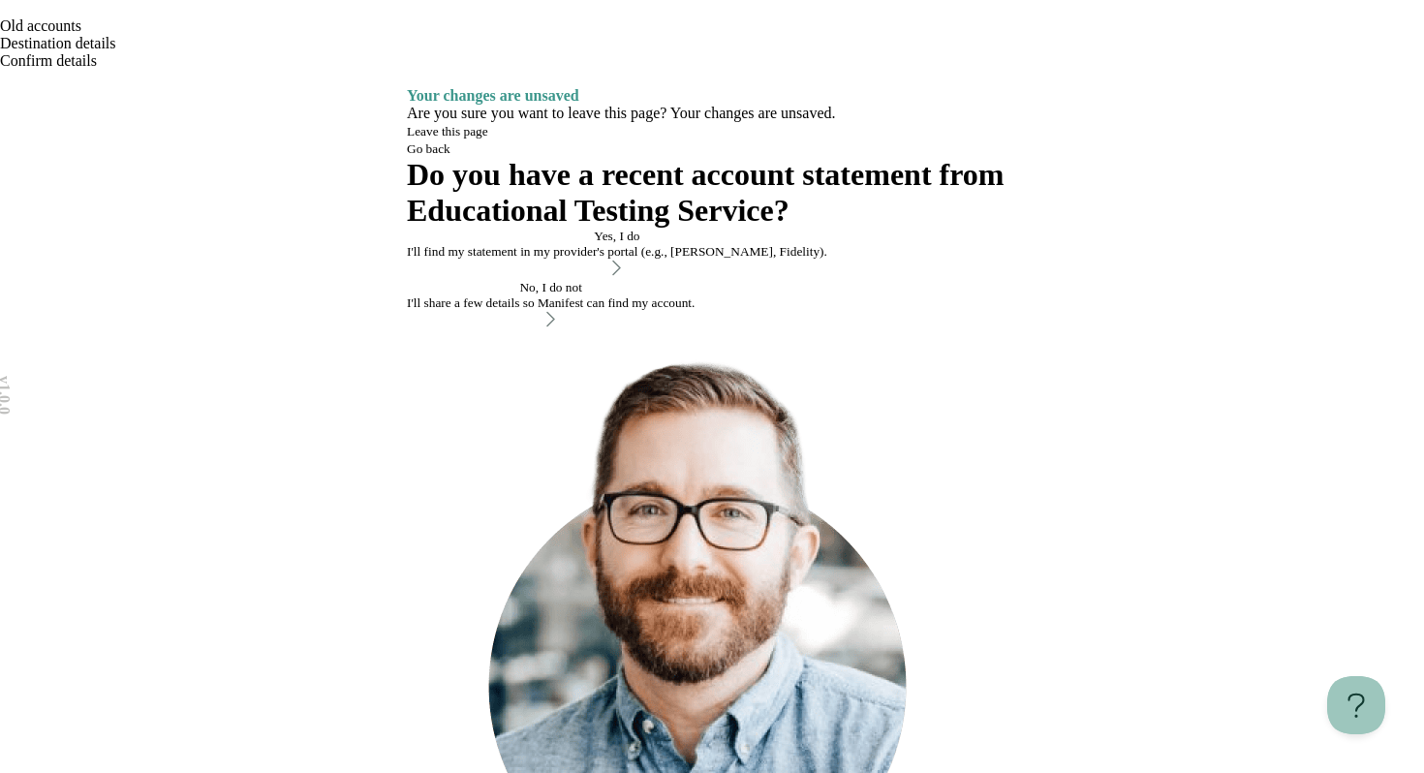
click at [626, 295] on div "No, I do not" at bounding box center [551, 287] width 288 height 15
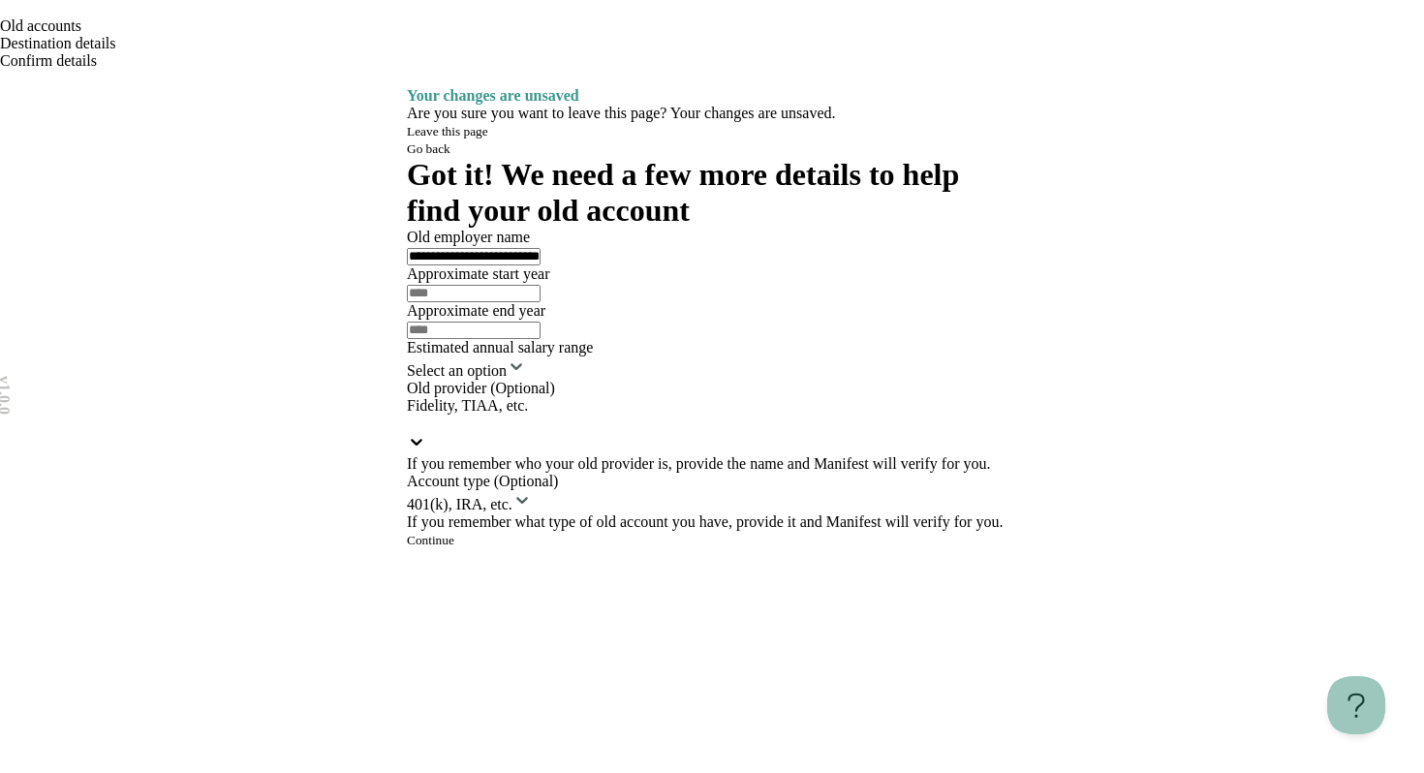
click at [540, 302] on input "text" at bounding box center [474, 293] width 134 height 17
click at [0, 83] on icon "Open menu" at bounding box center [0, 83] width 0 height 0
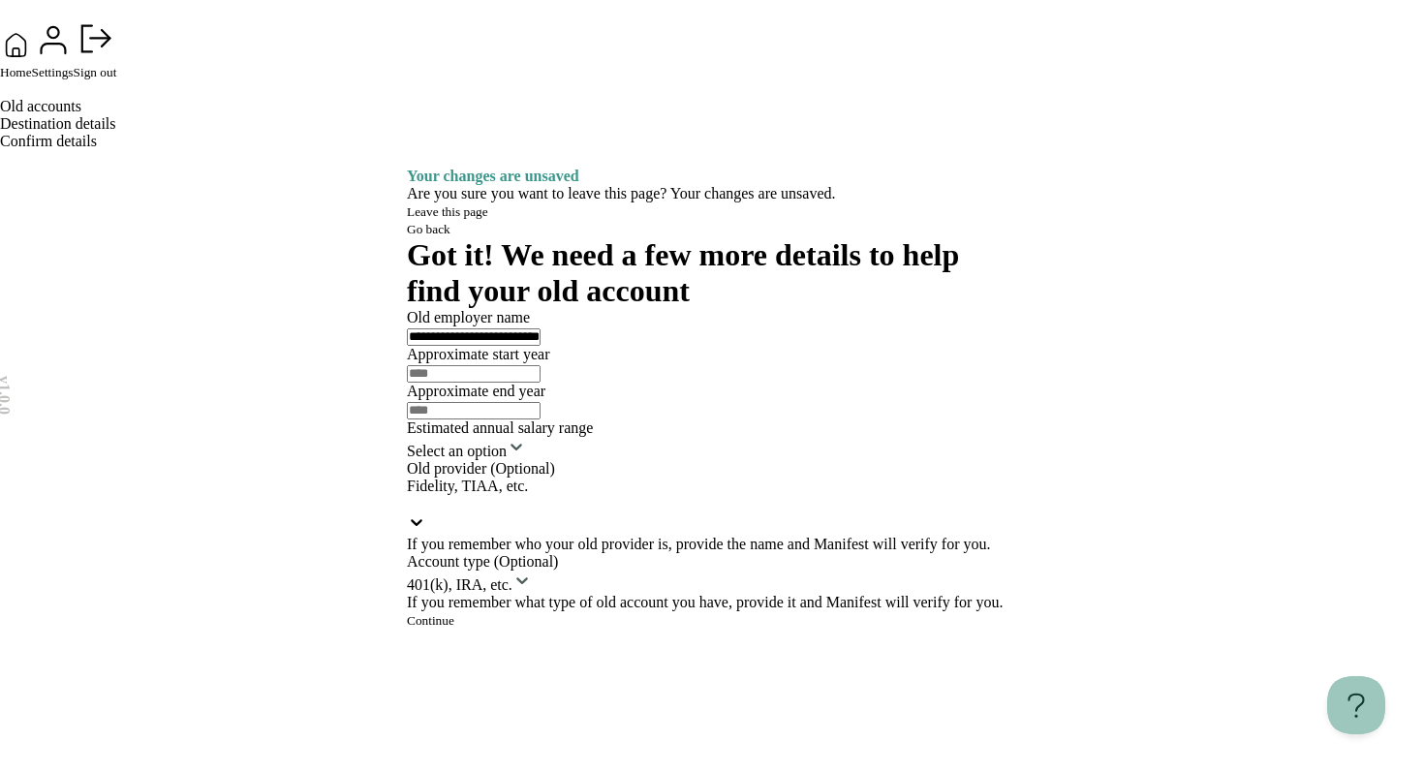
click at [32, 79] on span "Home" at bounding box center [16, 72] width 32 height 15
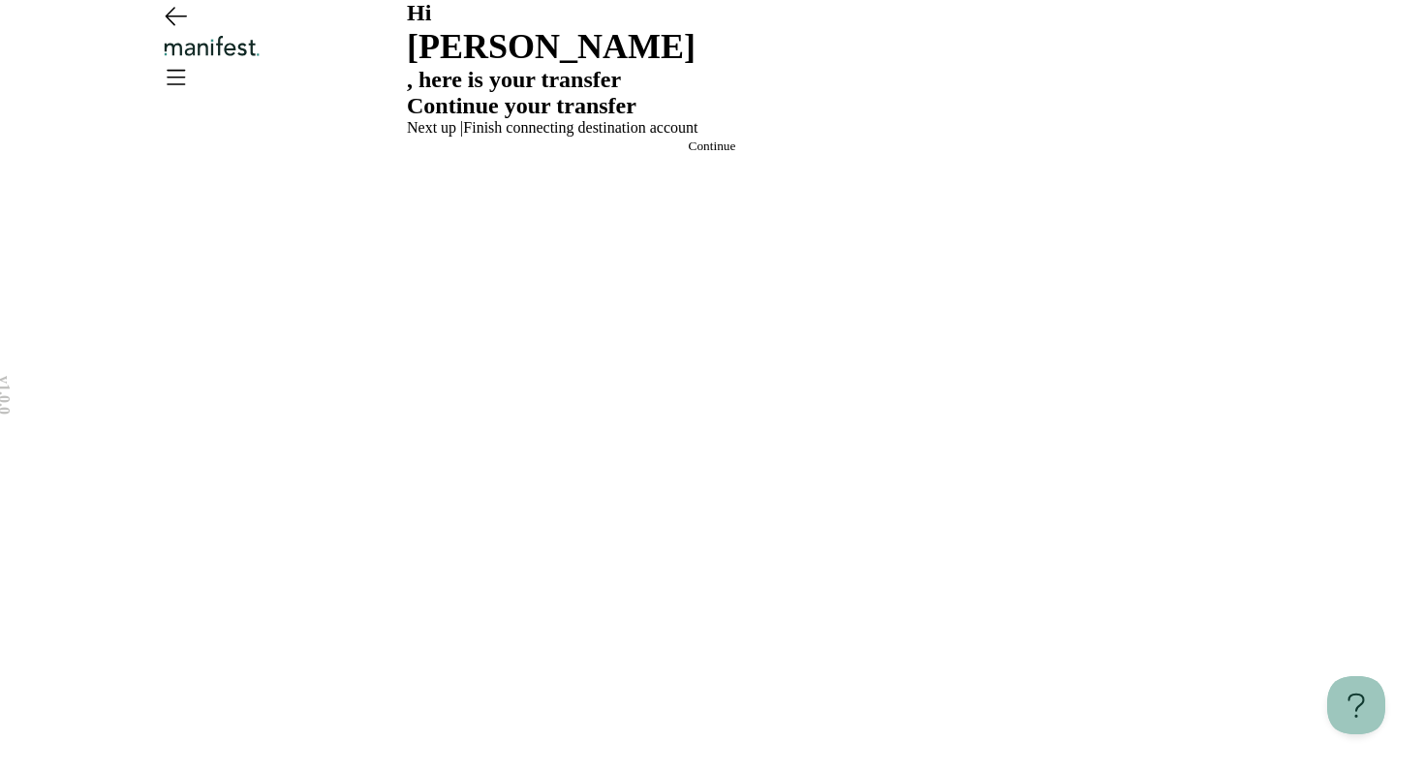
click at [704, 153] on span "Continue" at bounding box center [712, 146] width 47 height 15
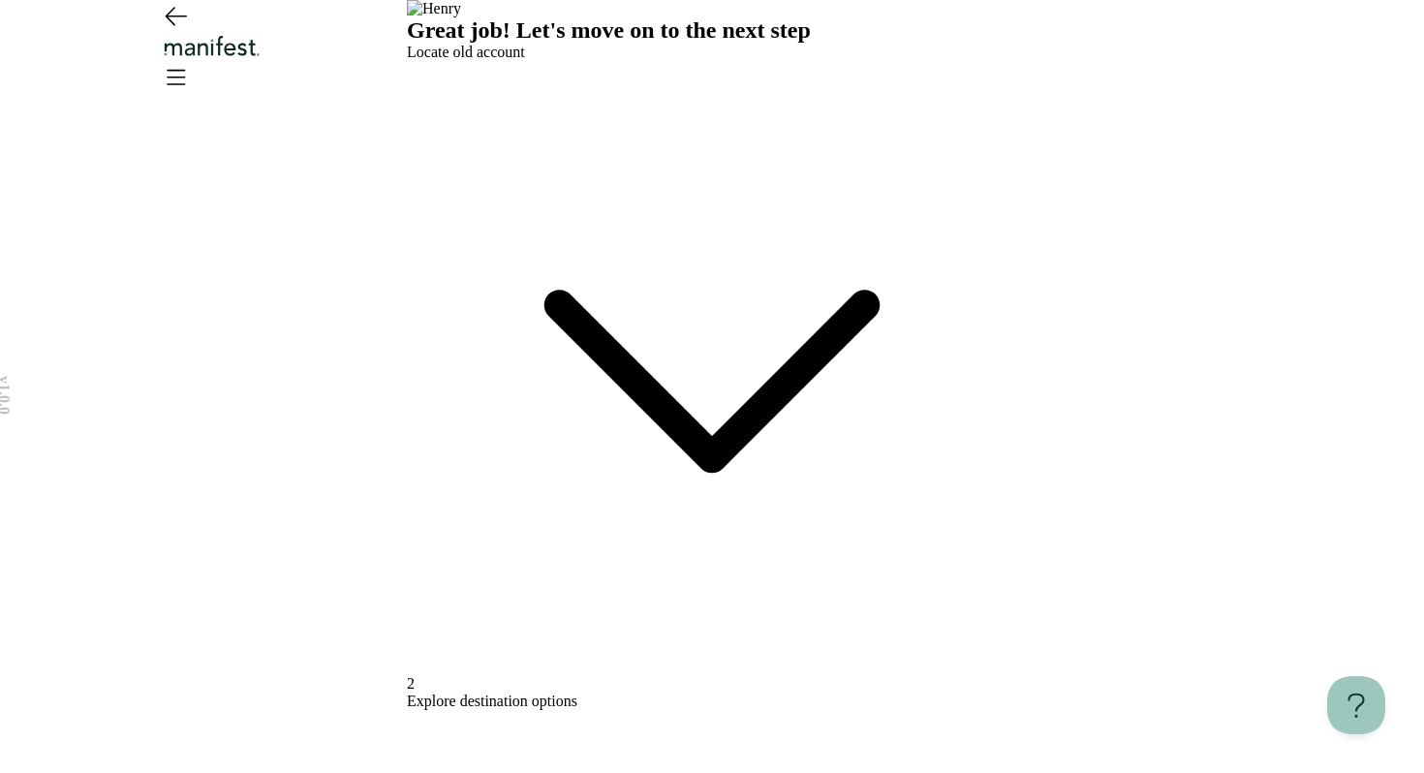
click at [802, 296] on div "Locate old account" at bounding box center [712, 359] width 610 height 631
click at [525, 60] on span "Locate old account" at bounding box center [466, 52] width 118 height 16
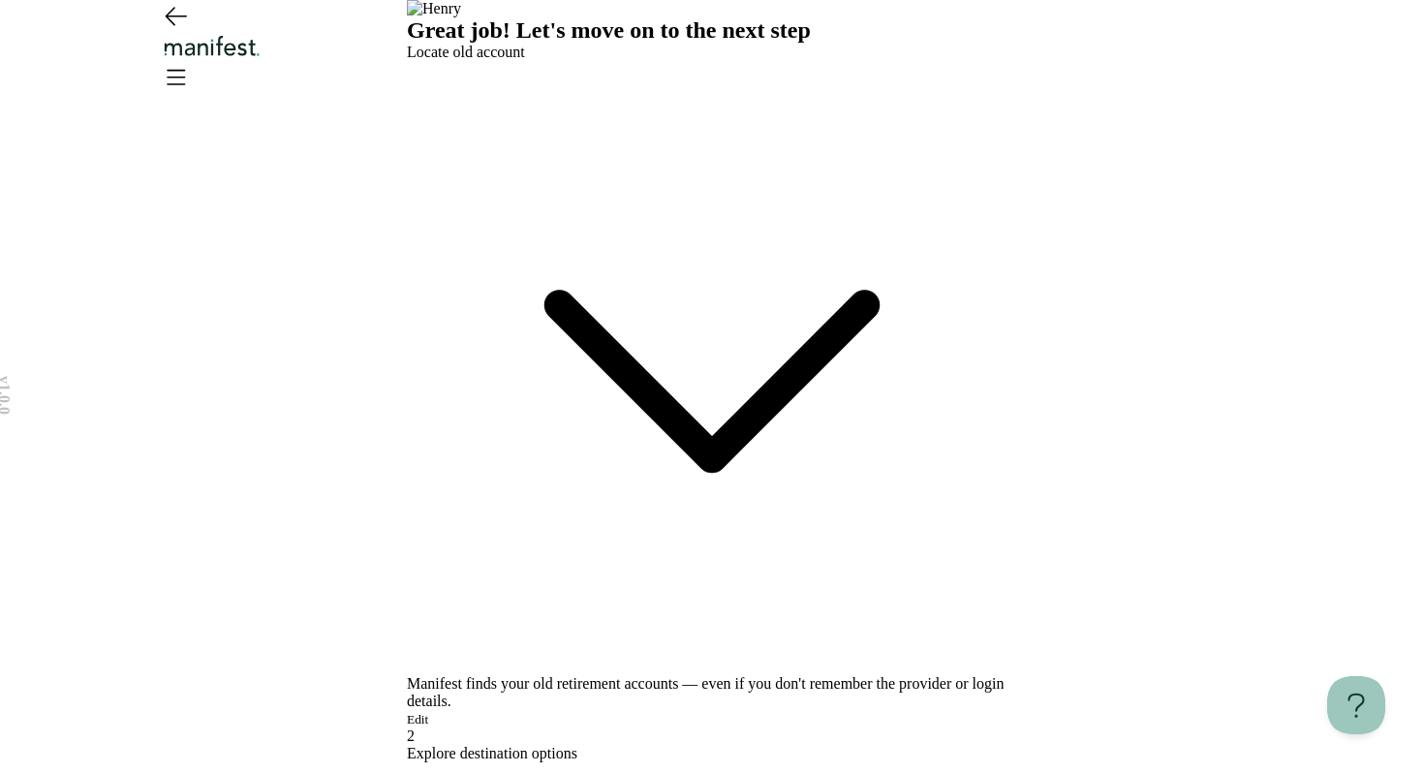
click at [502, 675] on div "Manifest finds your old retirement accounts — even if you don't remember the pr…" at bounding box center [712, 701] width 610 height 52
click at [428, 712] on span "Edit" at bounding box center [417, 719] width 21 height 15
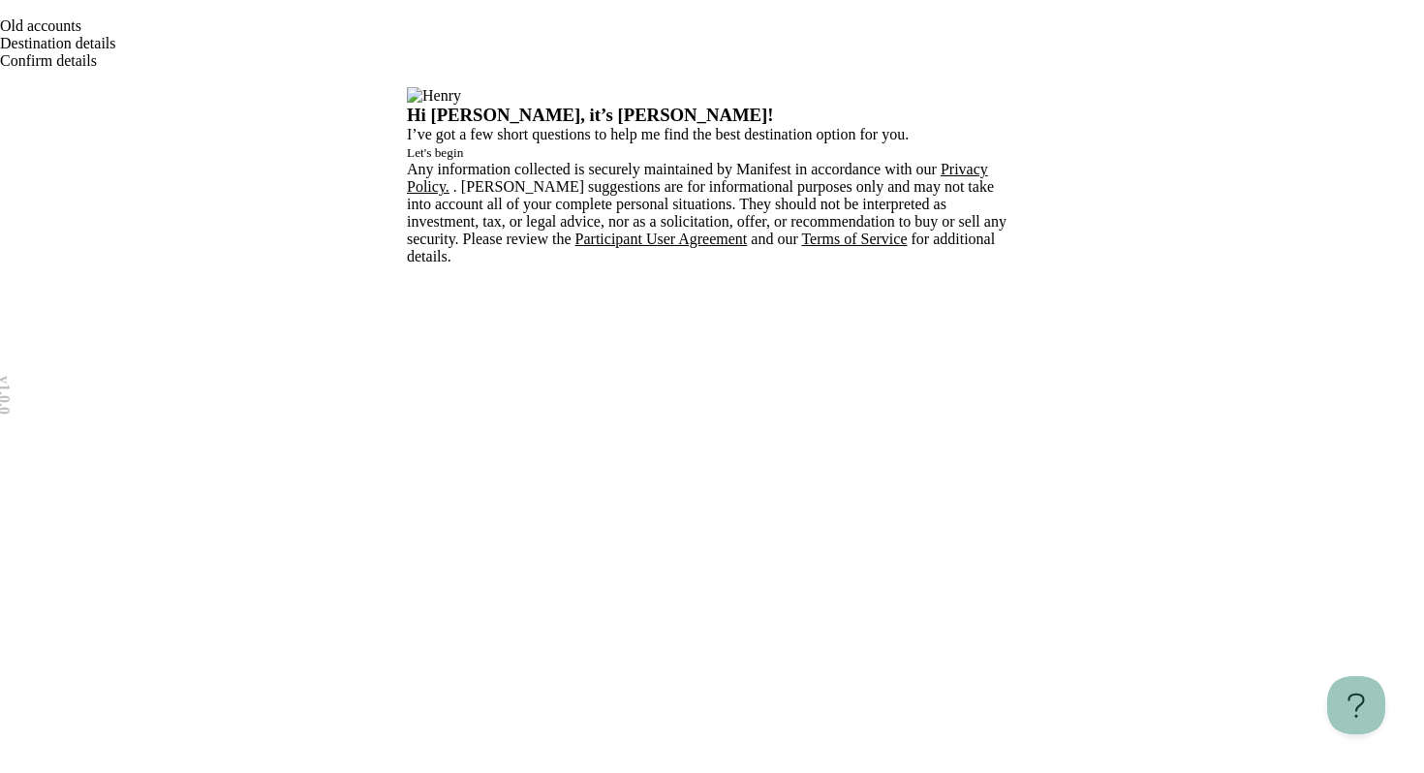
click at [463, 160] on span "Let's begin" at bounding box center [435, 152] width 56 height 15
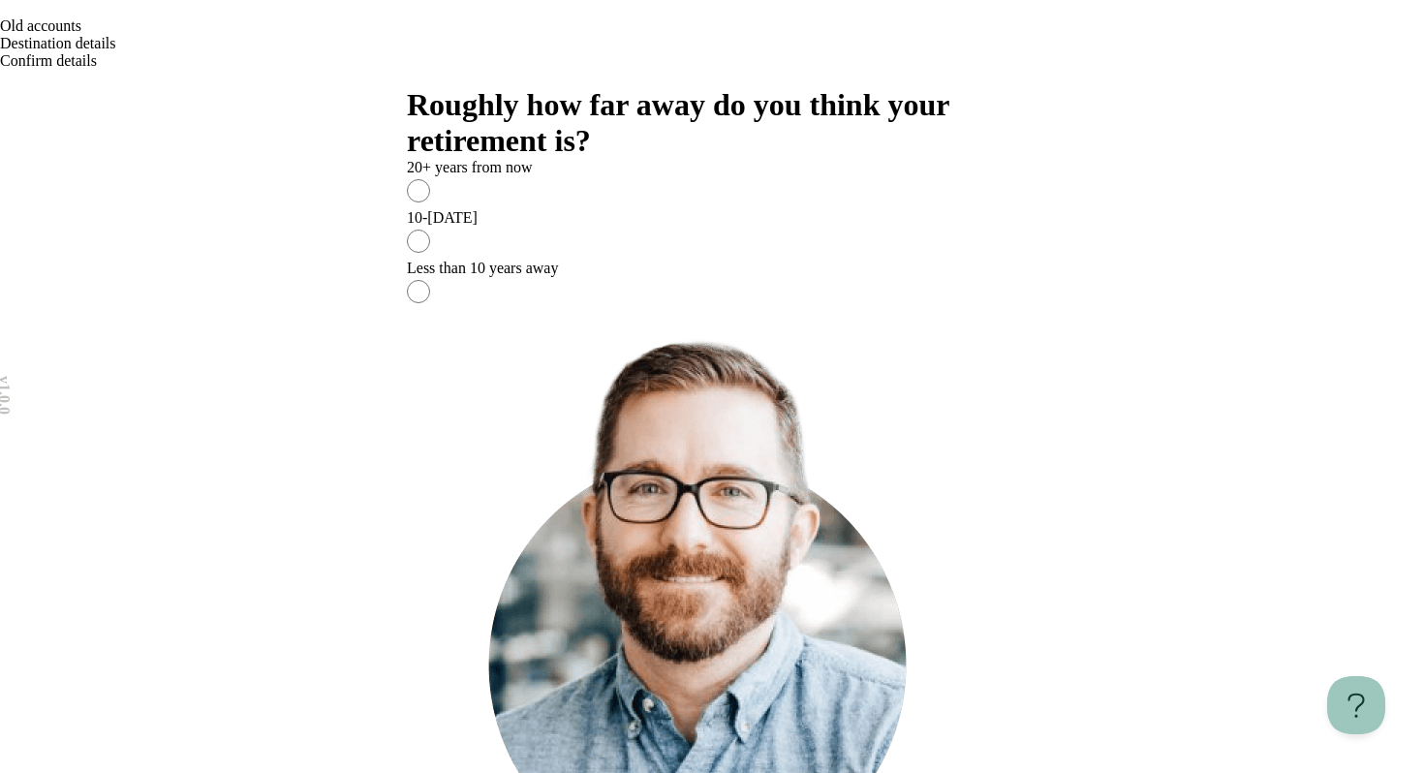
click at [597, 260] on label "10-[DATE]" at bounding box center [712, 234] width 610 height 50
click at [600, 260] on label "10-[DATE]" at bounding box center [712, 234] width 610 height 50
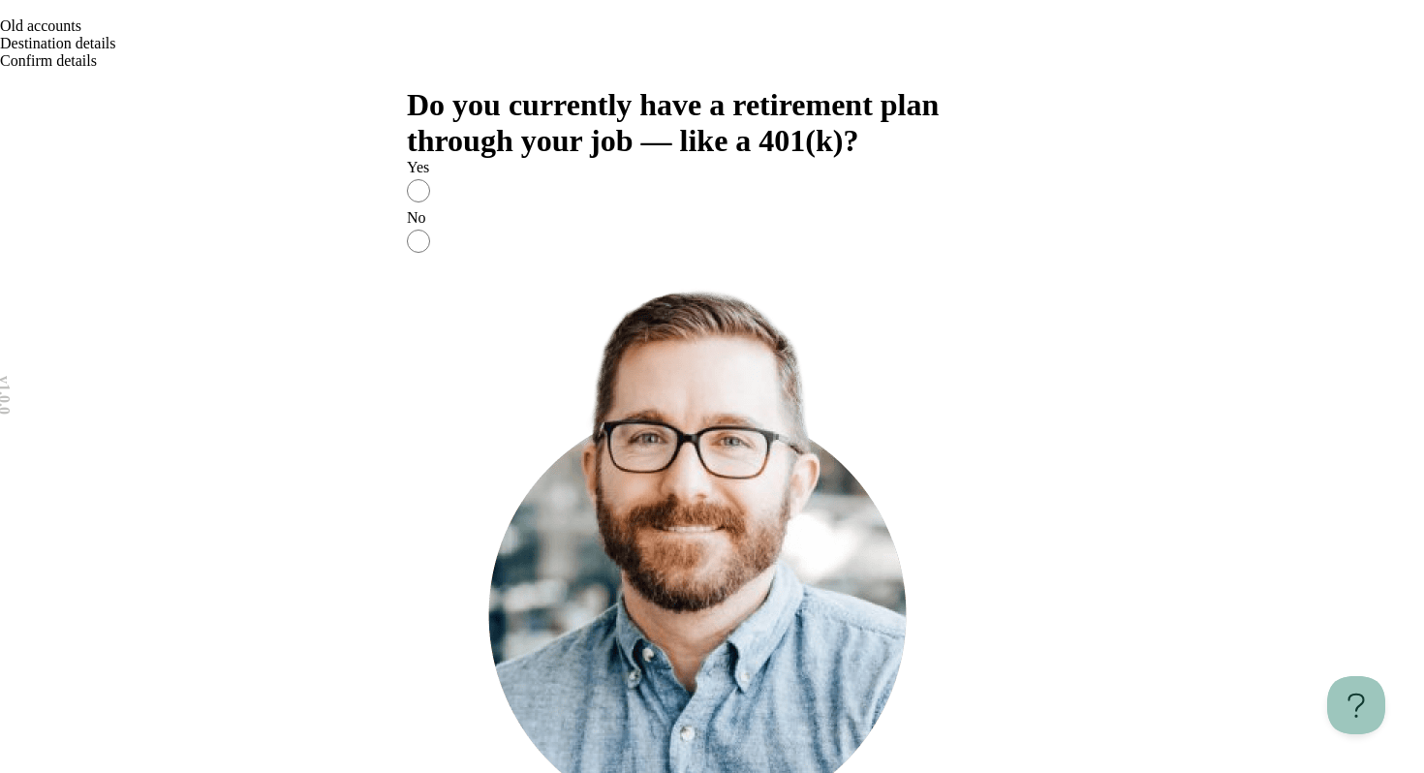
click at [644, 227] on div "No" at bounding box center [712, 217] width 610 height 17
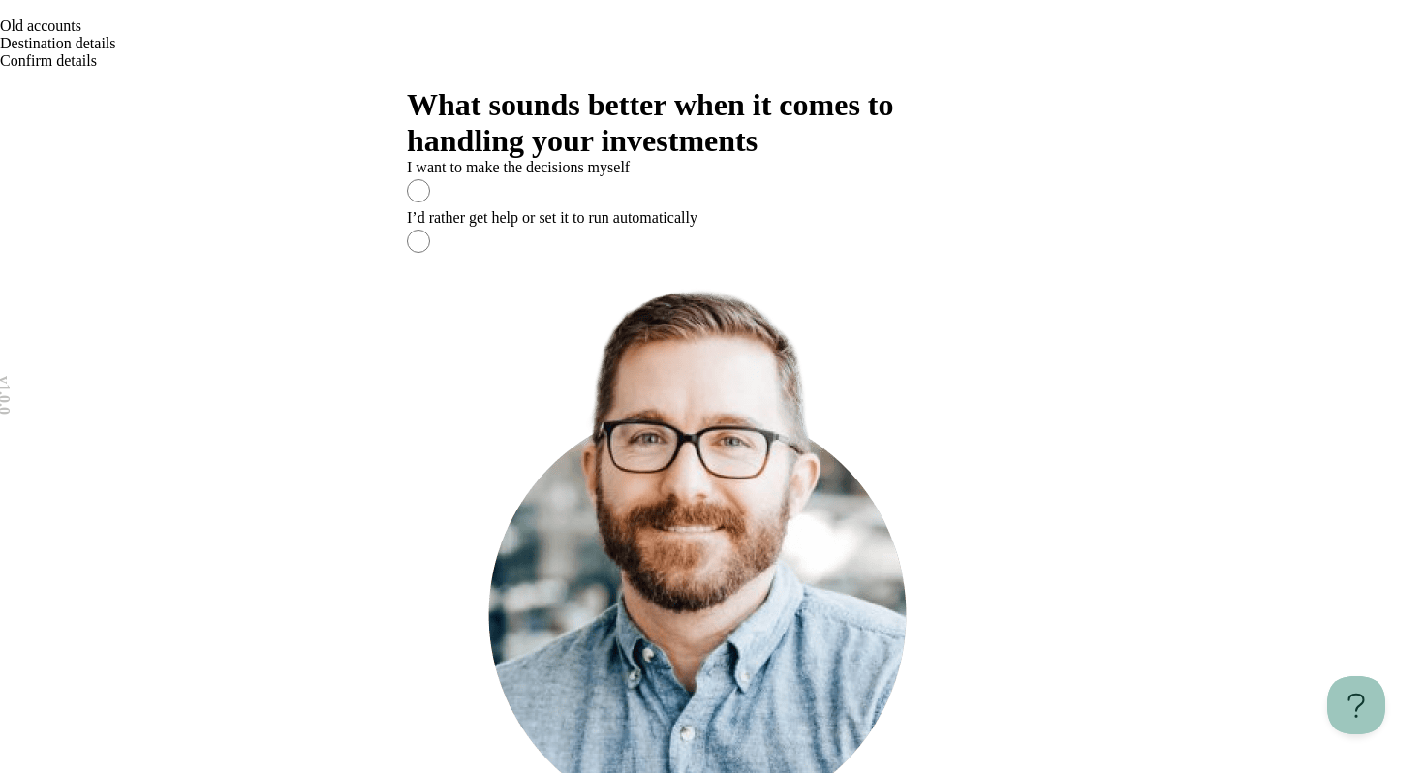
click at [603, 227] on div "I’d rather get help or set it to run automatically" at bounding box center [712, 217] width 610 height 17
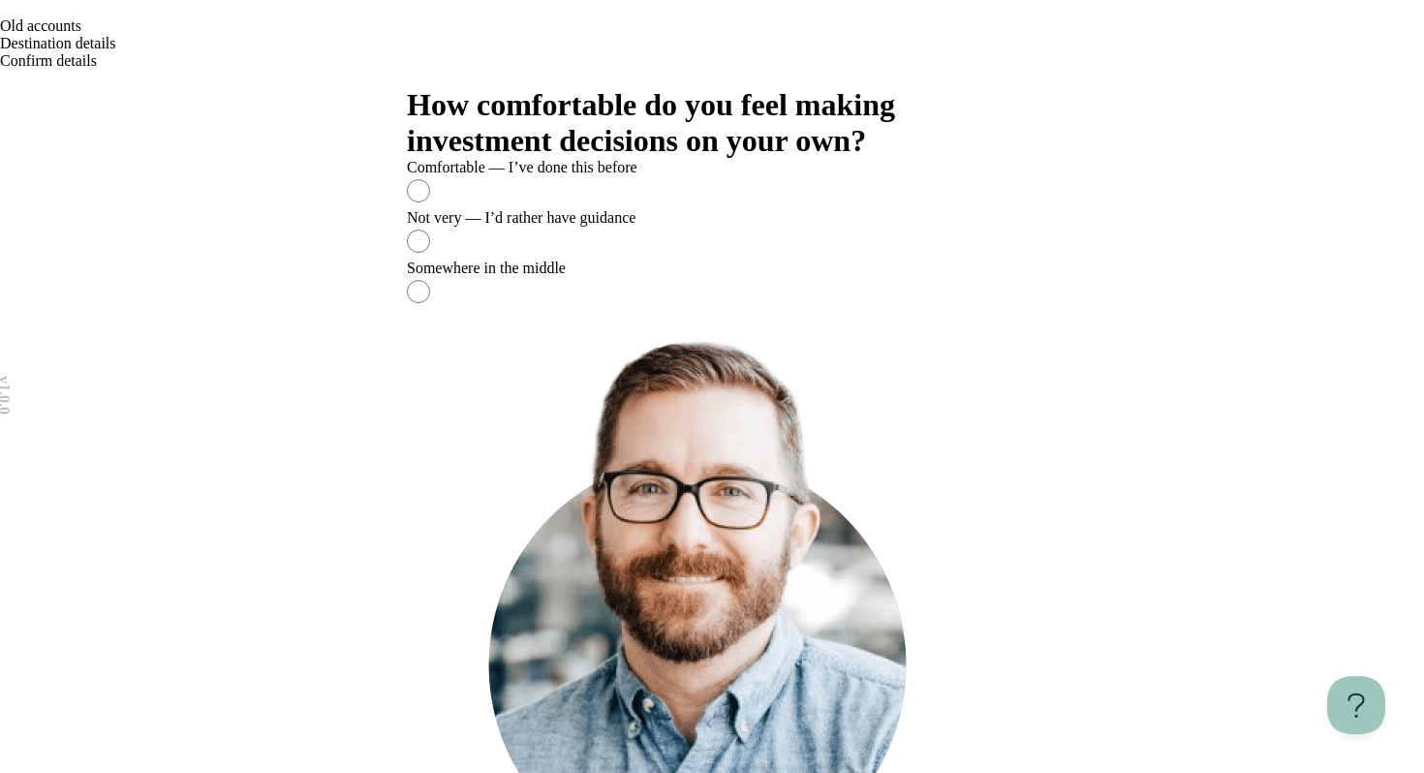
click at [735, 227] on div "Not very — I’d rather have guidance" at bounding box center [712, 217] width 610 height 17
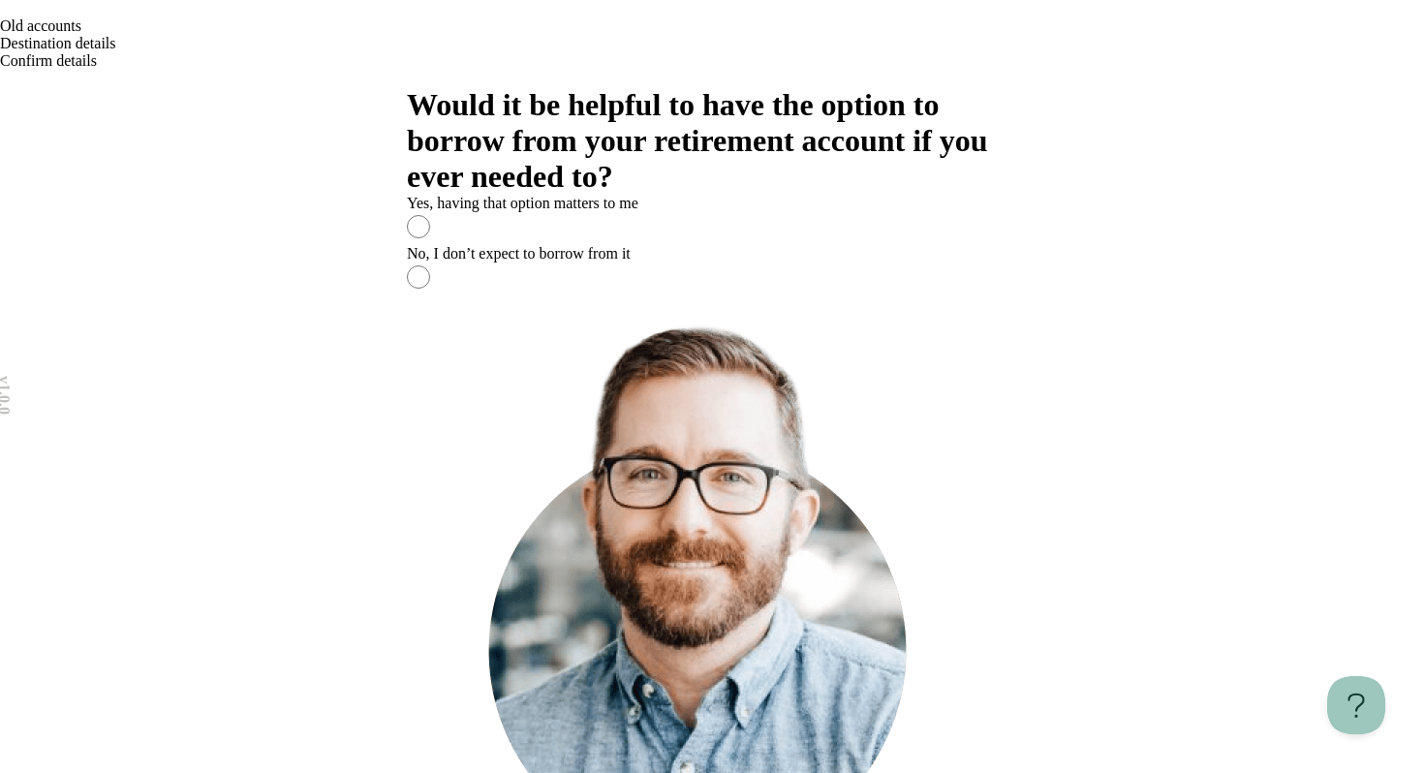
click at [713, 262] on div "No, I don’t expect to borrow from it" at bounding box center [712, 253] width 610 height 17
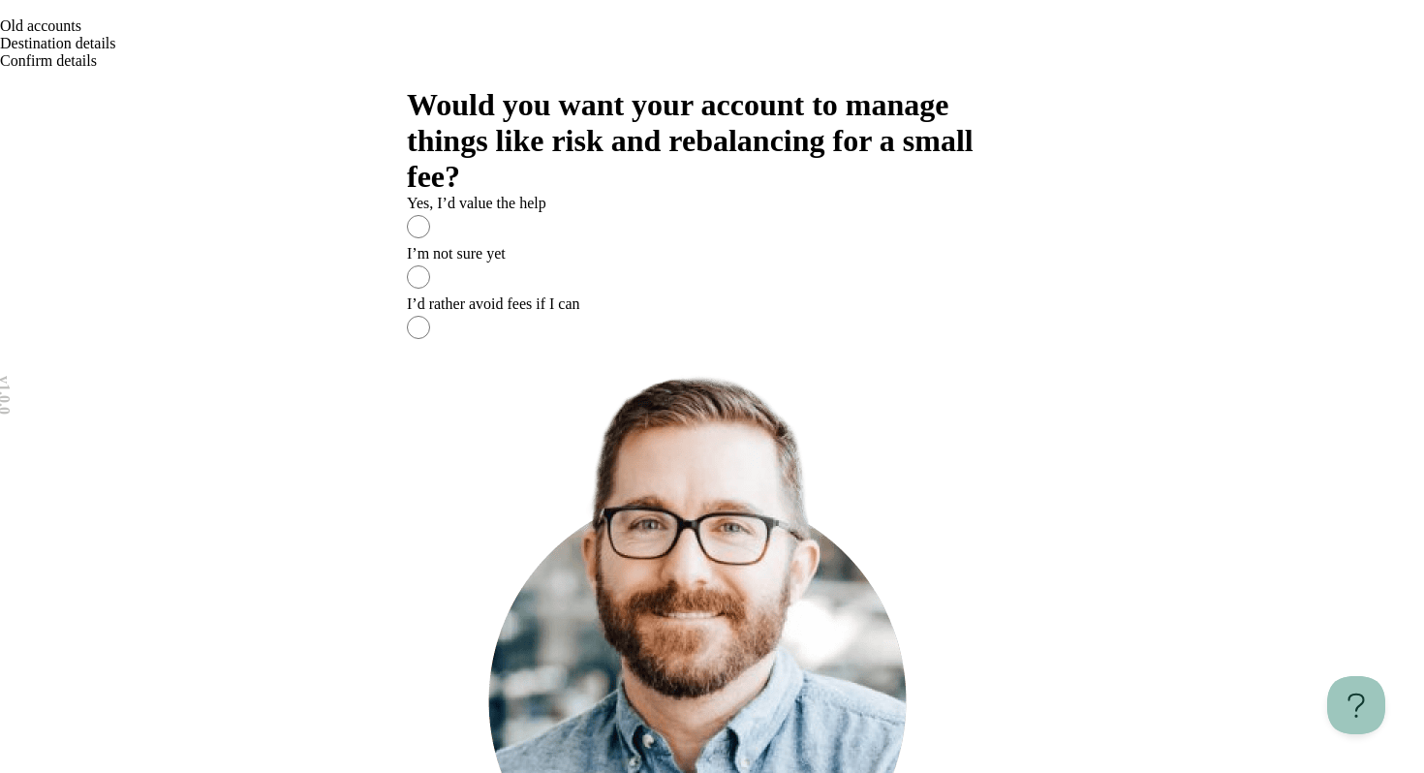
click at [687, 262] on div "I’m not sure yet" at bounding box center [712, 253] width 610 height 17
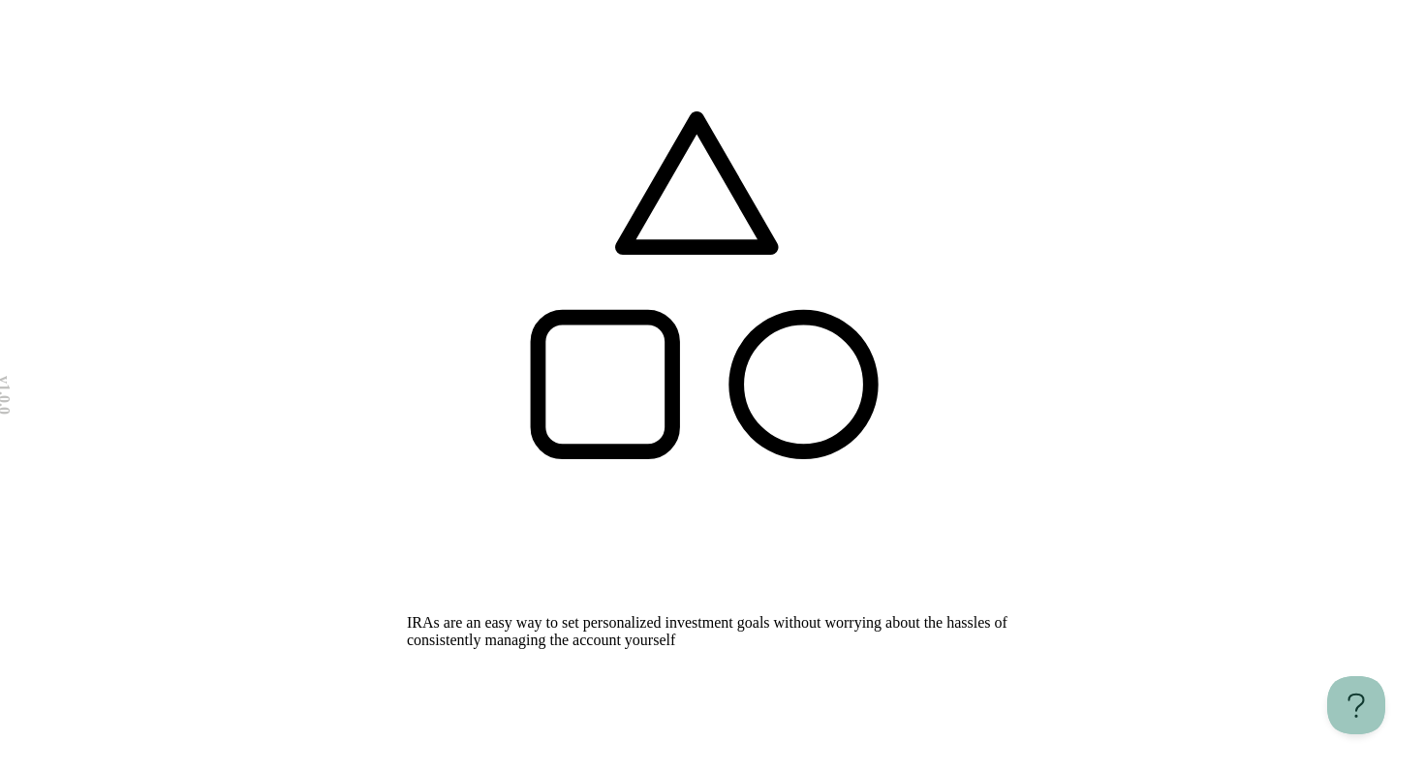
scroll to position [378, 0]
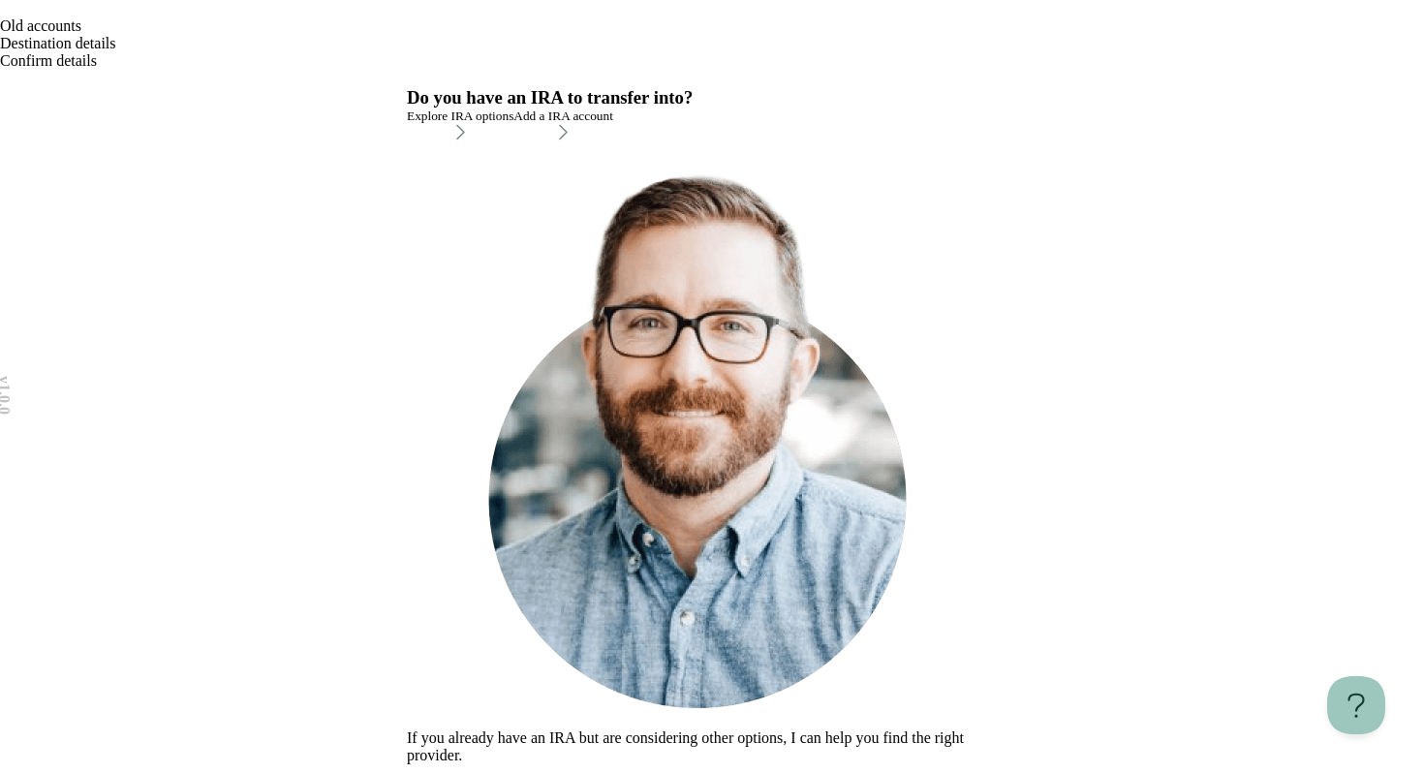
click at [0, 14] on icon "Go back" at bounding box center [0, 14] width 0 height 0
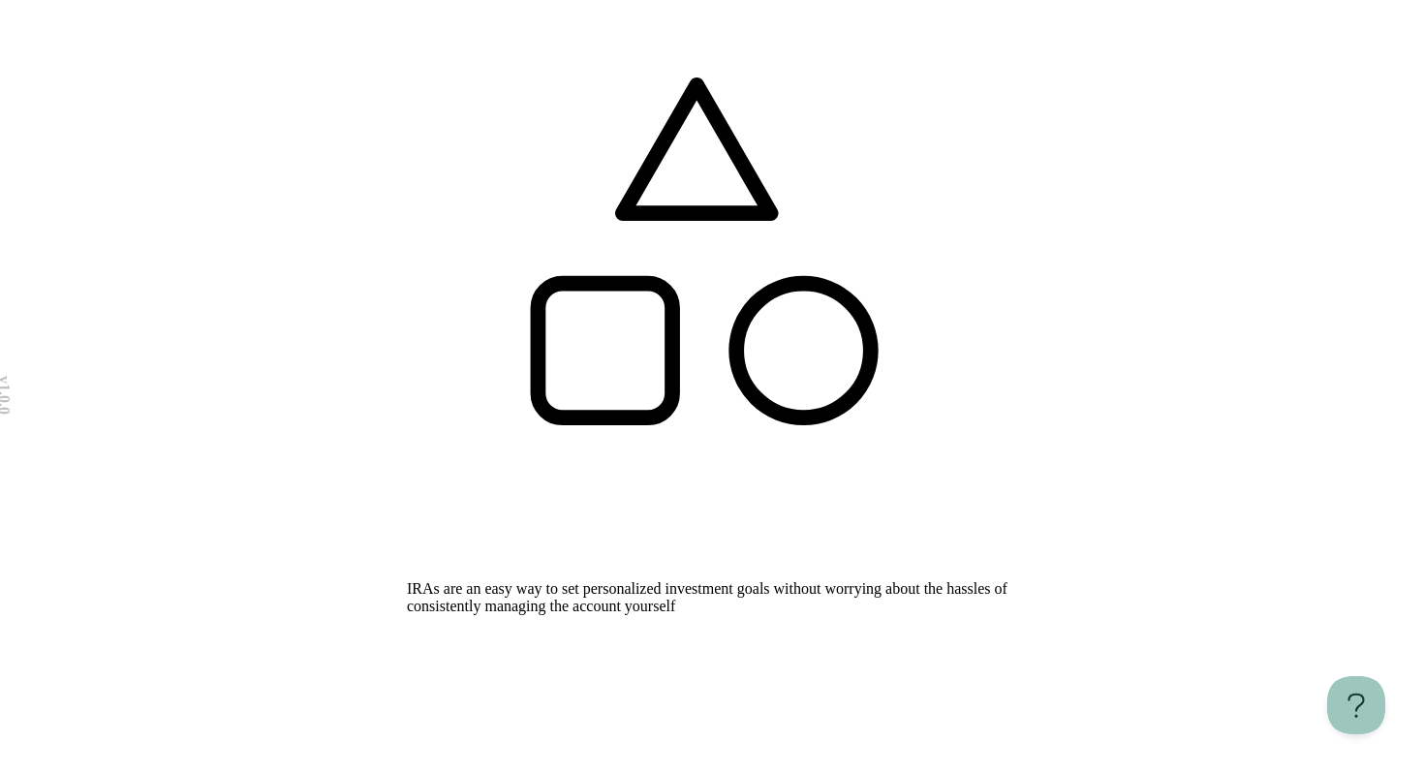
scroll to position [356, 0]
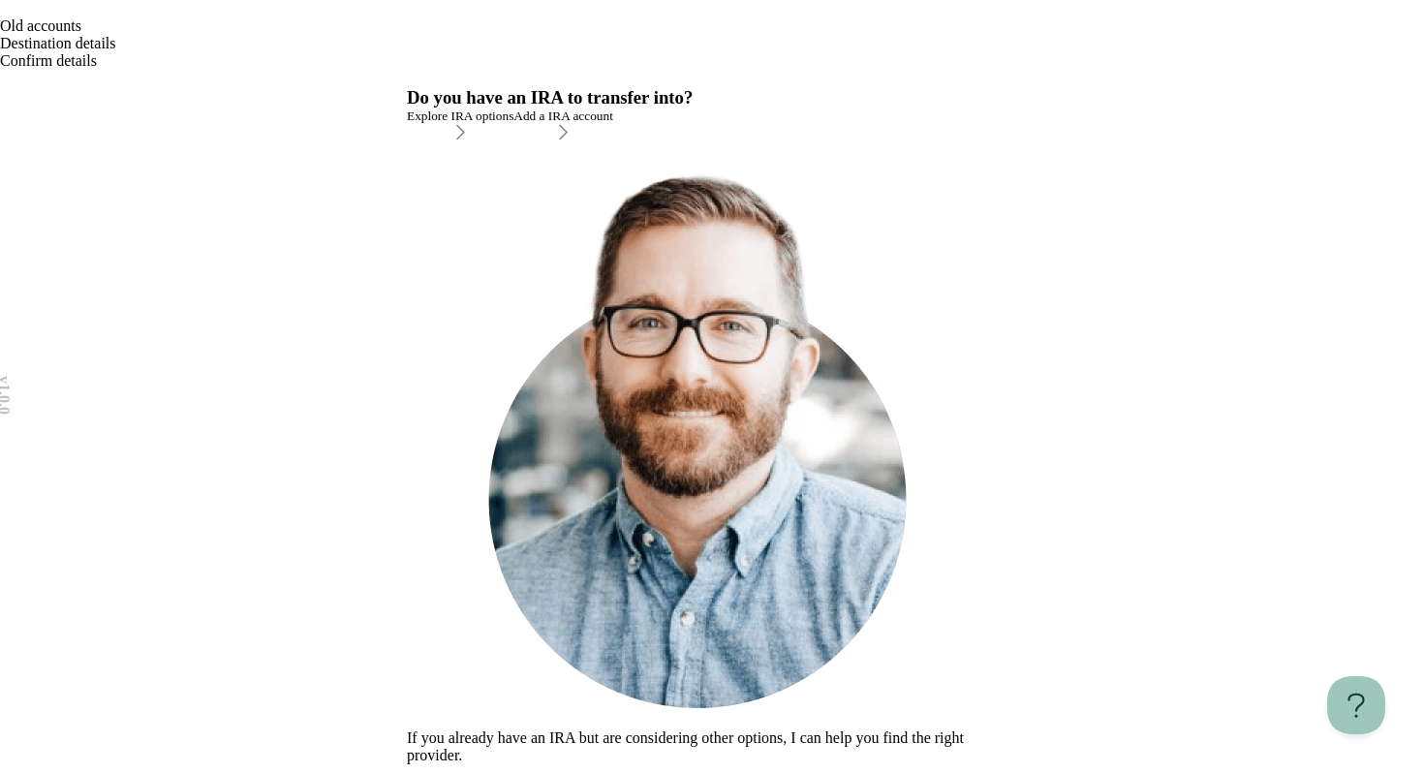
click at [513, 124] on div "Explore IRA options" at bounding box center [460, 115] width 107 height 15
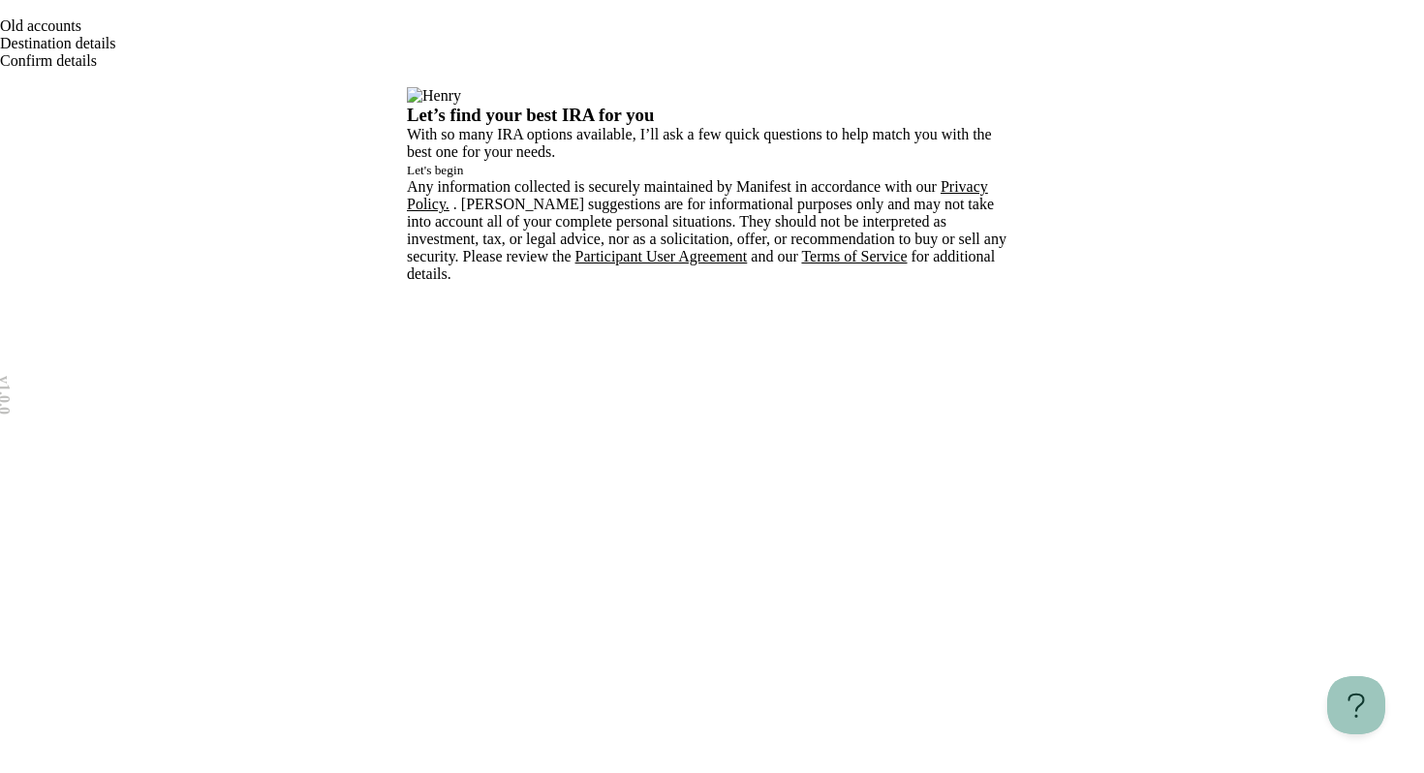
click at [0, 14] on icon "Go back" at bounding box center [0, 14] width 0 height 0
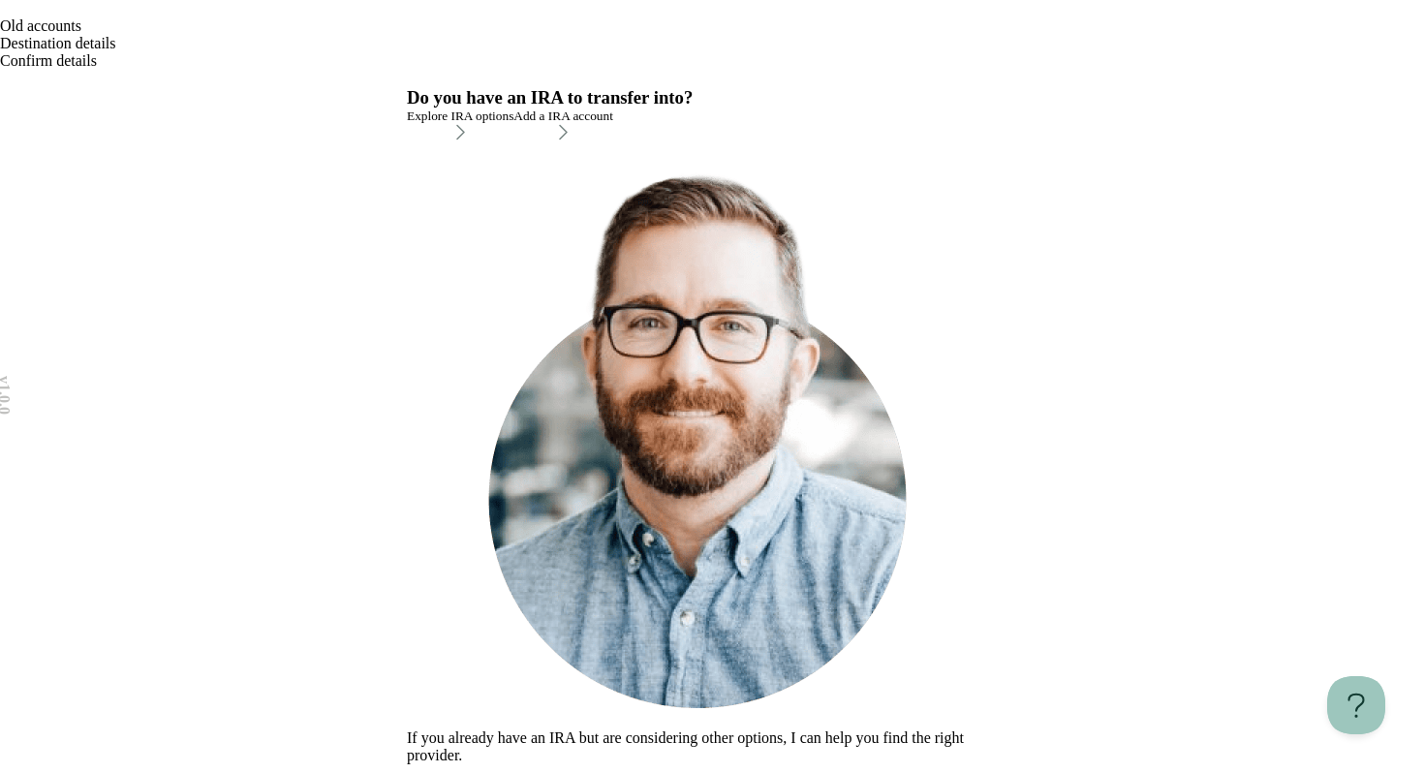
click at [507, 124] on div "Explore IRA options" at bounding box center [460, 115] width 107 height 15
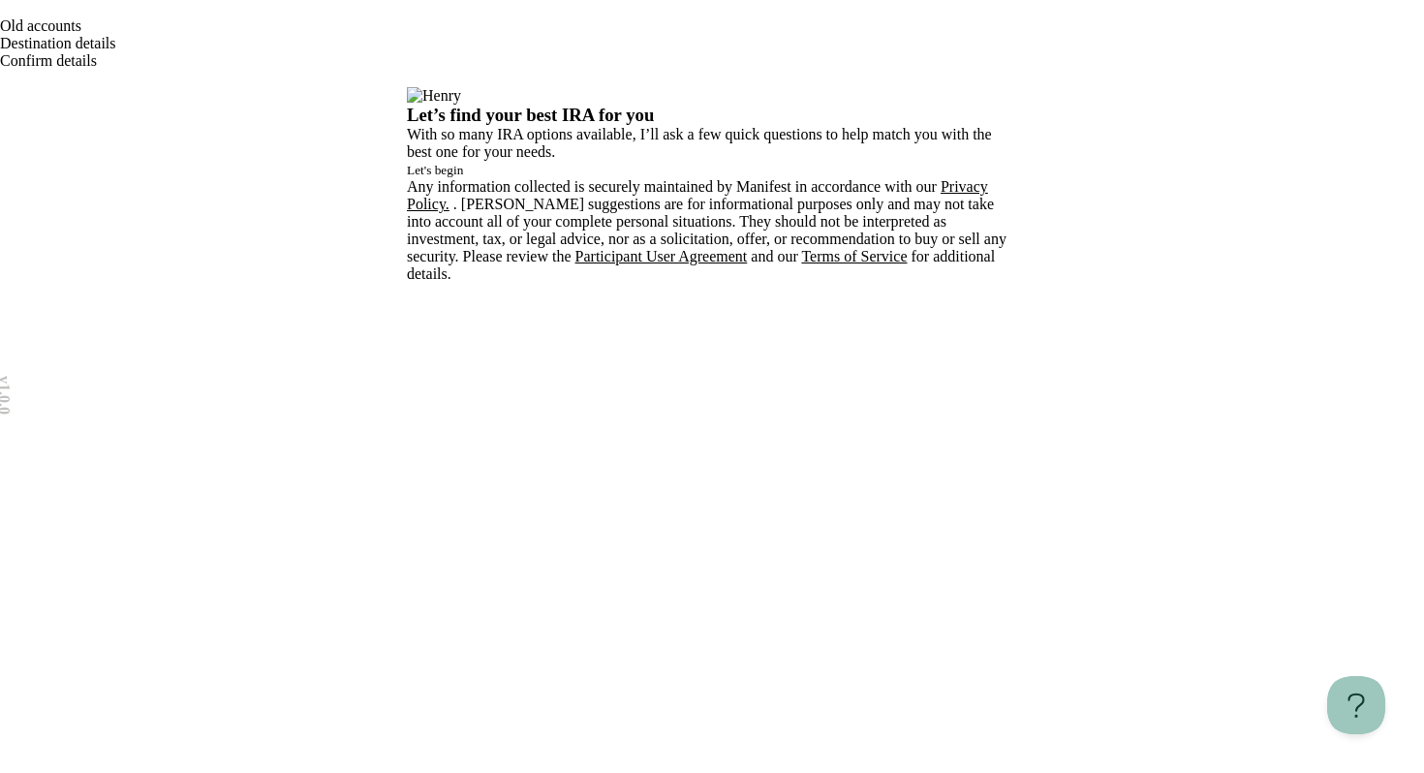
click at [463, 178] on button "Let's begin" at bounding box center [435, 170] width 56 height 15
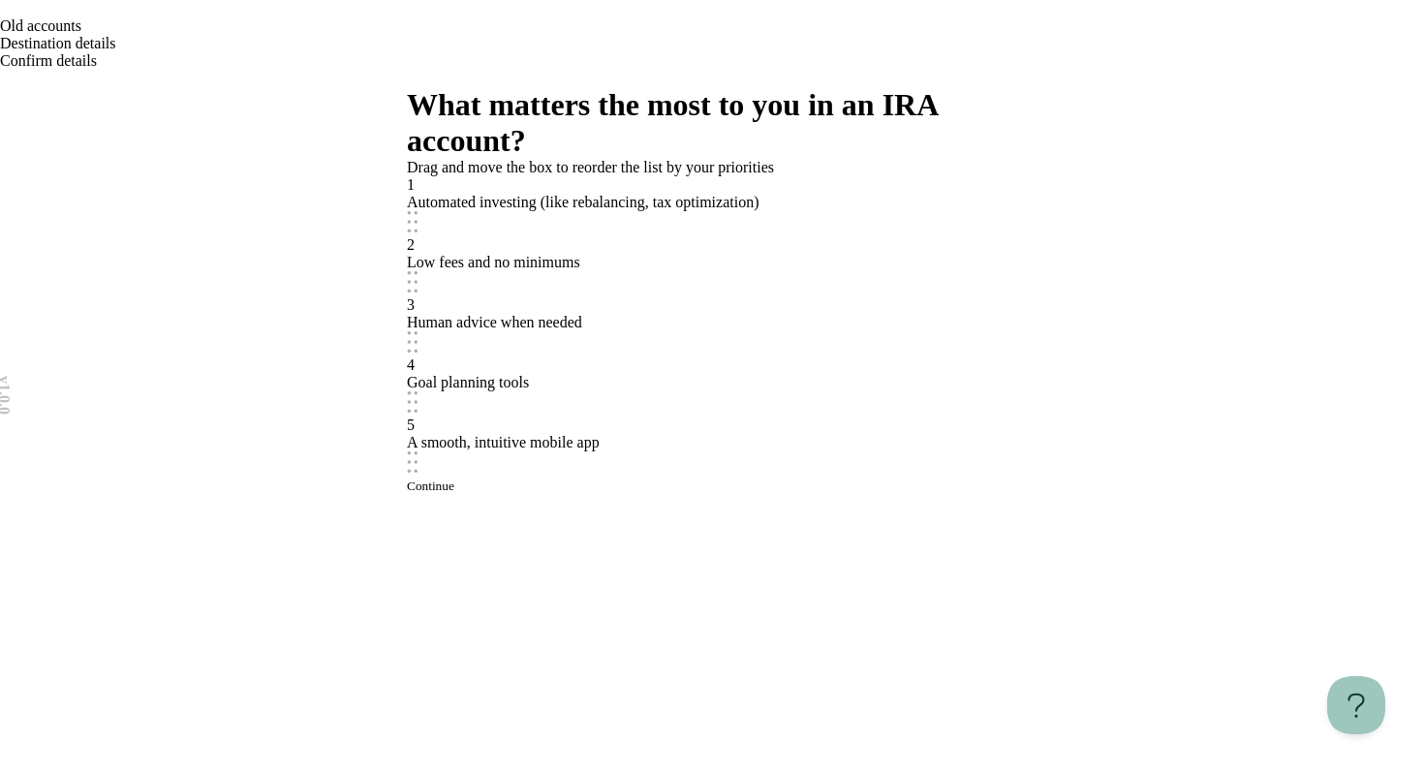
scroll to position [27, 0]
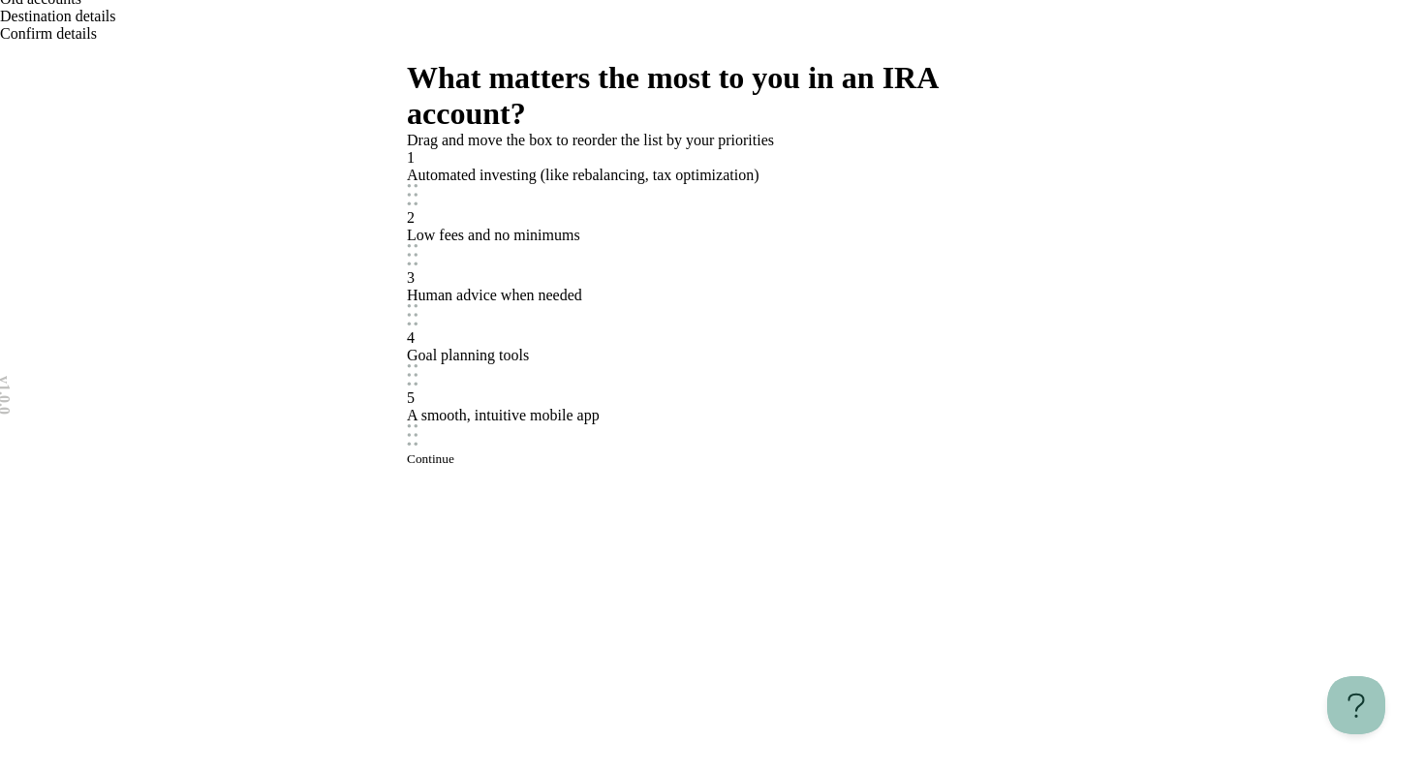
click at [454, 467] on button "Continue" at bounding box center [430, 458] width 47 height 15
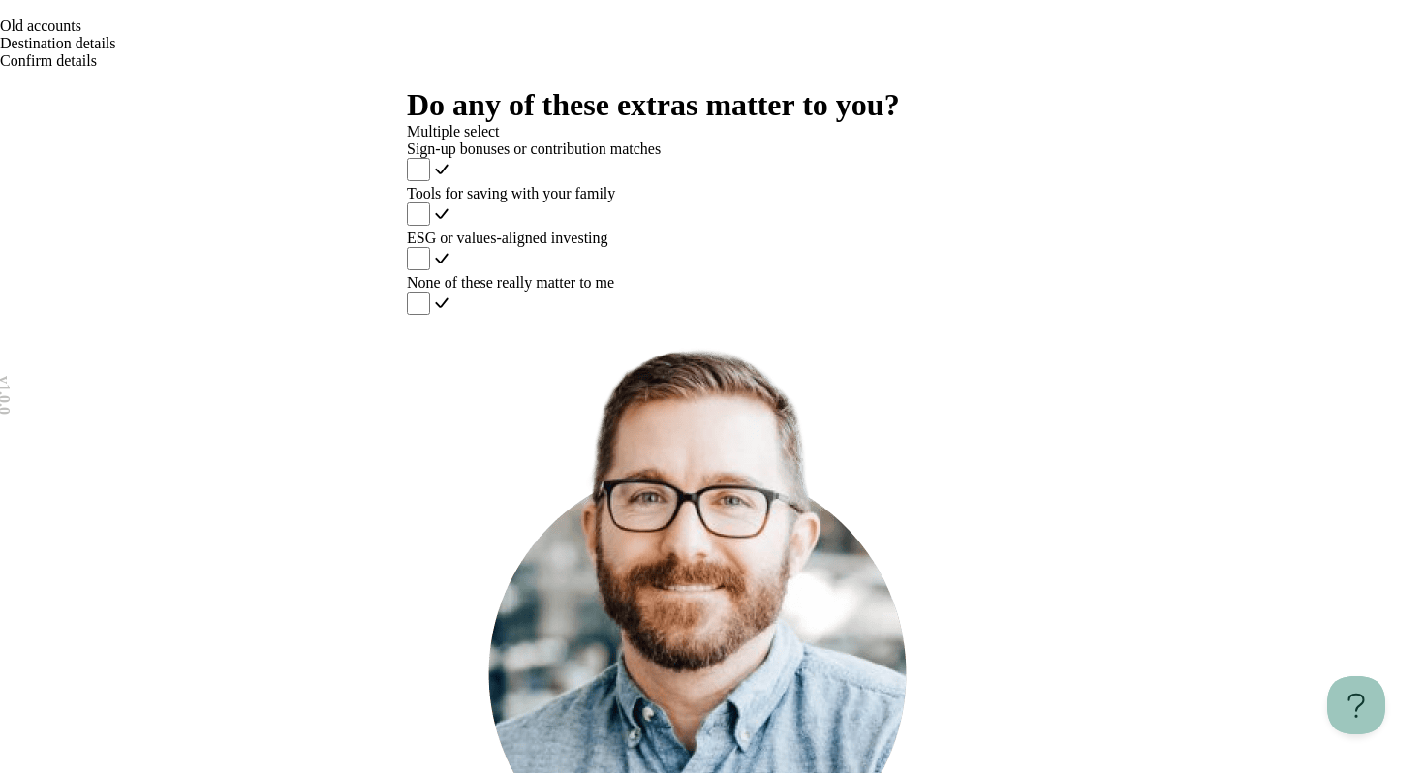
click at [622, 292] on div "None of these really matter to me" at bounding box center [712, 282] width 610 height 17
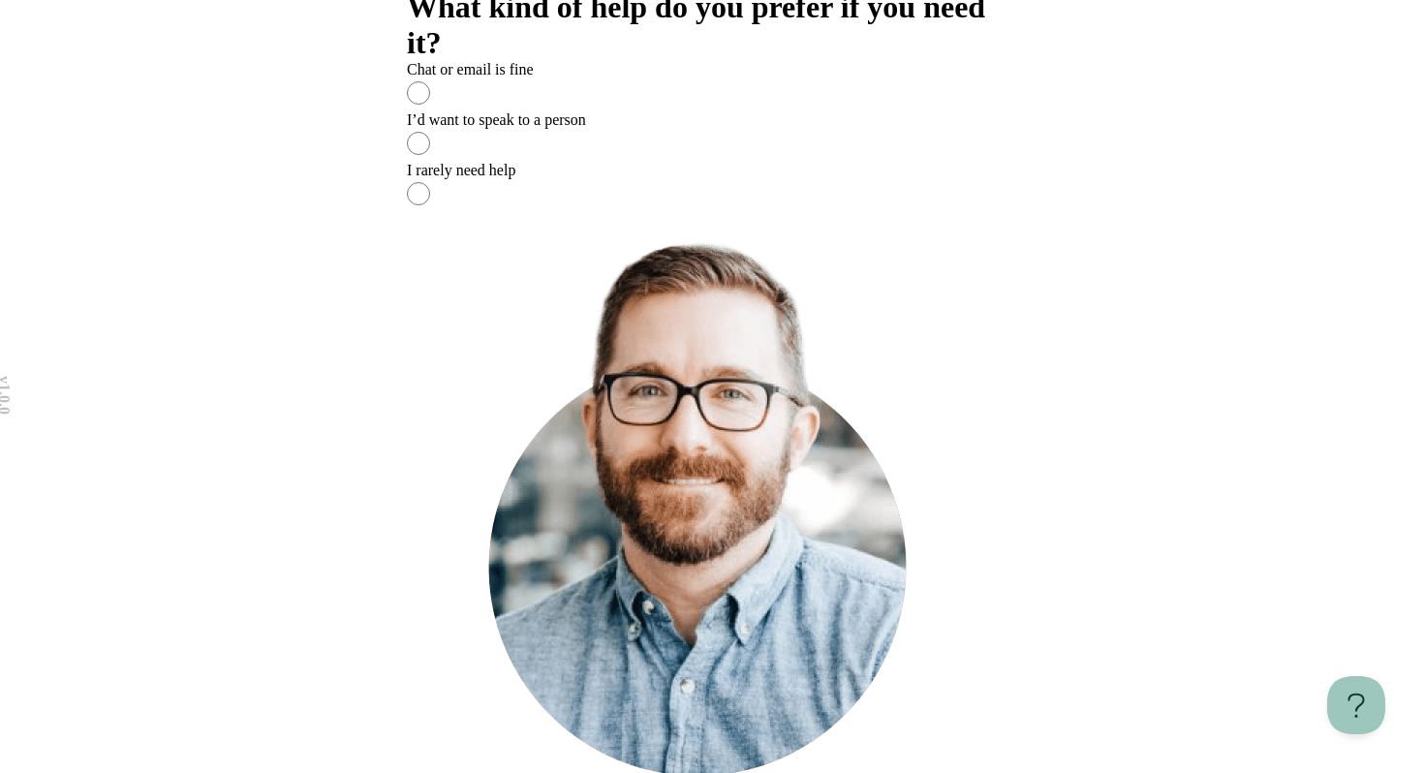
scroll to position [0, 0]
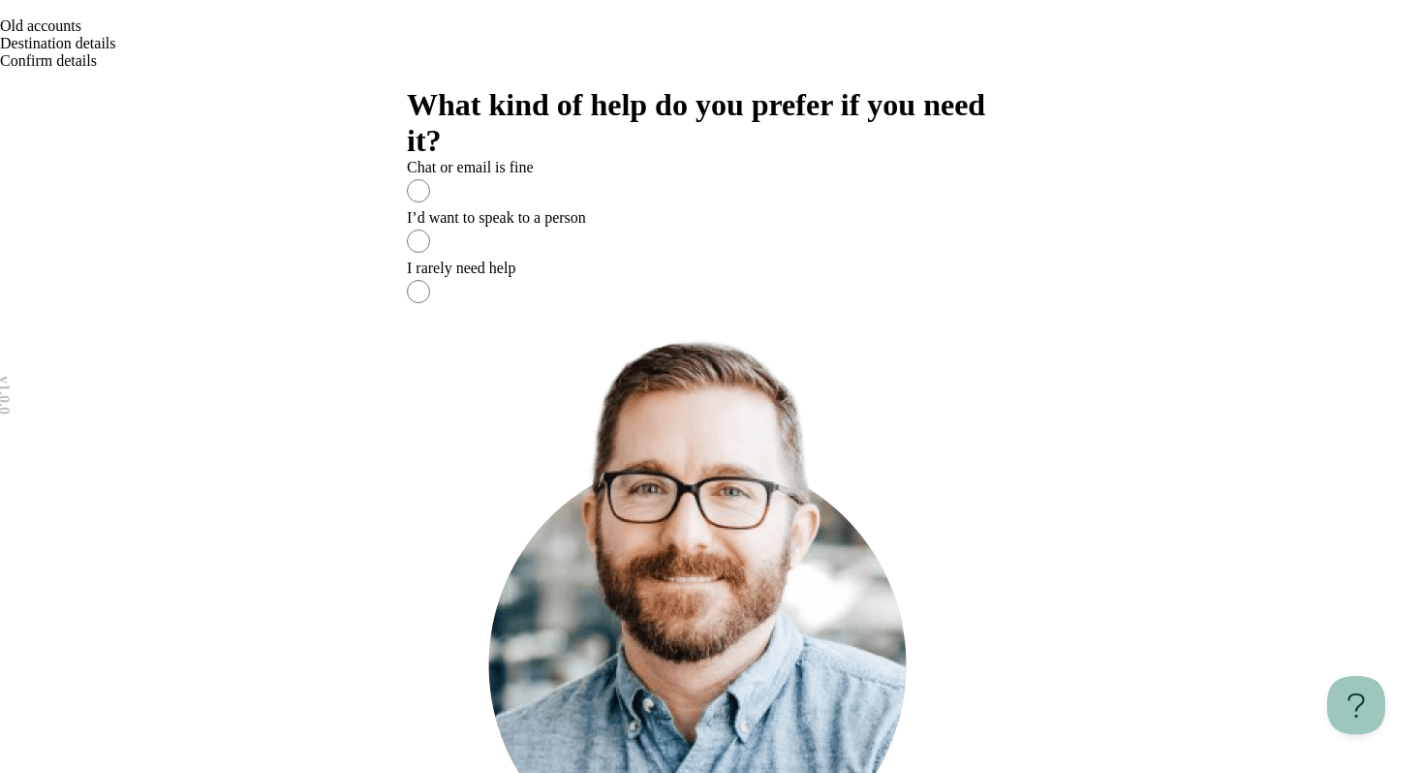
click at [641, 260] on label "I’d want to speak to a person" at bounding box center [712, 234] width 610 height 50
click at [652, 209] on label "Chat or email is fine" at bounding box center [712, 184] width 610 height 50
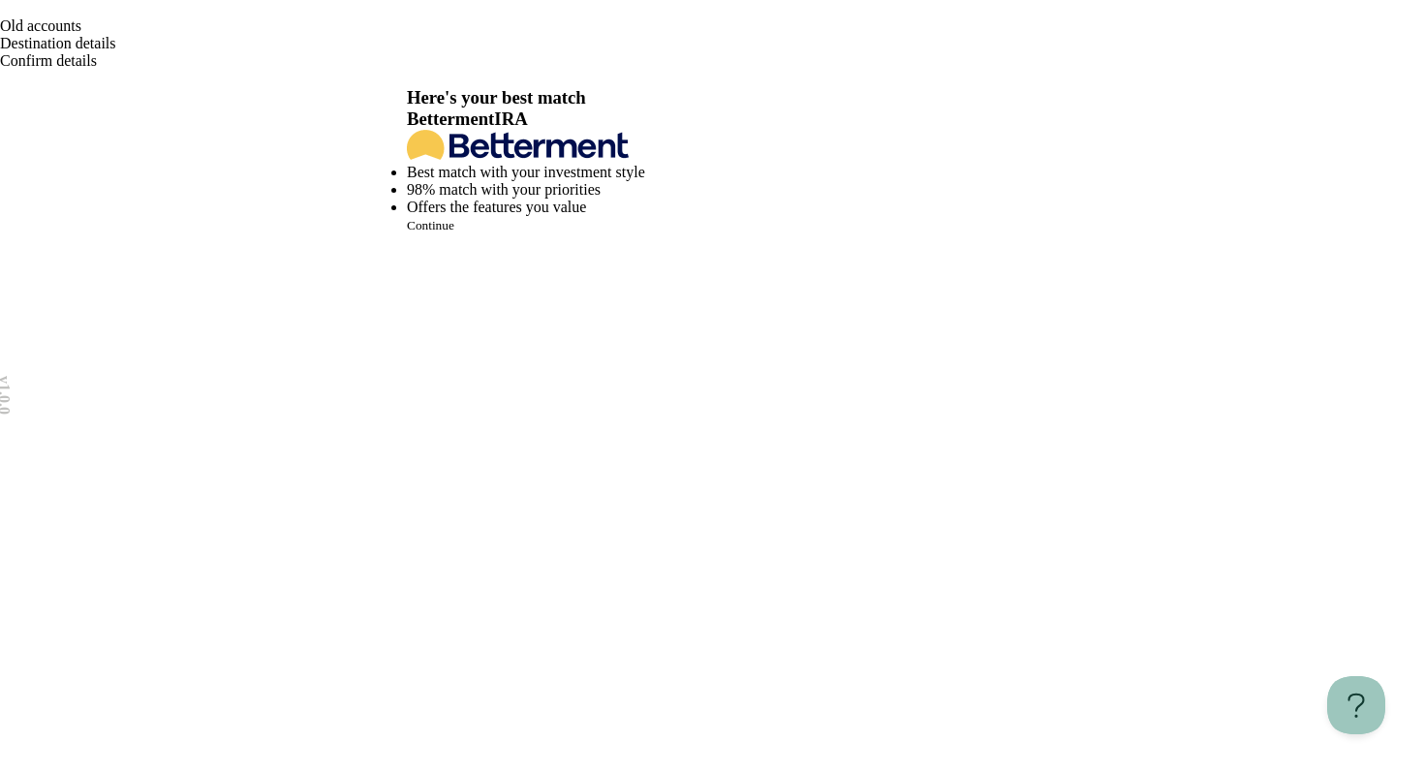
click at [454, 232] on span "Continue" at bounding box center [430, 225] width 47 height 15
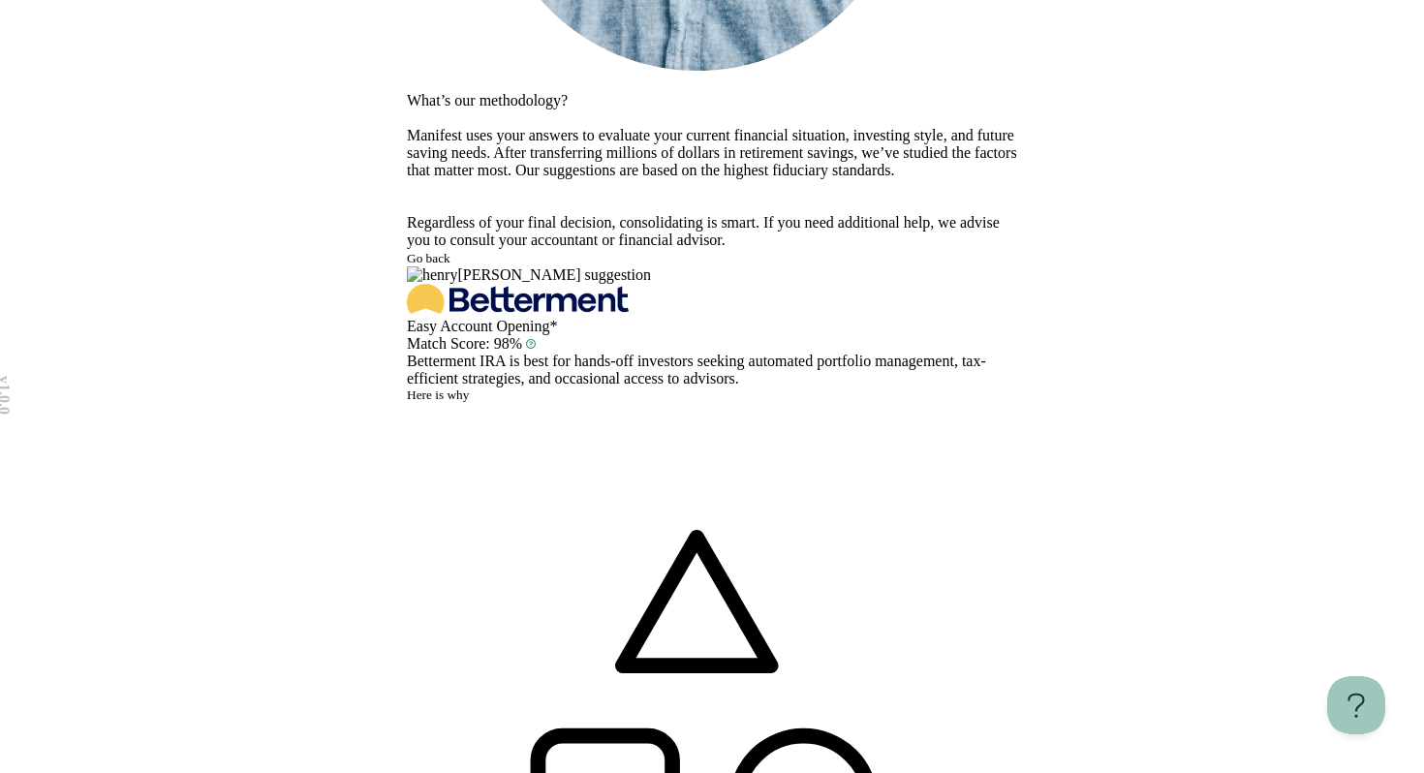
scroll to position [631, 0]
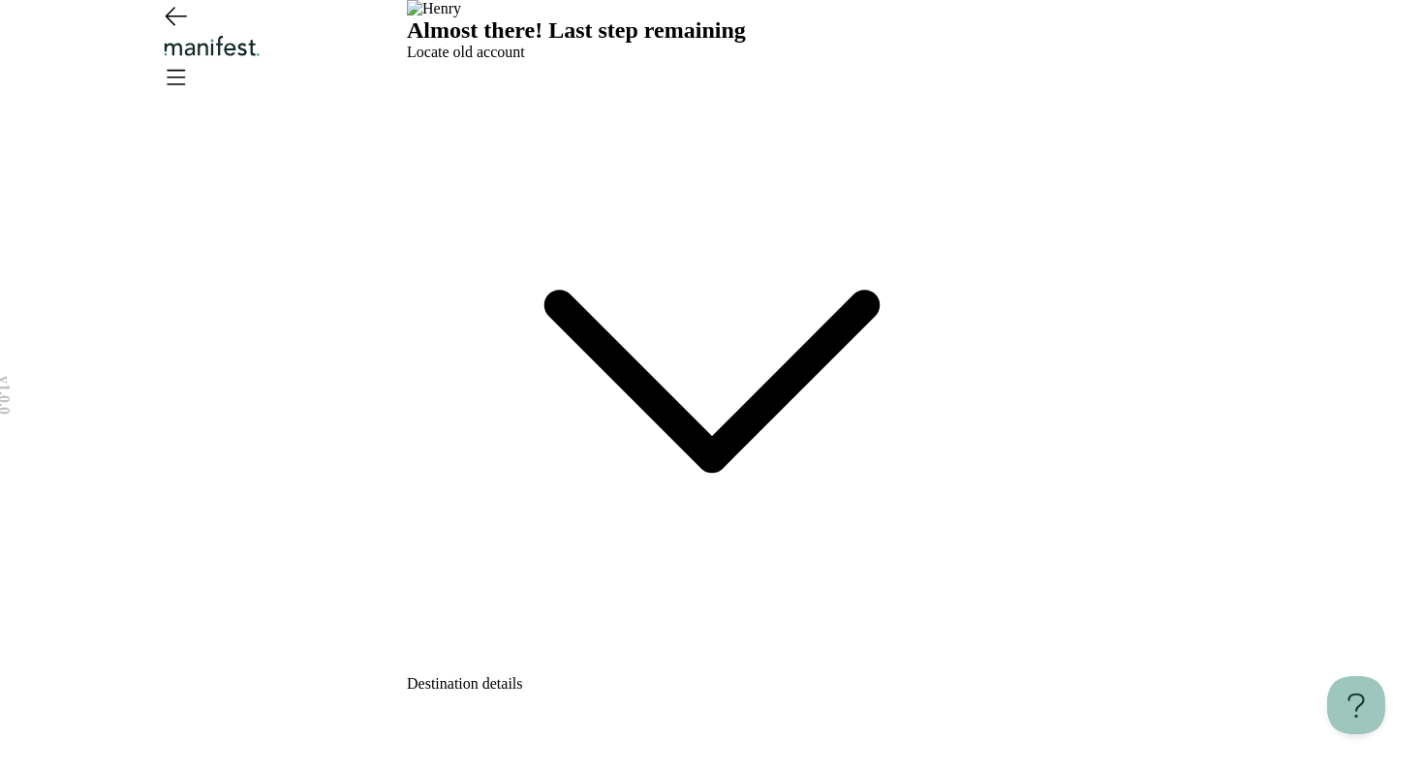
click at [523, 675] on span "Destination details" at bounding box center [465, 683] width 116 height 16
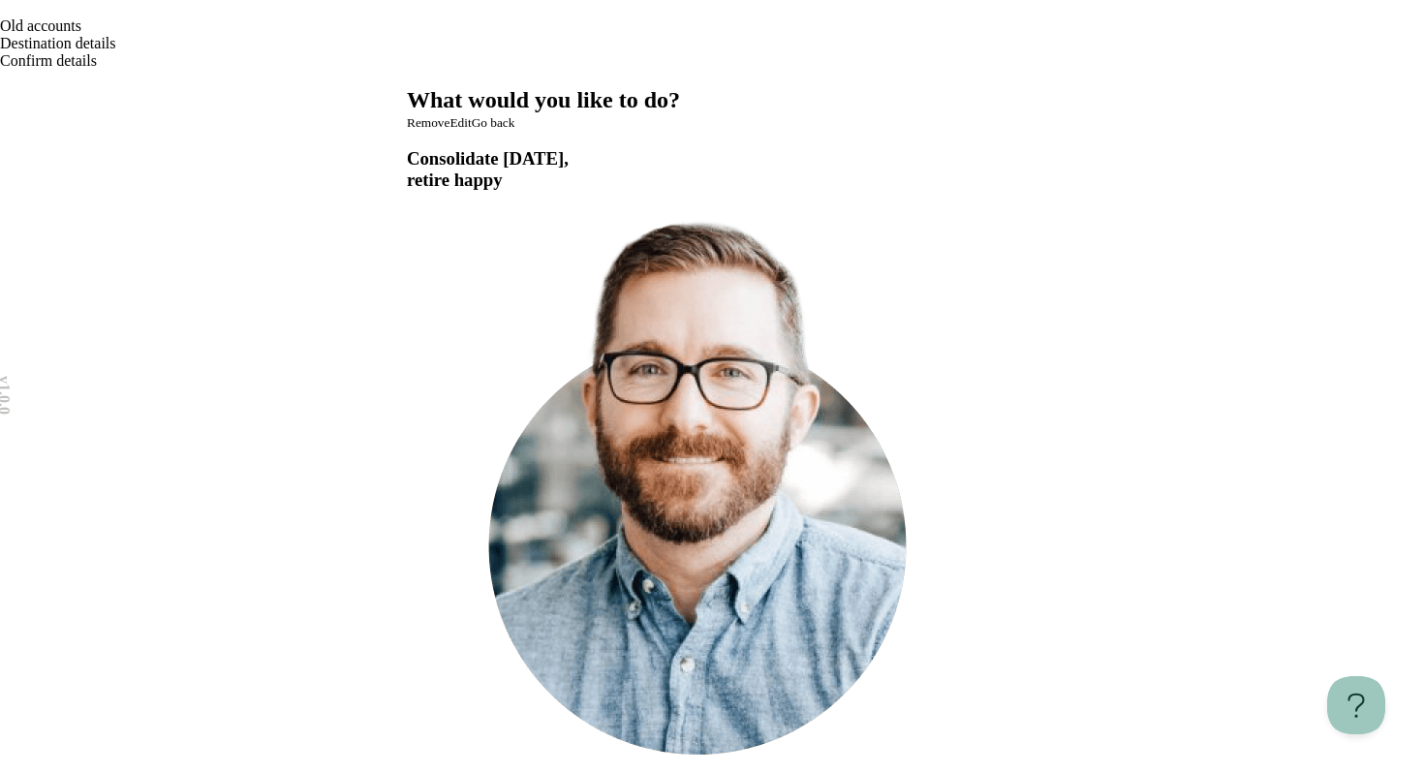
click at [407, 520] on div "Consolidate [DATE], retire happy Thanks to consolidation you’ve gained addition…" at bounding box center [712, 478] width 610 height 695
click at [407, 144] on icon at bounding box center [407, 144] width 0 height 0
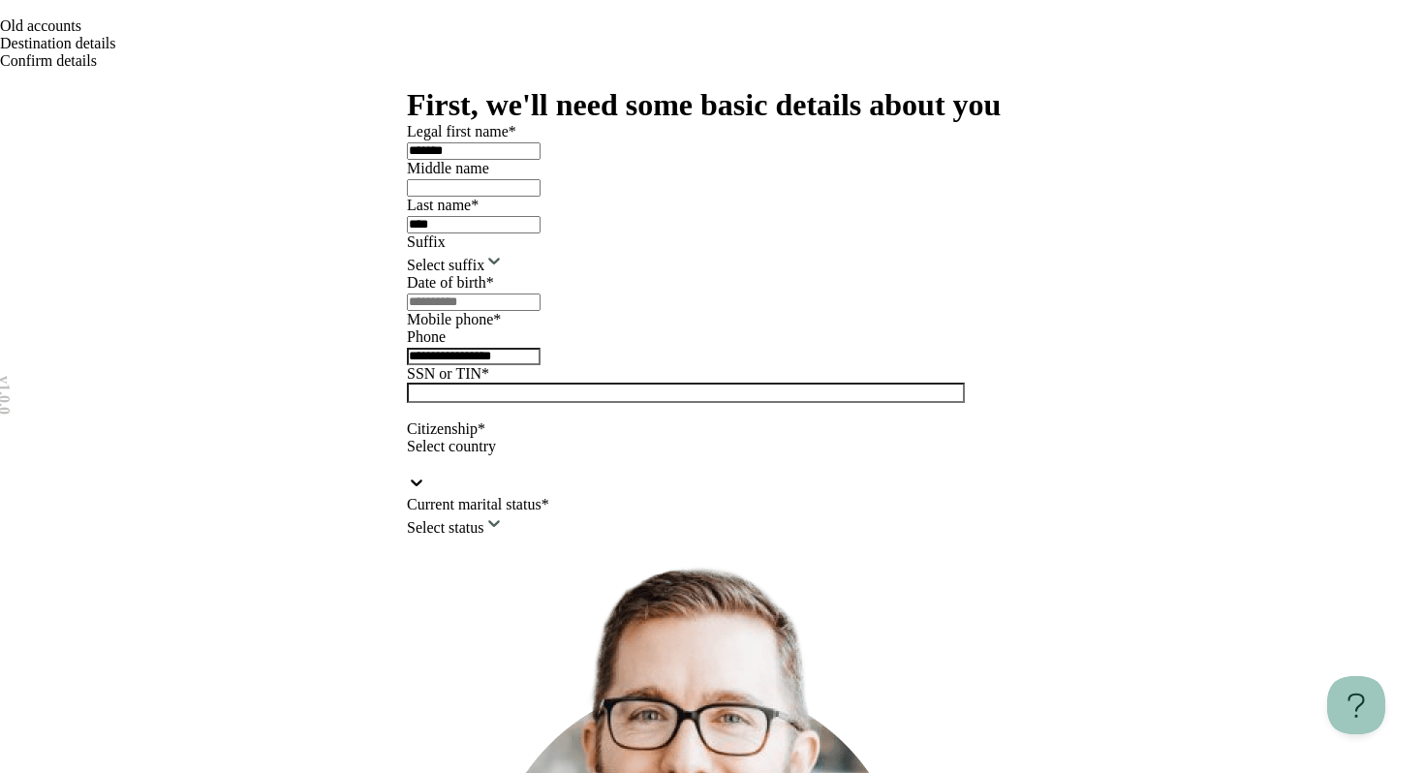
click at [540, 311] on input "text" at bounding box center [474, 301] width 134 height 17
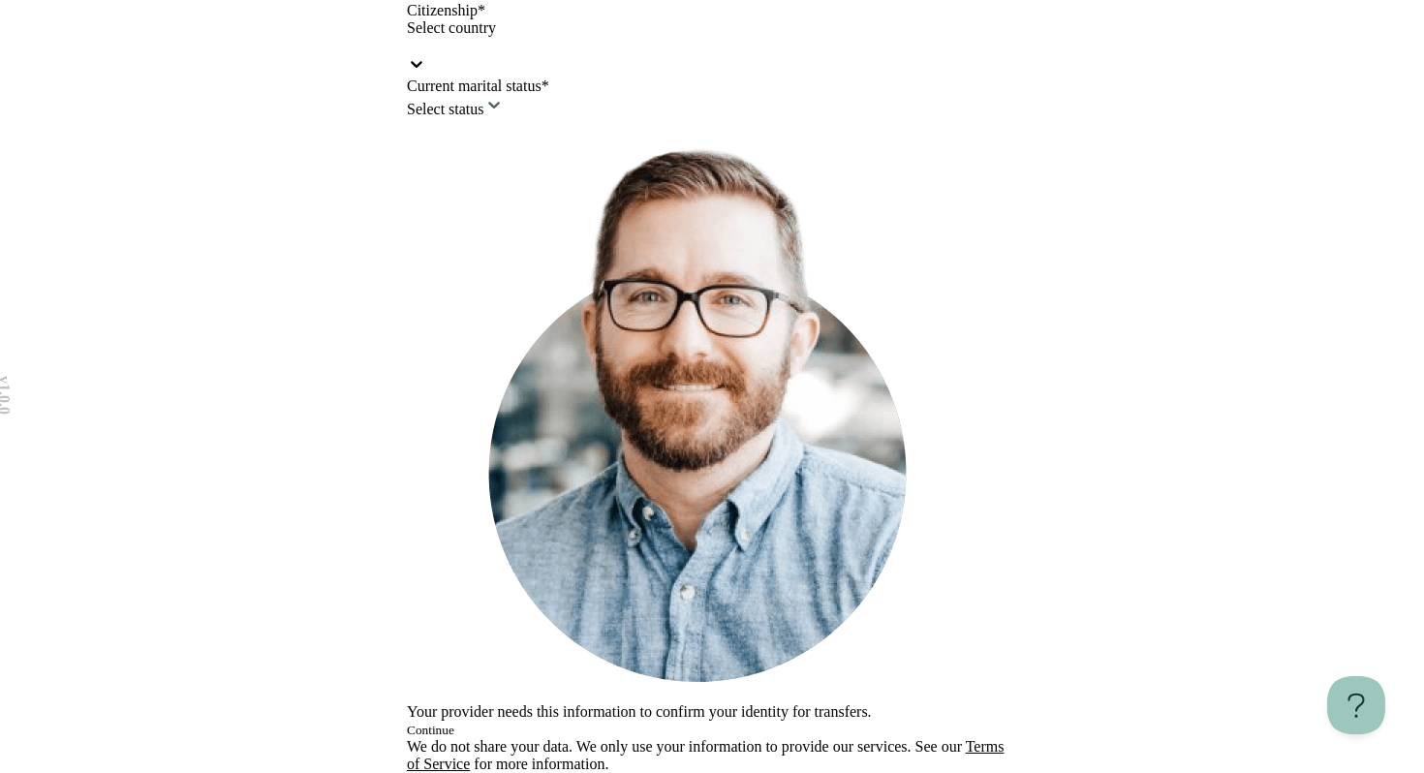
scroll to position [483, 0]
type input "**********"
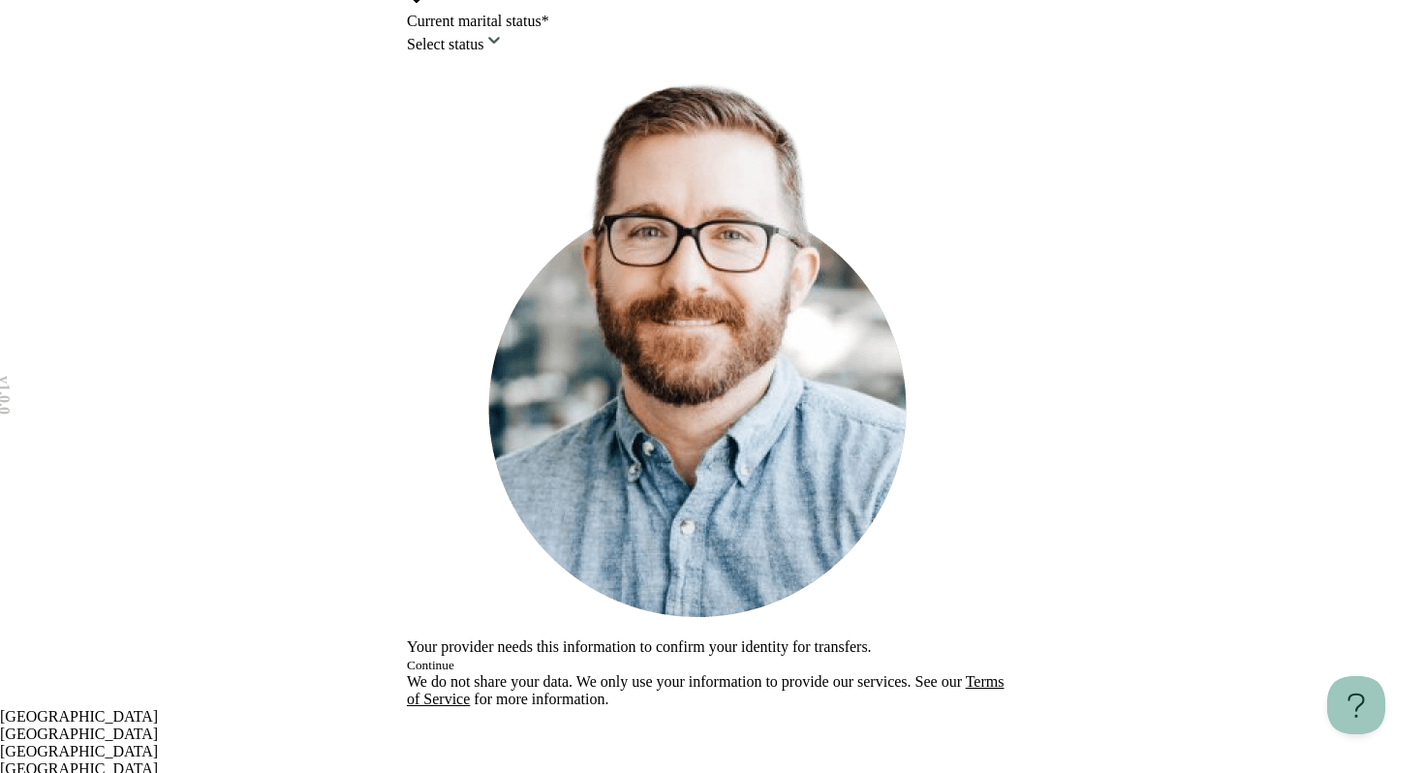
click at [583, 708] on div "[GEOGRAPHIC_DATA]" at bounding box center [712, 716] width 1424 height 17
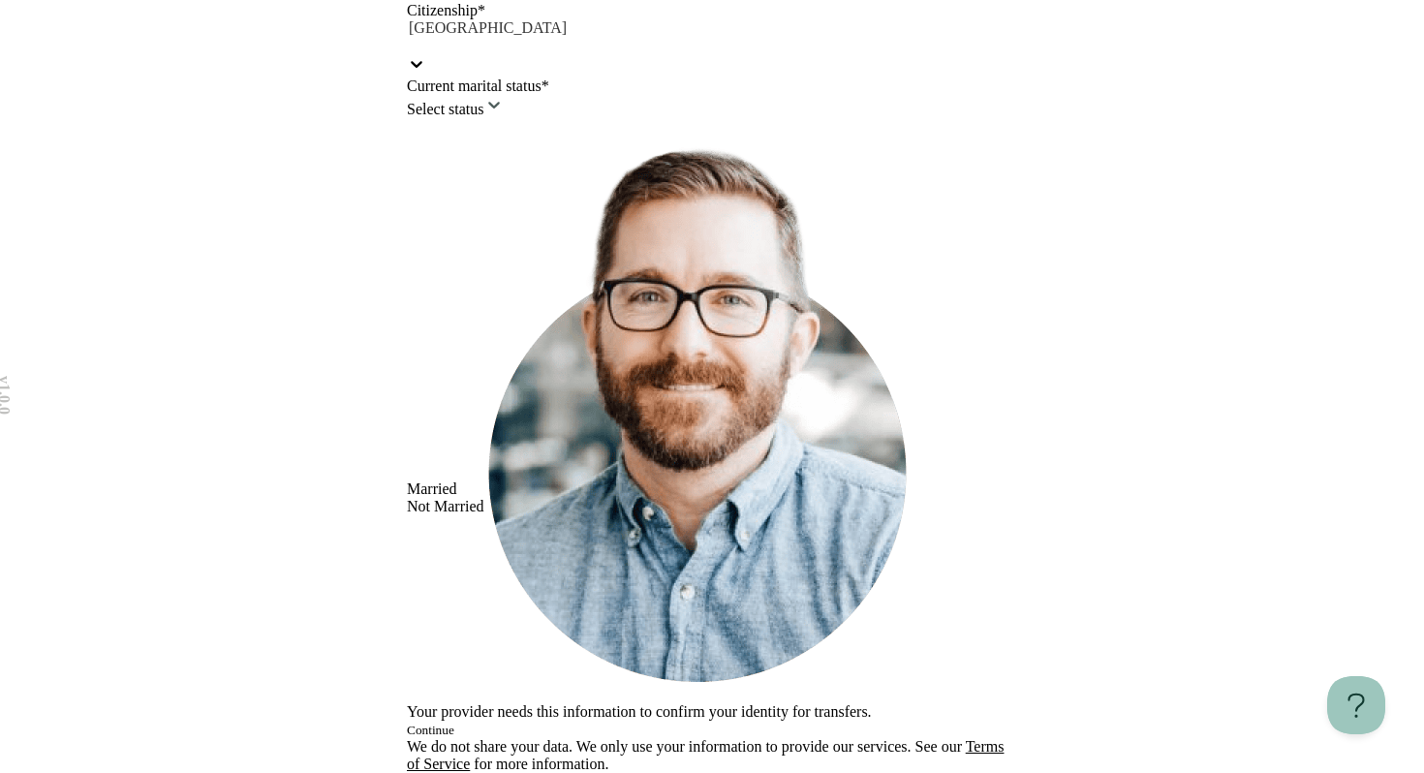
click at [540, 456] on html "**********" at bounding box center [712, 177] width 1424 height 1191
click at [454, 723] on button "Continue" at bounding box center [430, 730] width 47 height 15
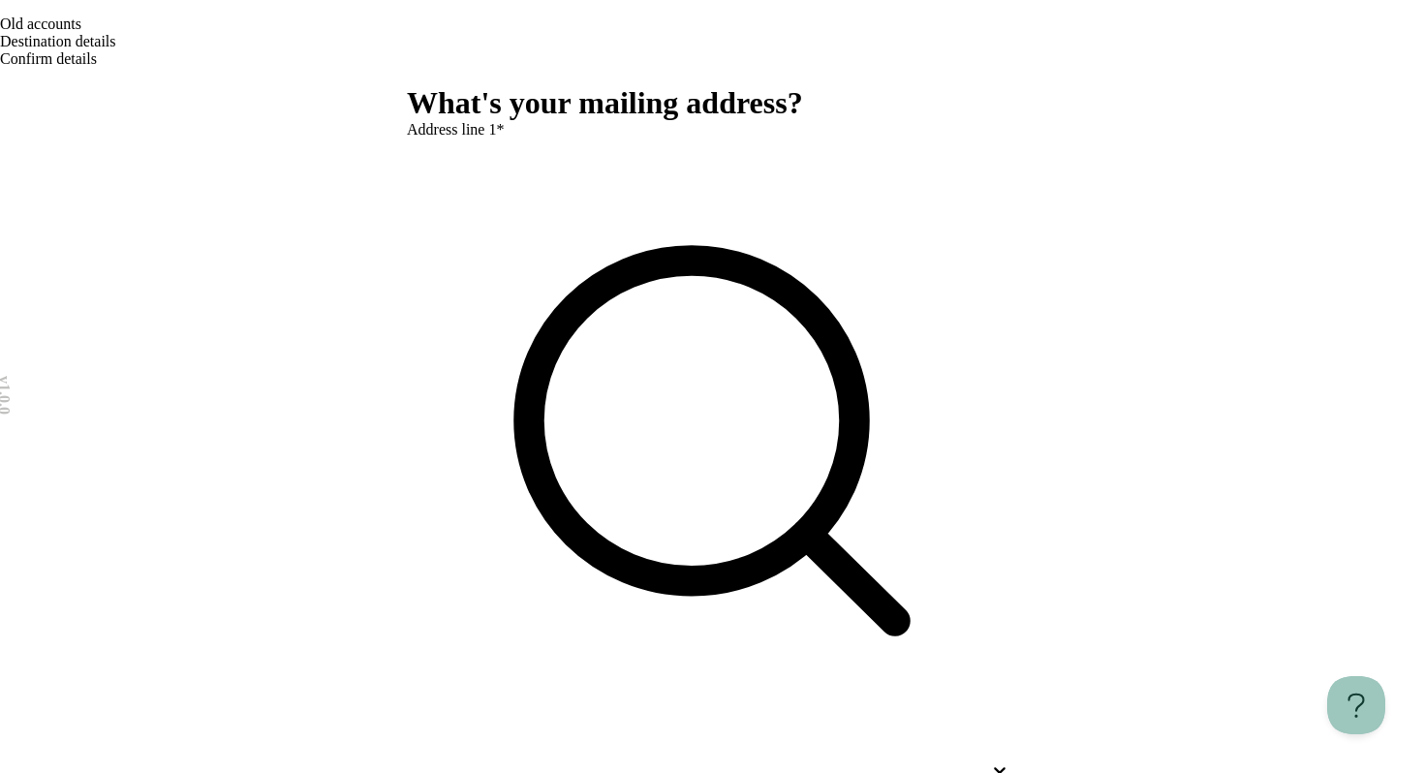
scroll to position [0, 0]
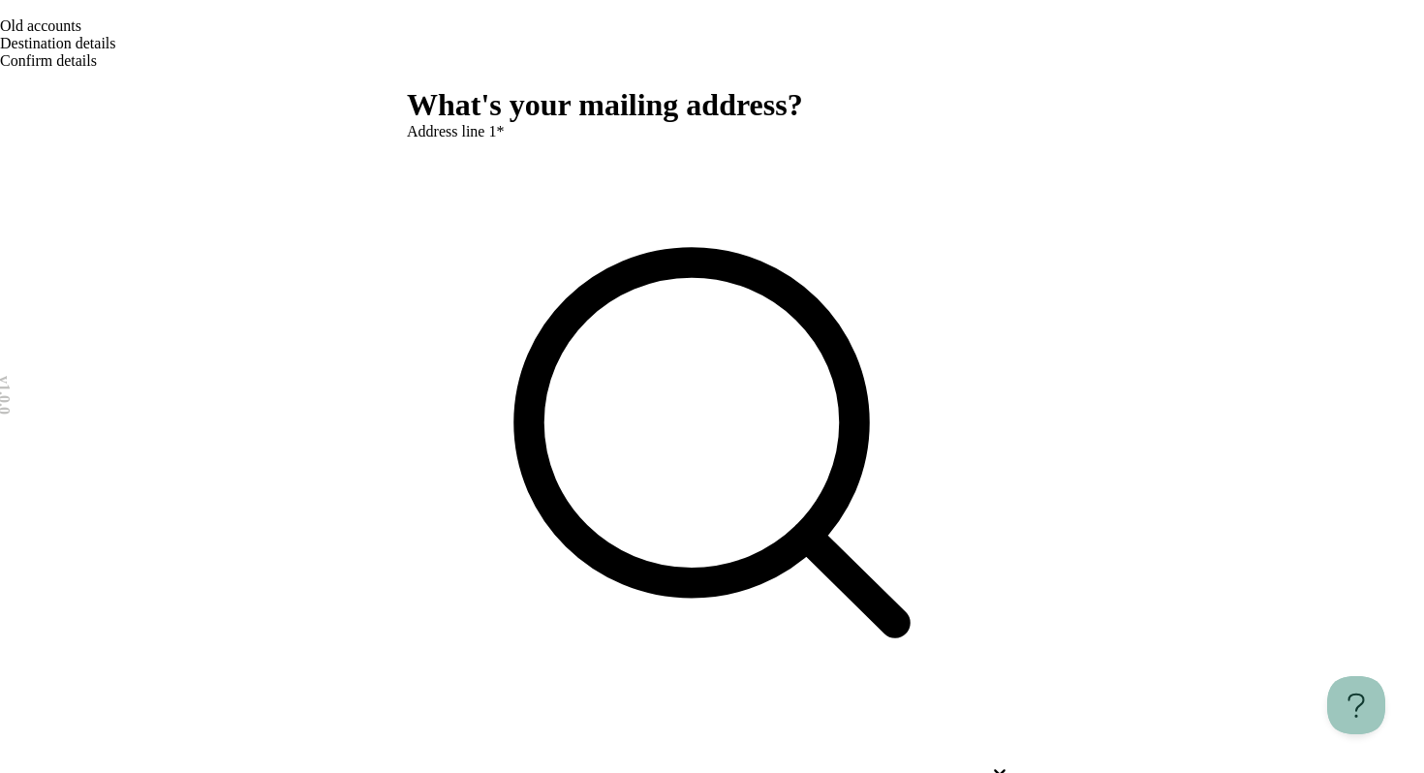
click at [486, 763] on div at bounding box center [694, 771] width 575 height 17
type input "***"
click at [808, 754] on div at bounding box center [712, 762] width 610 height 17
type input "***"
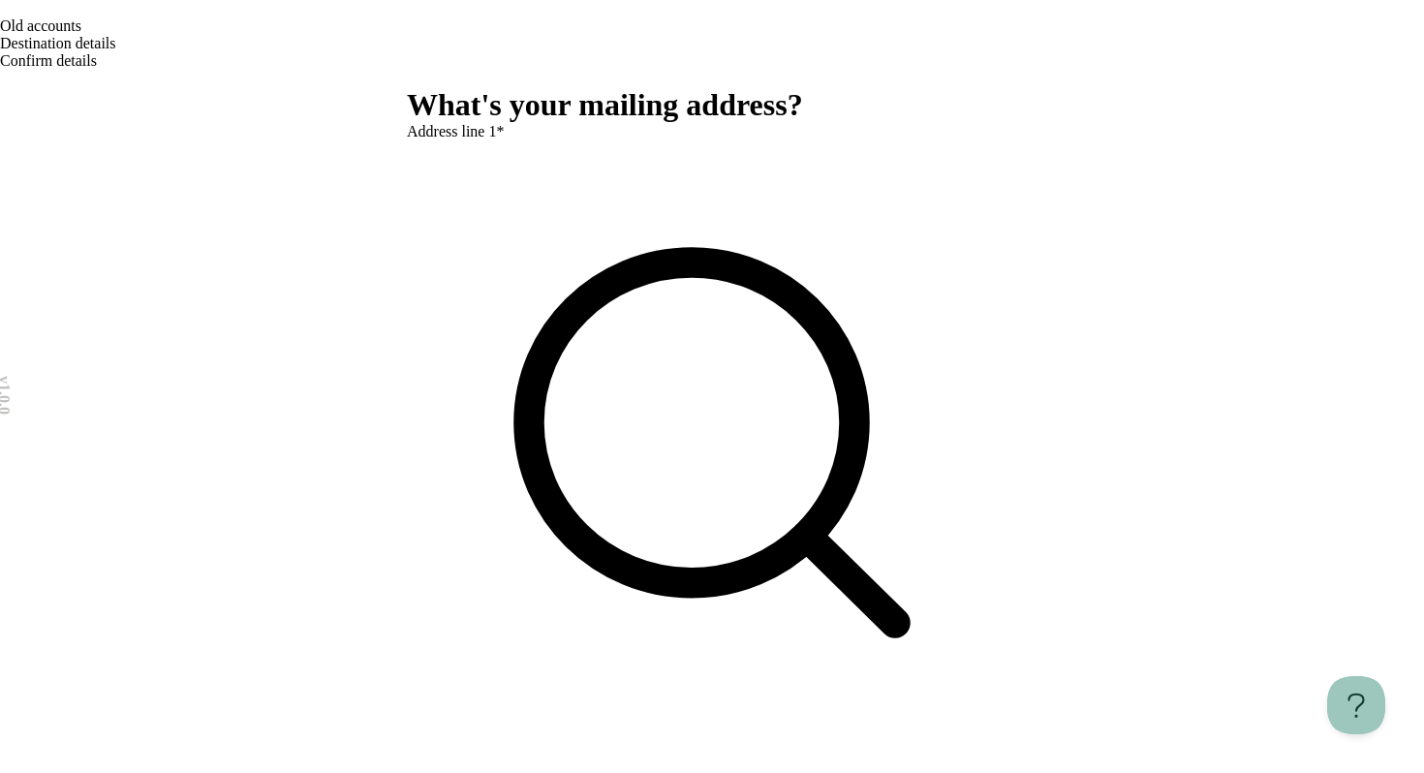
type input "********"
type input "*****"
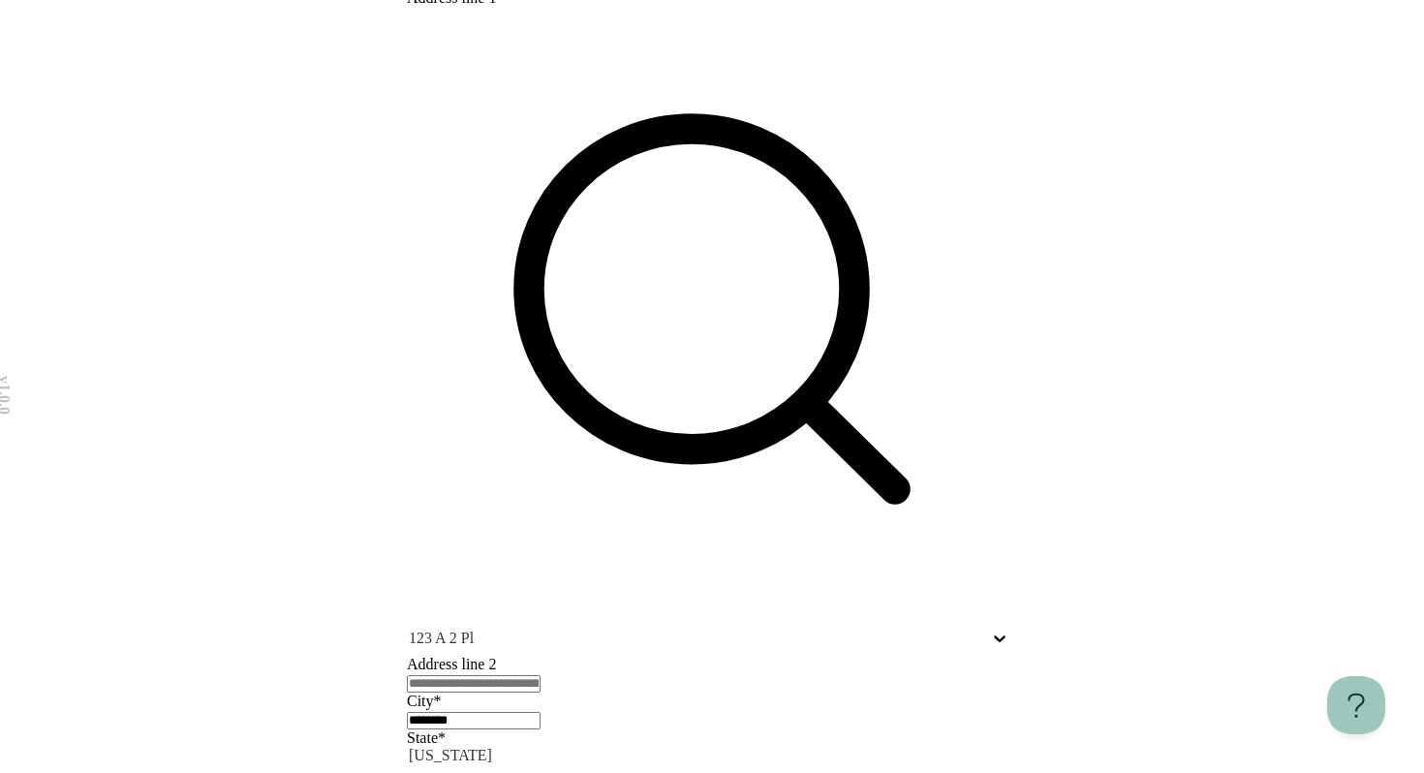
scroll to position [213, 0]
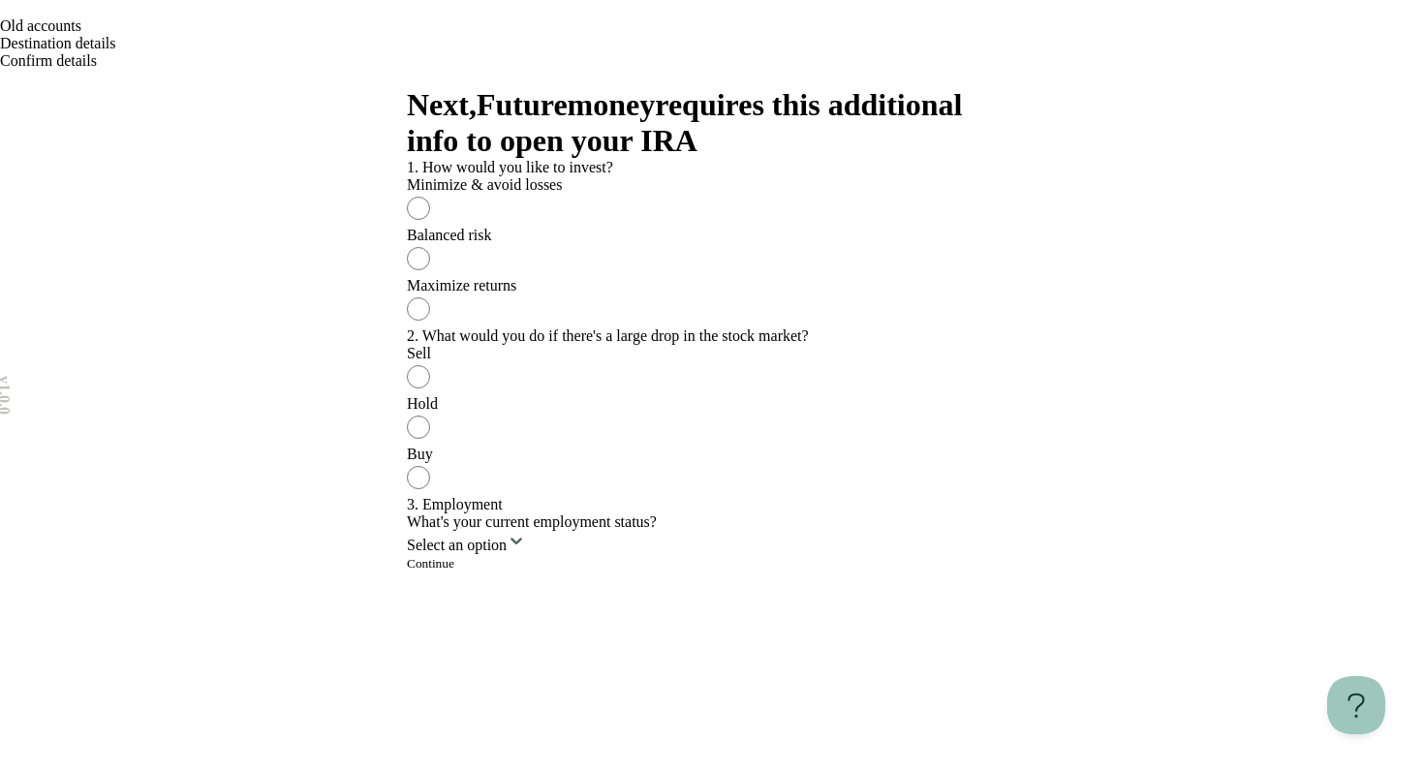
click at [697, 244] on div "Balanced risk" at bounding box center [712, 235] width 610 height 17
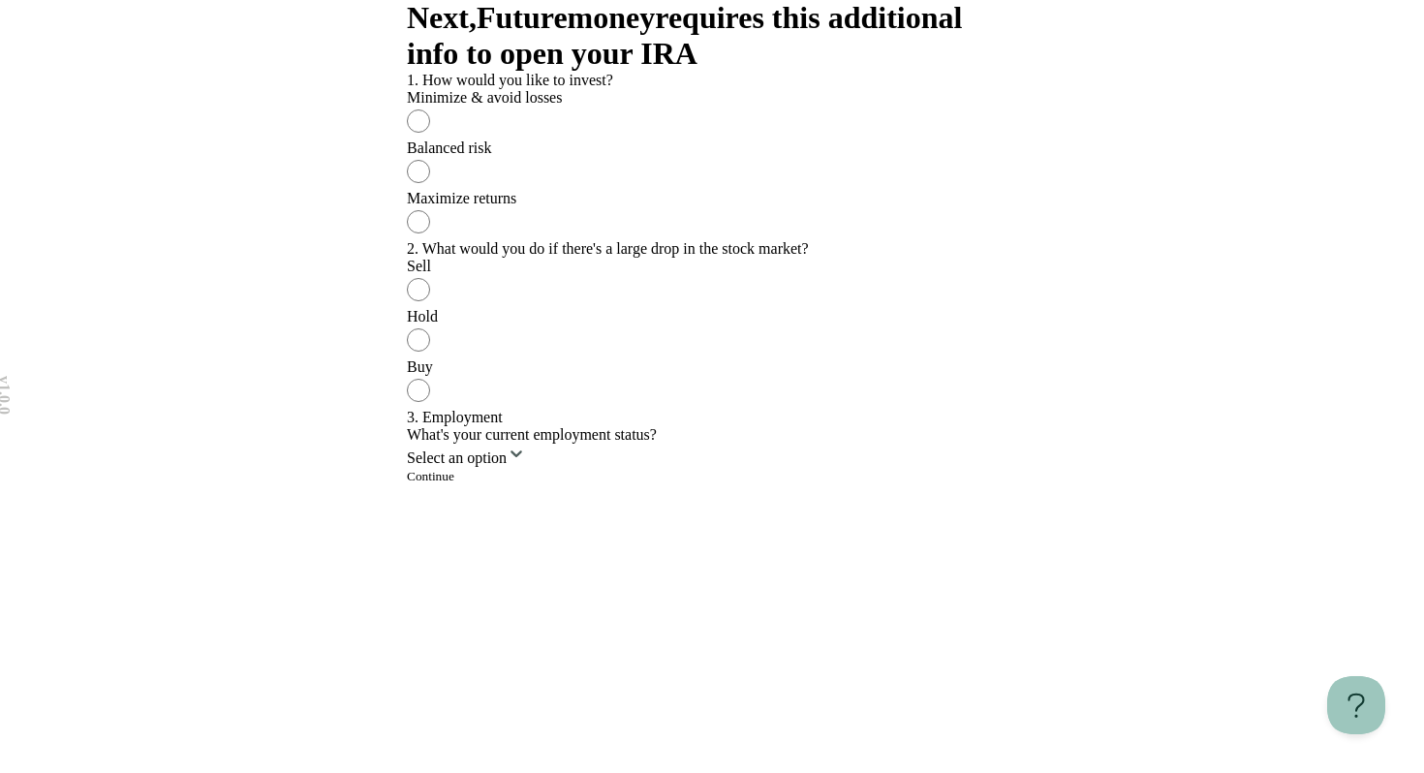
scroll to position [555, 0]
click at [689, 308] on div "Hold" at bounding box center [712, 316] width 610 height 17
click at [636, 583] on html "v 1.0.0 Old accounts Destination details Confirm details Next, Futuremoney requ…" at bounding box center [712, 343] width 1424 height 860
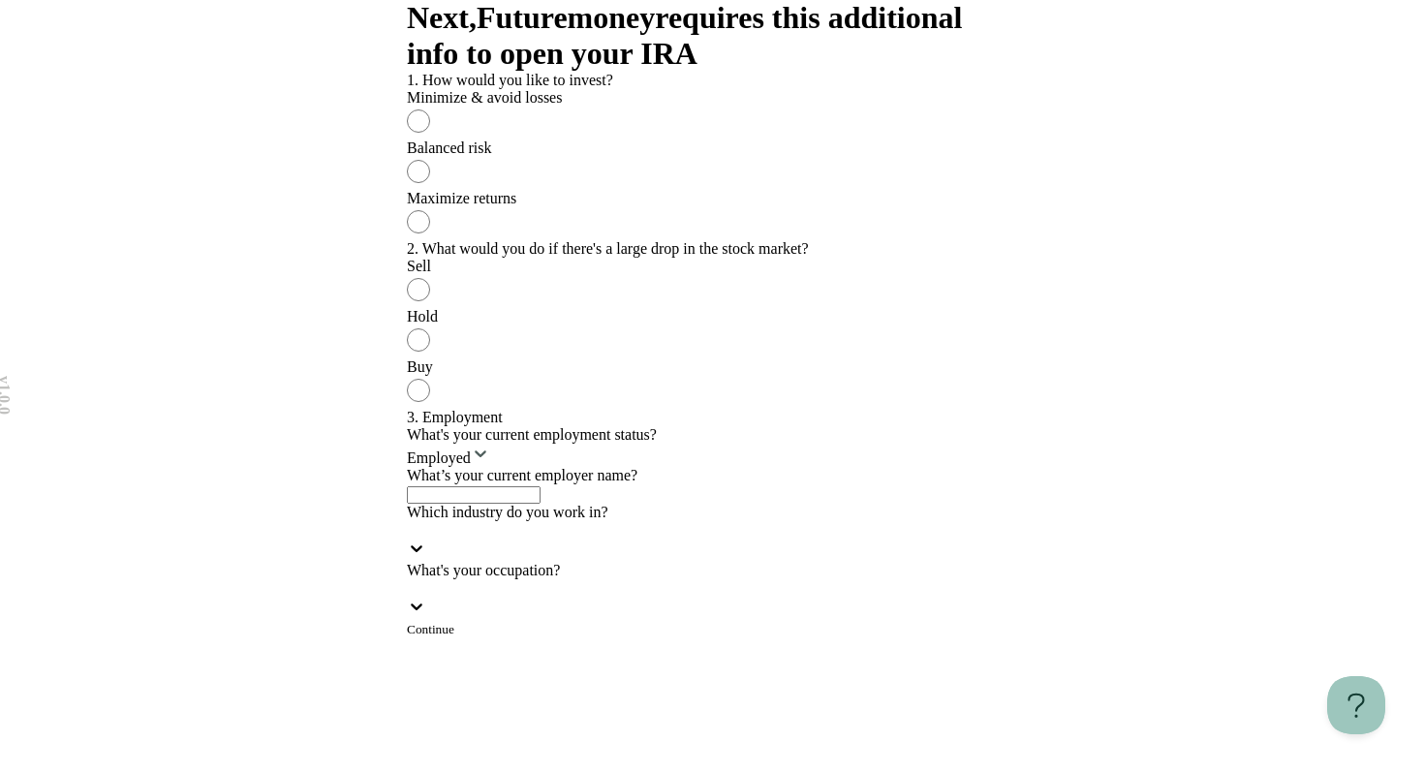
scroll to position [847, 0]
click at [540, 486] on input "text" at bounding box center [474, 494] width 134 height 17
type input "********"
click at [564, 521] on div at bounding box center [712, 529] width 610 height 17
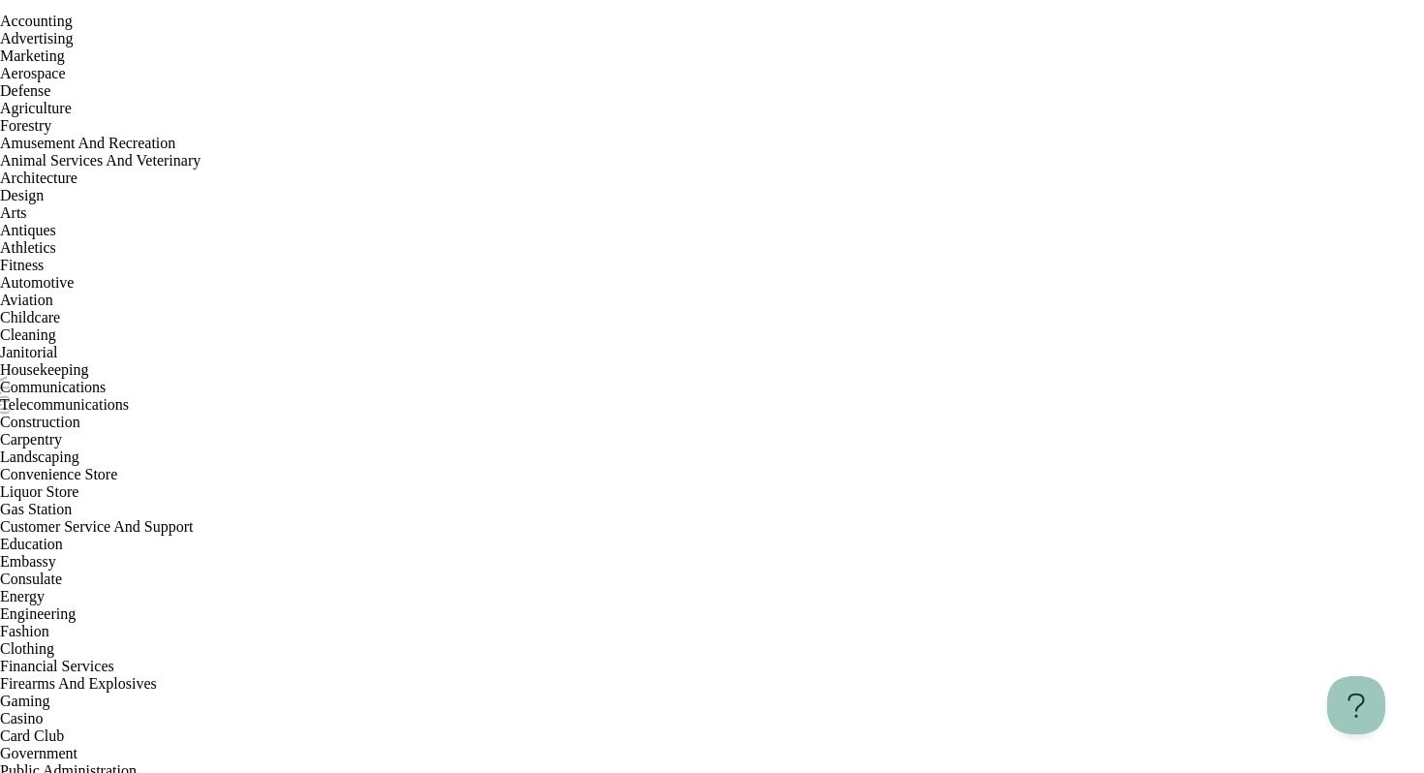
click at [556, 30] on div "Accounting" at bounding box center [712, 21] width 1424 height 17
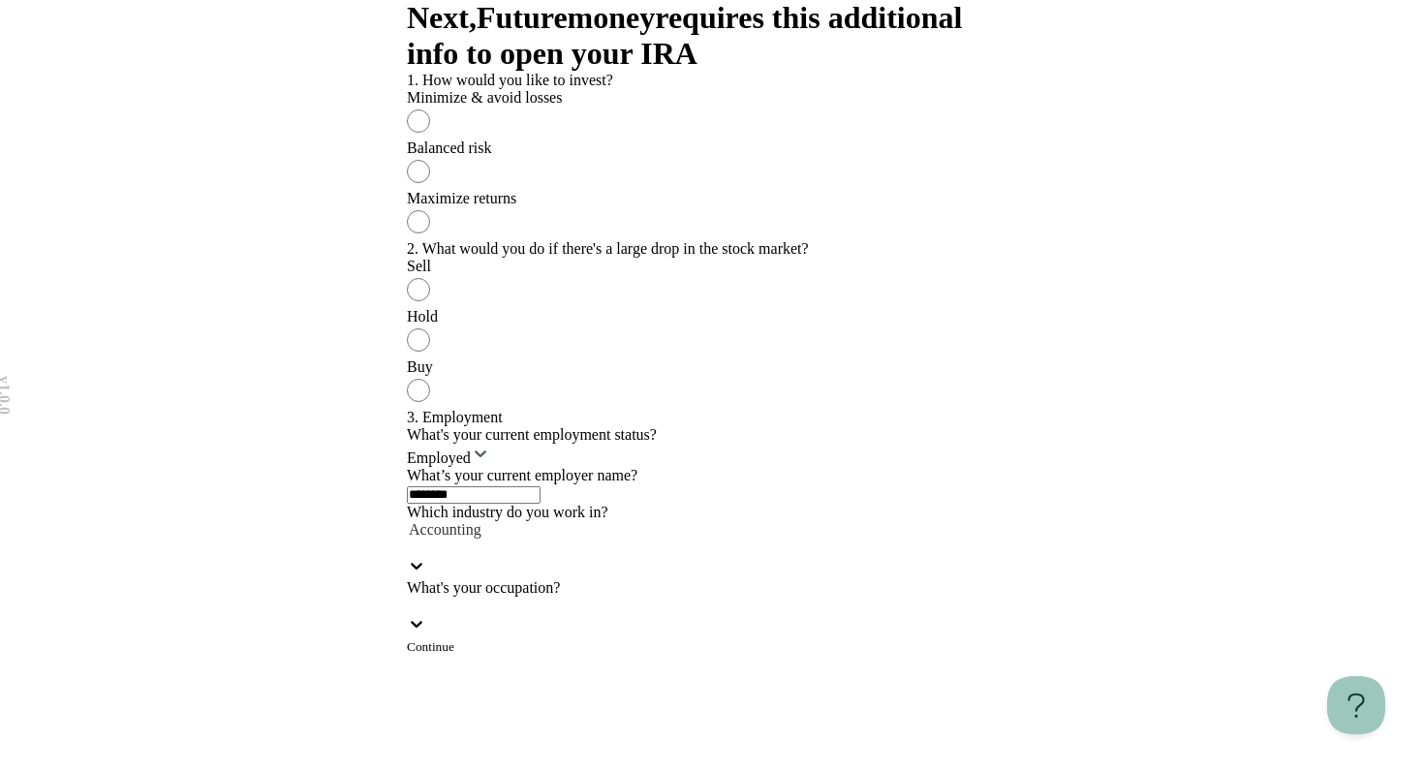
click at [542, 597] on div at bounding box center [712, 617] width 610 height 41
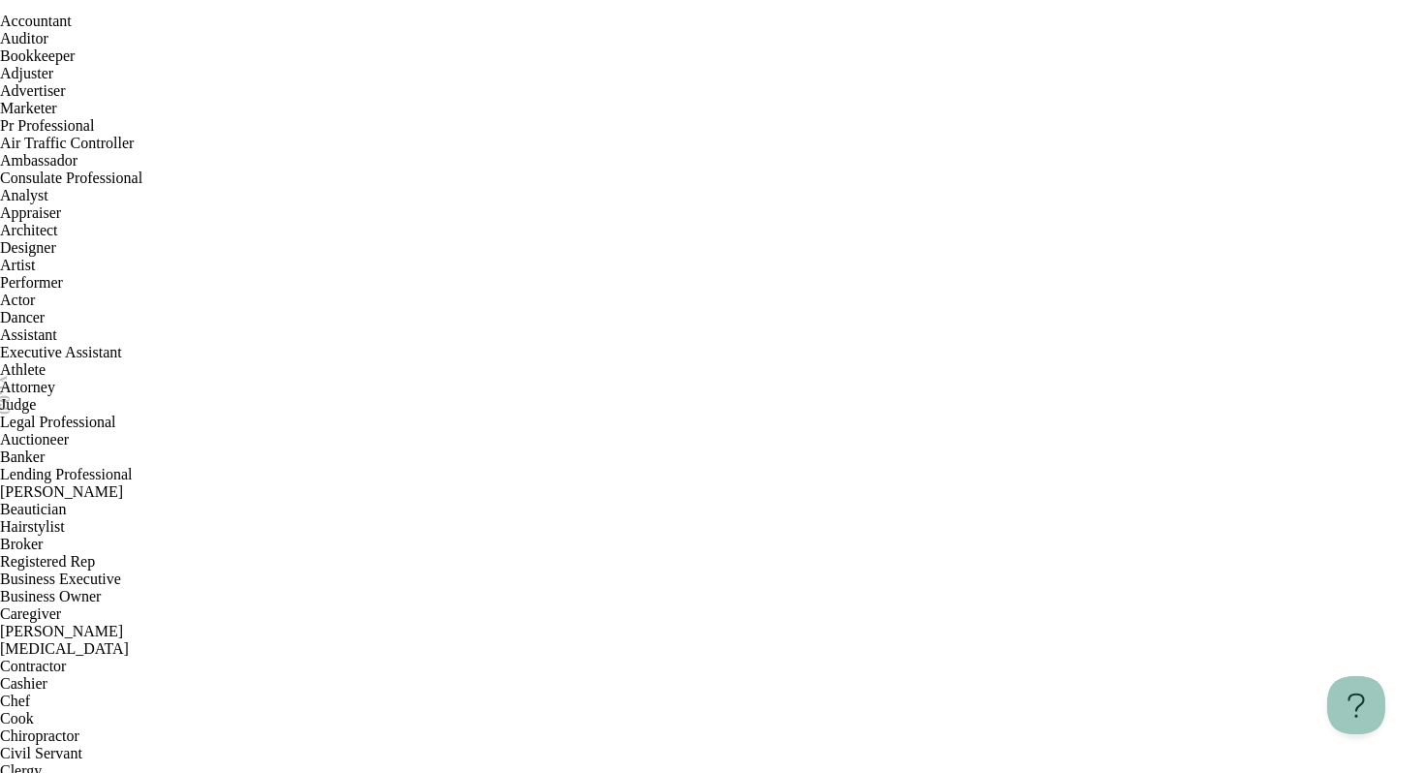
click at [534, 30] on div "Accountant" at bounding box center [712, 21] width 1424 height 17
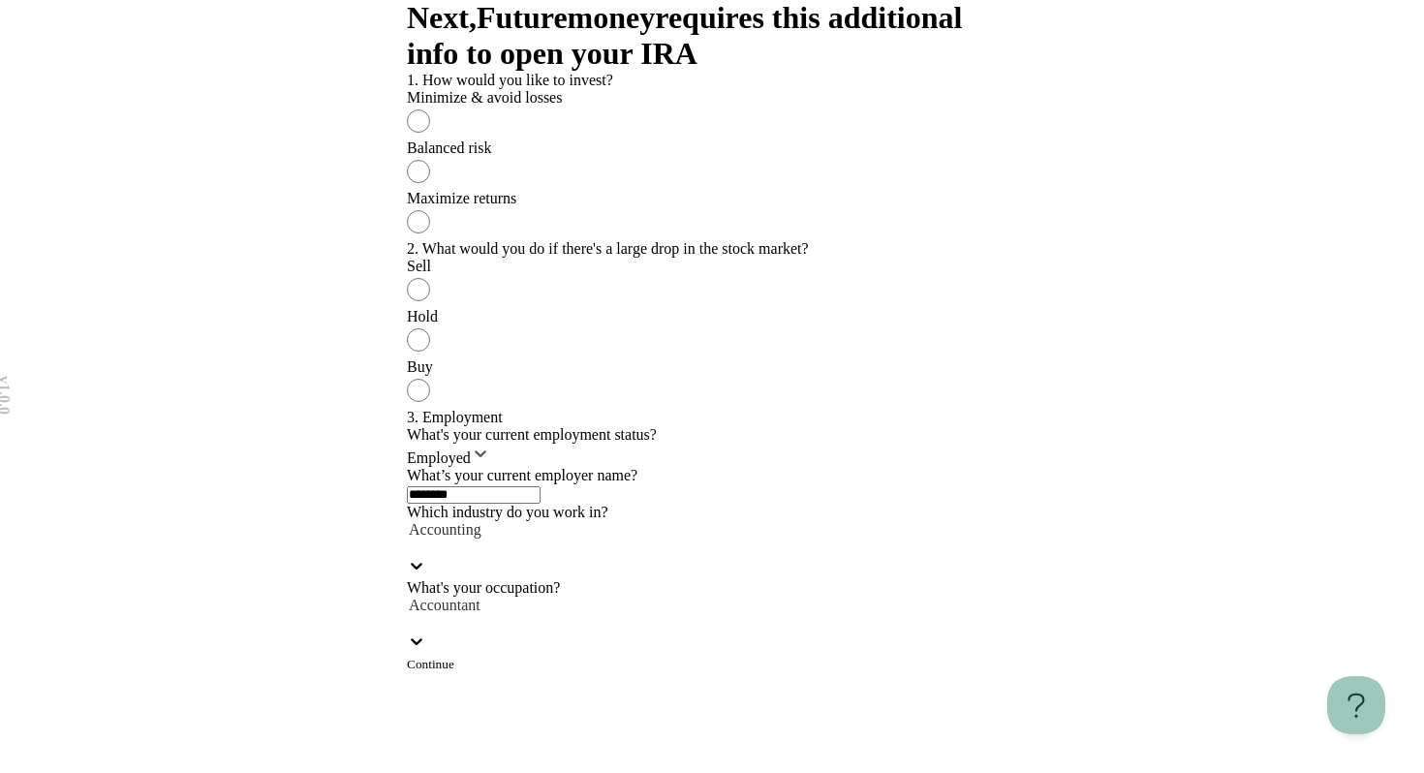
click at [454, 672] on button "Continue" at bounding box center [430, 664] width 47 height 15
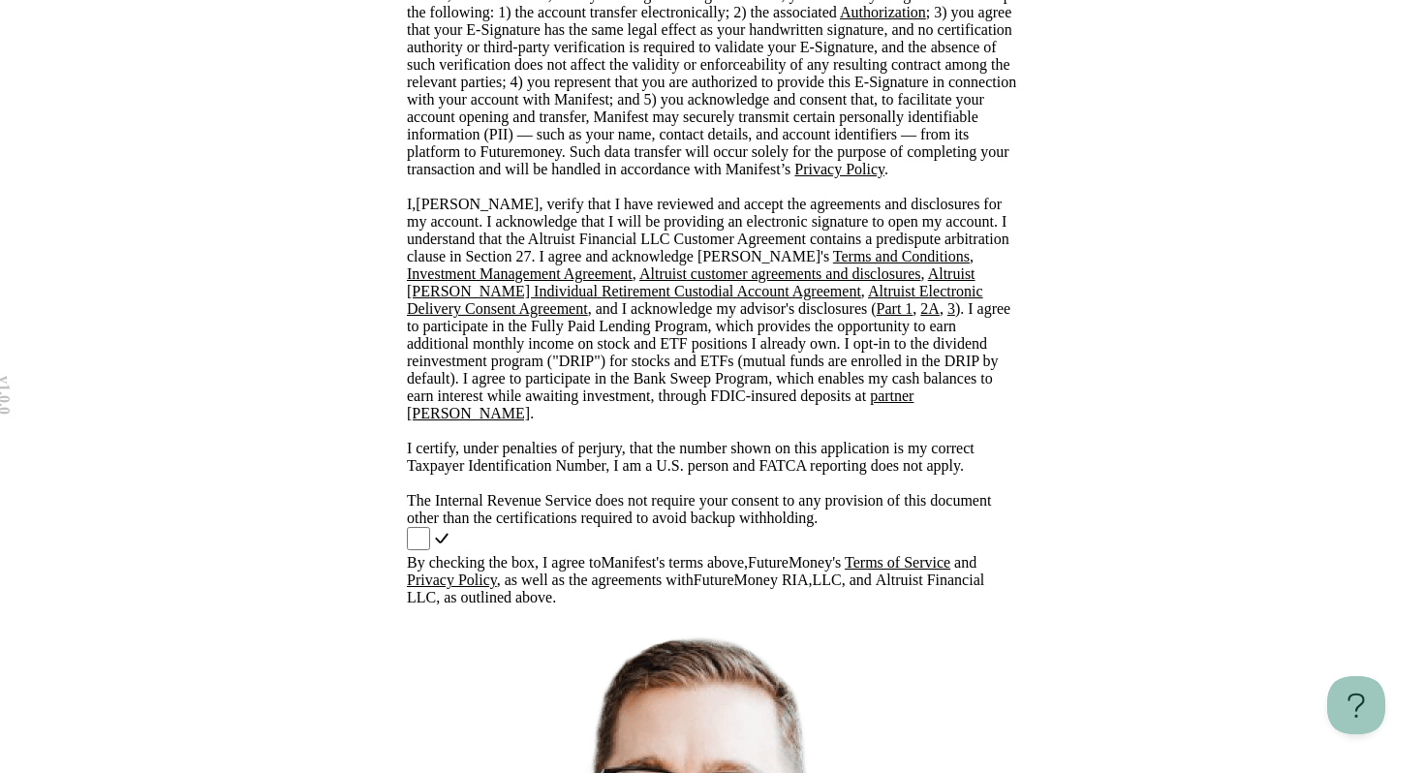
scroll to position [604, 0]
click at [933, 554] on link "Terms of Service" at bounding box center [898, 562] width 106 height 16
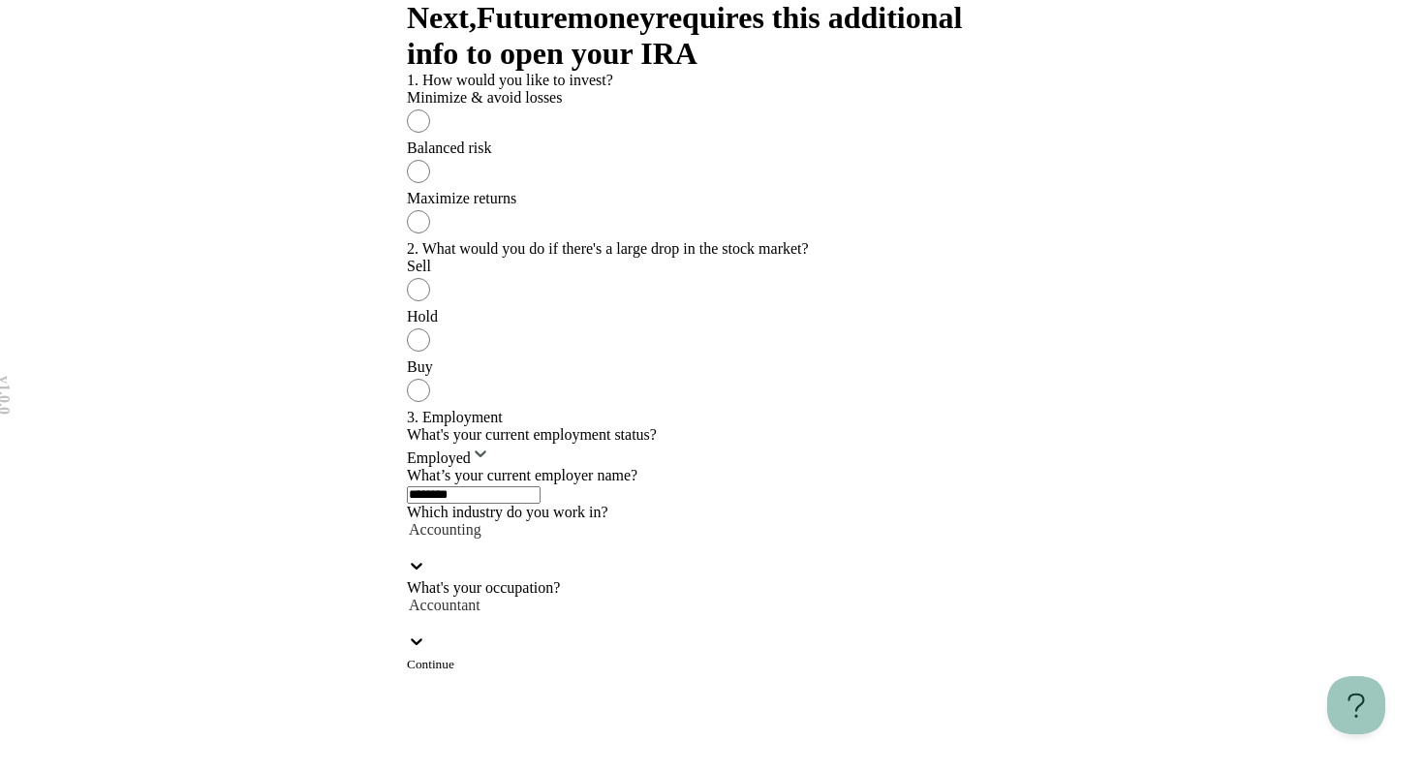
scroll to position [847, 0]
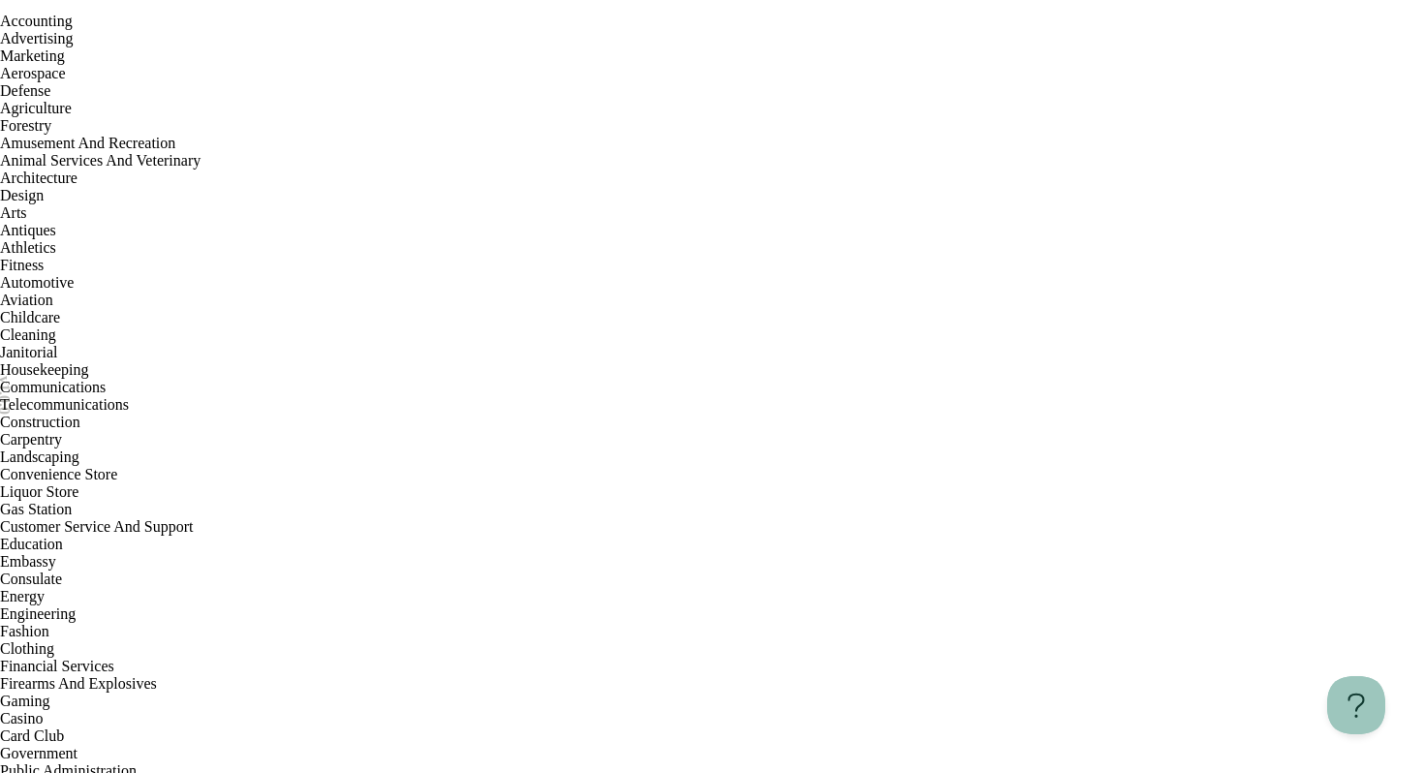
type input "**"
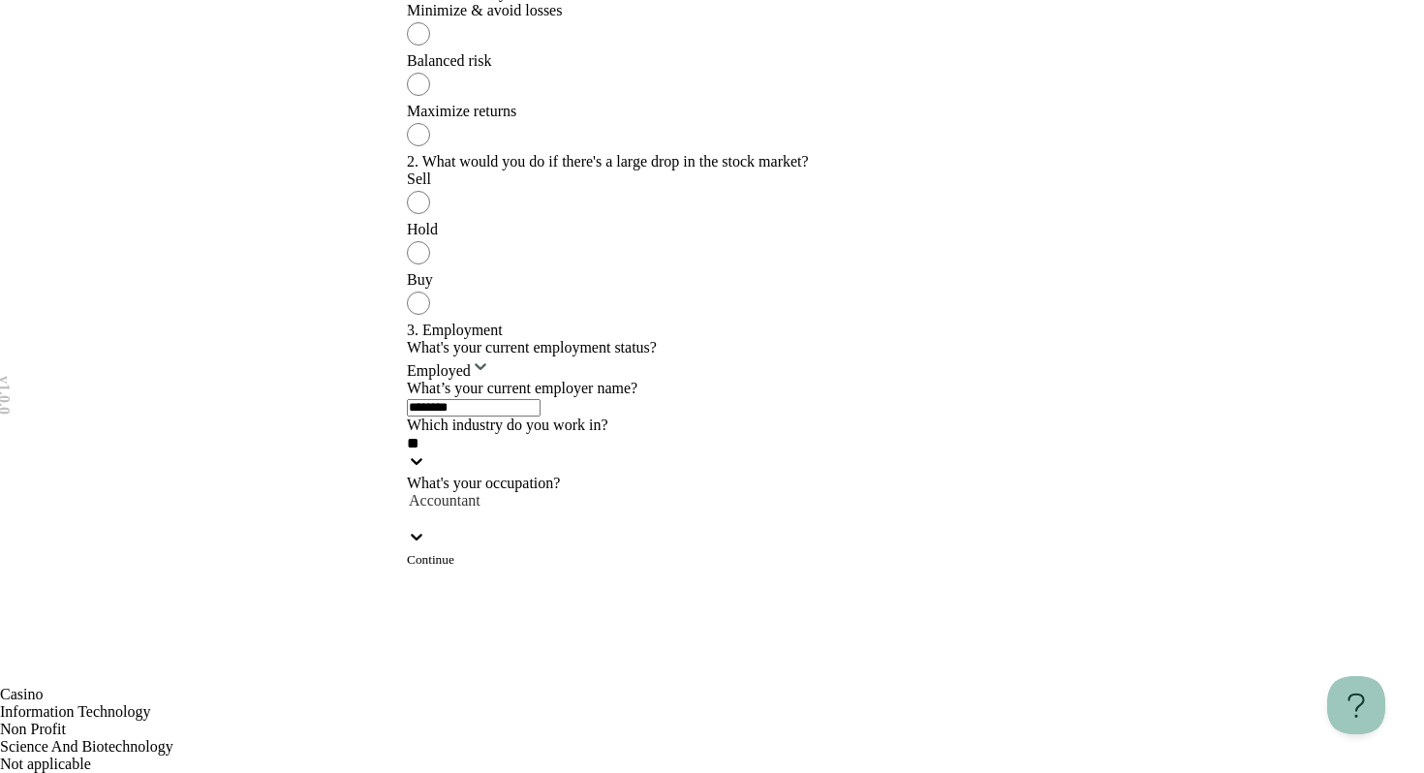
click at [598, 755] on div "Not applicable" at bounding box center [712, 763] width 1424 height 17
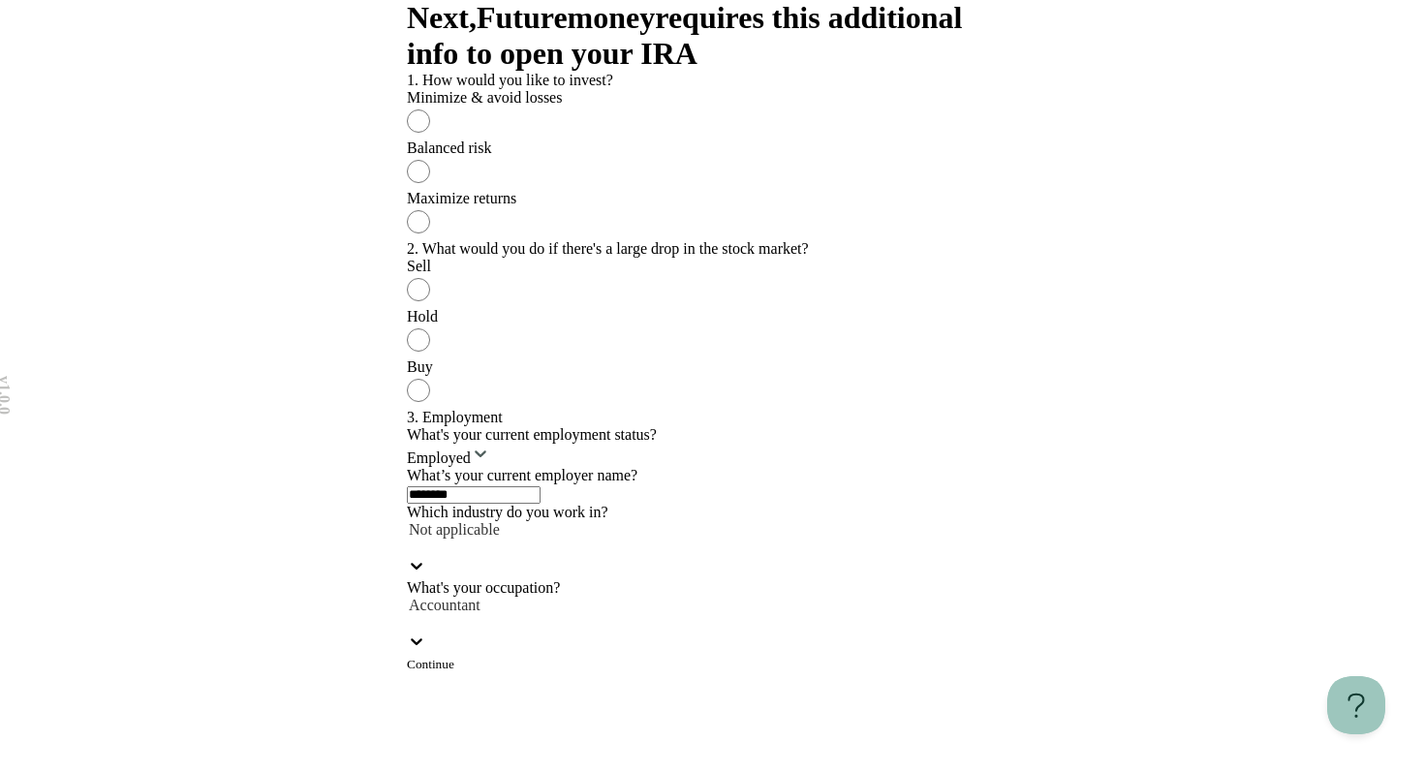
click at [572, 579] on div "What's your occupation? Accountant" at bounding box center [712, 617] width 610 height 76
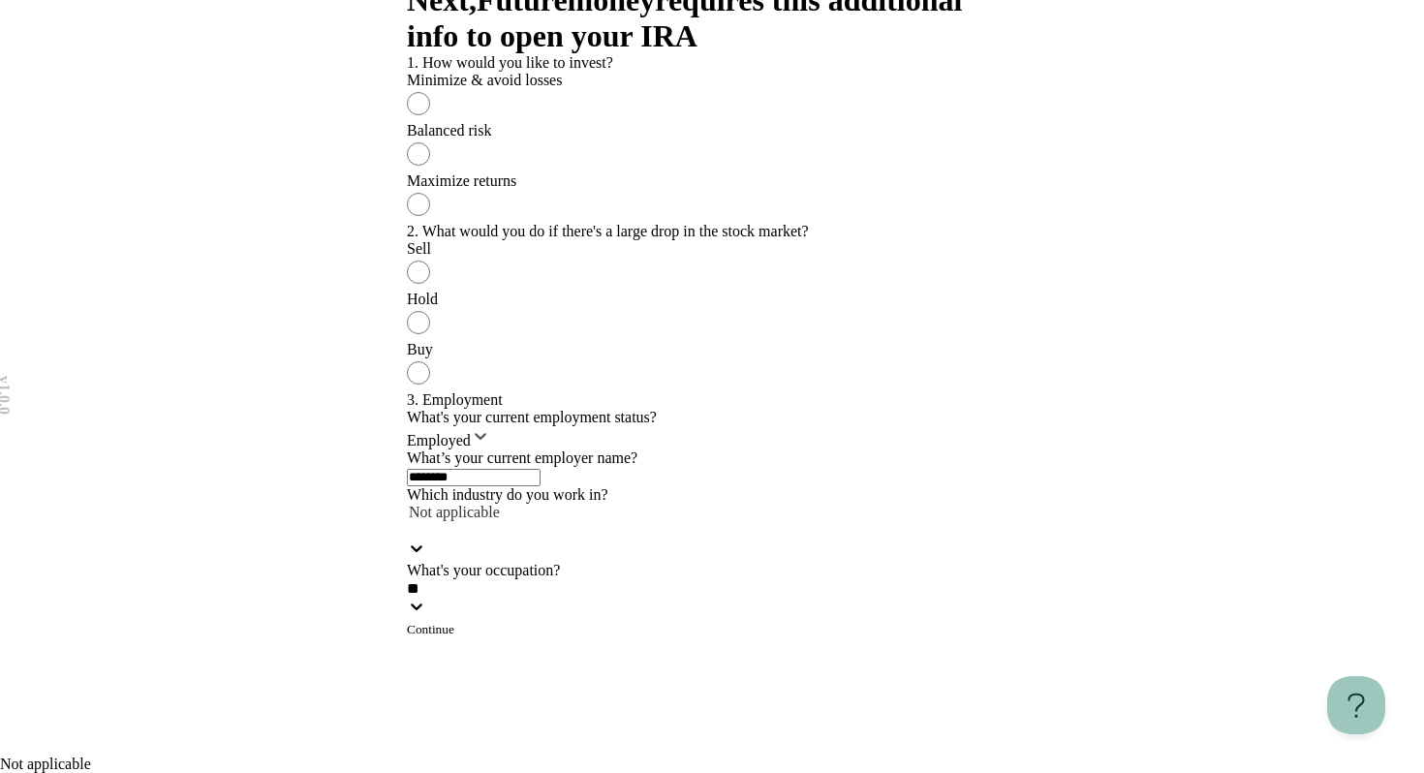
type input "***"
click at [488, 755] on div "Not applicable" at bounding box center [712, 763] width 1424 height 17
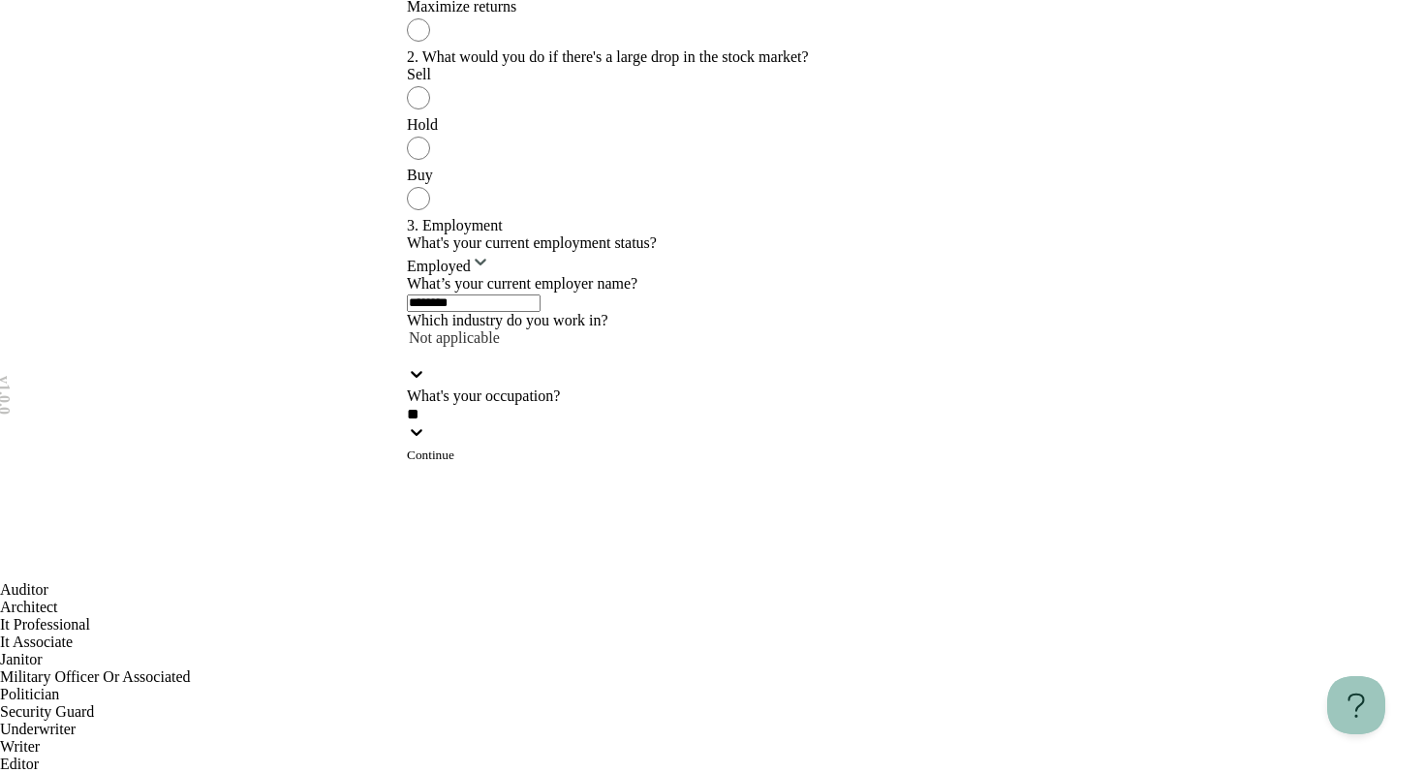
scroll to position [863, 0]
type input "*"
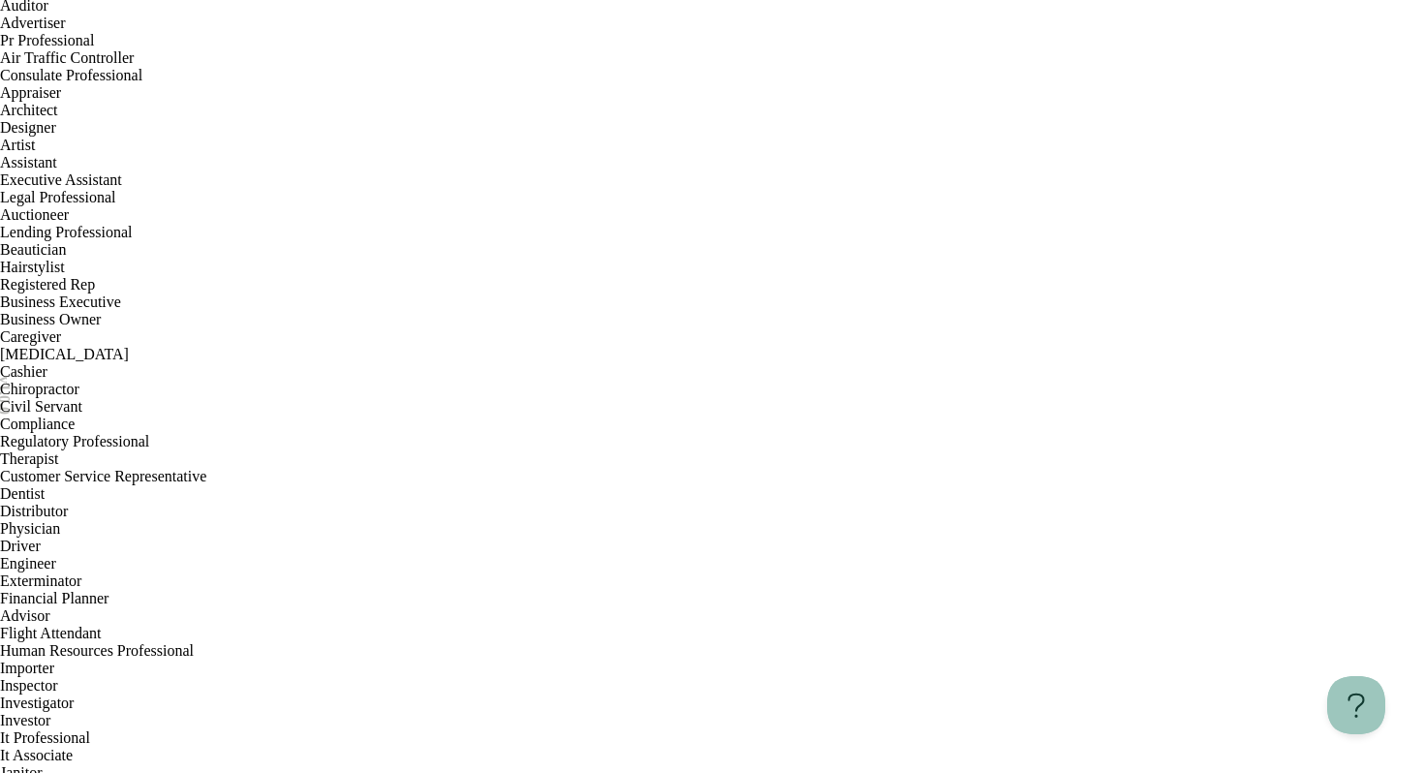
scroll to position [5644, 0]
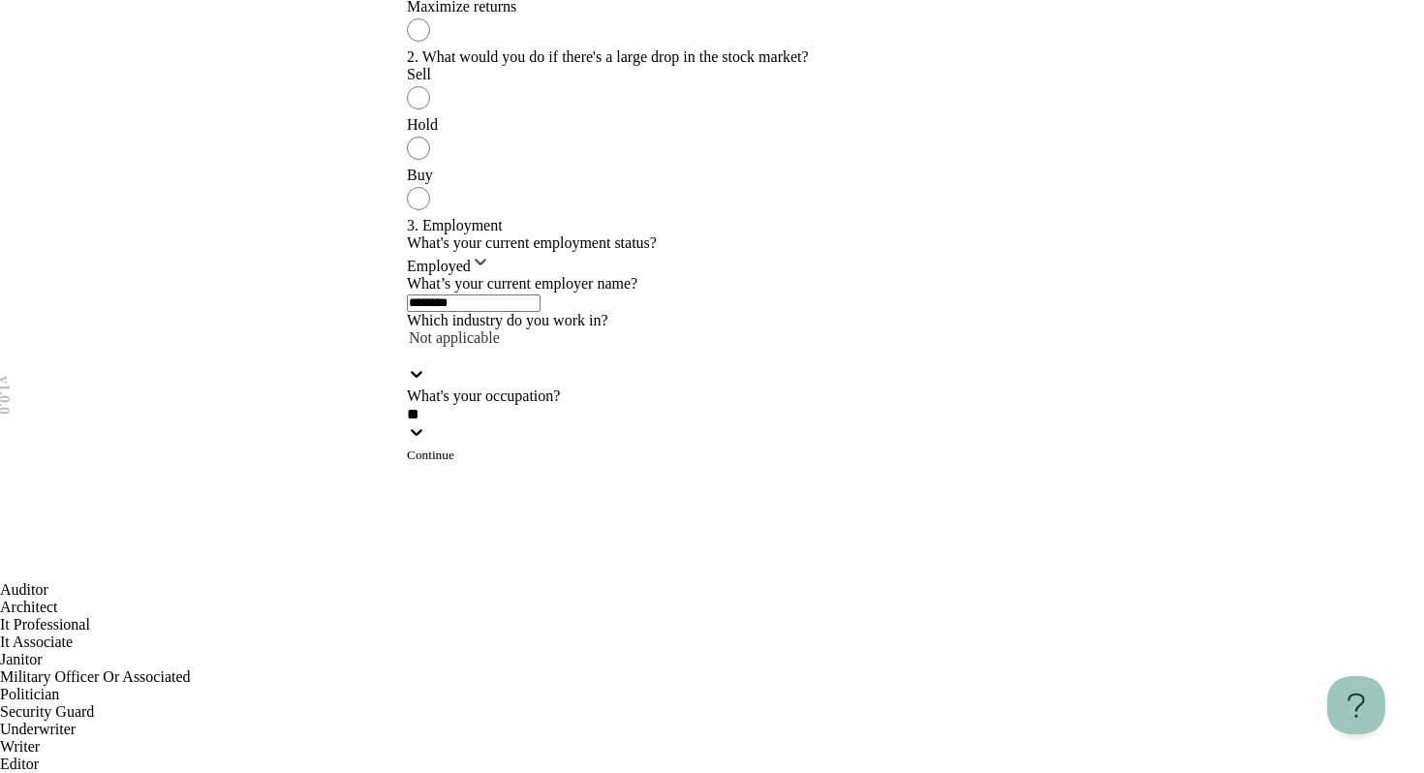
type input "*"
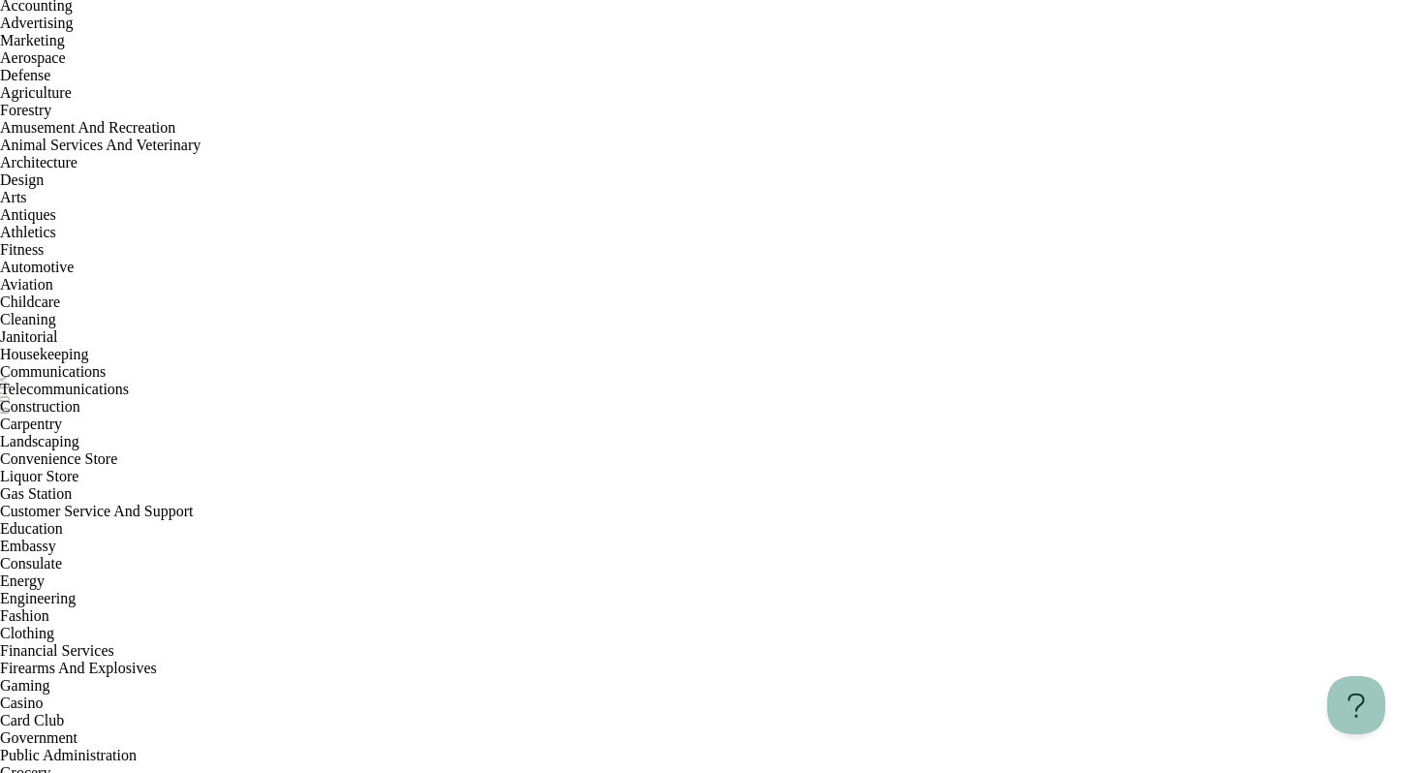
type input "*"
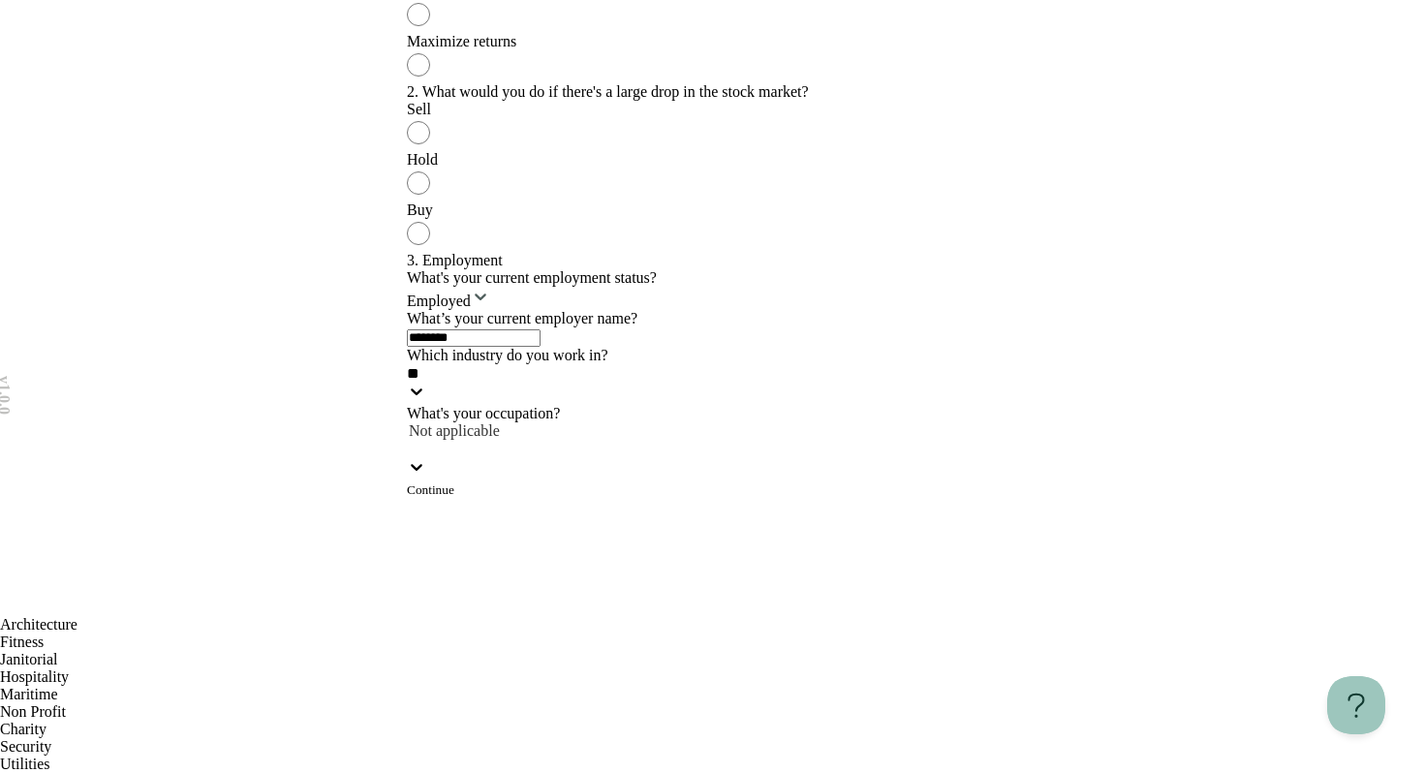
type input "*"
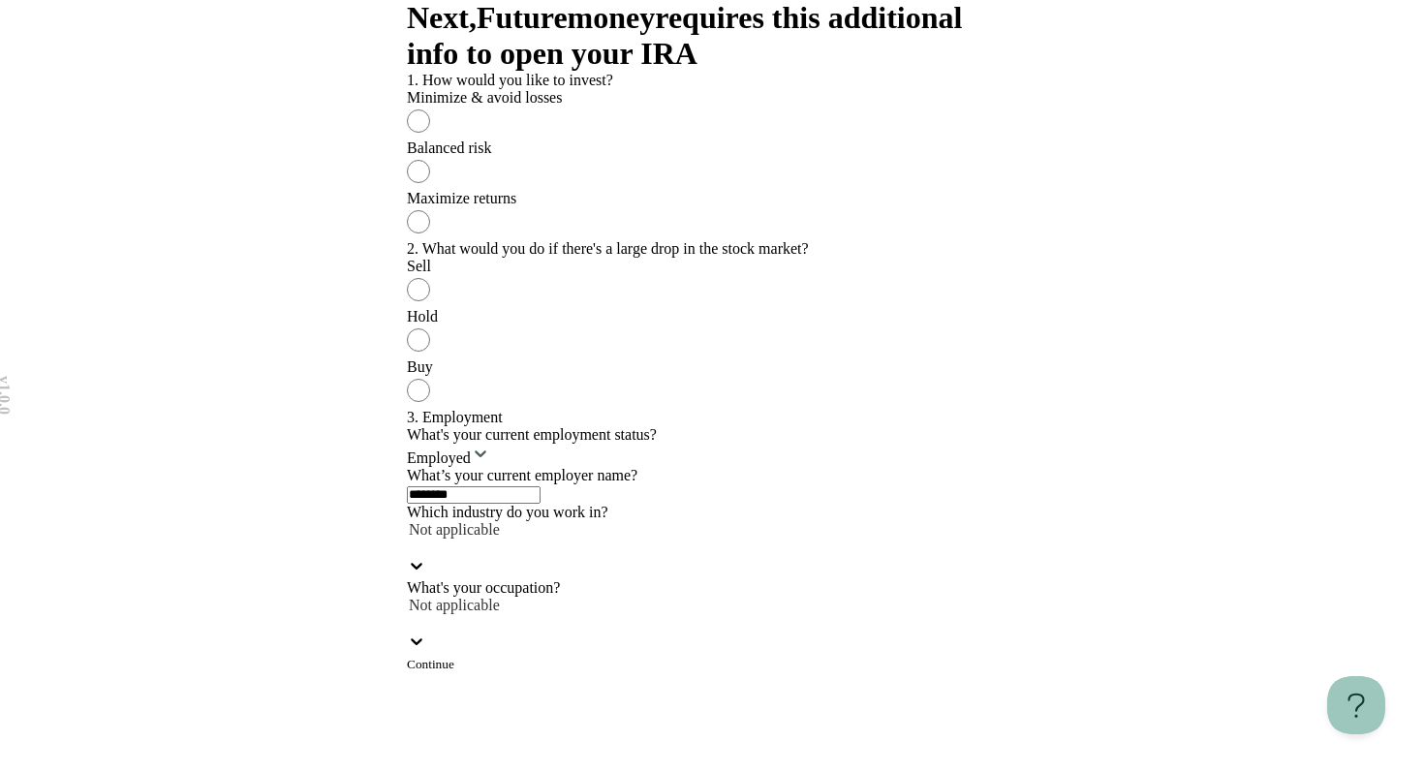
click at [766, 521] on div "Not applicable" at bounding box center [712, 550] width 610 height 58
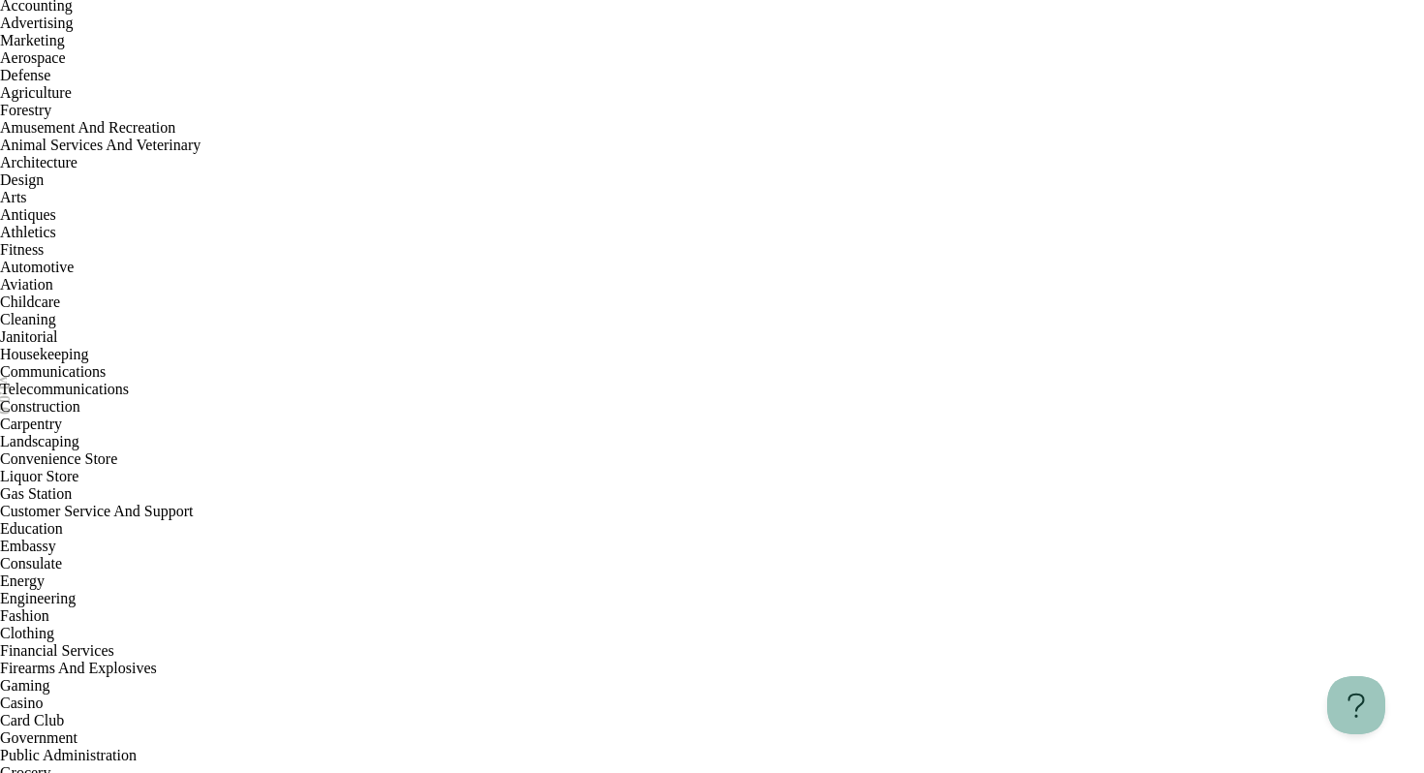
click at [599, 32] on div "Advertising" at bounding box center [712, 23] width 1424 height 17
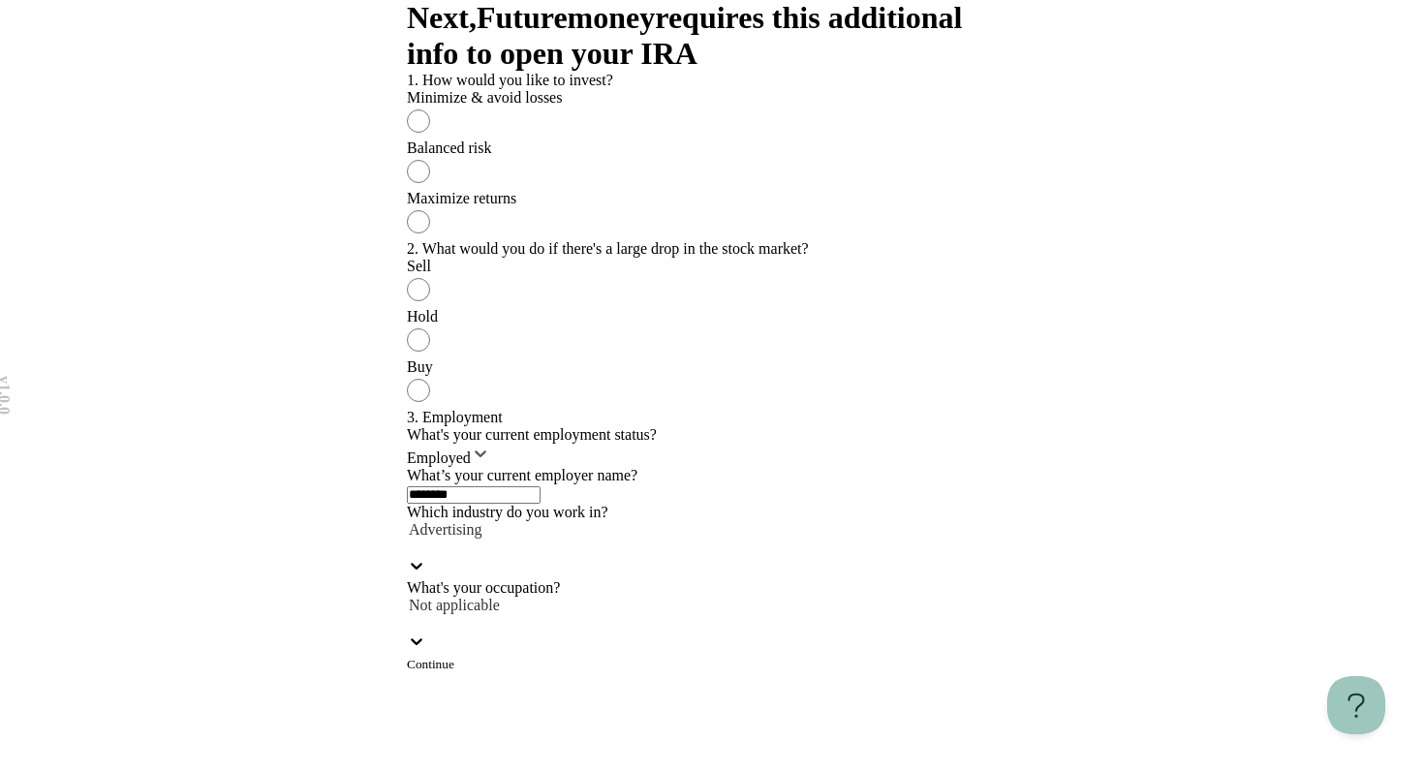
click at [595, 539] on div at bounding box center [712, 547] width 610 height 17
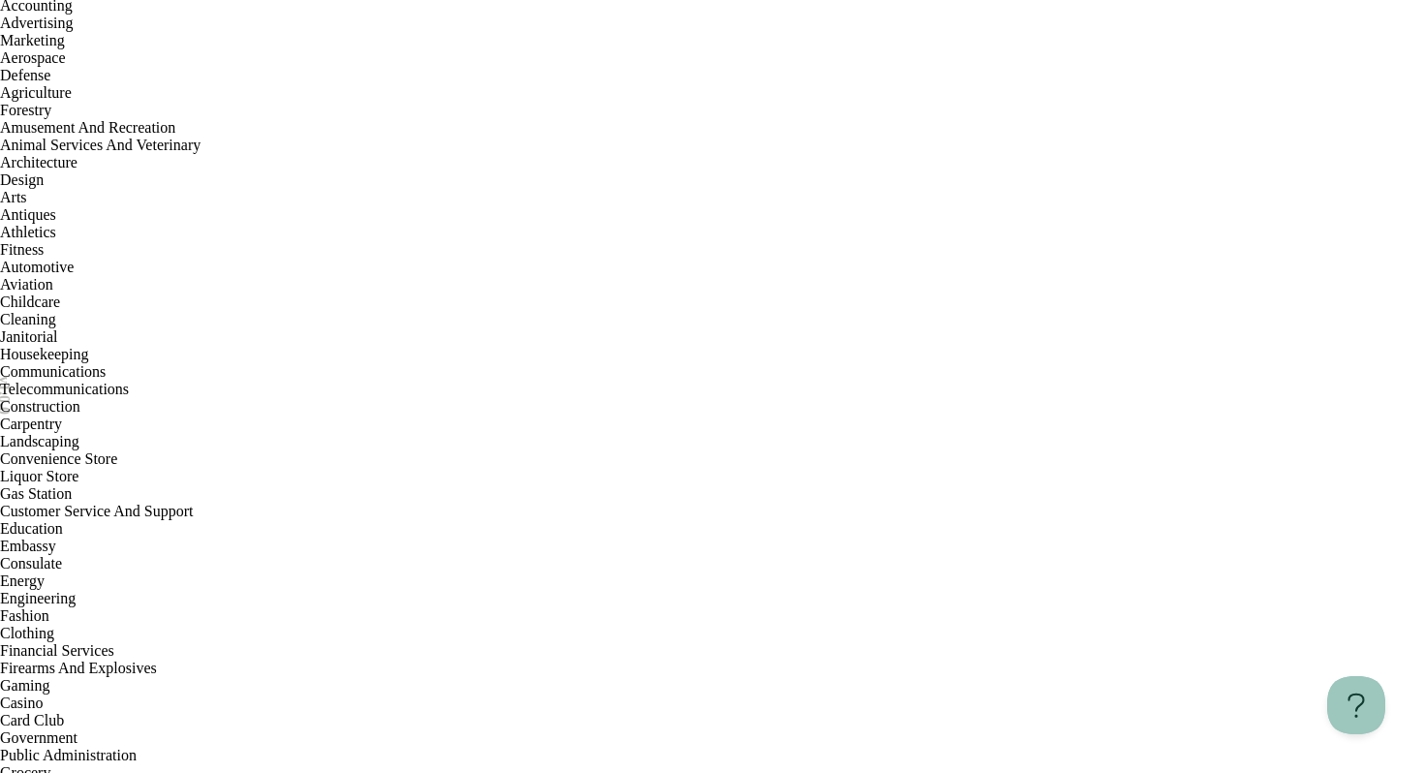
scroll to position [2467, 0]
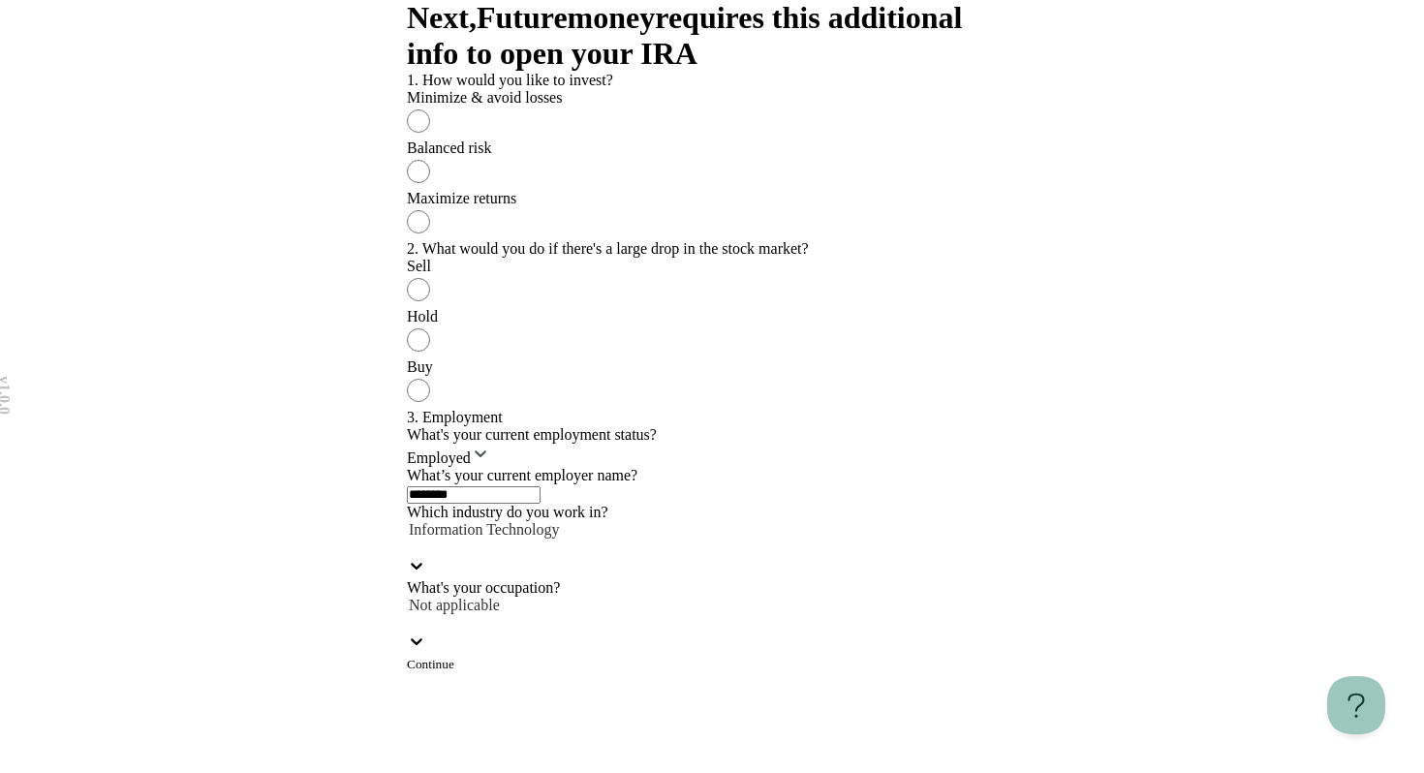
click at [519, 614] on div at bounding box center [712, 622] width 610 height 17
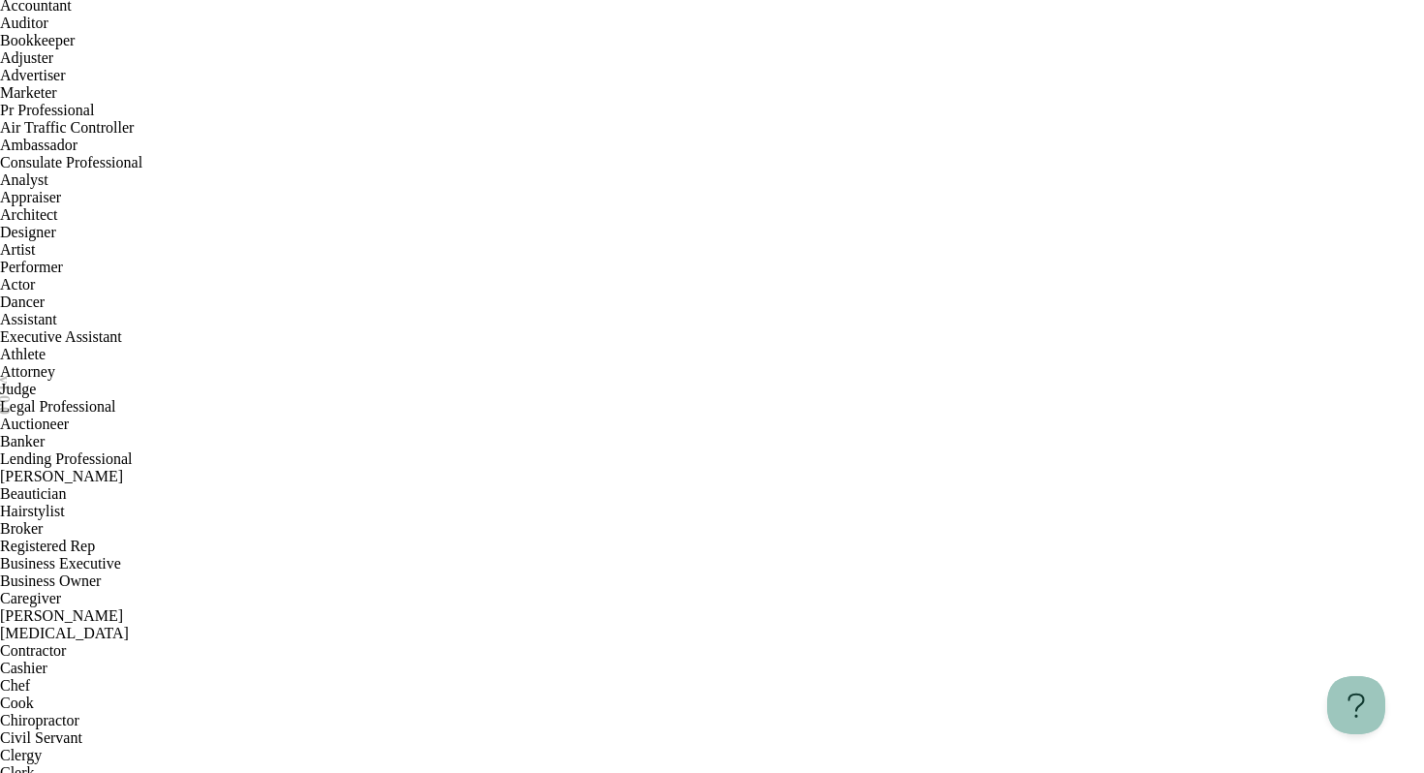
scroll to position [3674, 0]
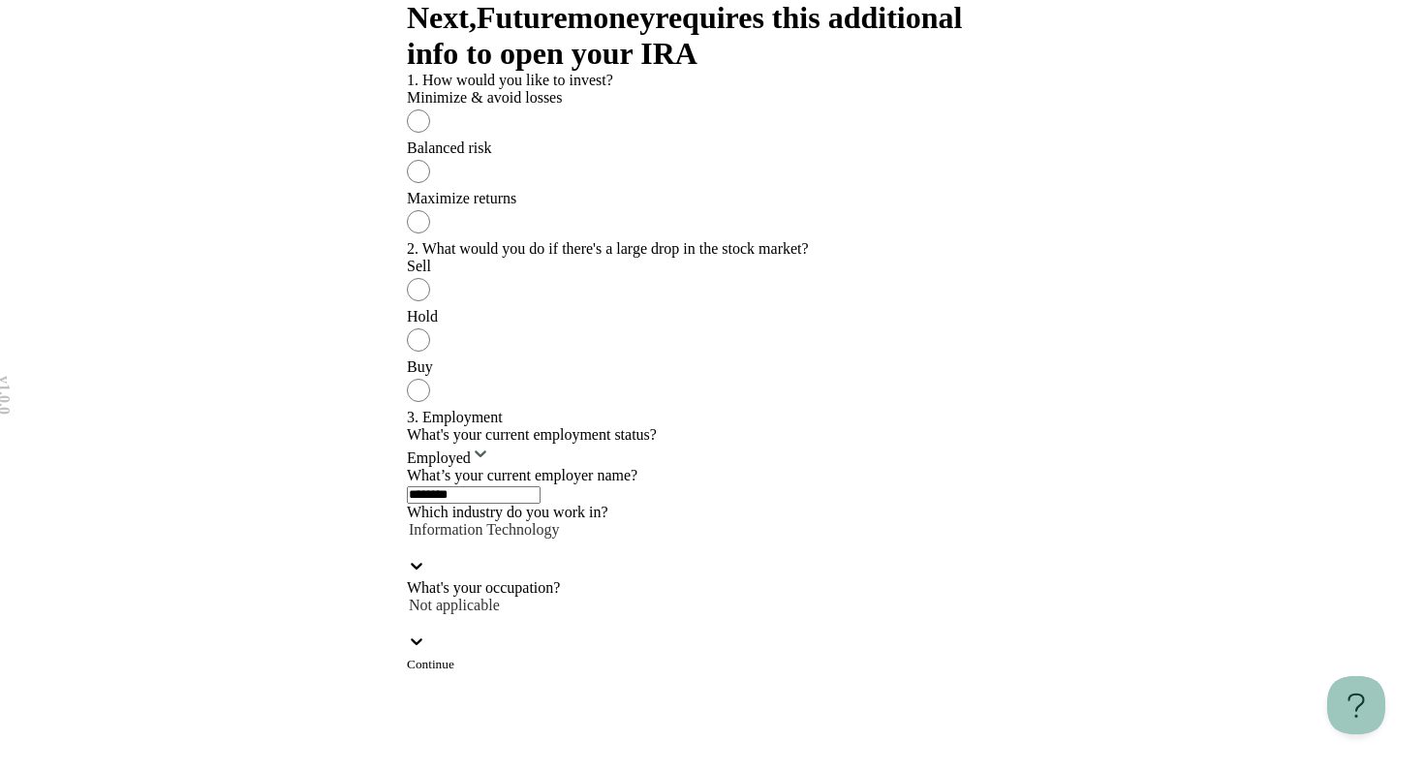
click at [454, 672] on button "Continue" at bounding box center [430, 664] width 47 height 15
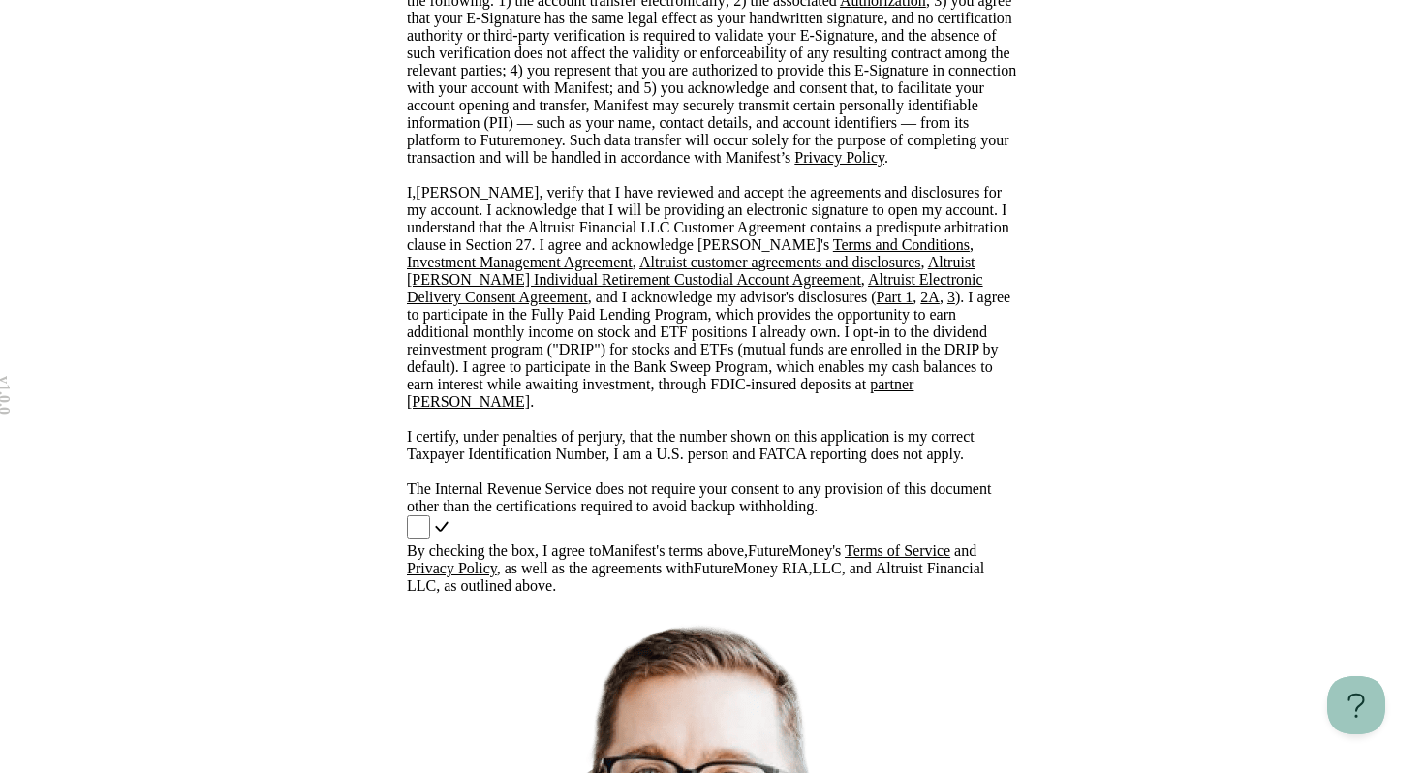
scroll to position [645, 0]
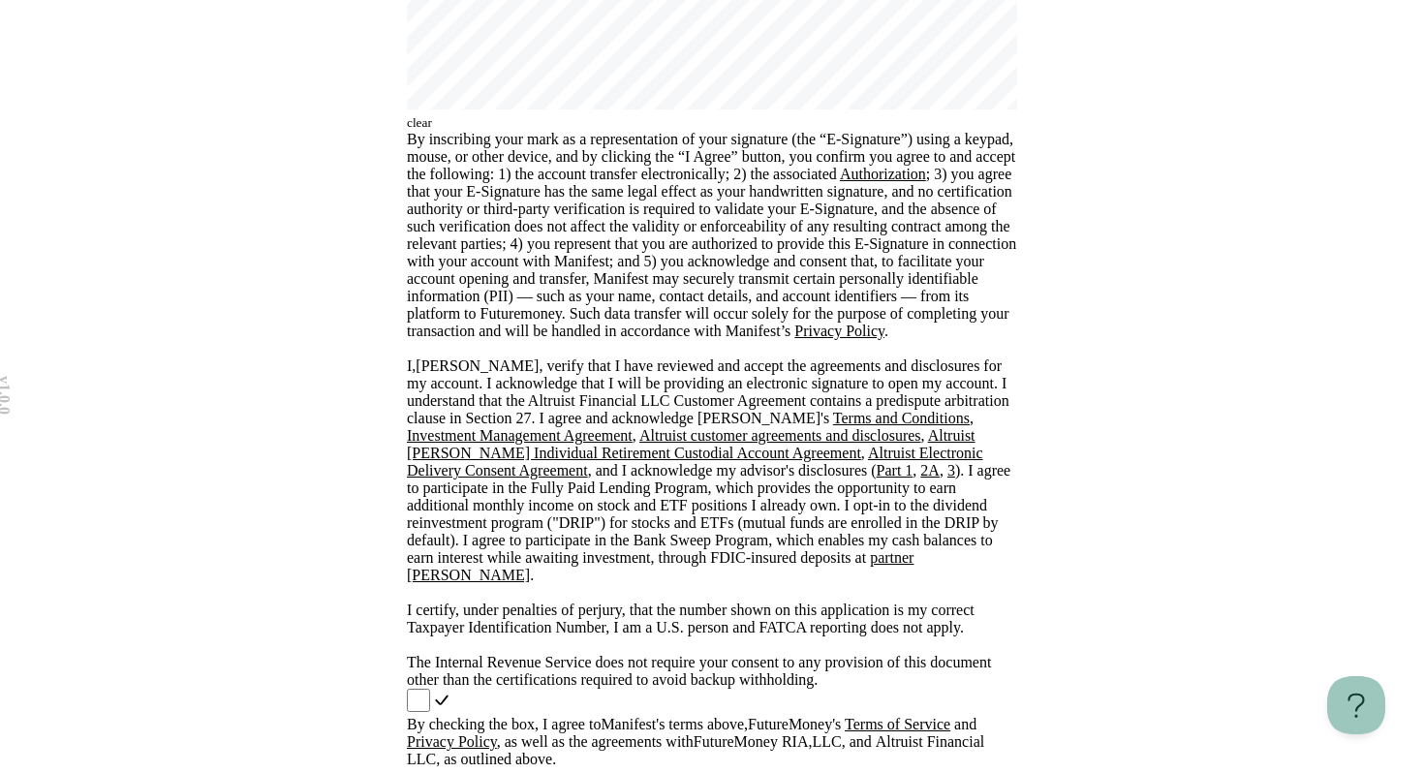
scroll to position [0, 0]
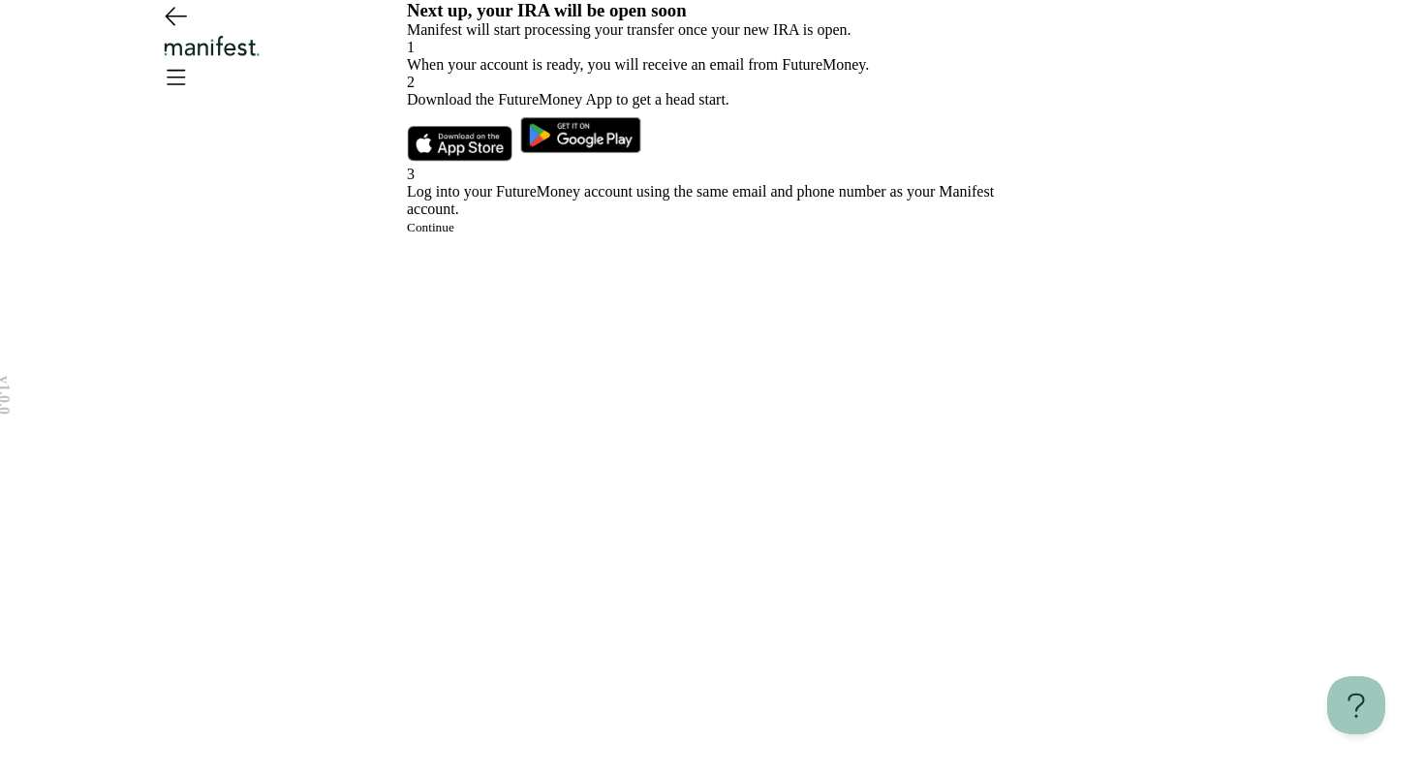
click at [485, 162] on img at bounding box center [460, 144] width 106 height 36
click at [454, 235] on button "Continue" at bounding box center [430, 227] width 47 height 15
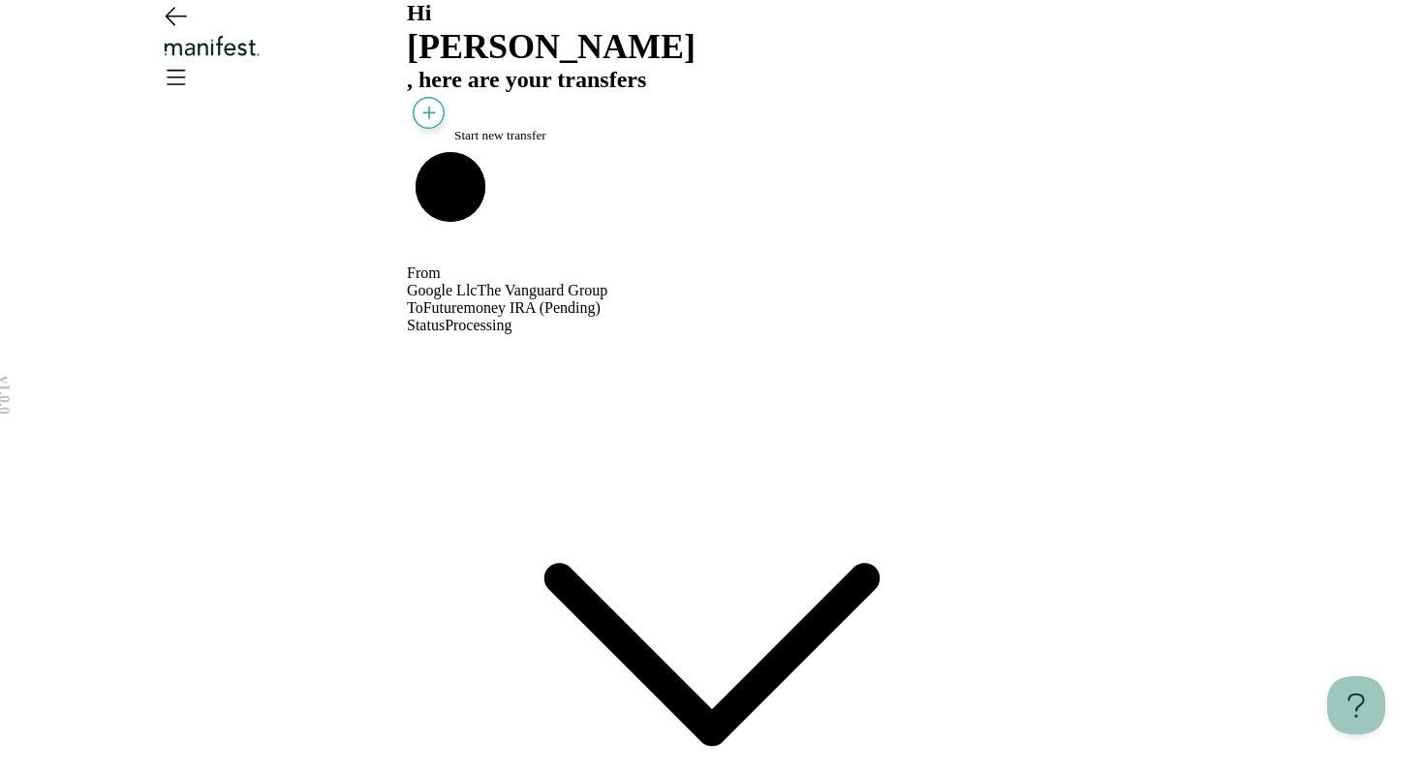
click at [513, 142] on span "Start new transfer" at bounding box center [500, 135] width 92 height 15
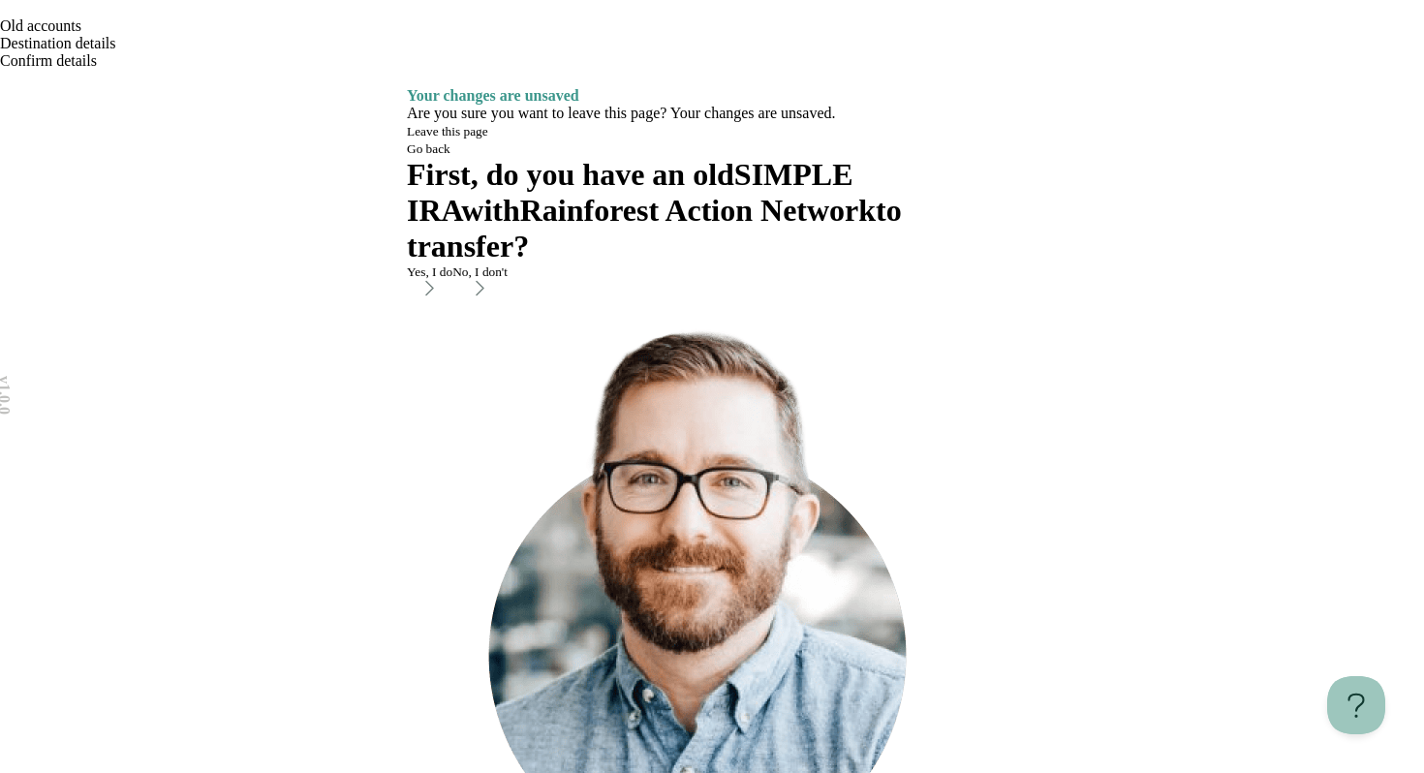
click at [452, 280] on div "Yes, I do" at bounding box center [430, 271] width 46 height 15
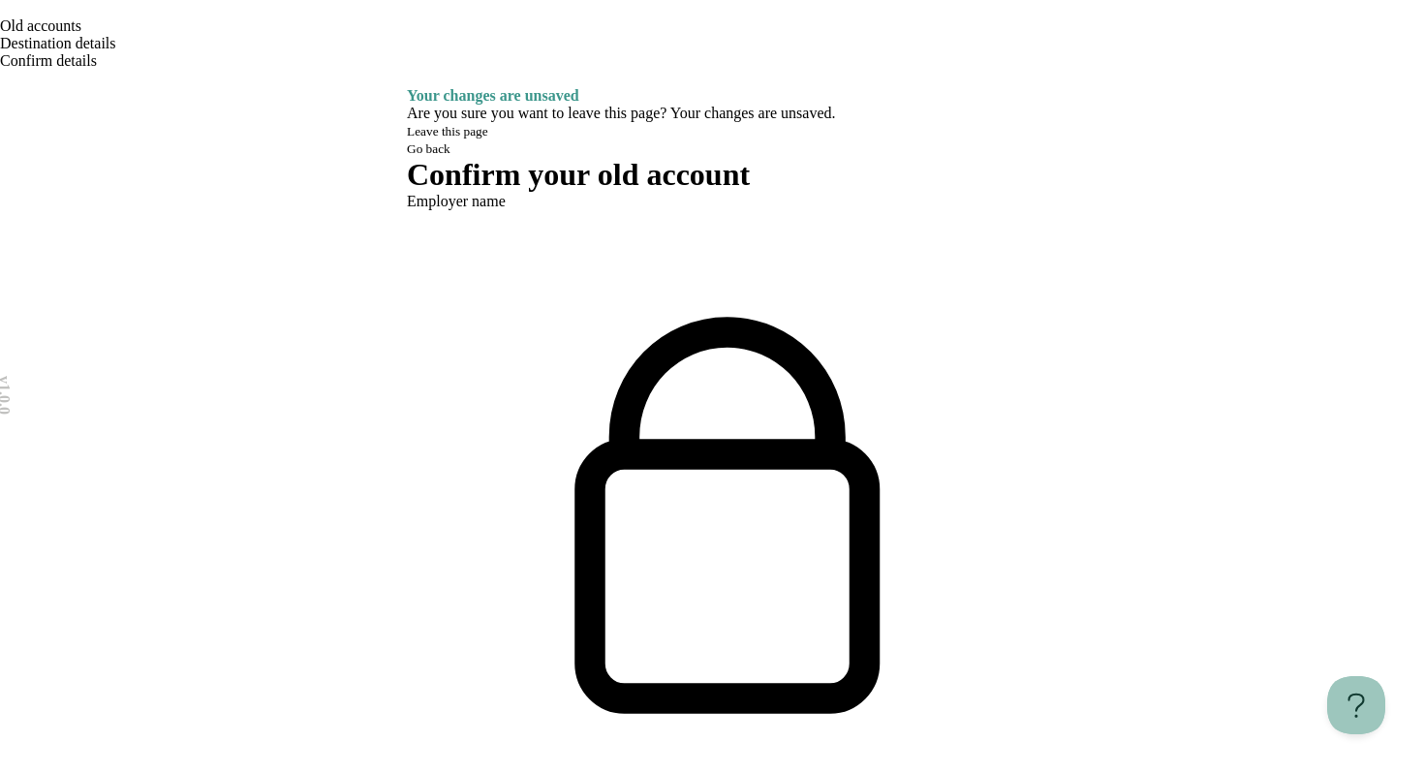
click at [0, 14] on icon "Go back" at bounding box center [0, 14] width 0 height 0
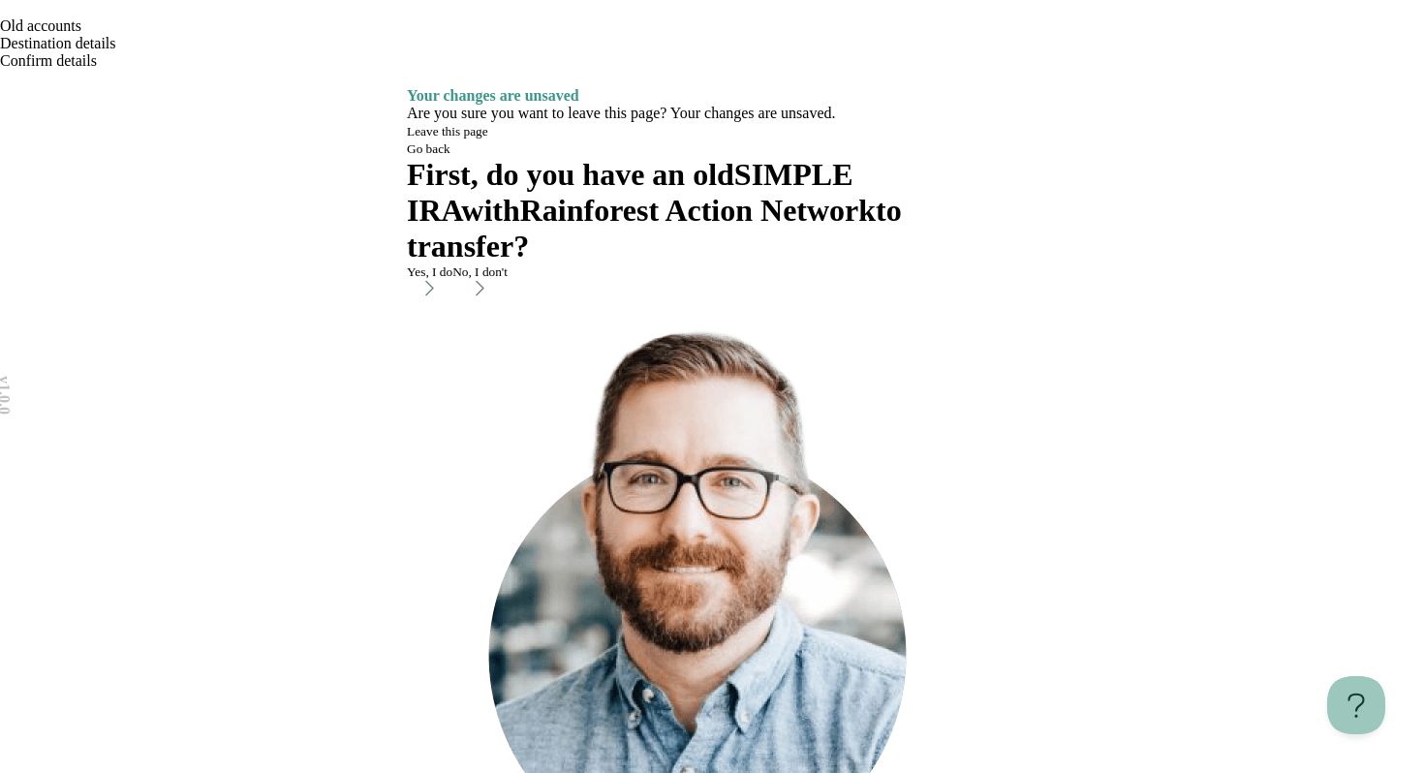
click at [508, 280] on div "No, I don't" at bounding box center [479, 271] width 55 height 15
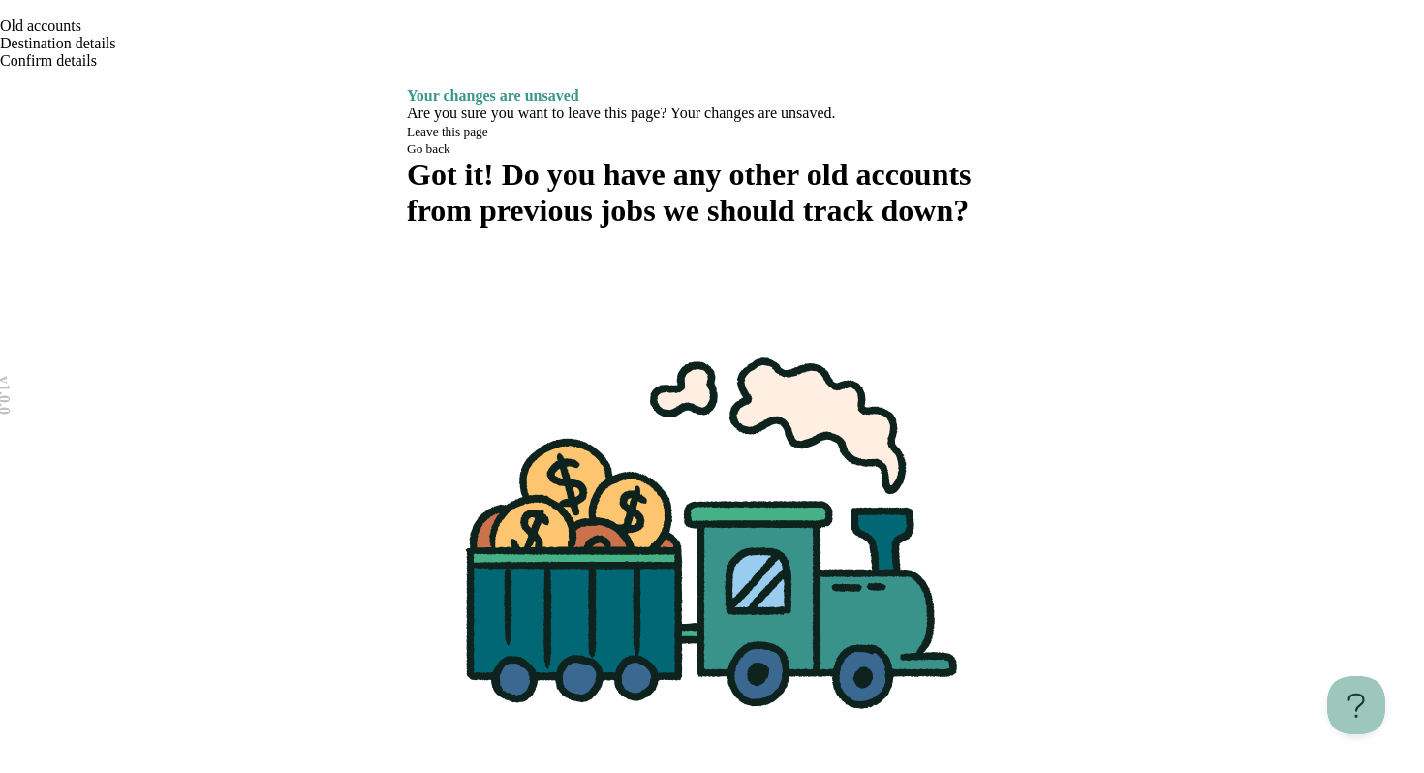
scroll to position [53, 0]
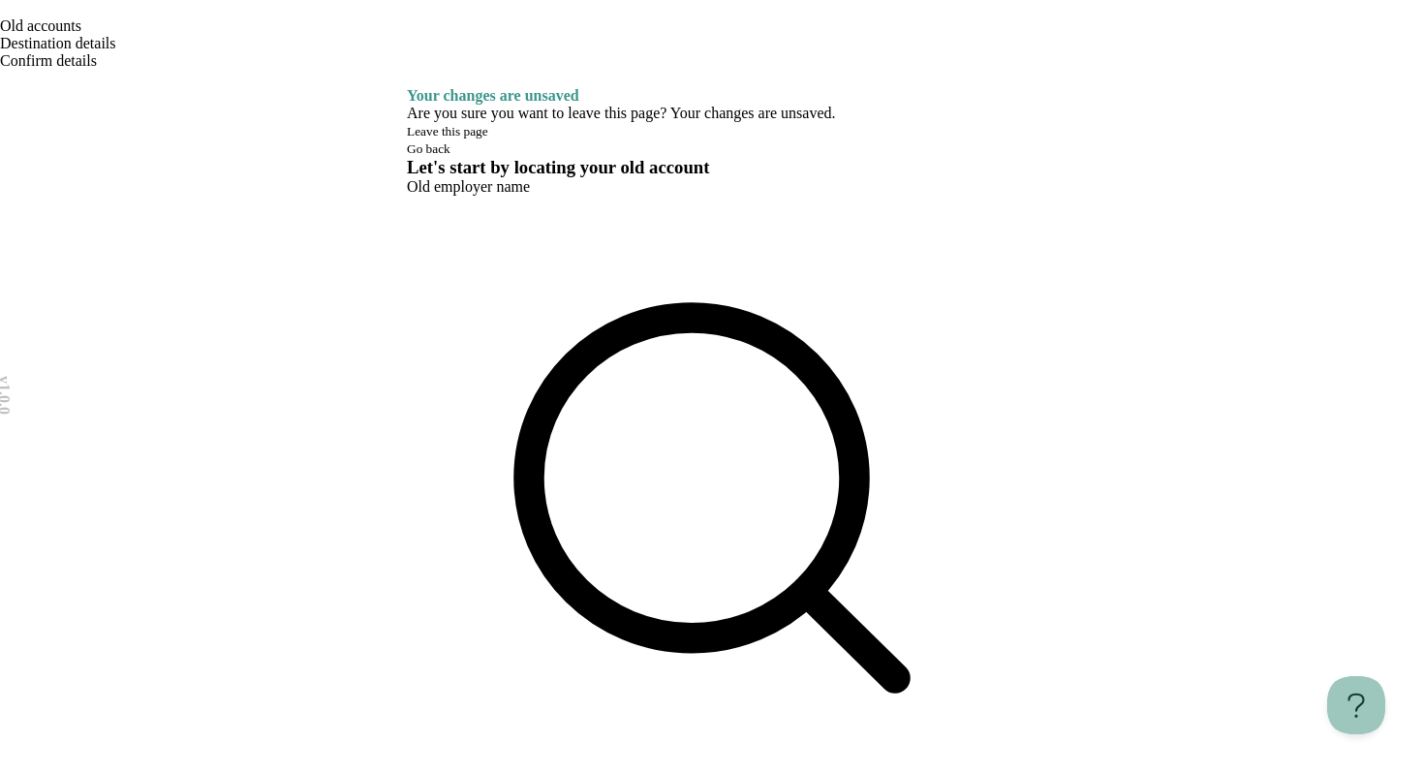
type input "******"
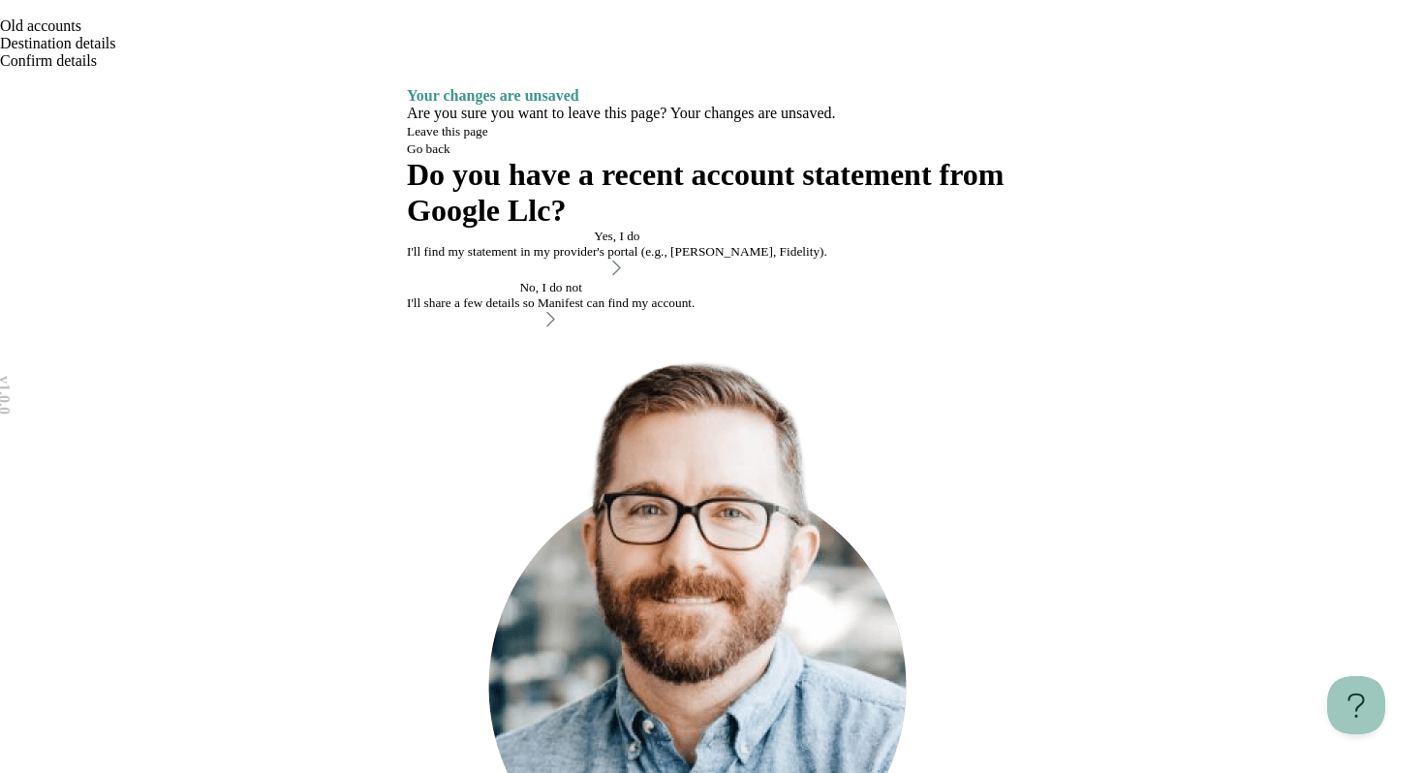
click at [694, 295] on div "No, I do not" at bounding box center [551, 287] width 288 height 15
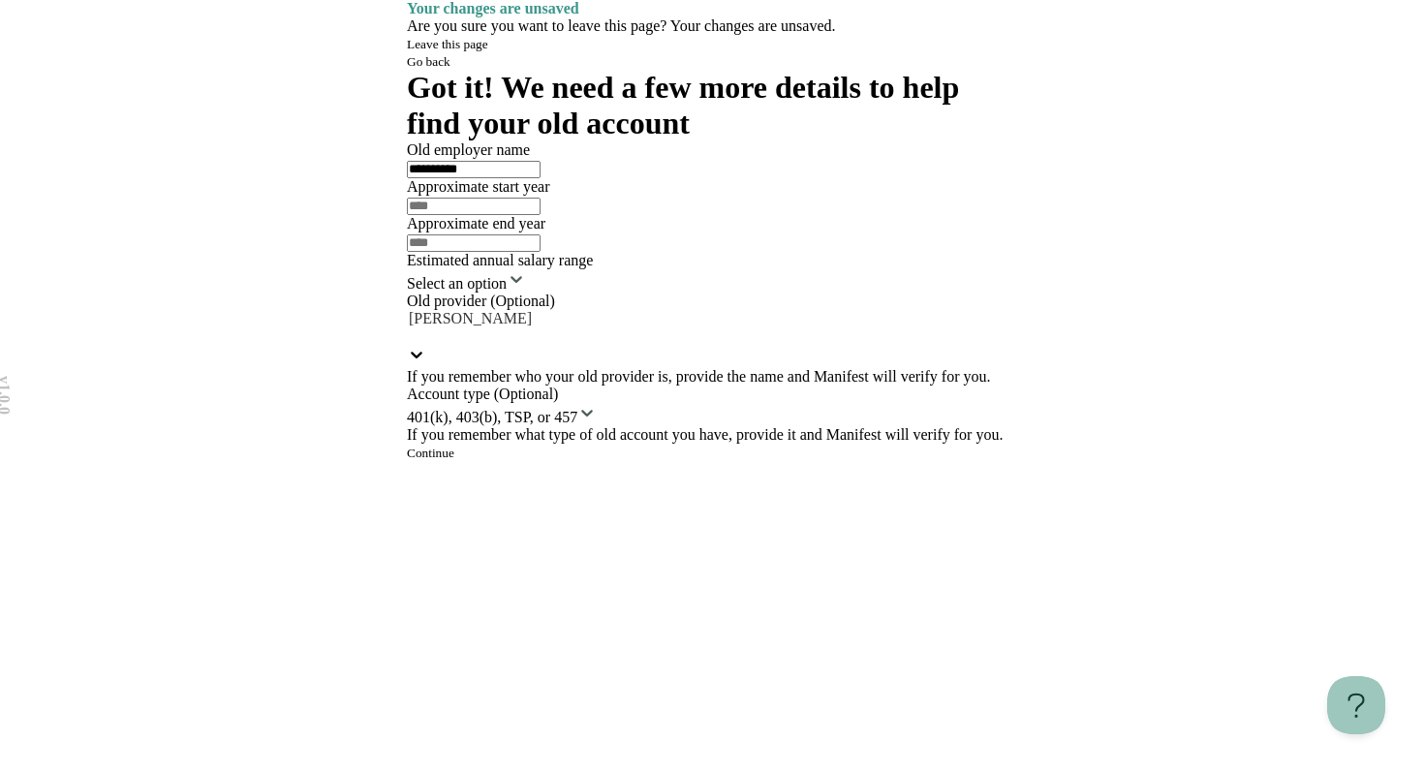
scroll to position [204, 0]
